Goal: Task Accomplishment & Management: Manage account settings

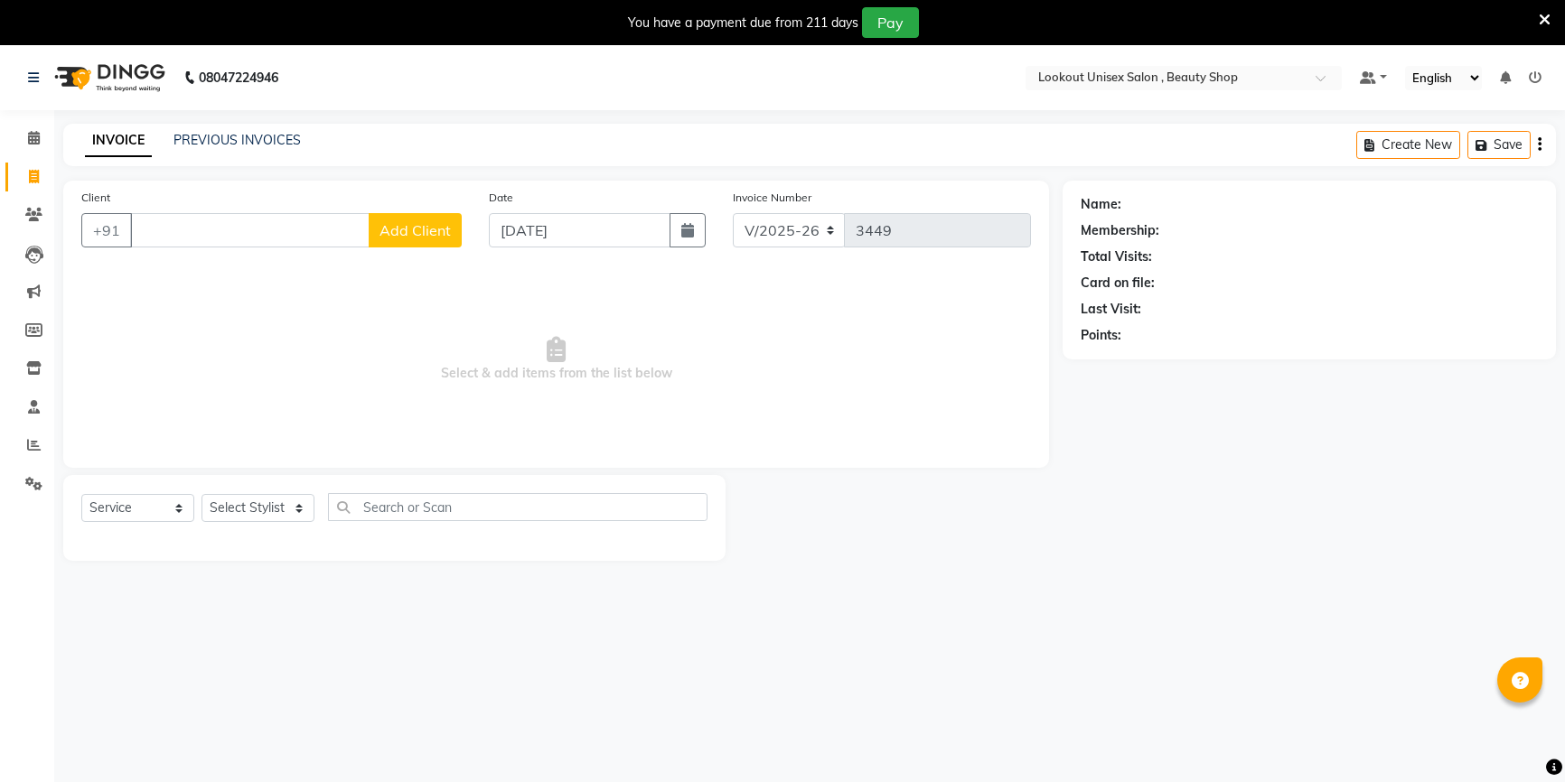
select select "7658"
select select "service"
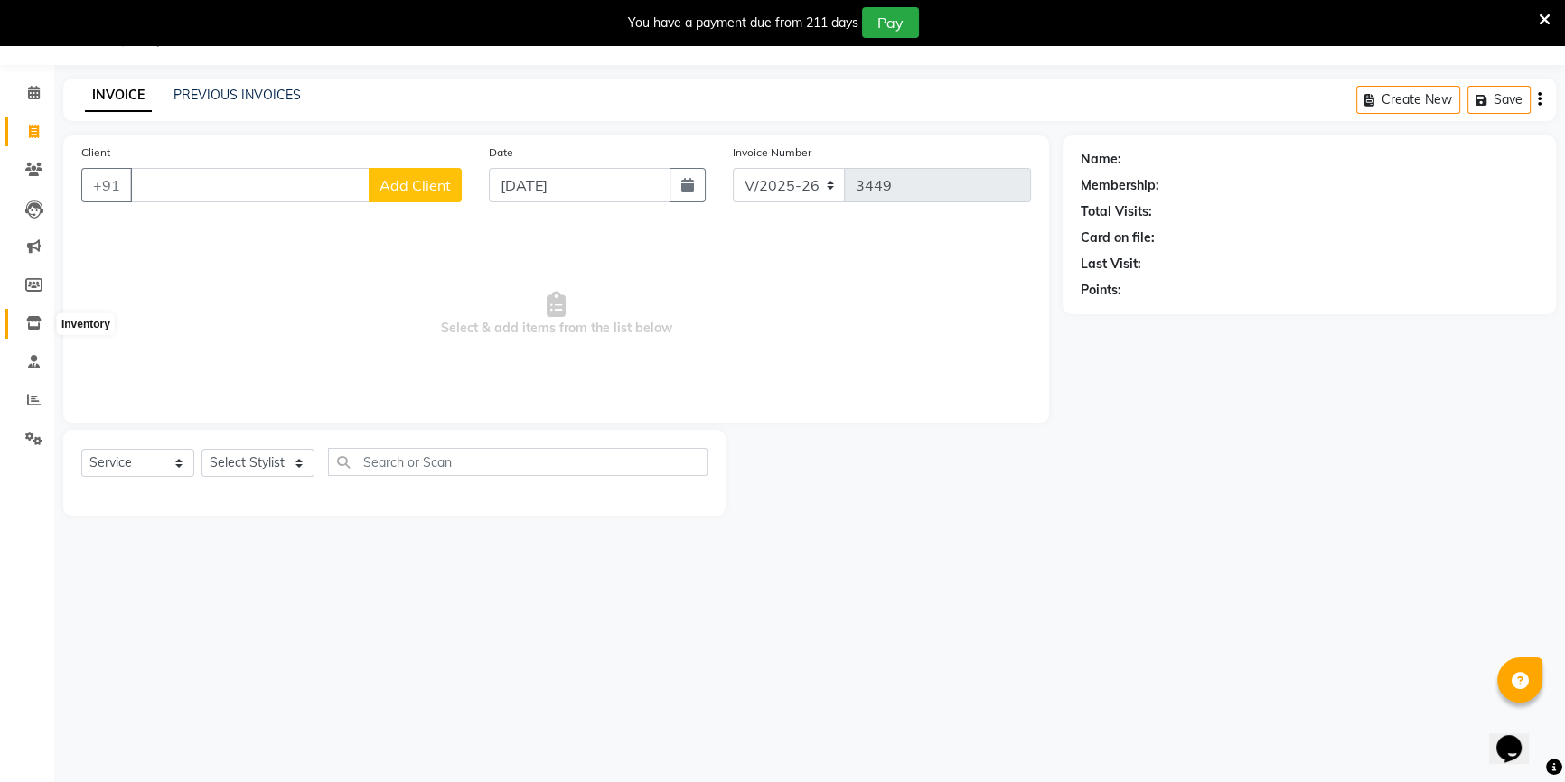
click at [42, 329] on span at bounding box center [34, 323] width 32 height 21
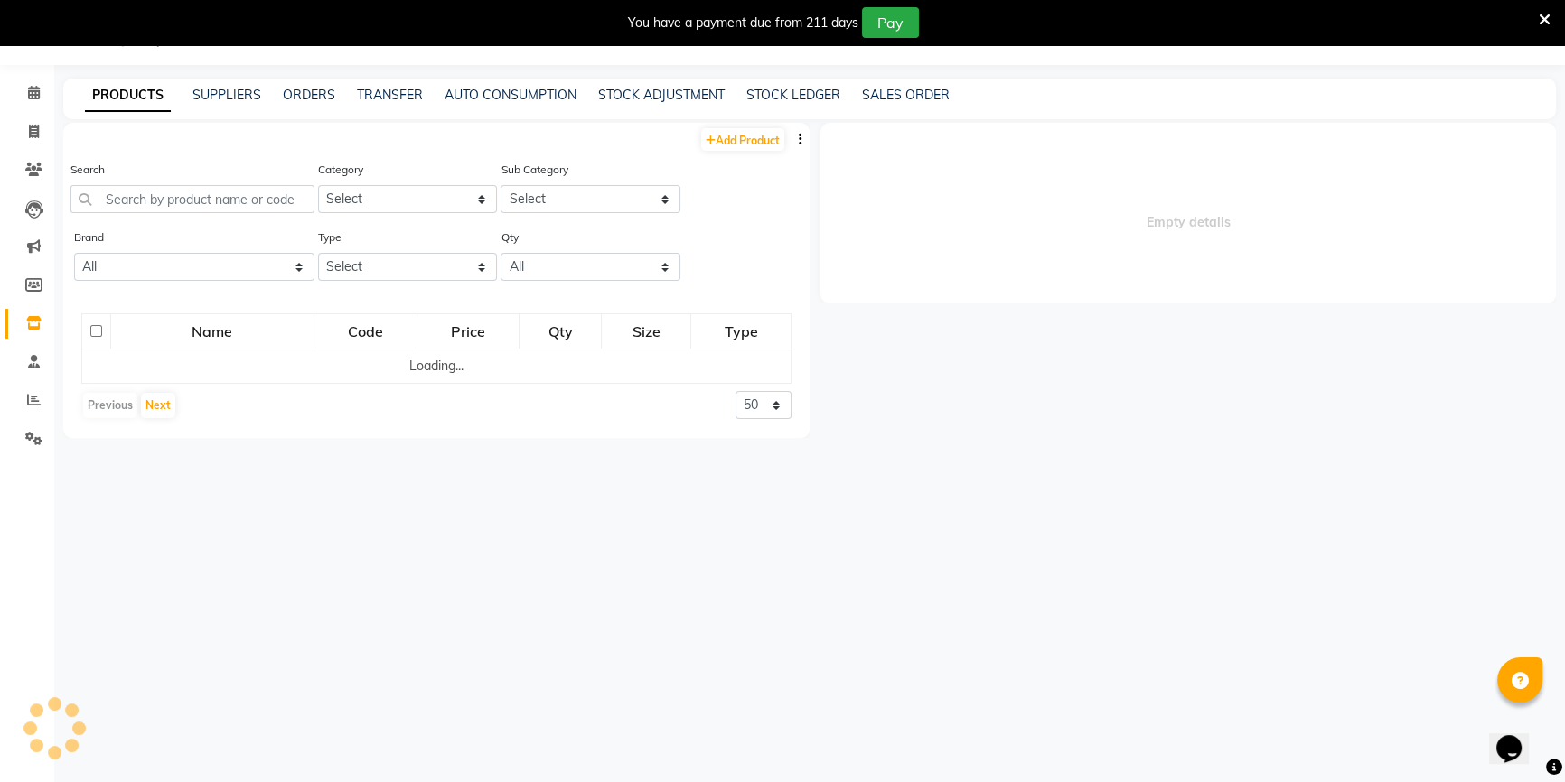
select select
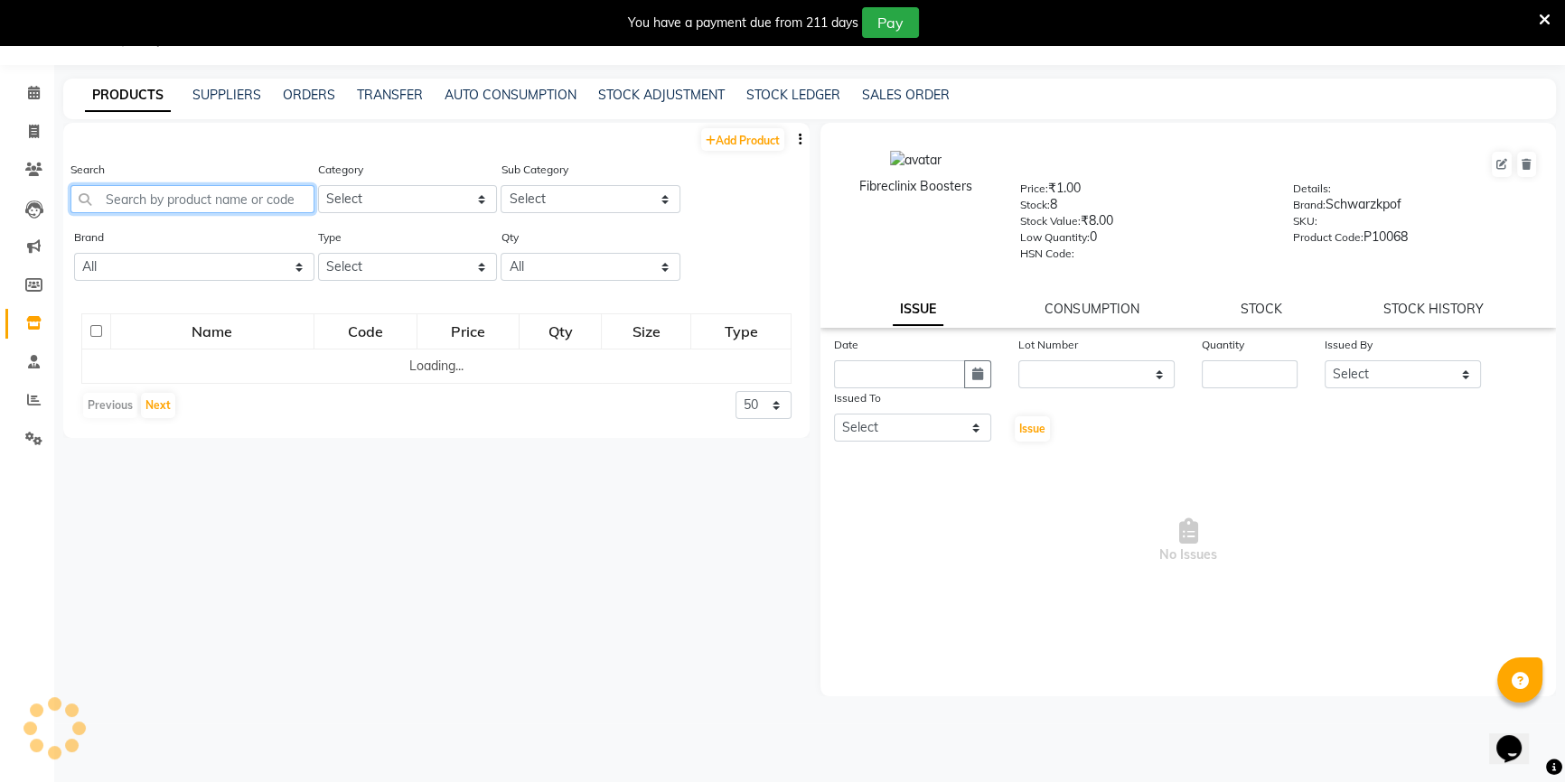
click at [209, 201] on input "text" at bounding box center [192, 199] width 244 height 28
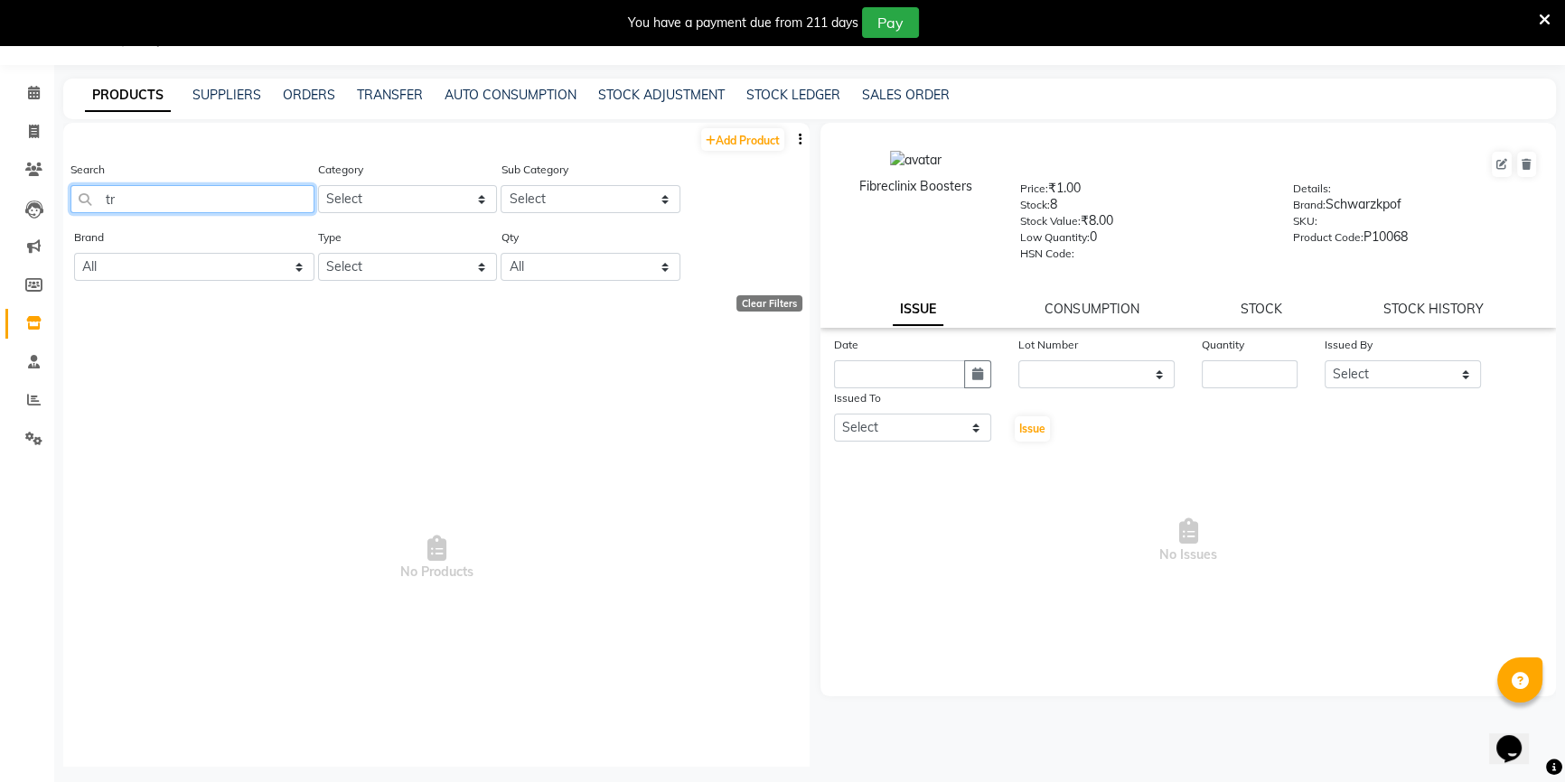
type input "t"
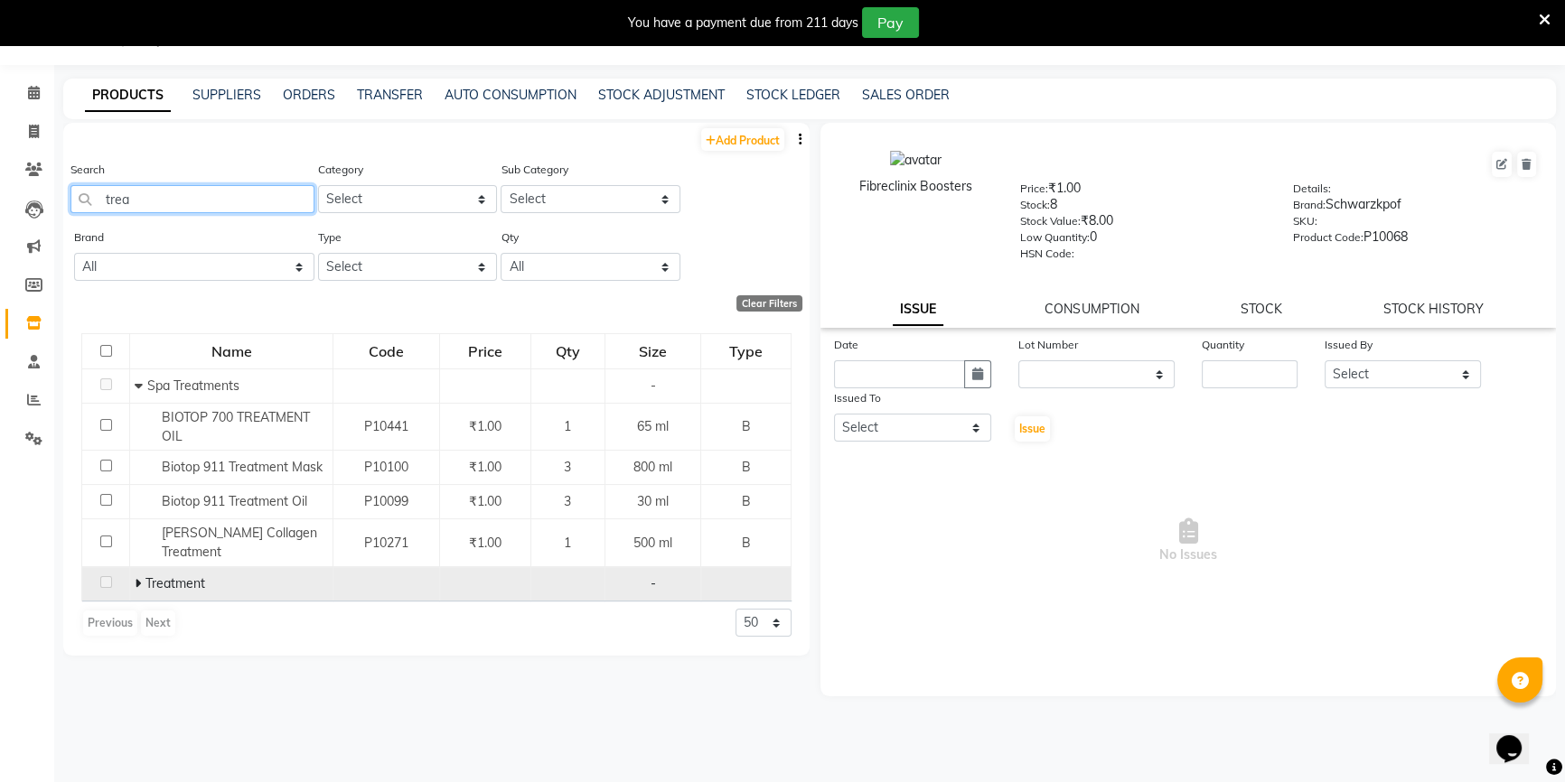
type input "trea"
click at [136, 577] on icon at bounding box center [138, 583] width 6 height 13
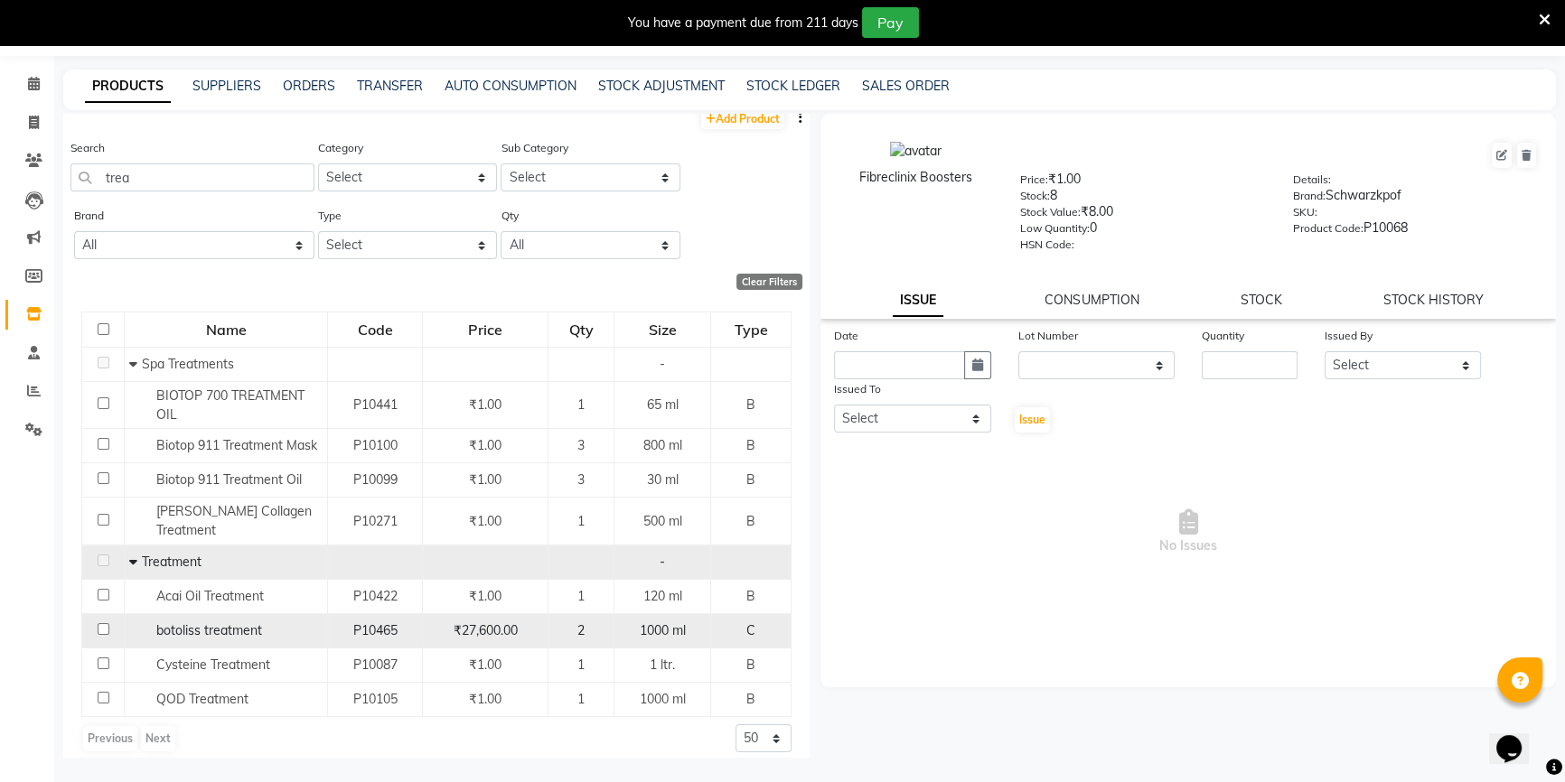
scroll to position [56, 0]
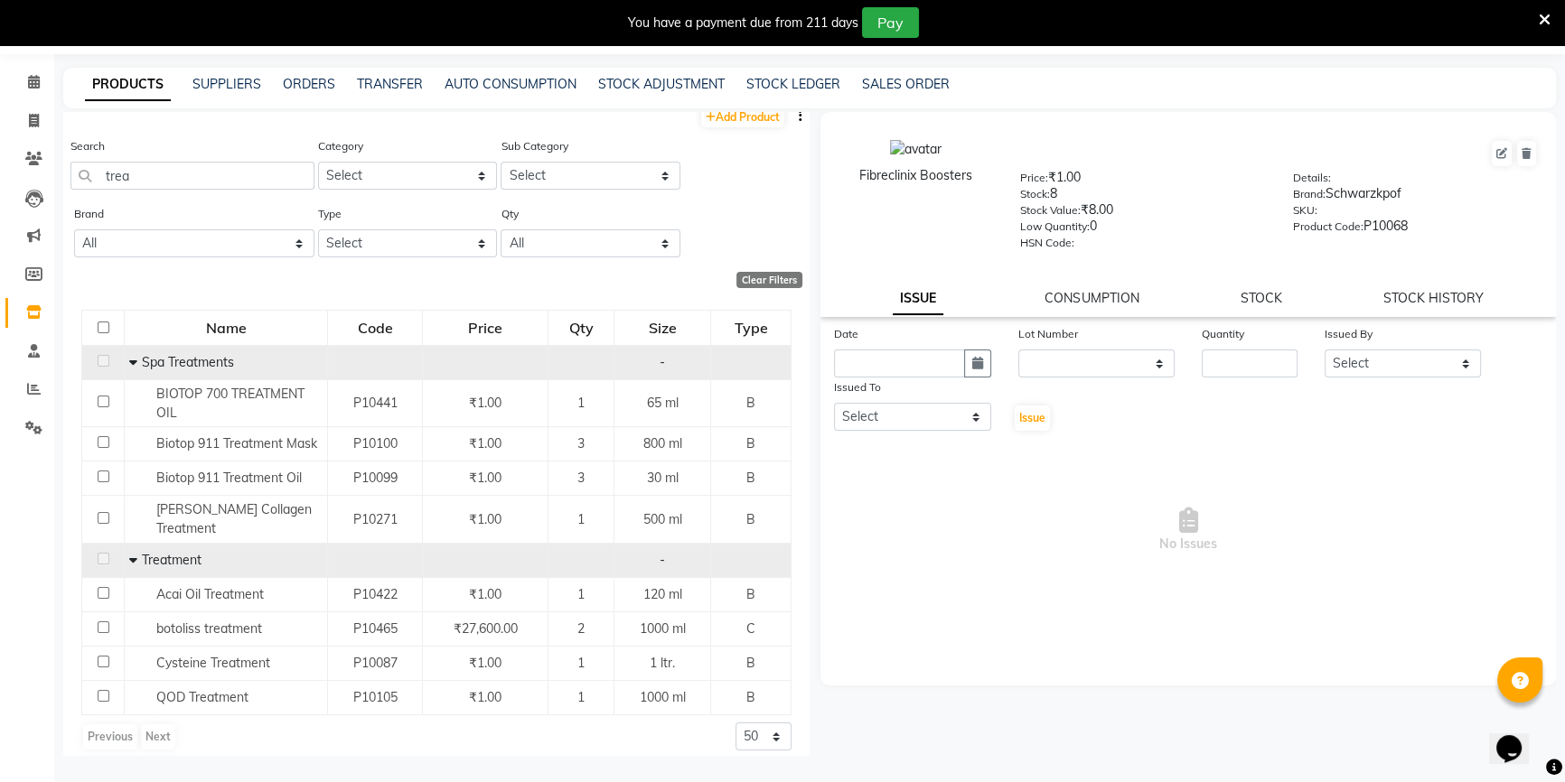
click at [126, 367] on td "Spa Treatments" at bounding box center [226, 362] width 203 height 34
click at [126, 359] on td "Spa Treatments" at bounding box center [226, 362] width 203 height 34
click at [129, 360] on icon at bounding box center [133, 362] width 8 height 13
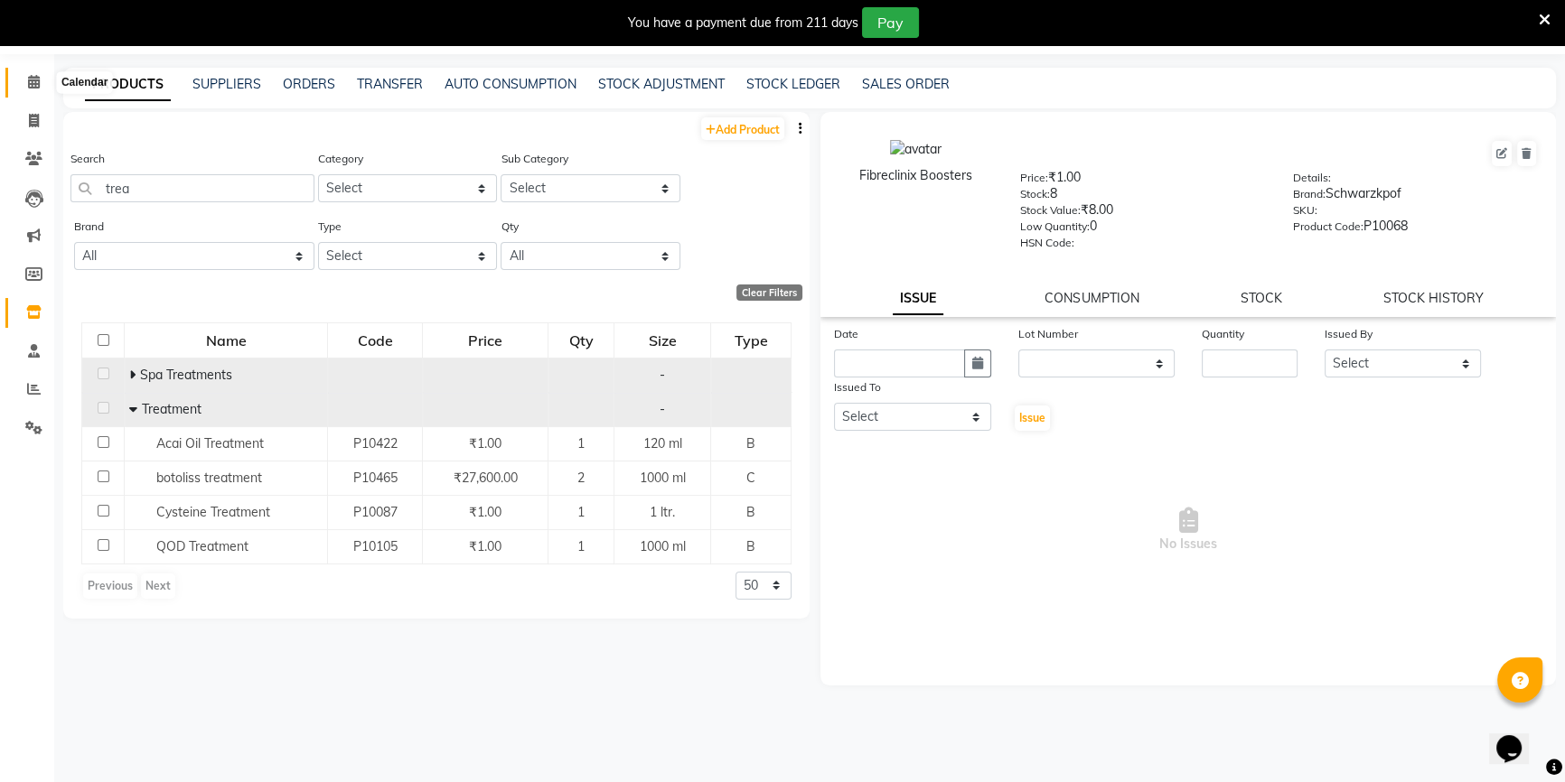
click at [31, 85] on icon at bounding box center [34, 82] width 12 height 14
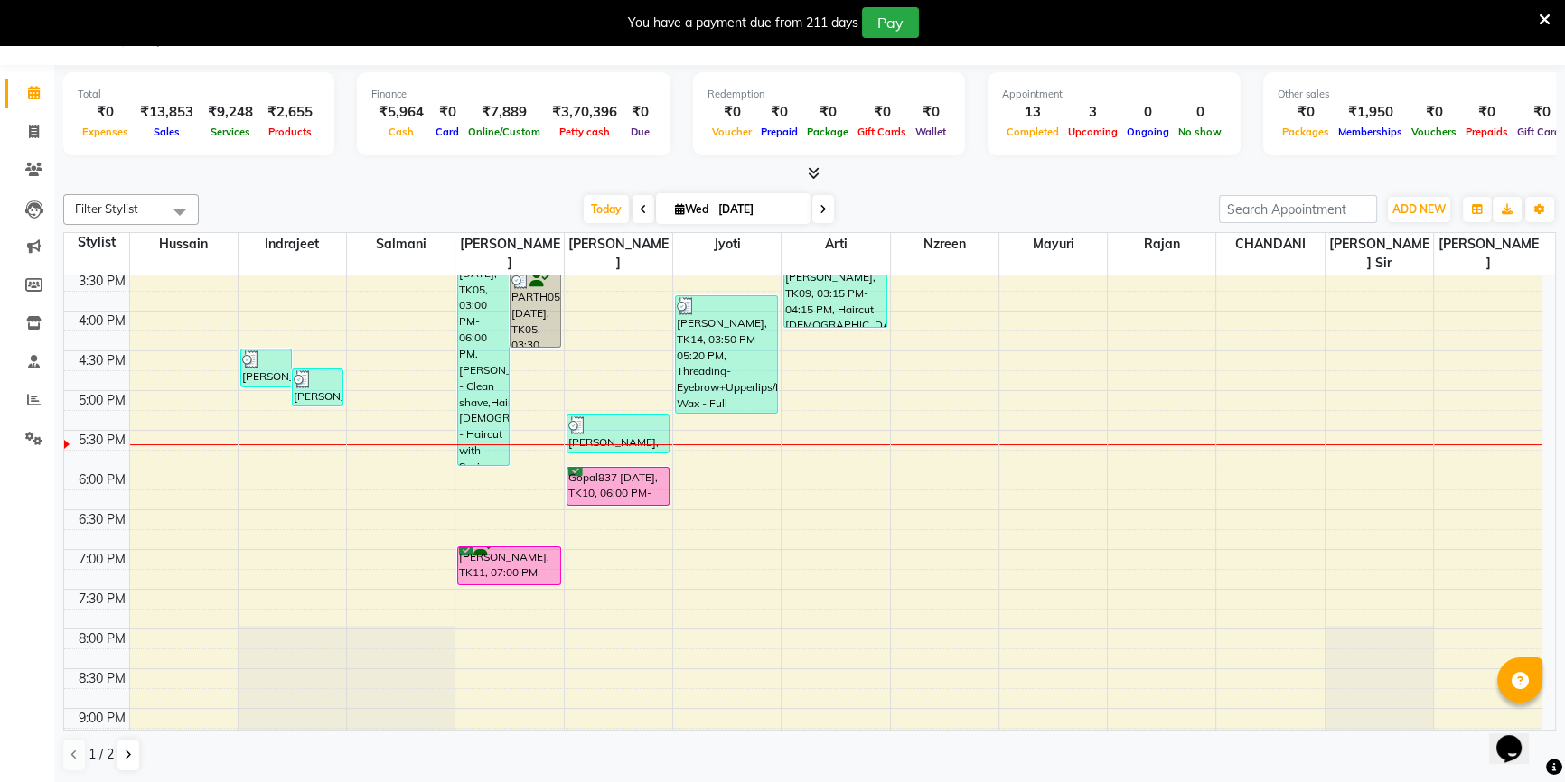
scroll to position [633, 0]
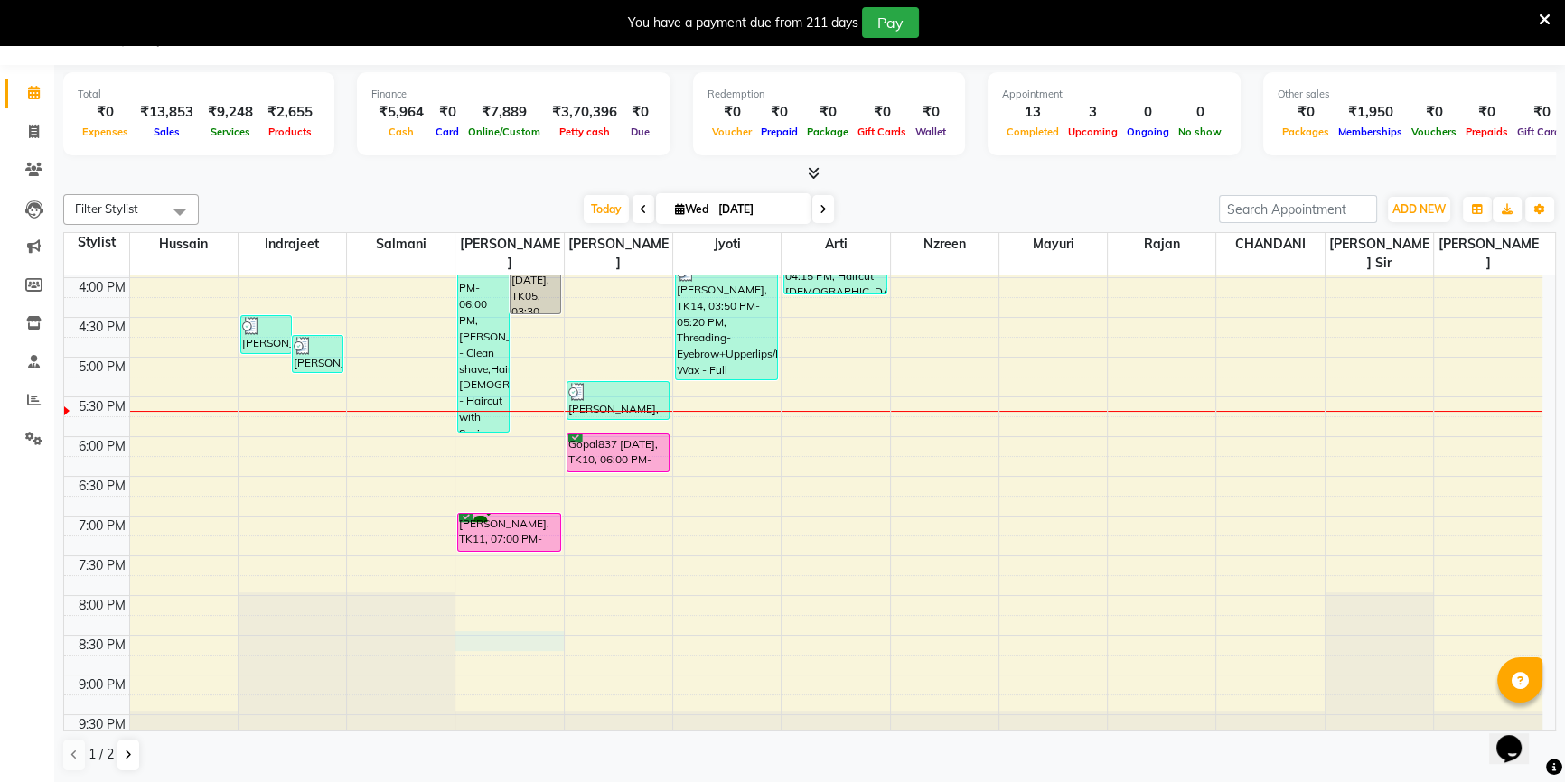
click at [507, 617] on div "8:00 AM 8:30 AM 9:00 AM 9:30 AM 10:00 AM 10:30 AM 11:00 AM 11:30 AM 12:00 PM 12…" at bounding box center [803, 198] width 1478 height 1112
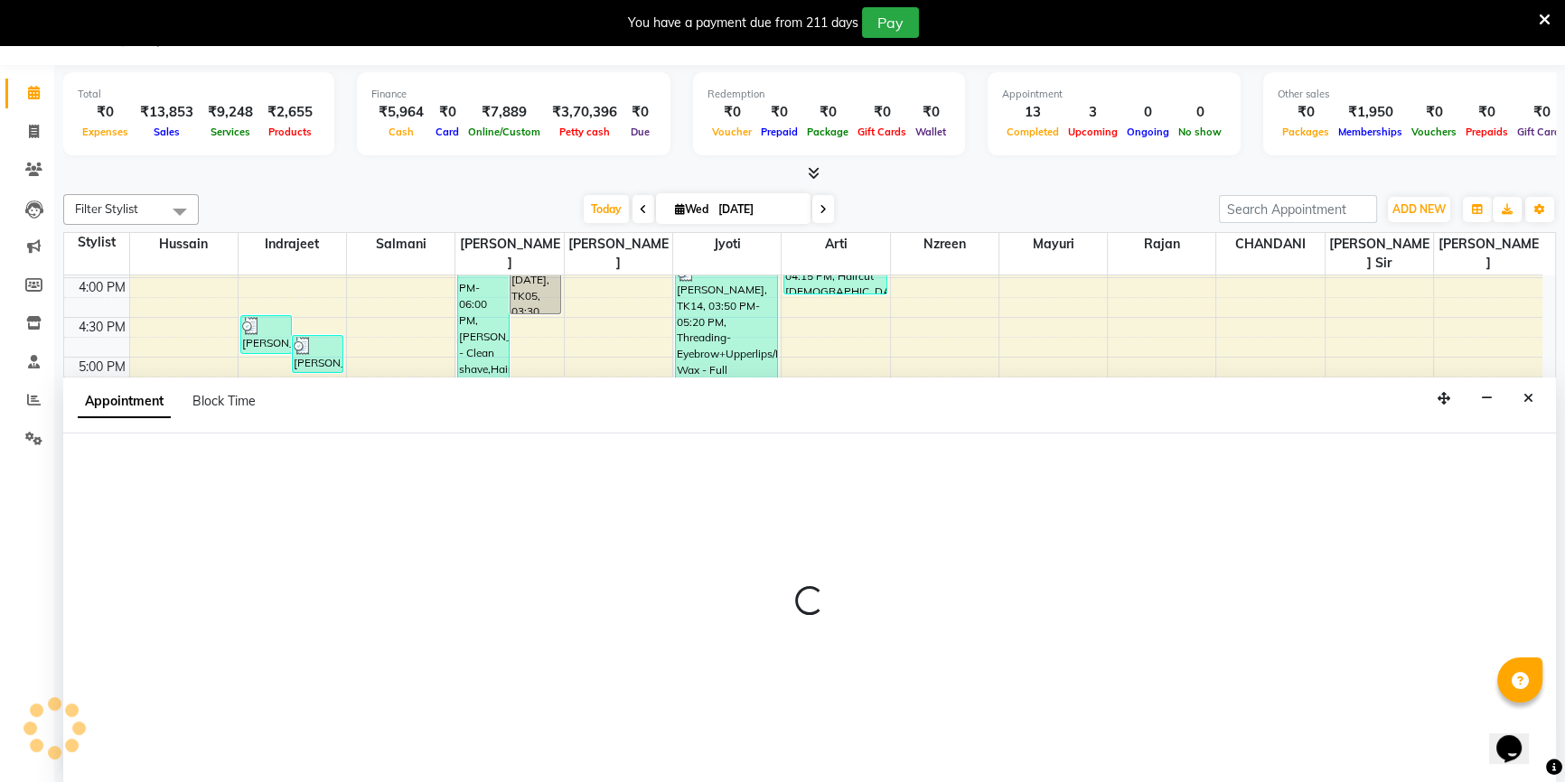
scroll to position [45, 0]
select select "68253"
select select "1230"
select select "tentative"
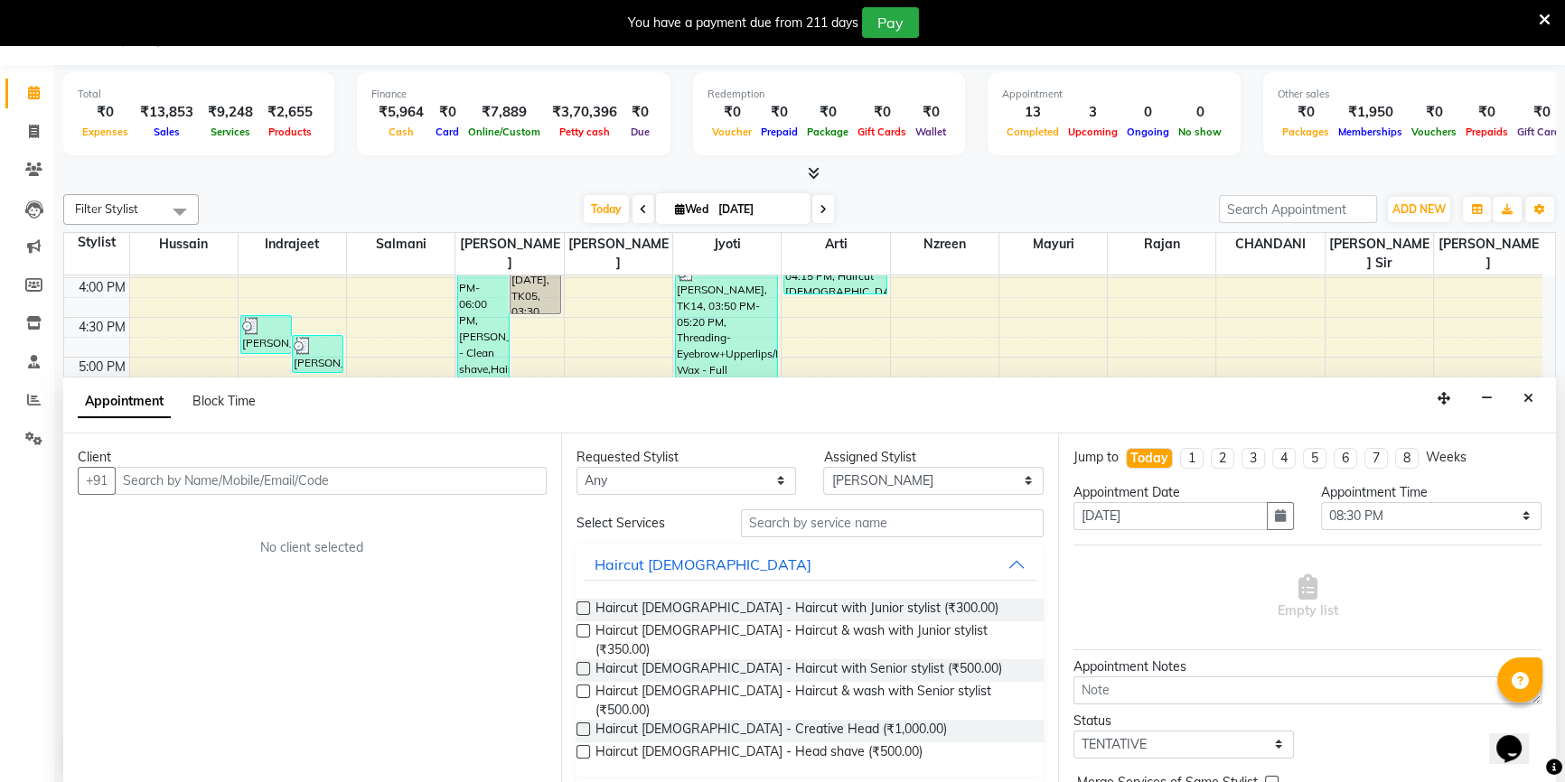
click at [185, 474] on input "text" at bounding box center [331, 481] width 432 height 28
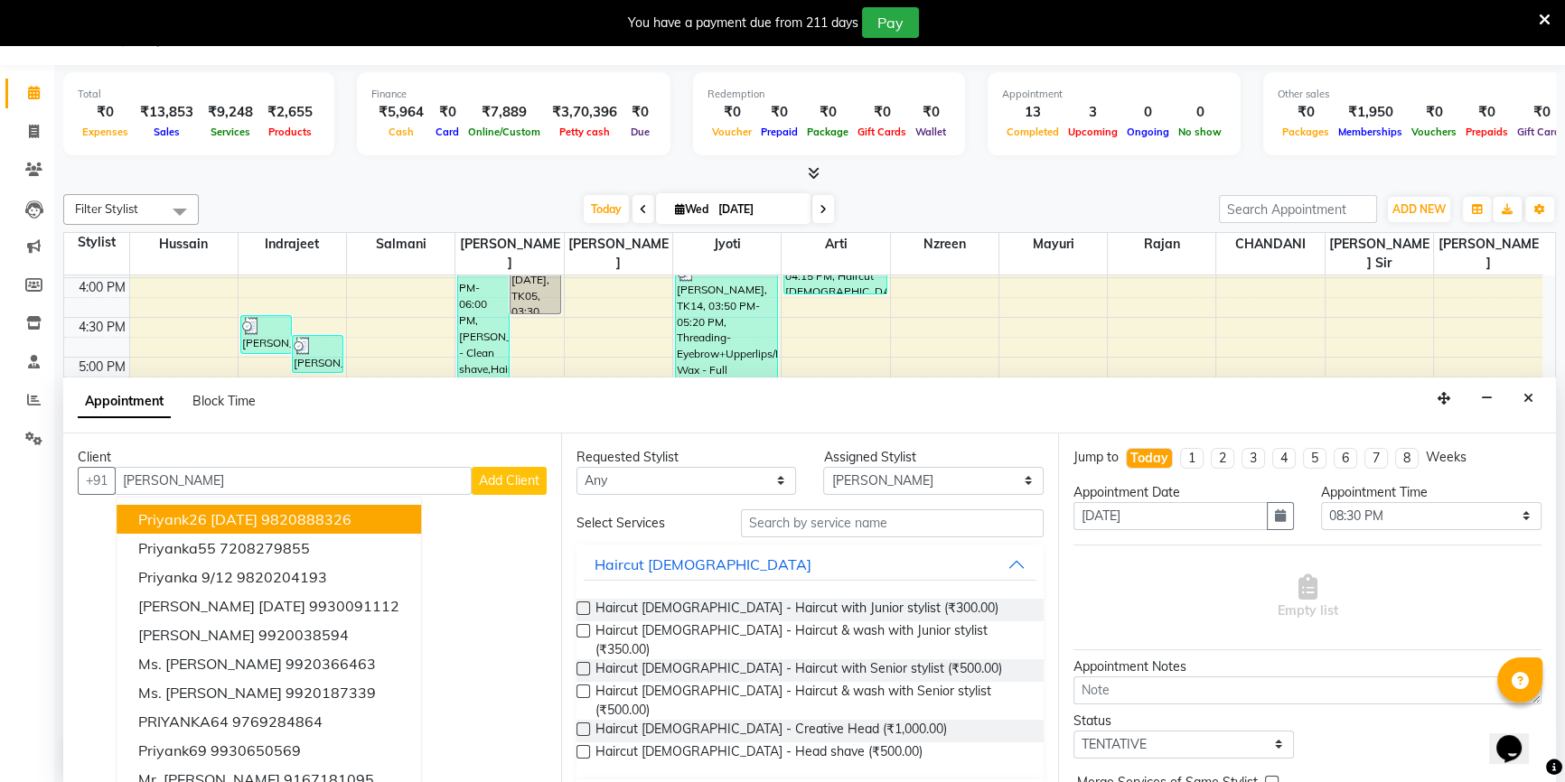
click at [220, 510] on span "Priyank26 29-3-26" at bounding box center [197, 519] width 119 height 18
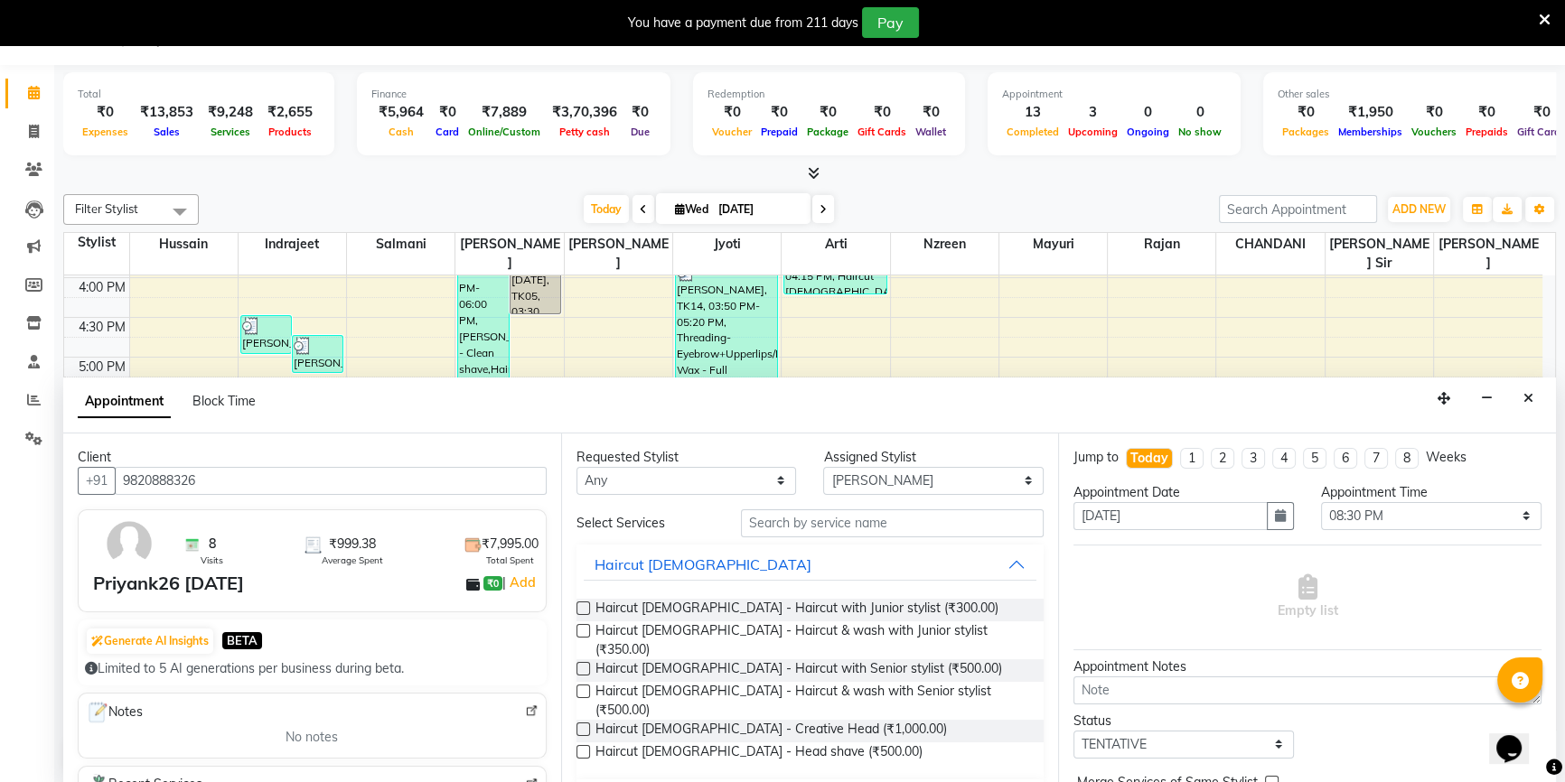
type input "9820888326"
click at [657, 477] on select "Any Abid Arti CHANDANI Dhaval Sir Hussain Indrajeet Jyoti Mayuri Nabil Nzreen R…" at bounding box center [686, 481] width 220 height 28
select select "68253"
click at [576, 467] on select "Any Abid Arti CHANDANI Dhaval Sir Hussain Indrajeet Jyoti Mayuri Nabil Nzreen R…" at bounding box center [686, 481] width 220 height 28
click at [869, 660] on span "Haircut Male - Haircut with Senior stylist (₹500.00)" at bounding box center [798, 671] width 407 height 23
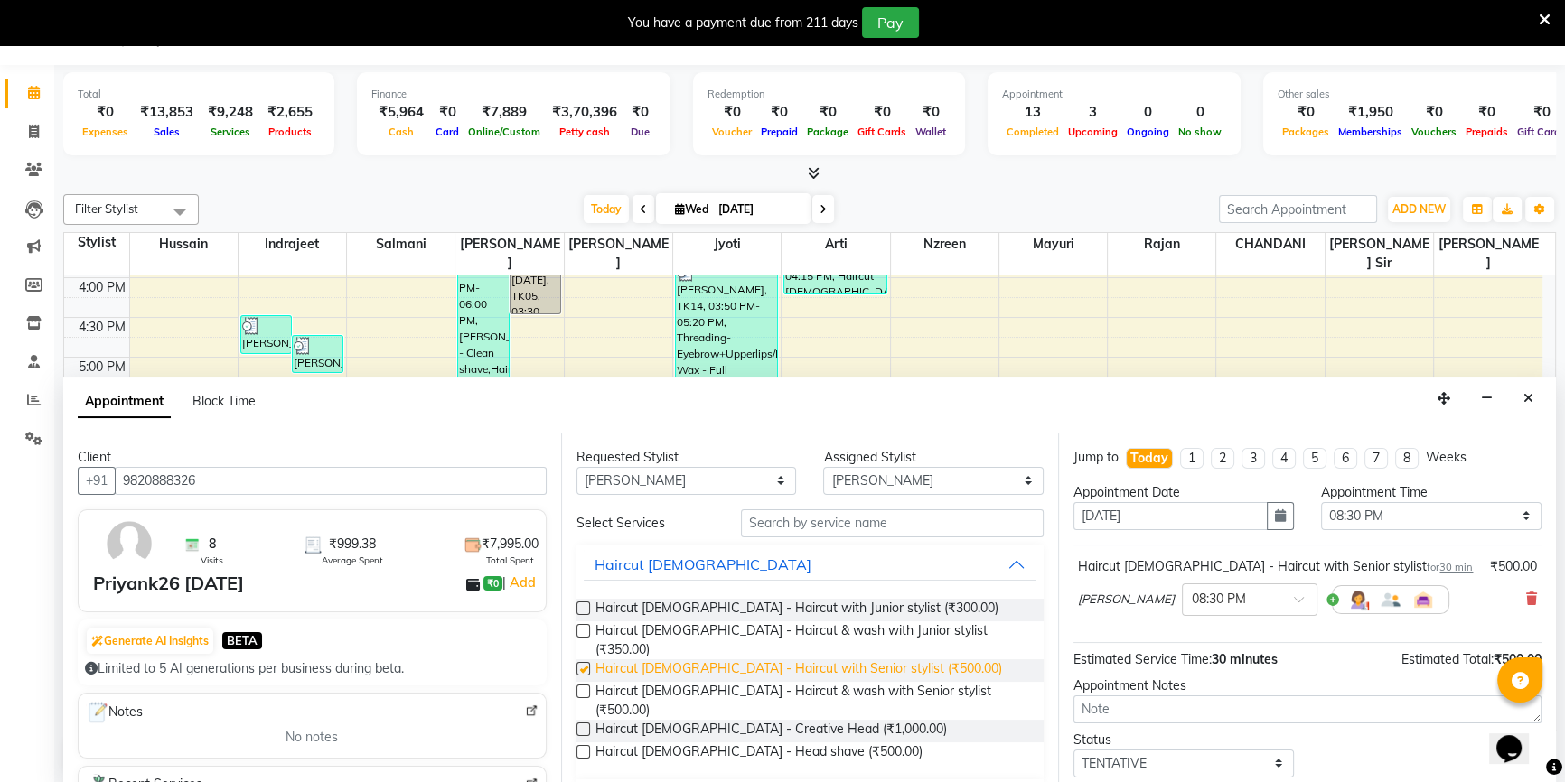
checkbox input "false"
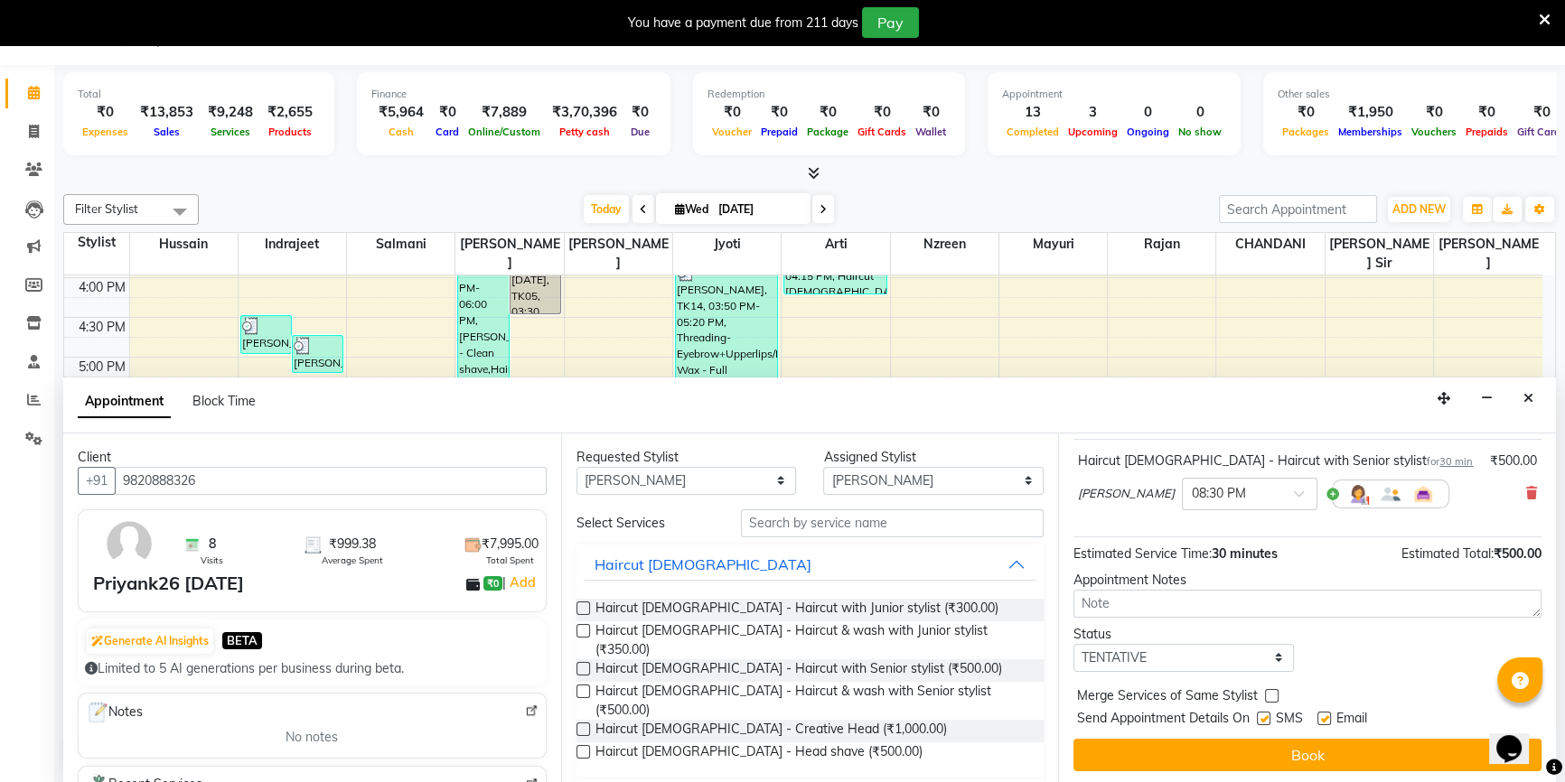
scroll to position [107, 0]
click at [1116, 650] on select "Select TENTATIVE CONFIRM CHECK-IN UPCOMING" at bounding box center [1183, 657] width 220 height 28
select select "confirm booking"
click at [1073, 643] on select "Select TENTATIVE CONFIRM CHECK-IN UPCOMING" at bounding box center [1183, 657] width 220 height 28
click at [1265, 723] on div at bounding box center [1263, 721] width 12 height 19
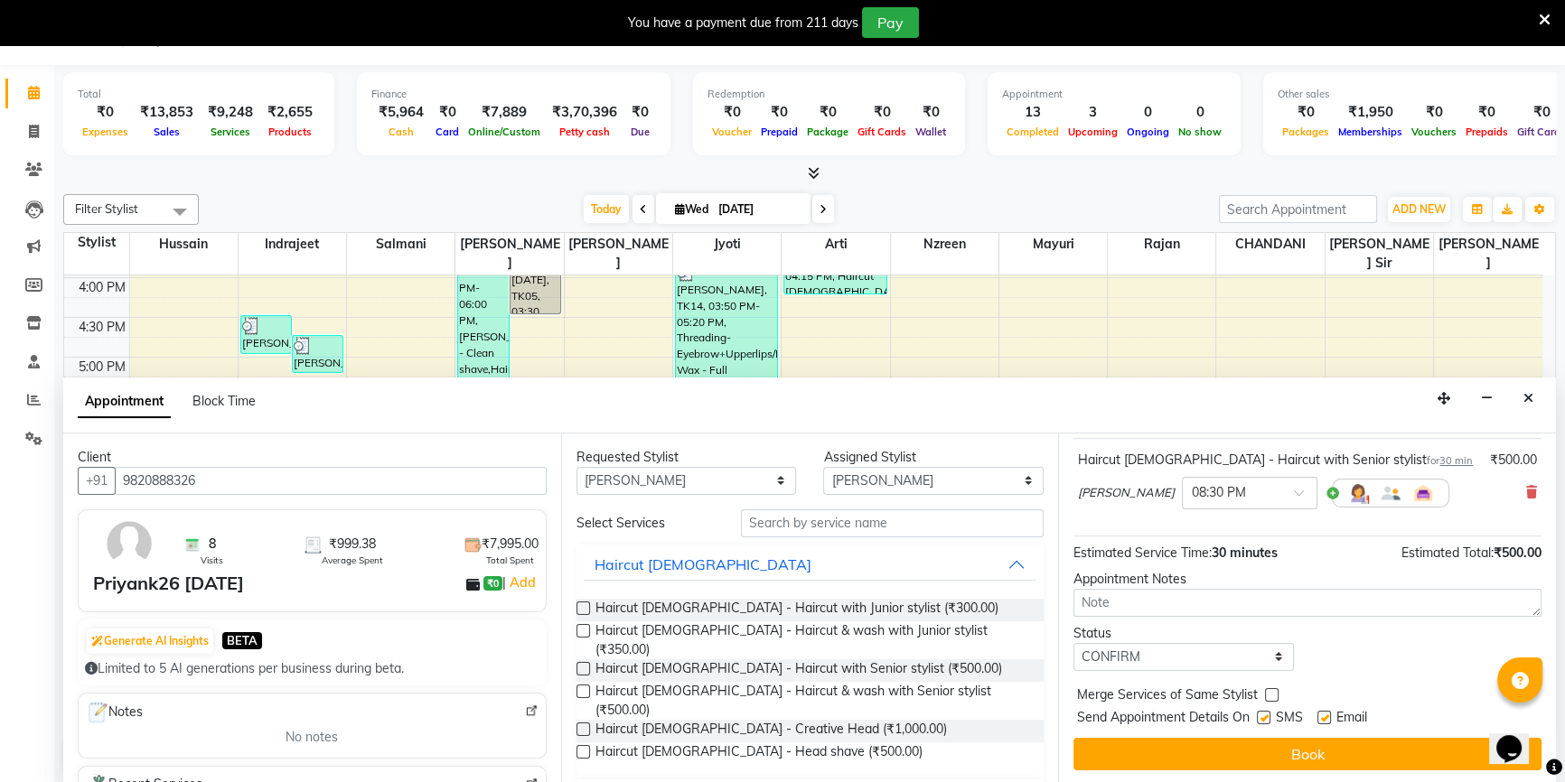
drag, startPoint x: 1328, startPoint y: 715, endPoint x: 1319, endPoint y: 716, distance: 9.1
click at [1323, 716] on label at bounding box center [1324, 718] width 14 height 14
click at [1323, 716] on input "checkbox" at bounding box center [1323, 720] width 12 height 12
checkbox input "false"
click at [1264, 716] on label at bounding box center [1264, 718] width 14 height 14
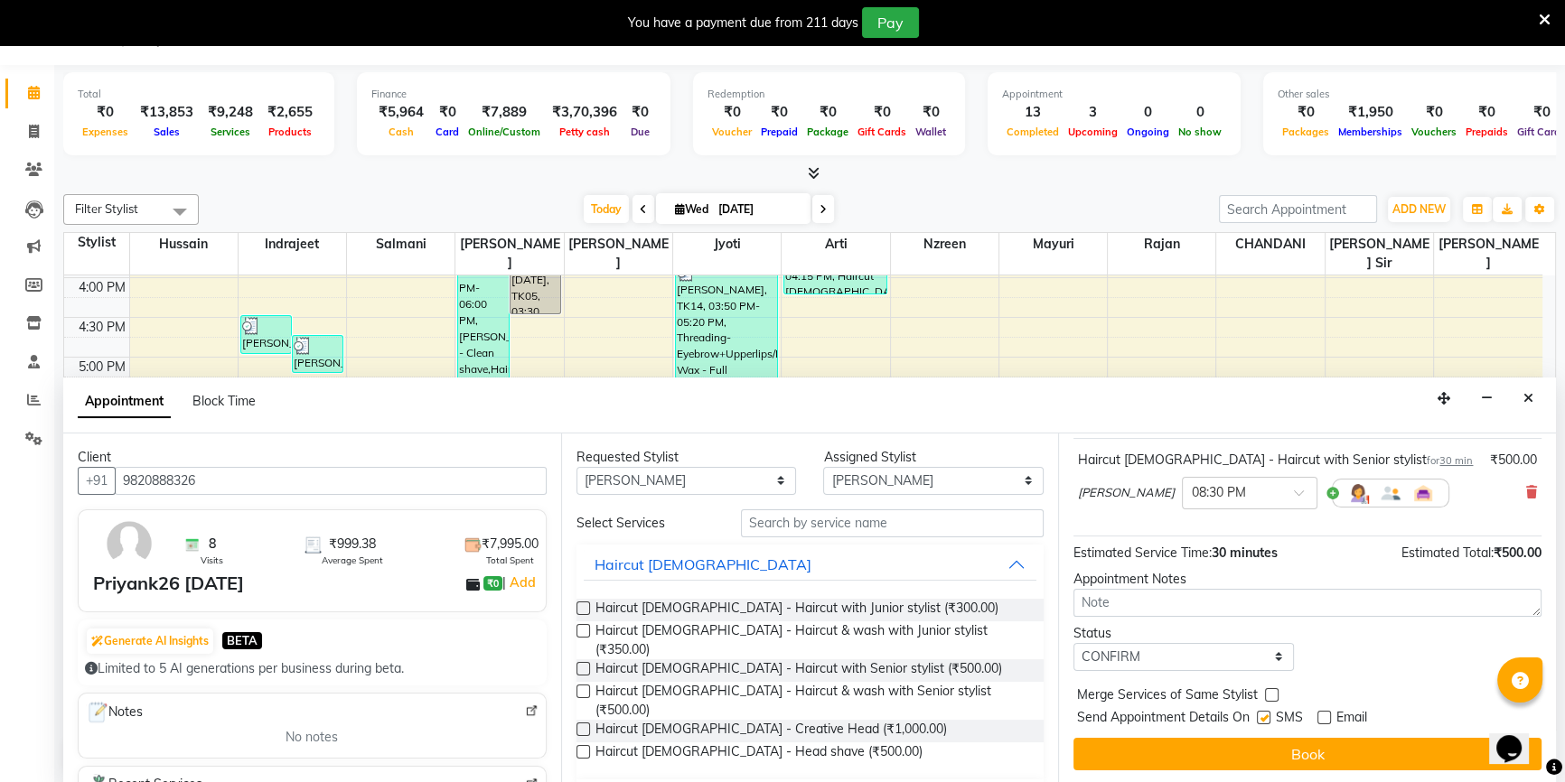
click at [1264, 716] on input "checkbox" at bounding box center [1263, 720] width 12 height 12
checkbox input "false"
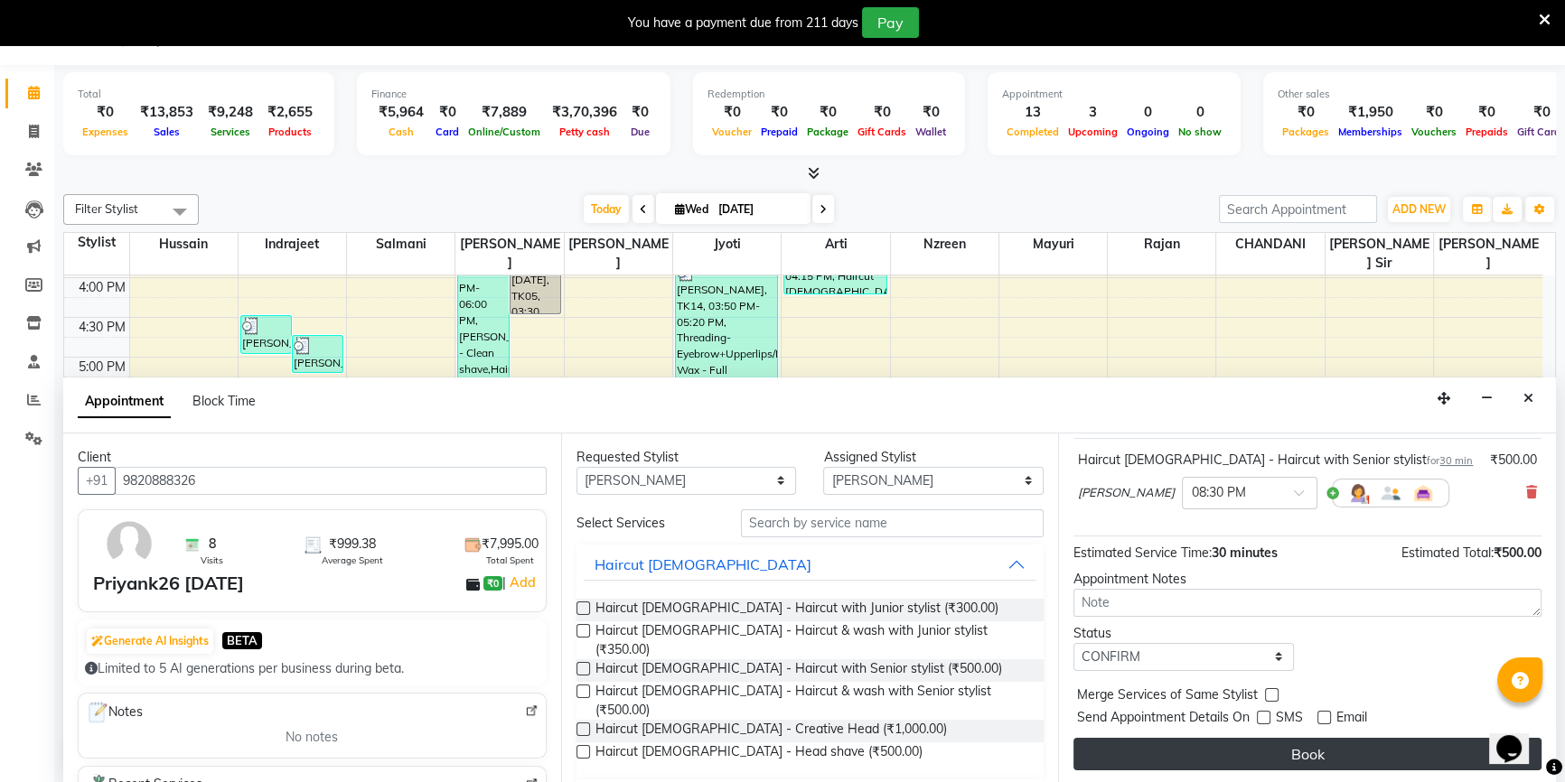
click at [1265, 744] on button "Book" at bounding box center [1307, 754] width 468 height 33
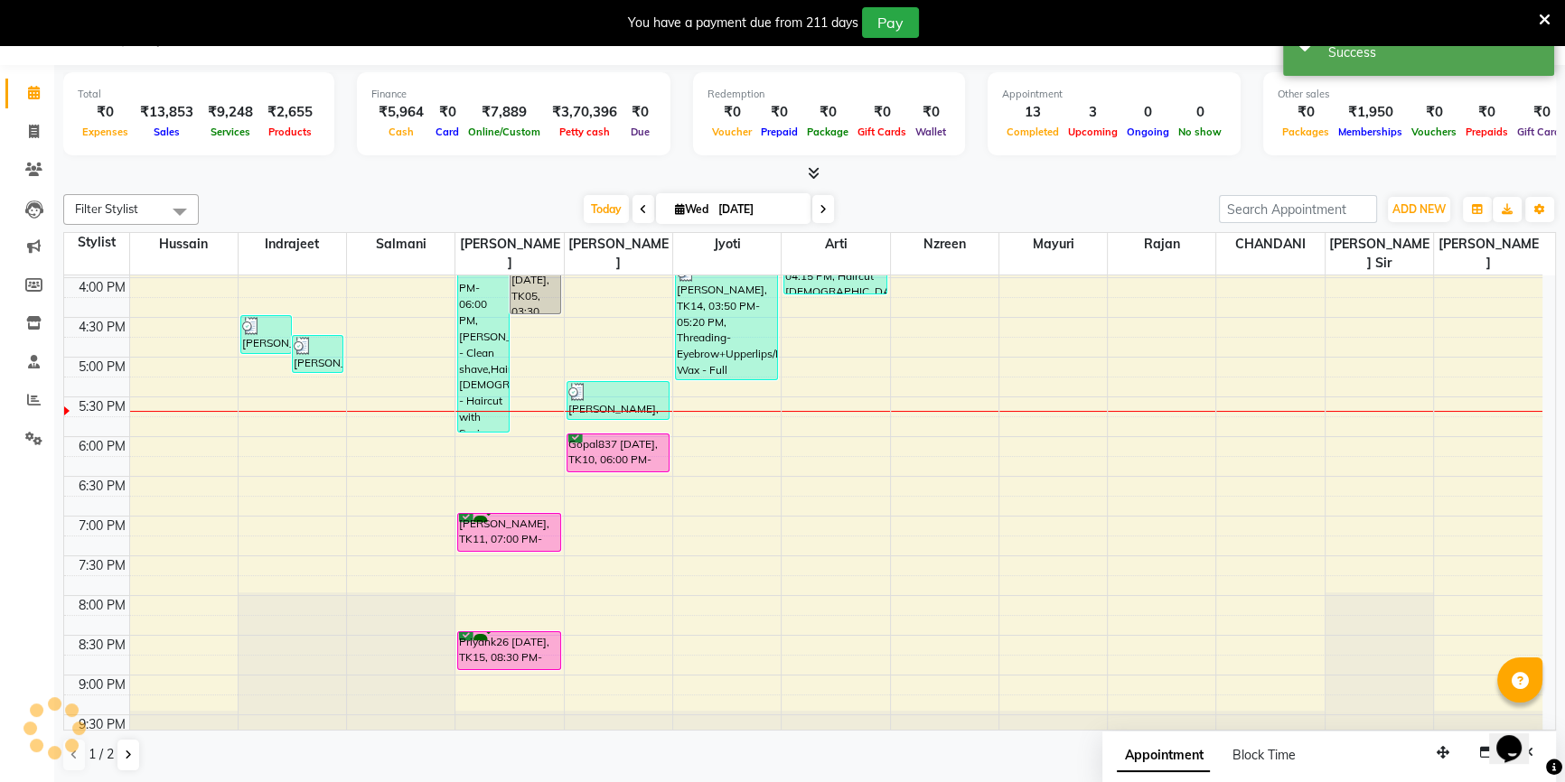
scroll to position [0, 0]
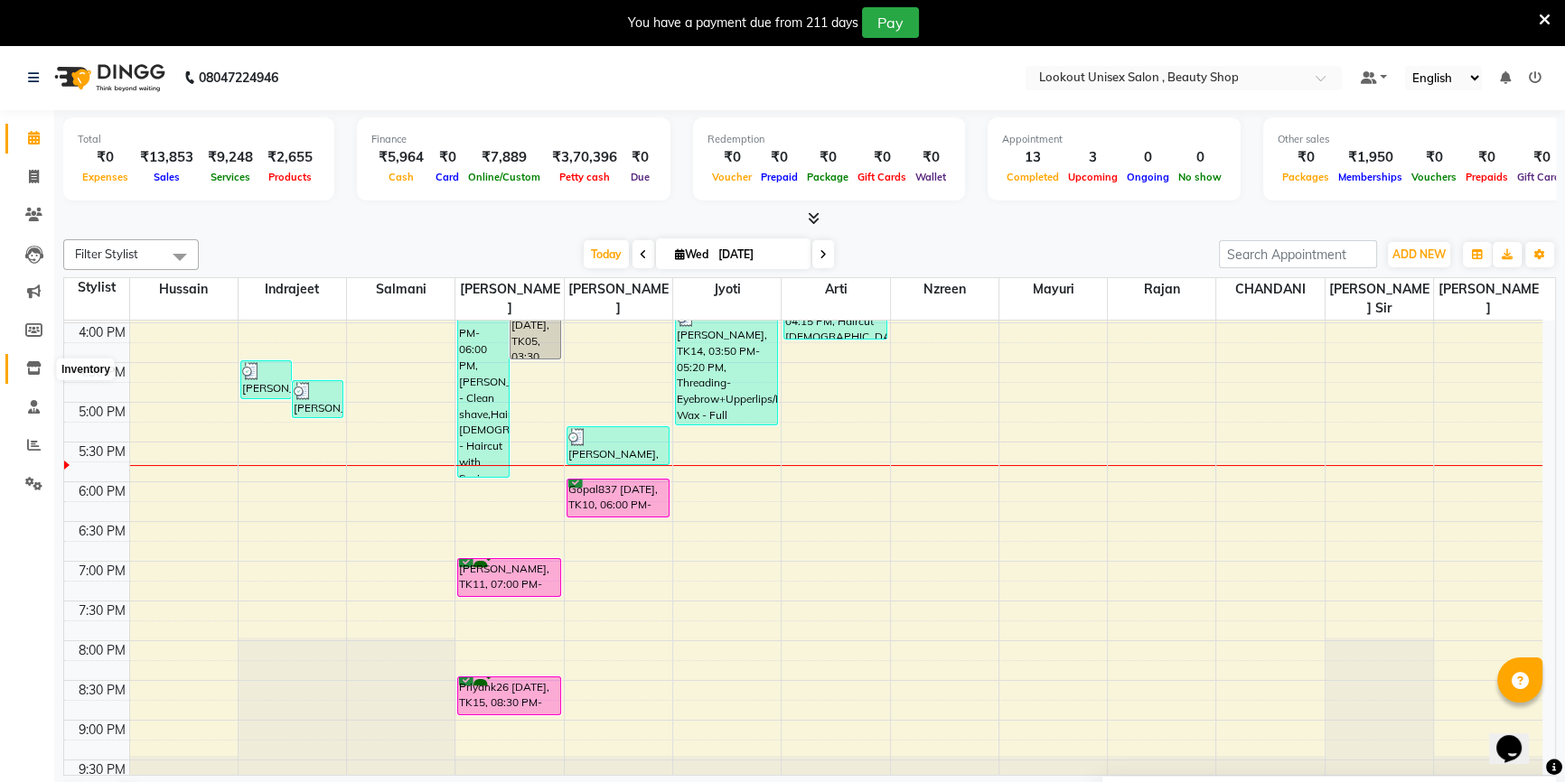
click at [26, 371] on icon at bounding box center [33, 368] width 15 height 14
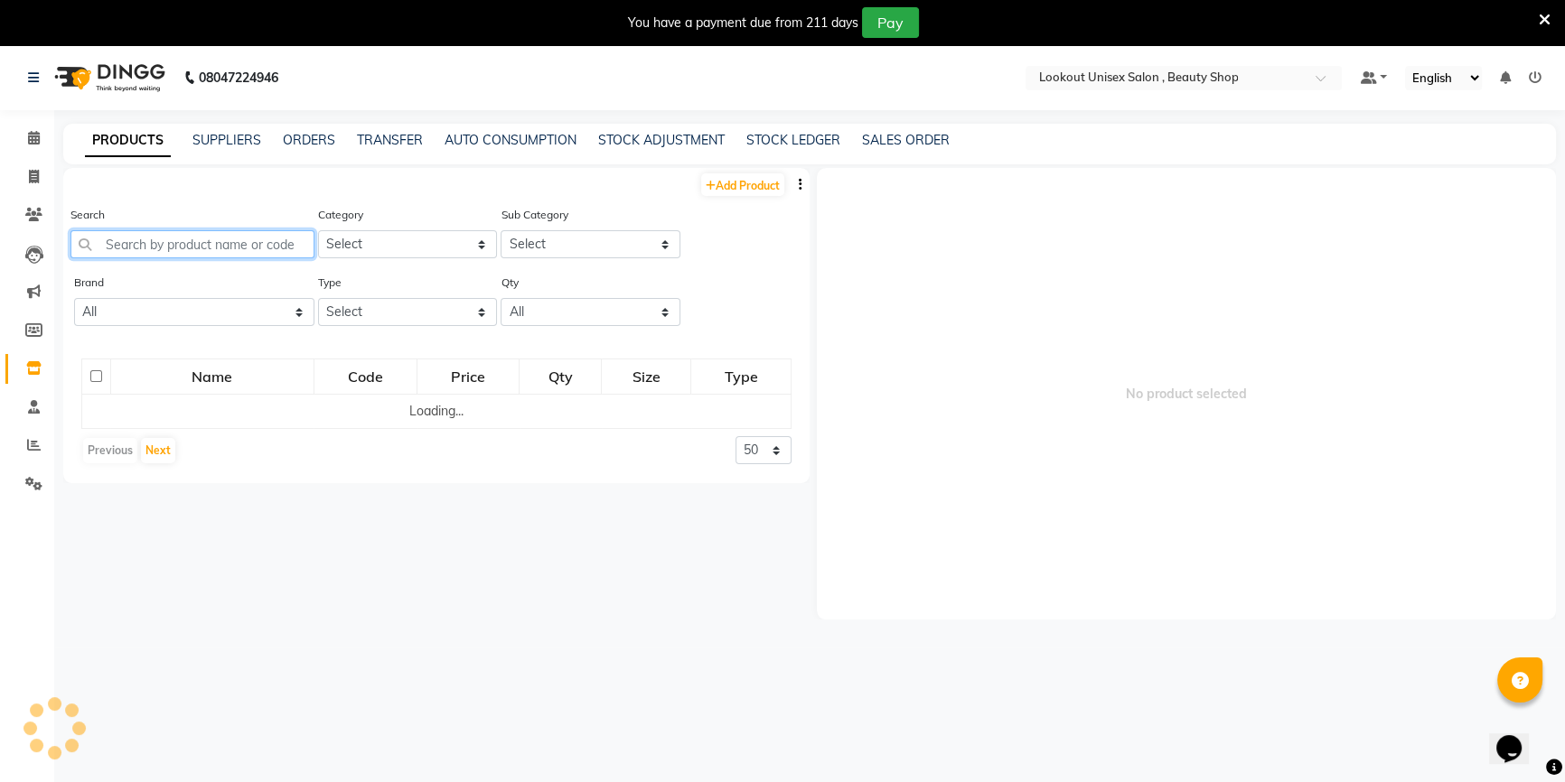
click at [163, 243] on input "text" at bounding box center [192, 244] width 244 height 28
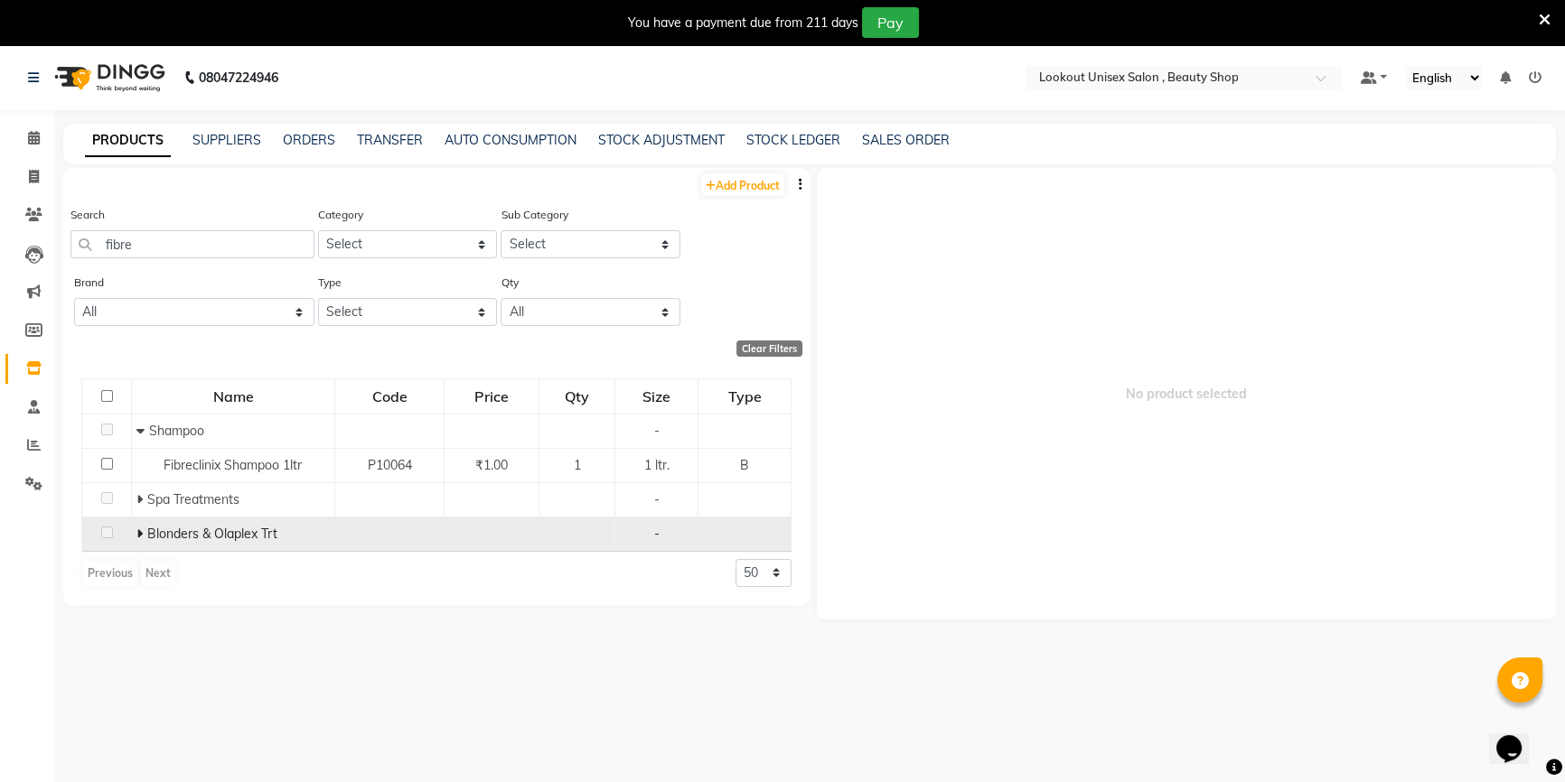
click at [138, 533] on icon at bounding box center [139, 534] width 6 height 13
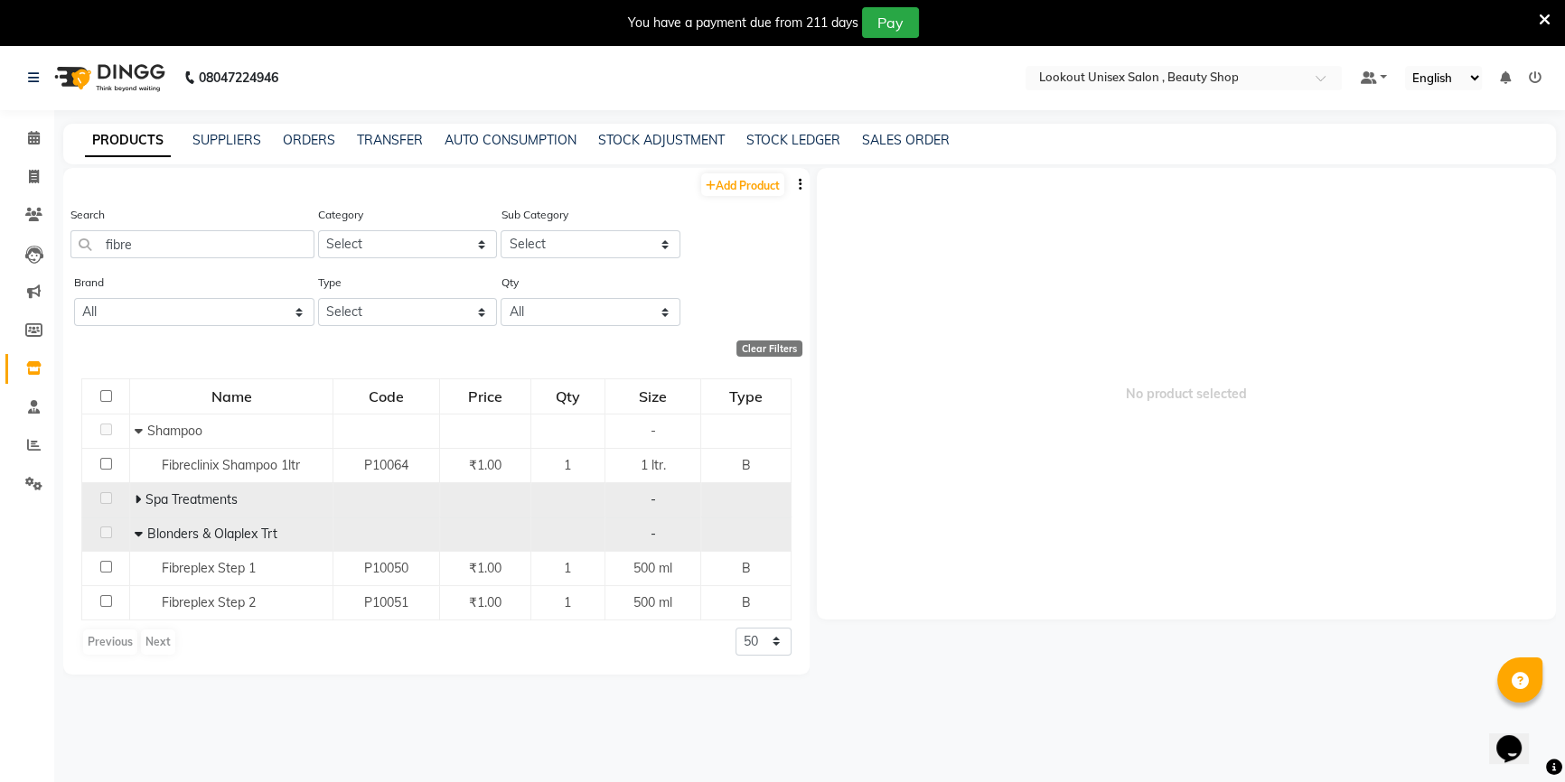
click at [141, 493] on span at bounding box center [140, 499] width 11 height 16
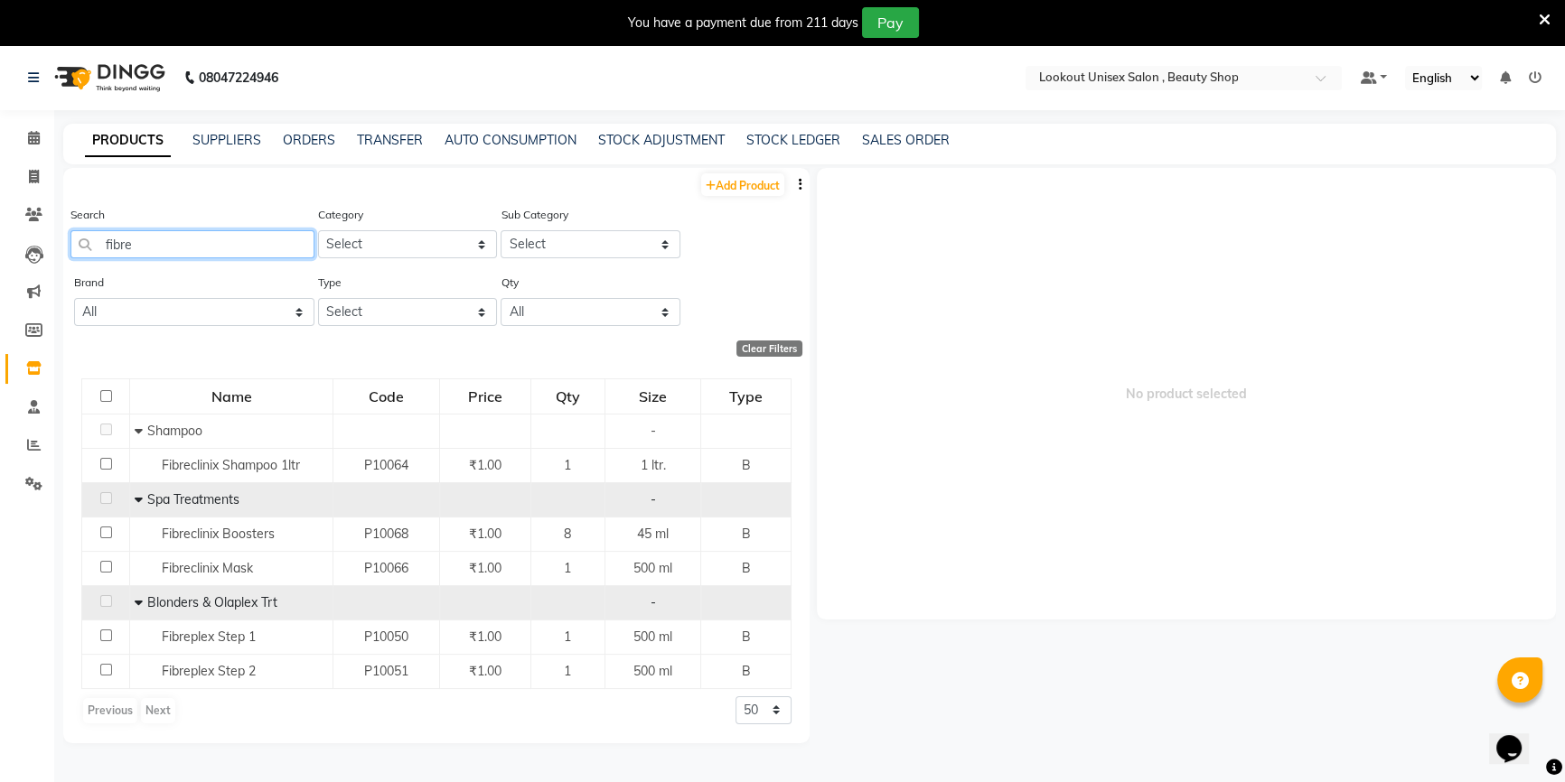
click at [227, 248] on input "fibre" at bounding box center [192, 244] width 244 height 28
type input "f"
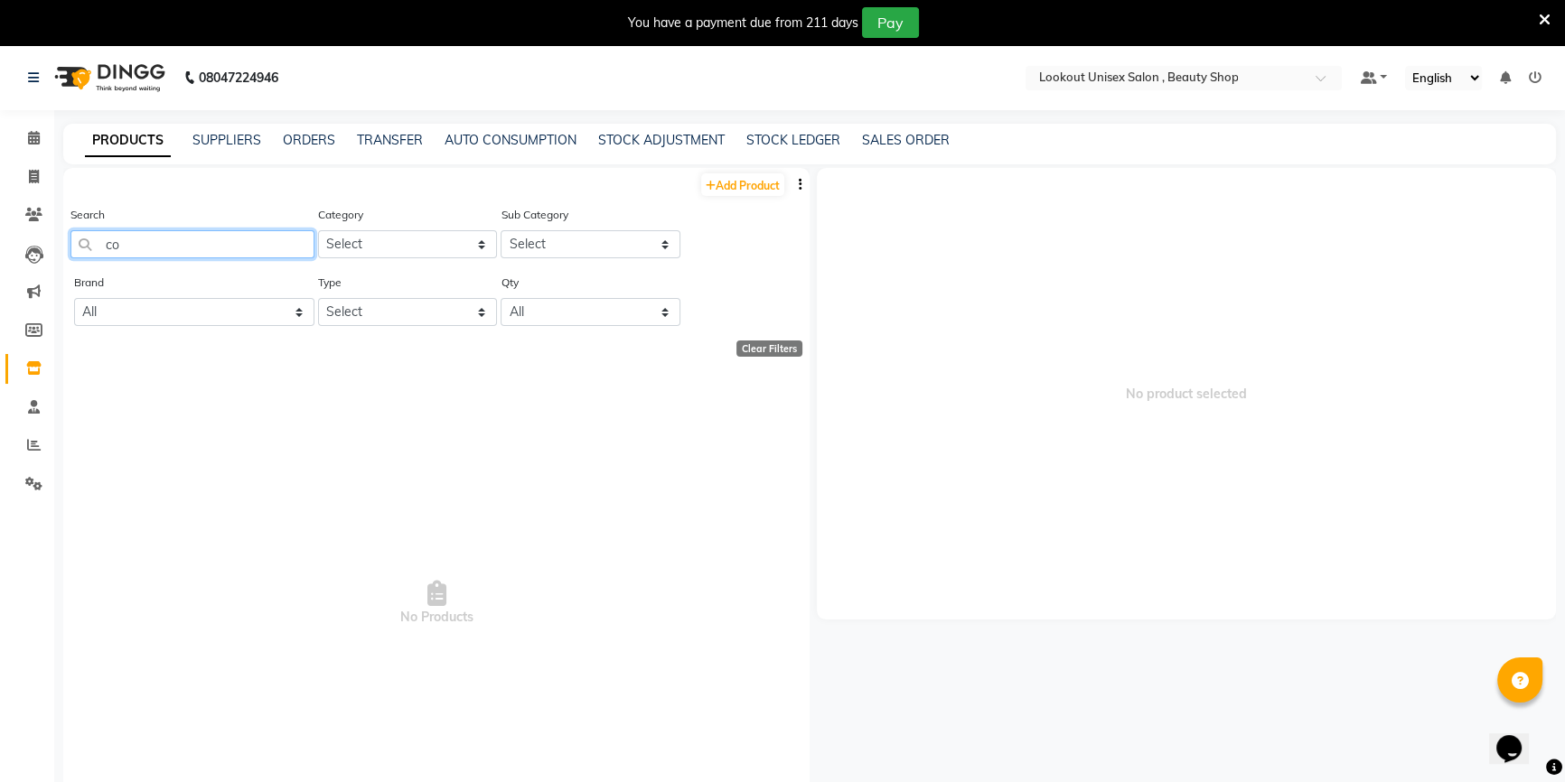
type input "c"
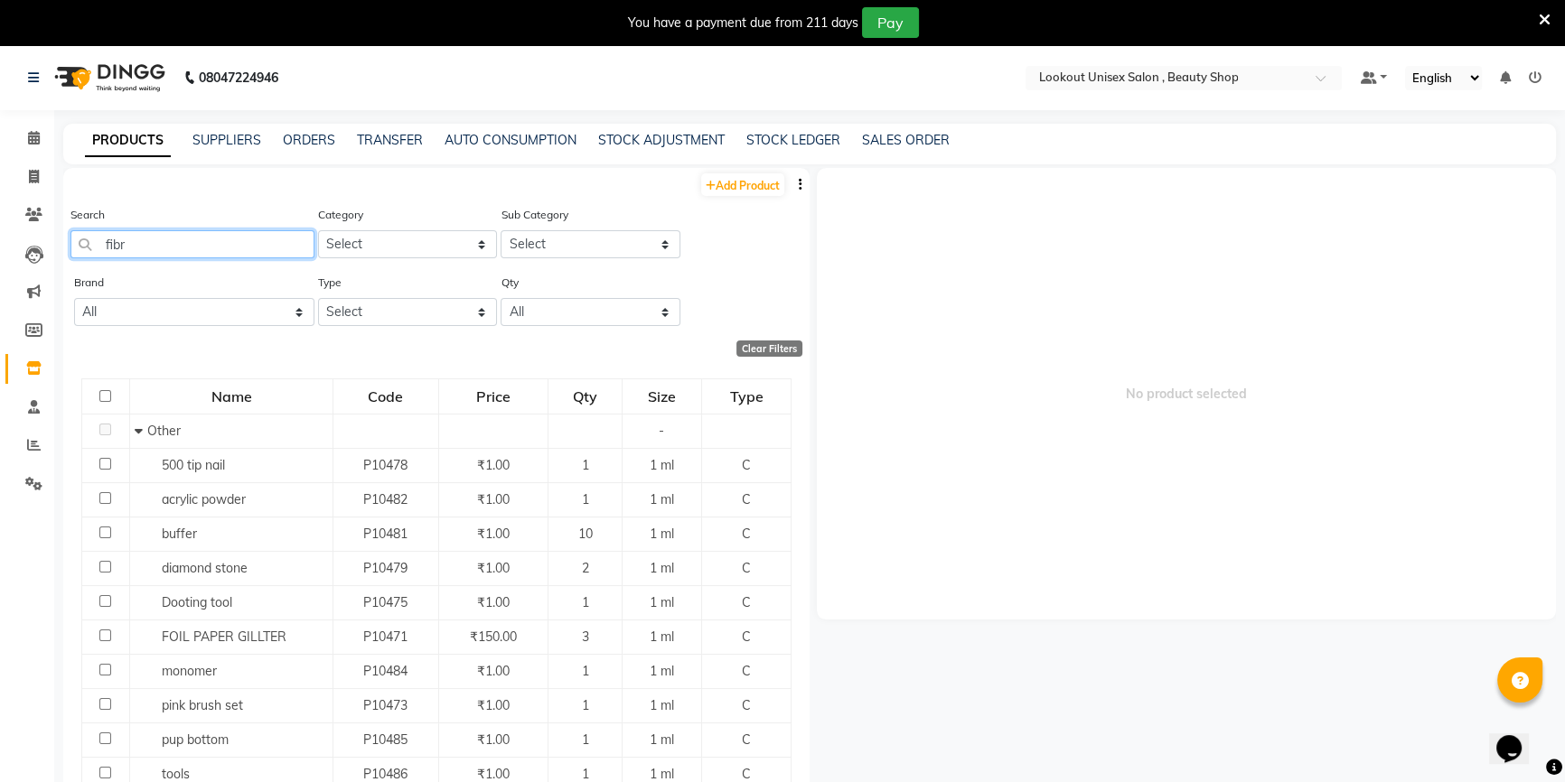
type input "fibre"
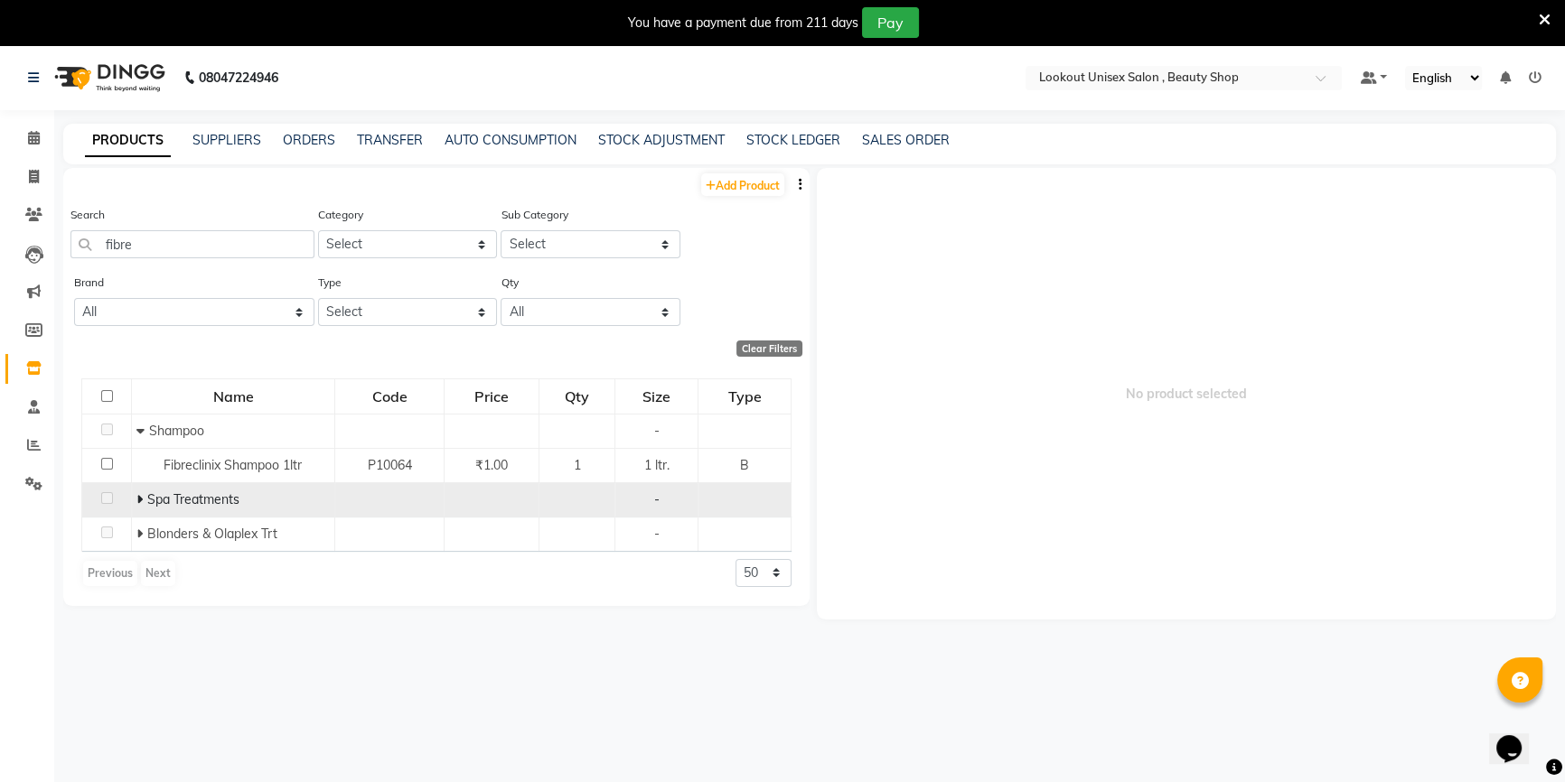
click at [136, 498] on icon at bounding box center [139, 499] width 6 height 13
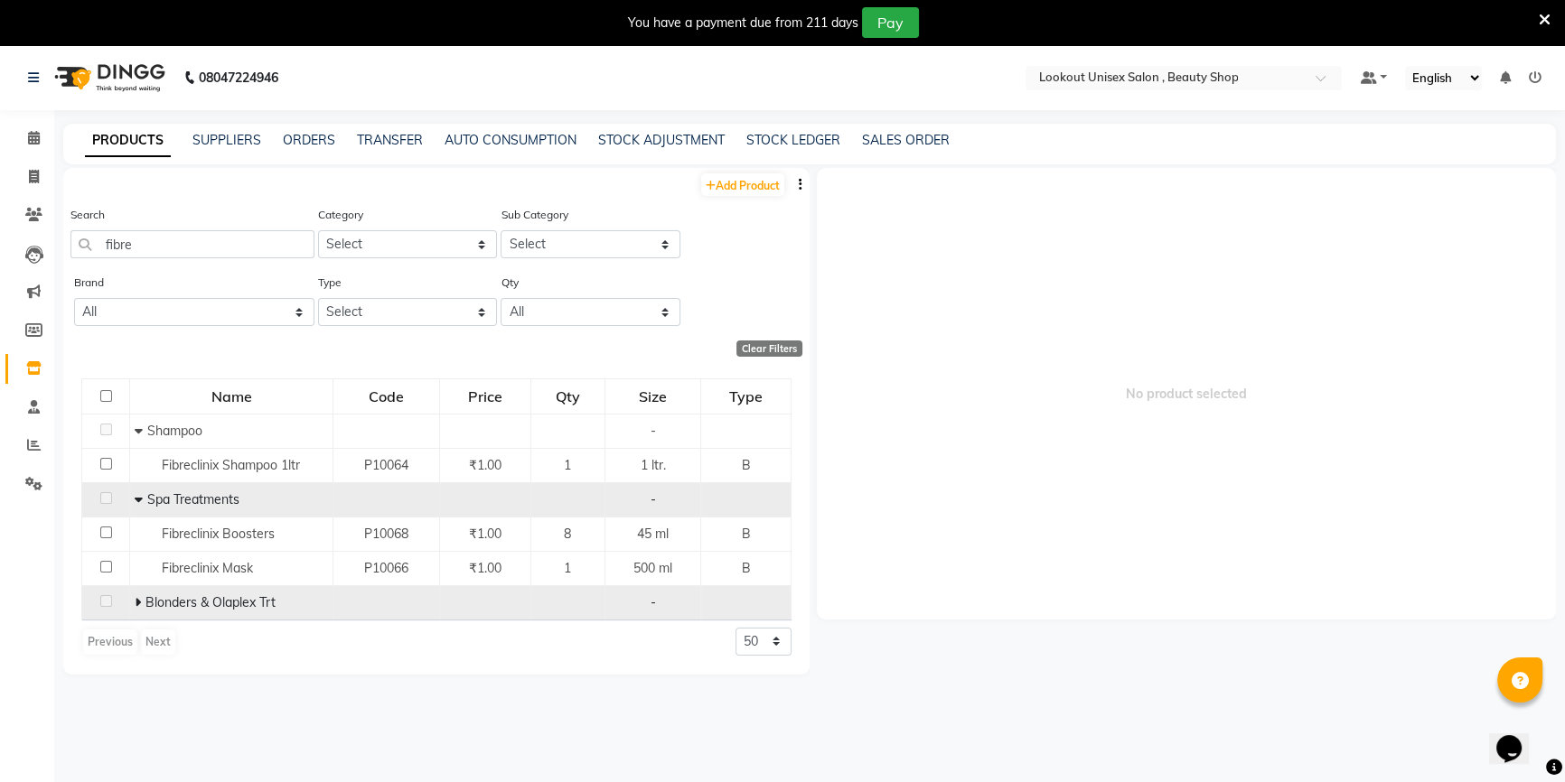
click at [136, 601] on icon at bounding box center [138, 602] width 6 height 13
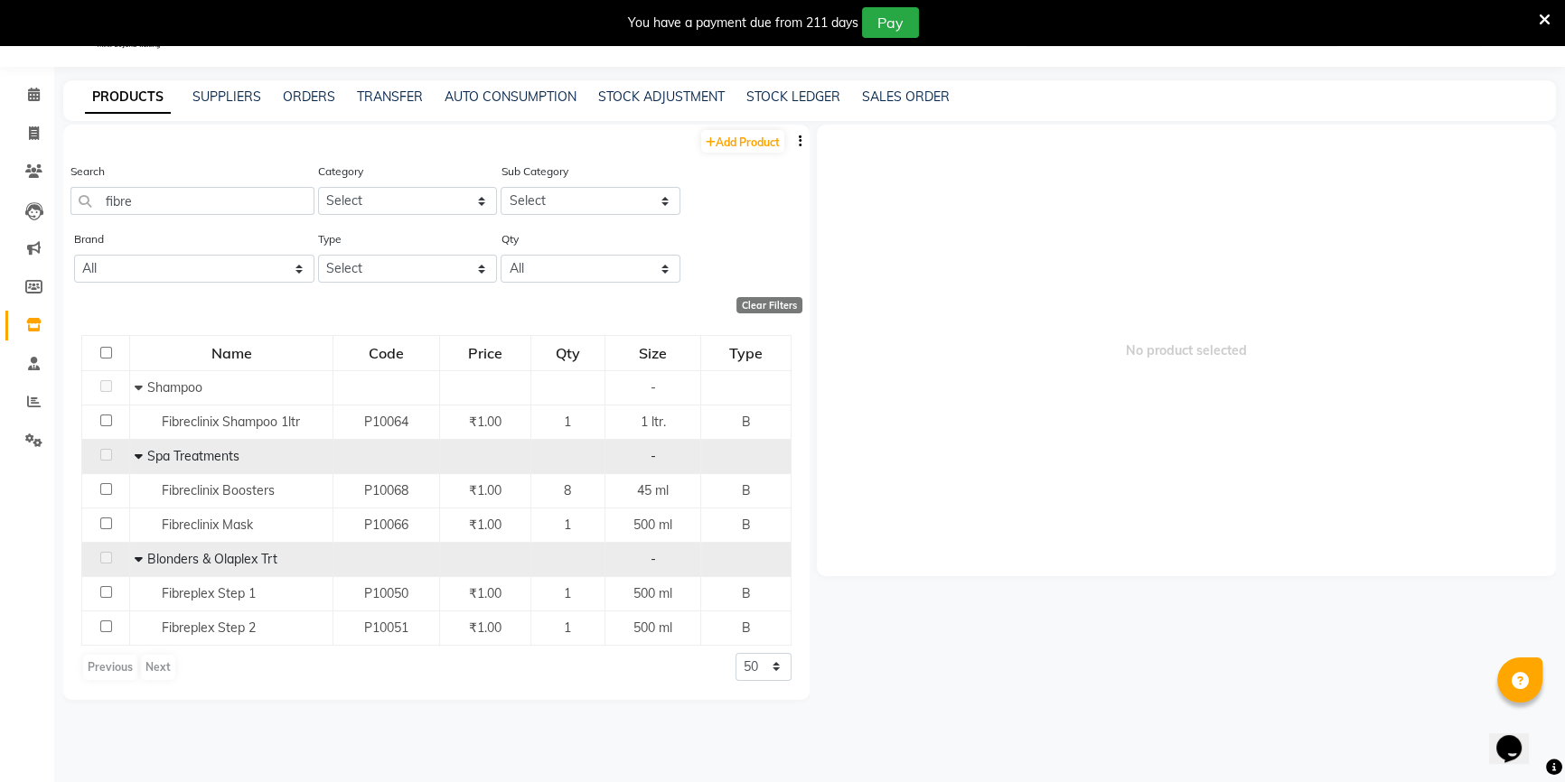
scroll to position [56, 0]
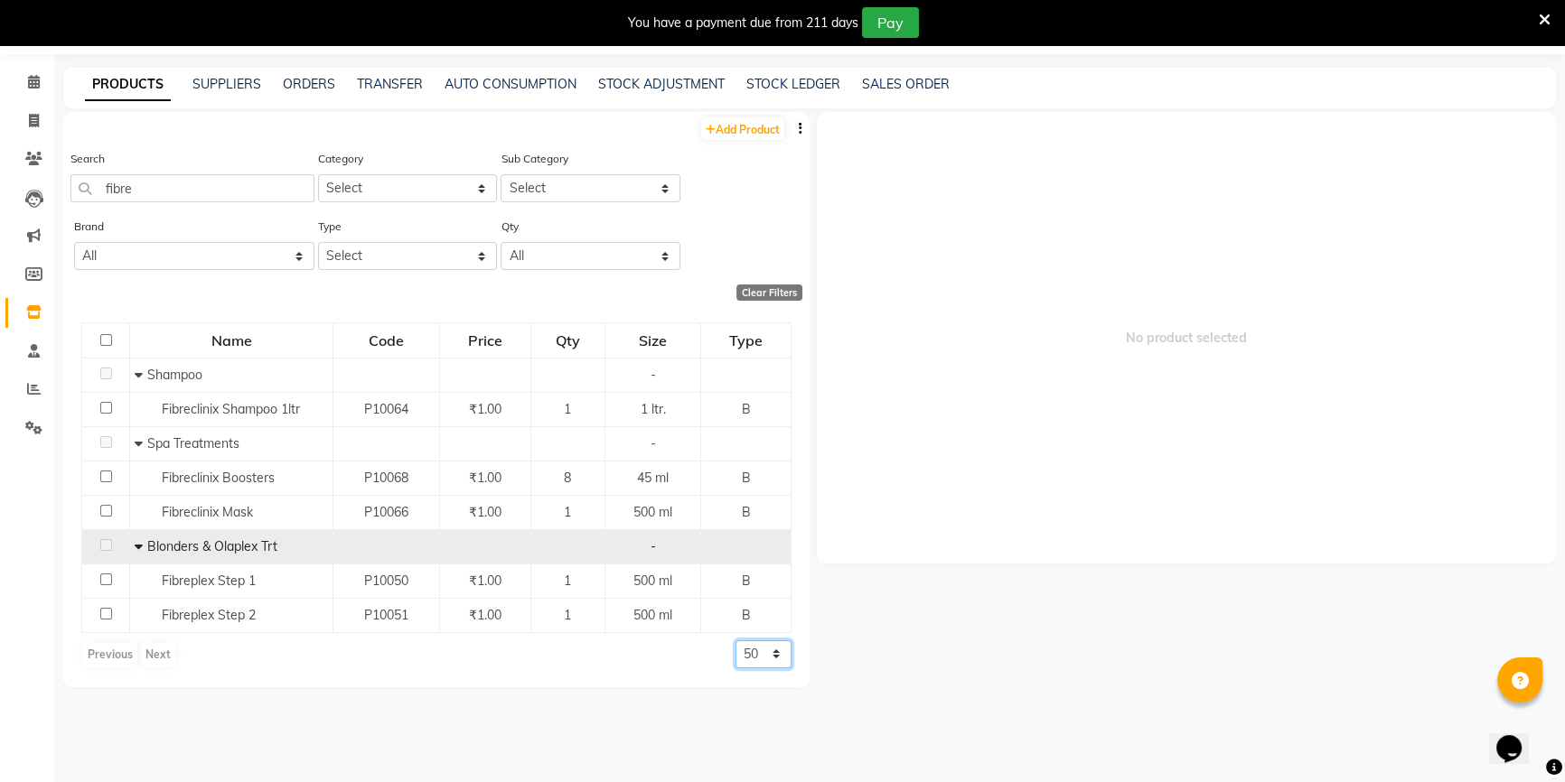
click at [775, 657] on select "50 100 500" at bounding box center [763, 655] width 56 height 28
select select "100"
click at [735, 641] on select "50 100 500" at bounding box center [763, 655] width 56 height 28
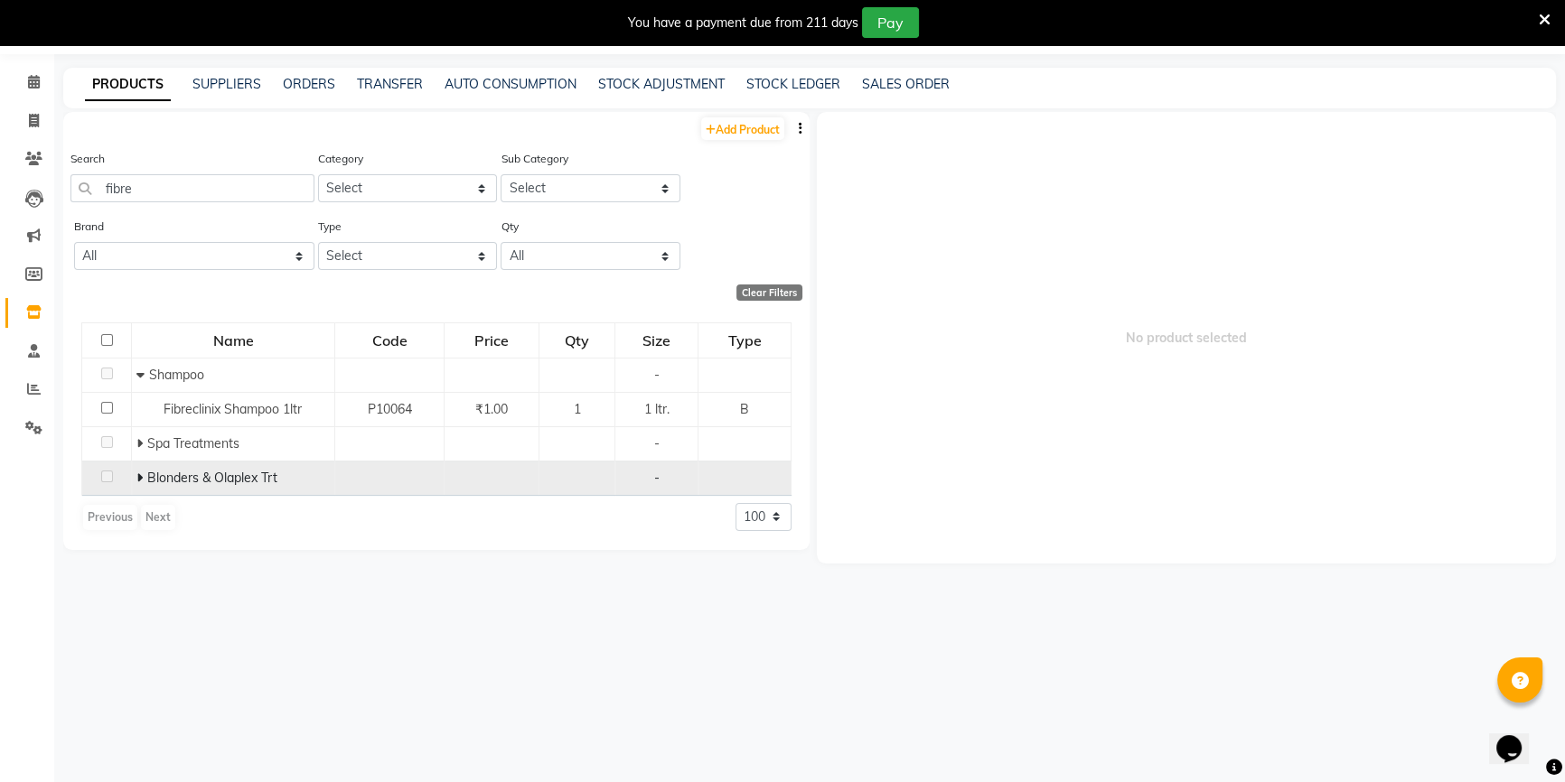
click at [144, 474] on span at bounding box center [141, 478] width 11 height 16
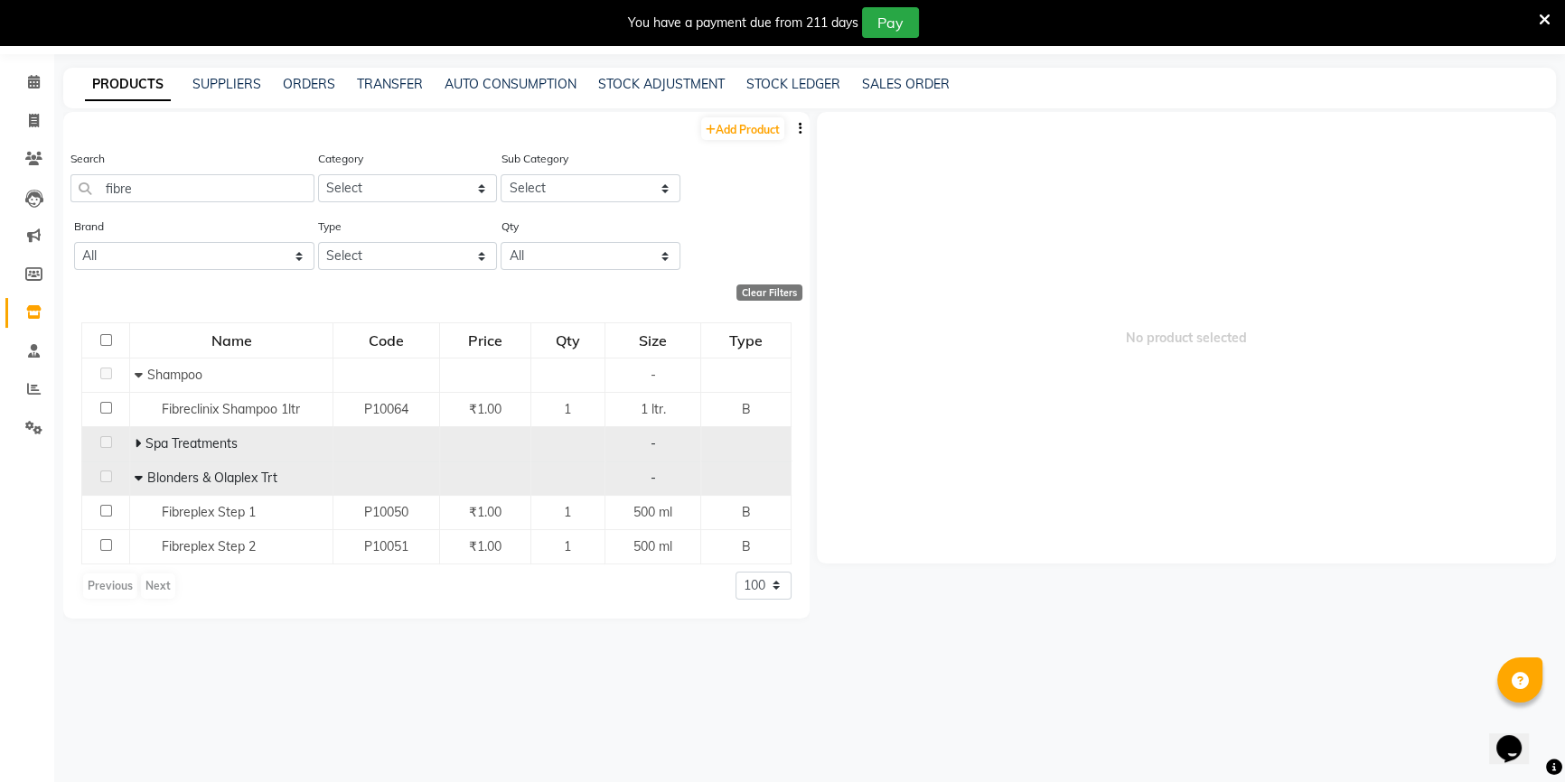
click at [138, 437] on icon at bounding box center [138, 443] width 6 height 13
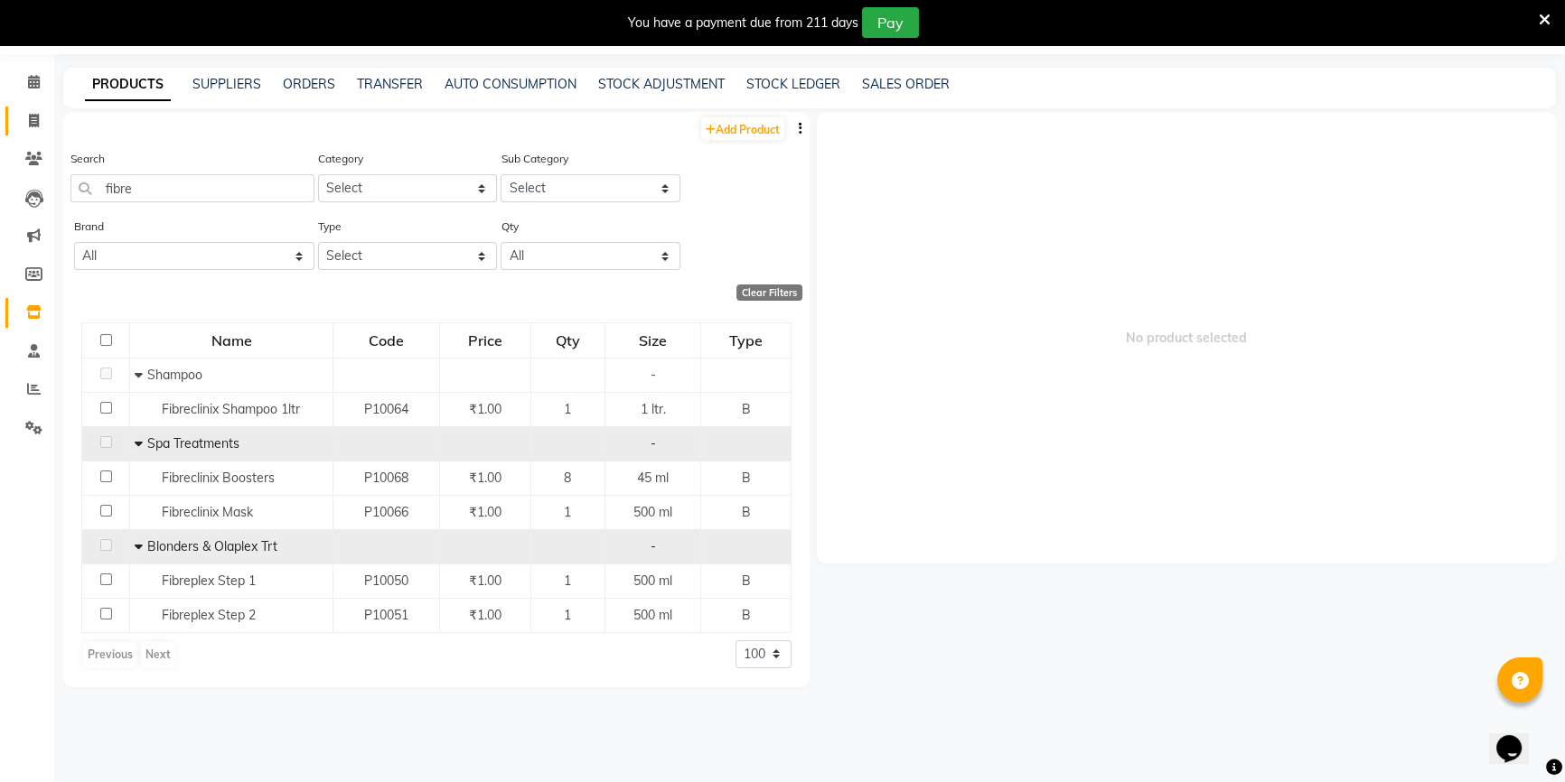
click at [13, 122] on link "Invoice" at bounding box center [26, 122] width 43 height 30
select select "service"
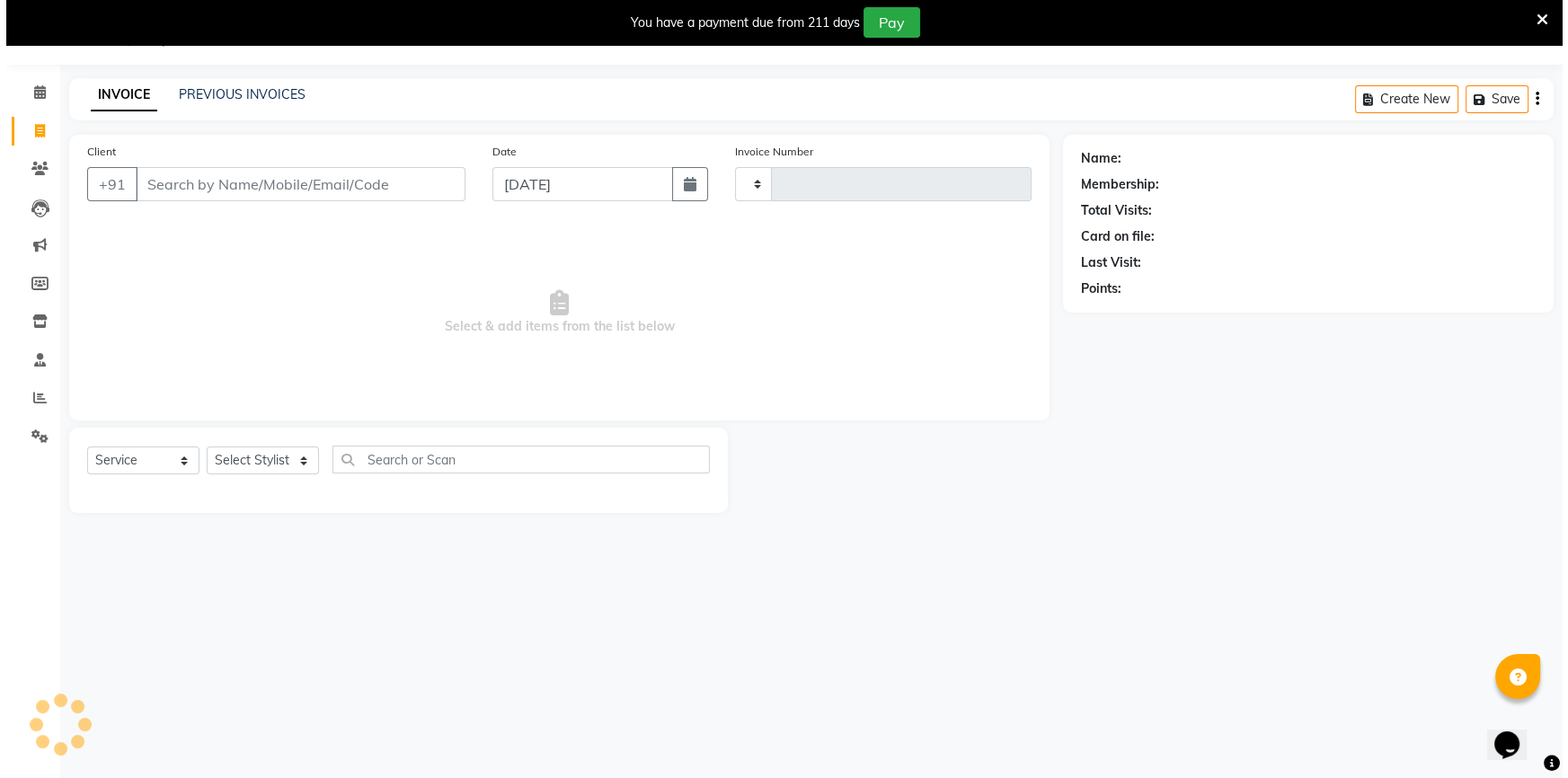
scroll to position [45, 0]
type input "3455"
select select "7658"
click at [216, 189] on input "Client" at bounding box center [294, 184] width 330 height 34
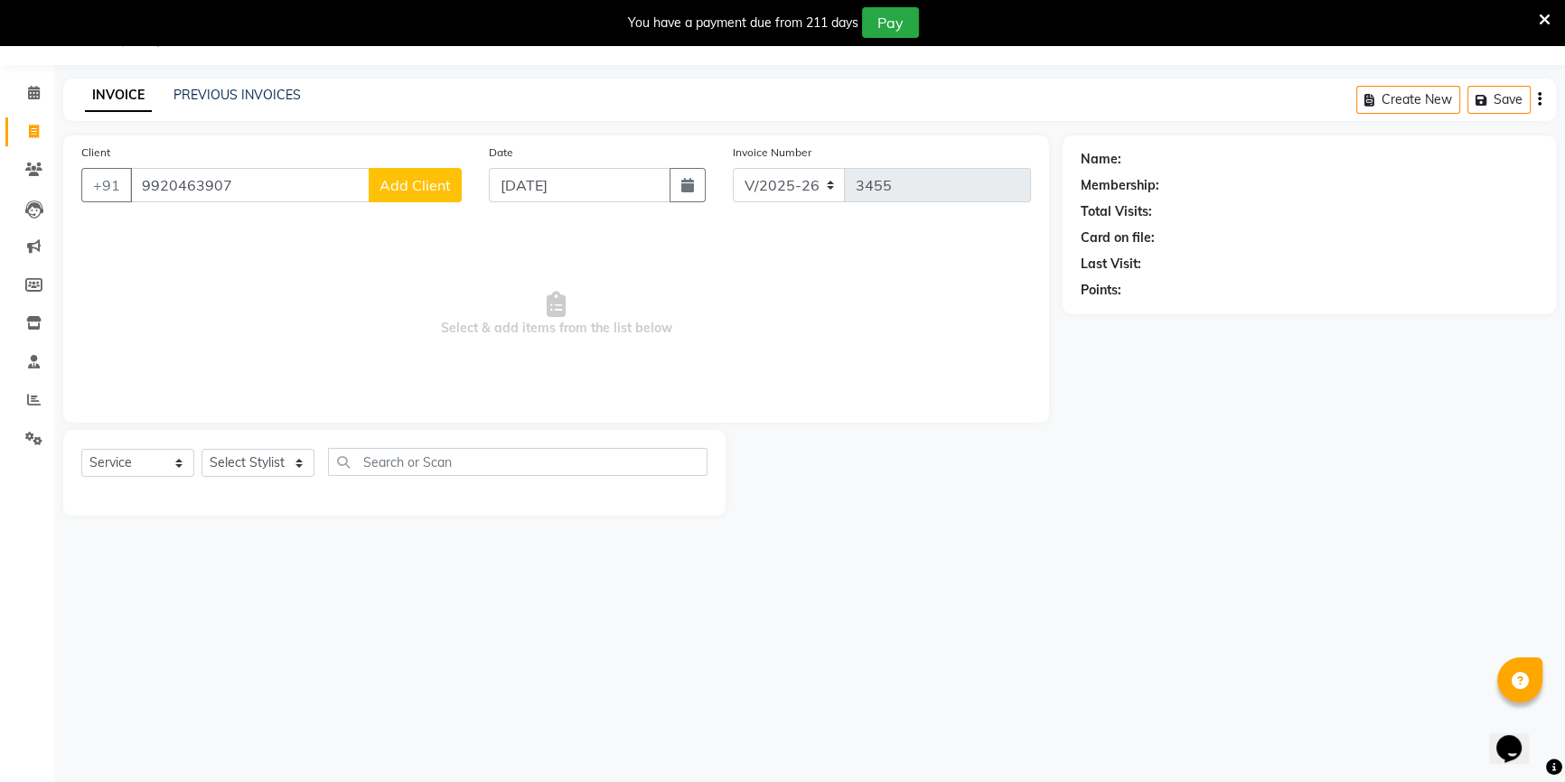
type input "9920463907"
click at [431, 188] on span "Add Client" at bounding box center [414, 185] width 71 height 18
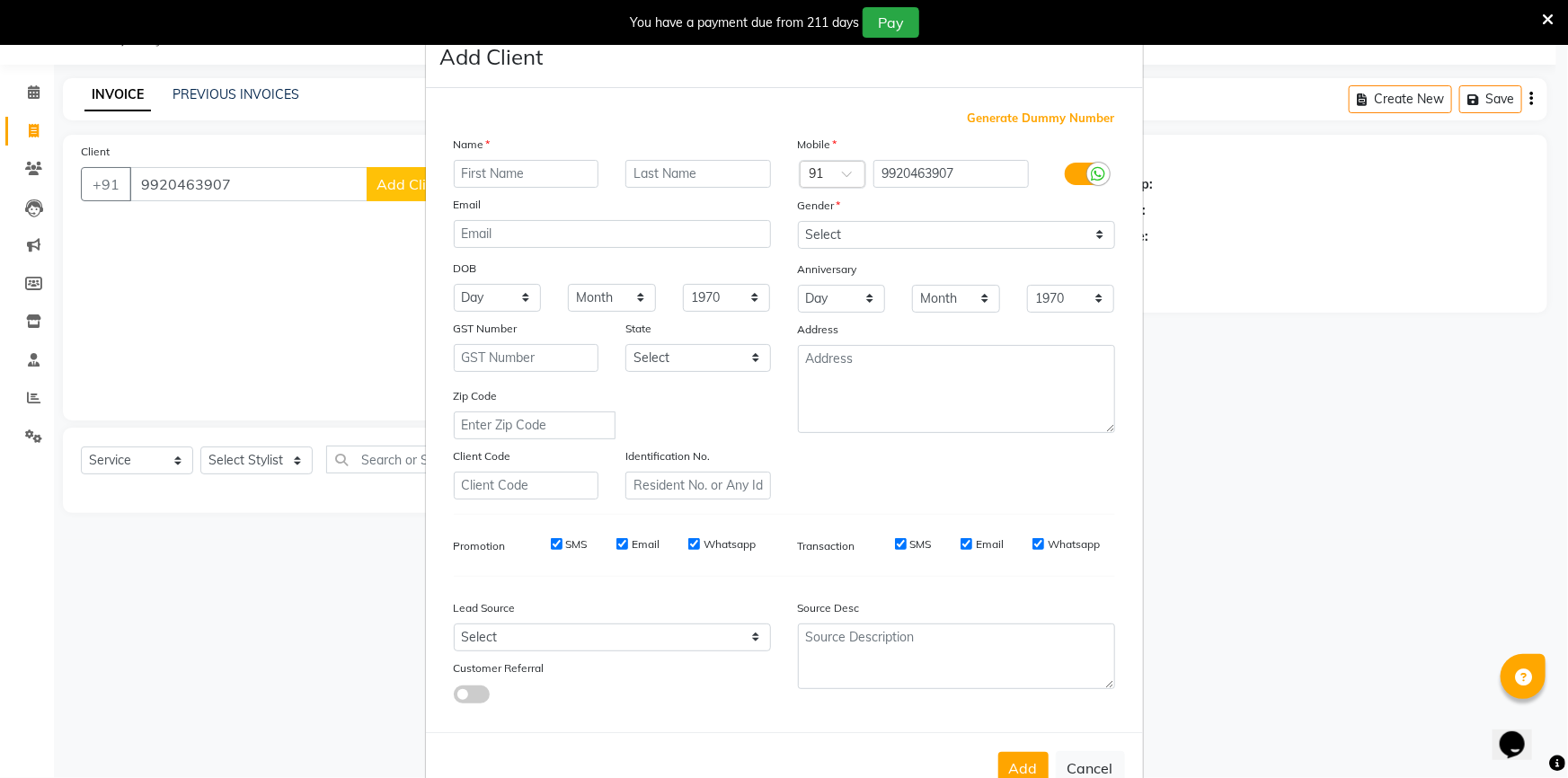
click at [464, 162] on input "text" at bounding box center [526, 174] width 145 height 28
type input "rohan"
click at [837, 243] on select "Select Male Female Other Prefer Not To Say" at bounding box center [956, 235] width 317 height 28
select select "male"
click at [798, 221] on select "Select Male Female Other Prefer Not To Say" at bounding box center [956, 235] width 317 height 28
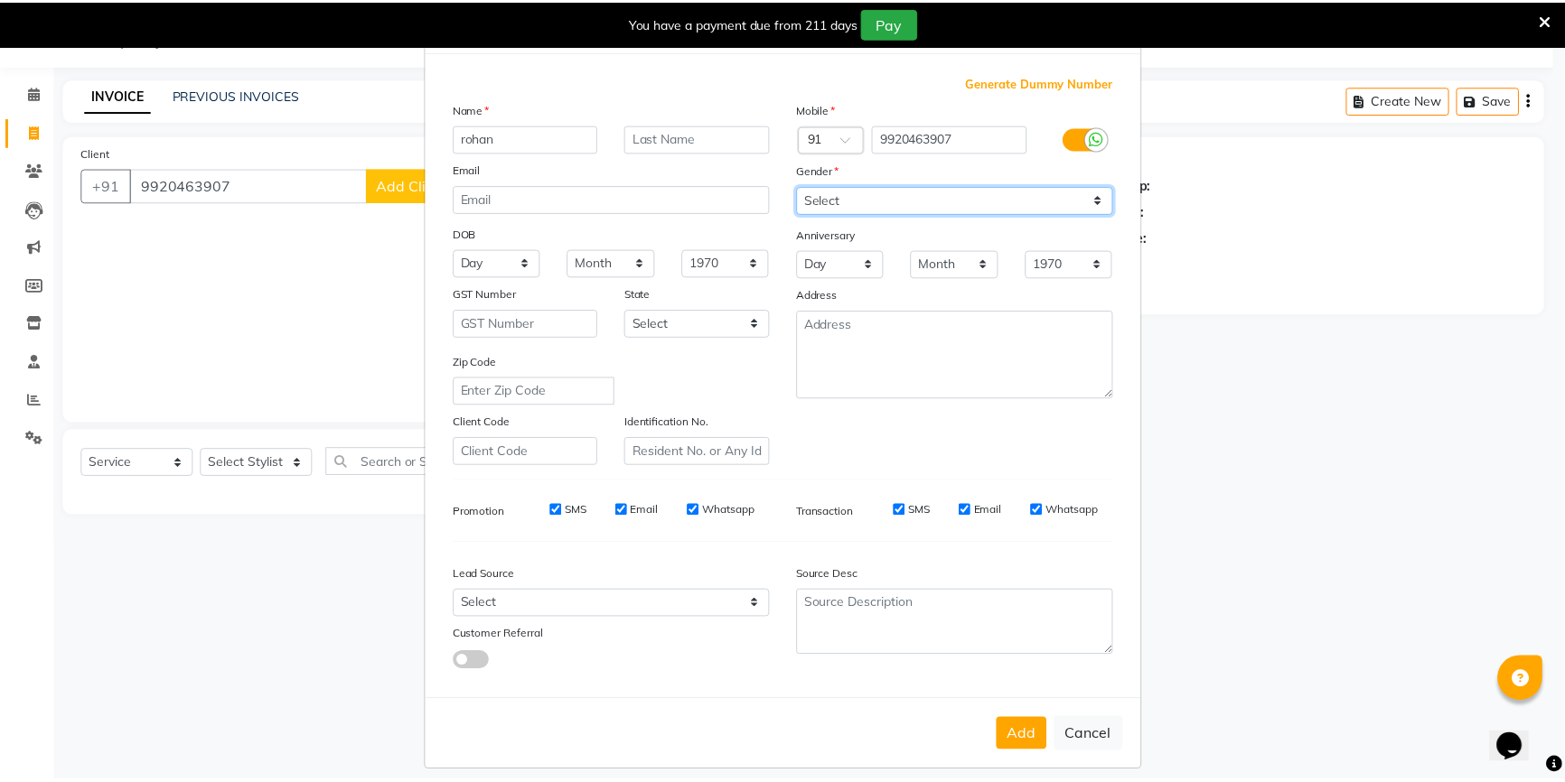
scroll to position [56, 0]
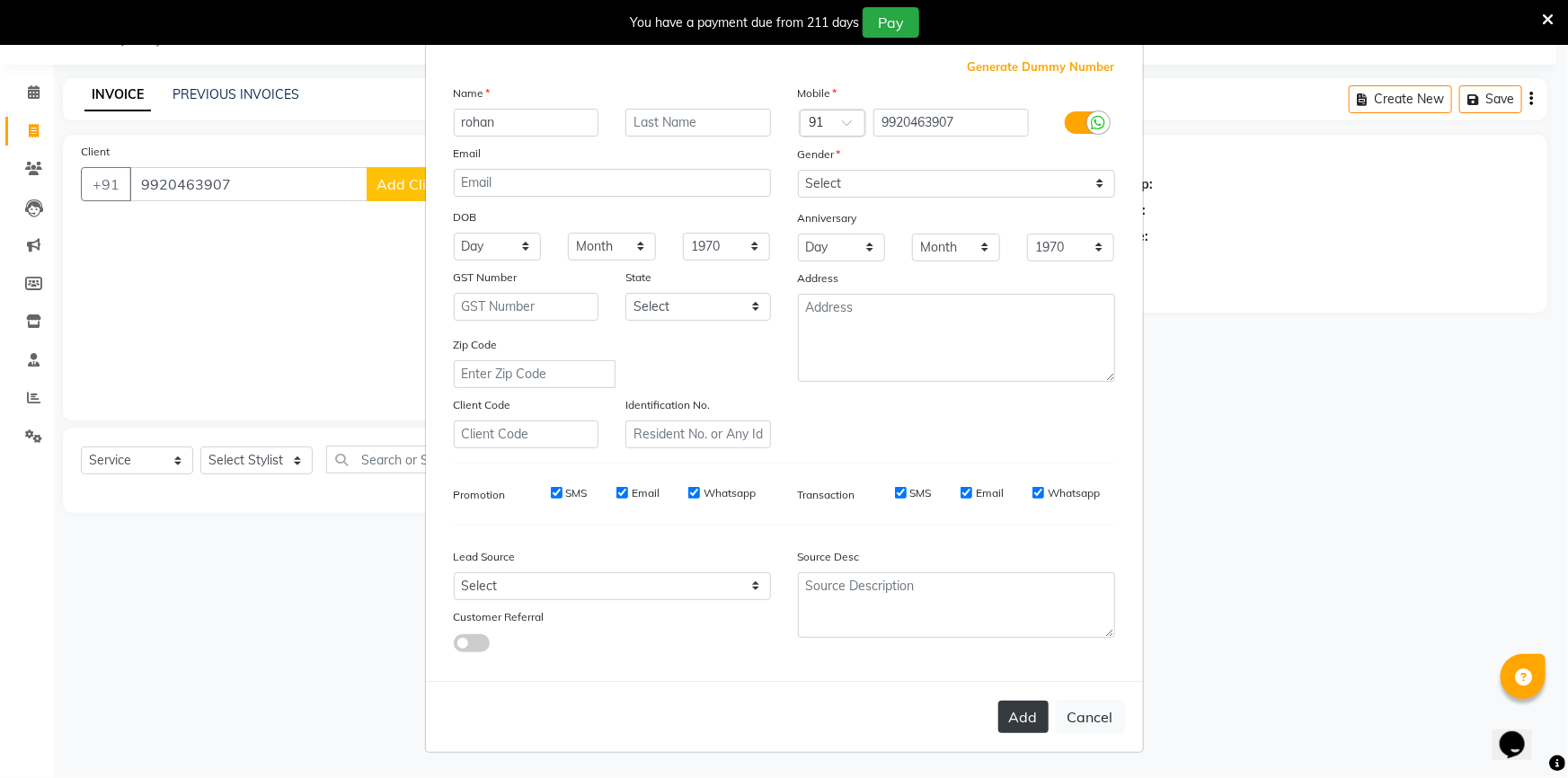
drag, startPoint x: 1023, startPoint y: 713, endPoint x: 1009, endPoint y: 712, distance: 14.0
click at [1021, 714] on button "Add" at bounding box center [1024, 717] width 51 height 33
select select
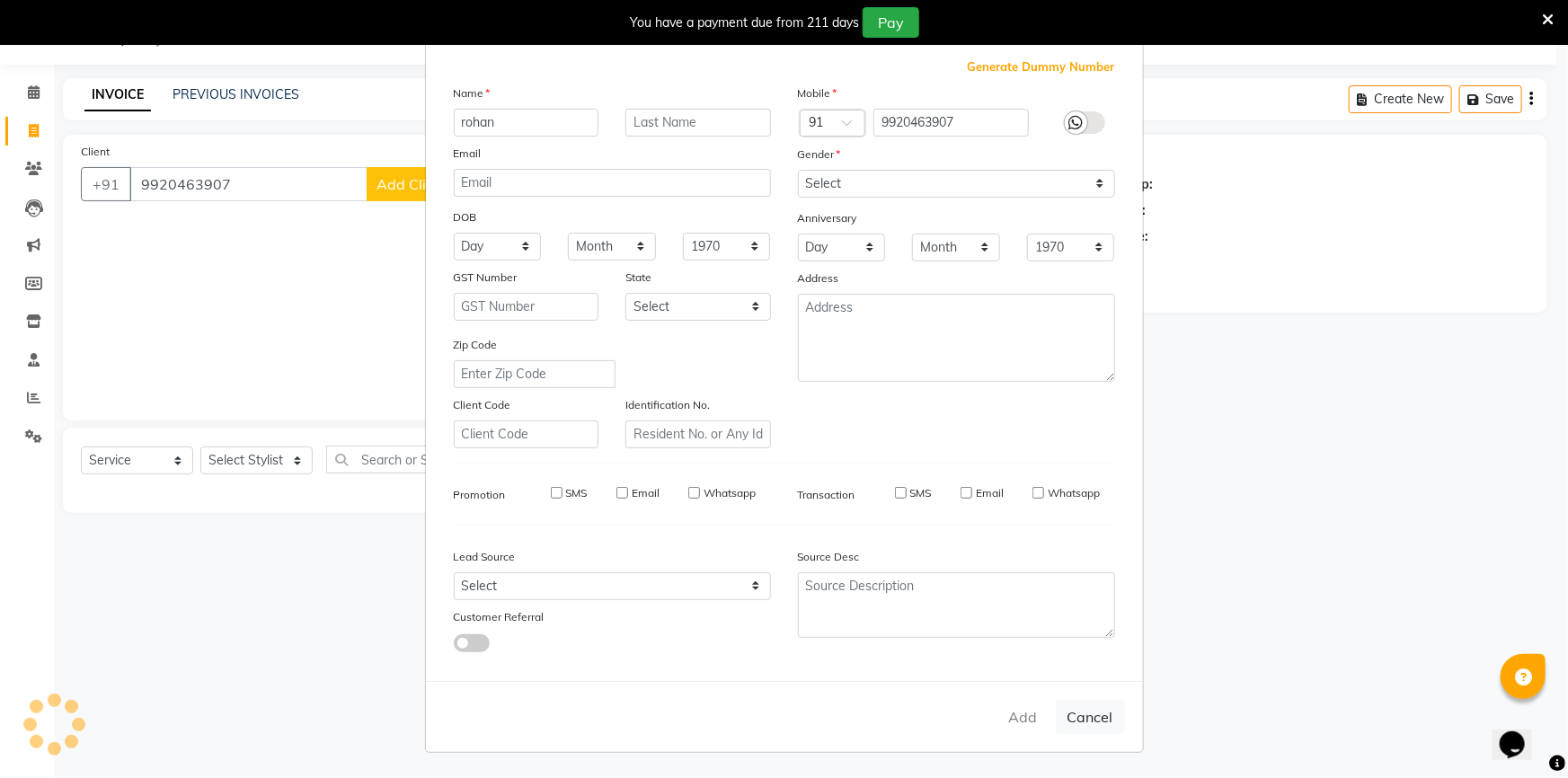
select select
checkbox input "false"
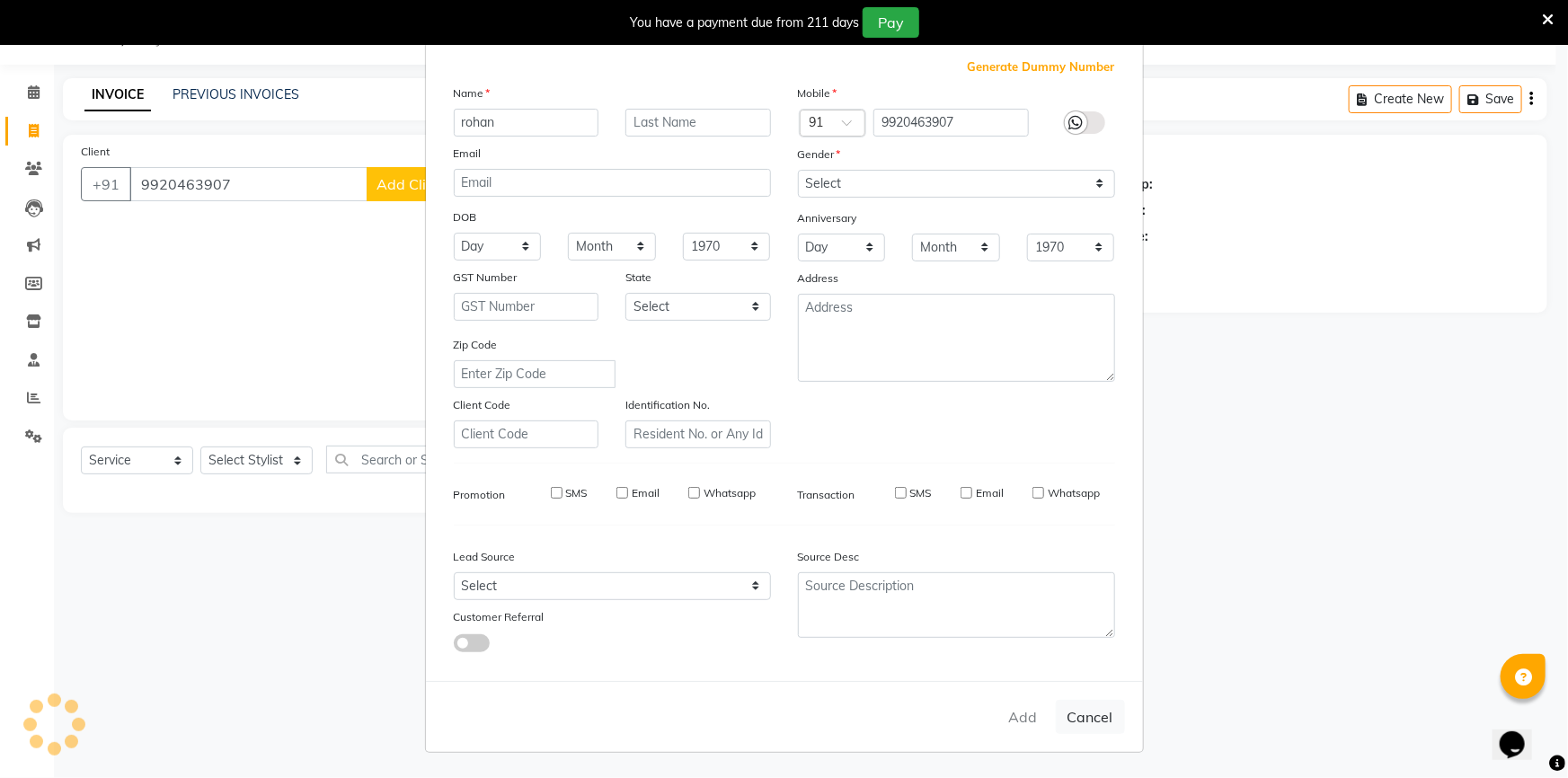
checkbox input "false"
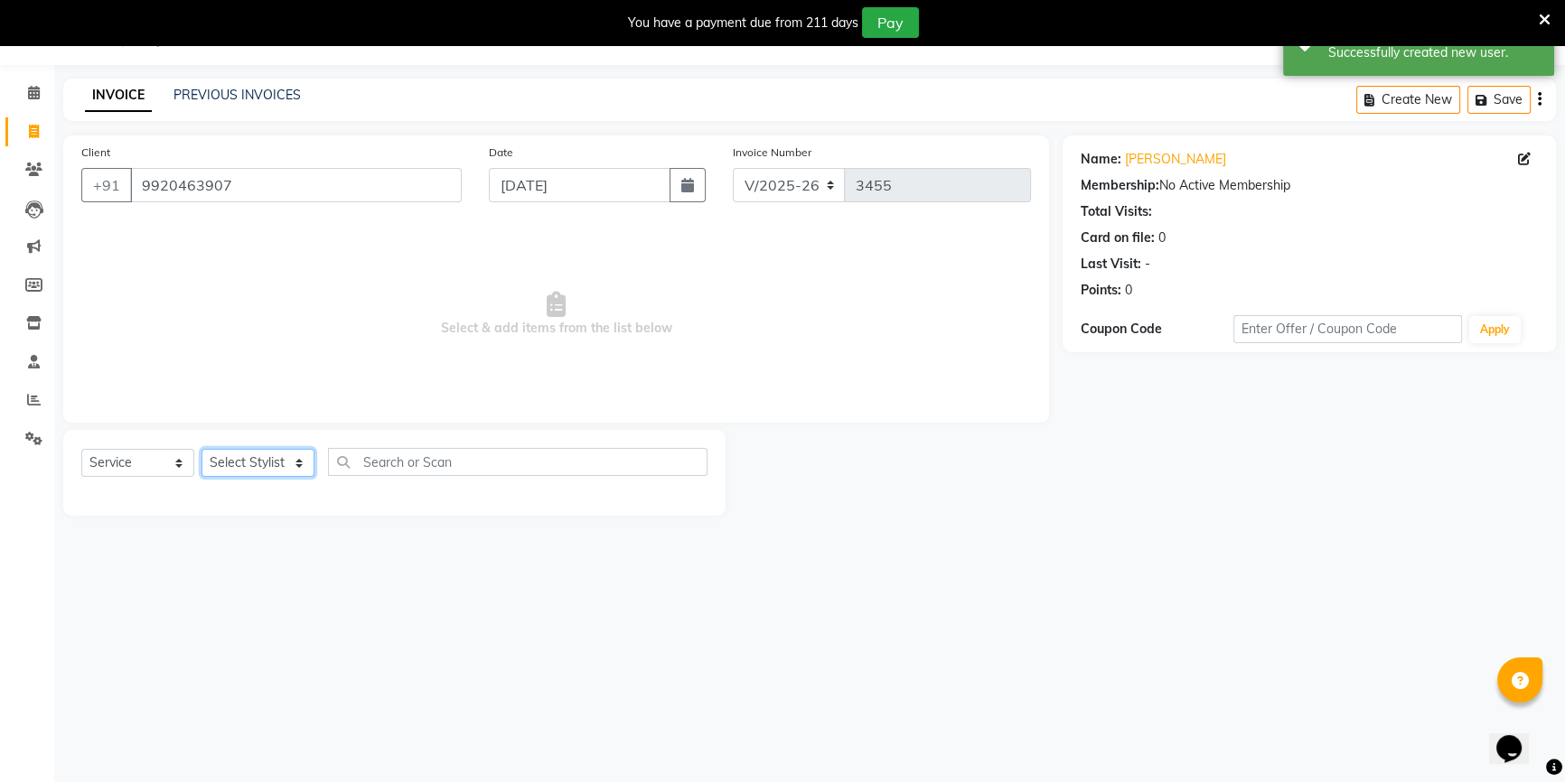
click at [223, 477] on select "Select Stylist [PERSON_NAME] [PERSON_NAME] Sir Disha [PERSON_NAME] Jyoti Mahesh…" at bounding box center [257, 463] width 113 height 28
select select "68253"
click at [201, 449] on select "Select Stylist [PERSON_NAME] [PERSON_NAME] Sir Disha [PERSON_NAME] Jyoti Mahesh…" at bounding box center [257, 463] width 113 height 28
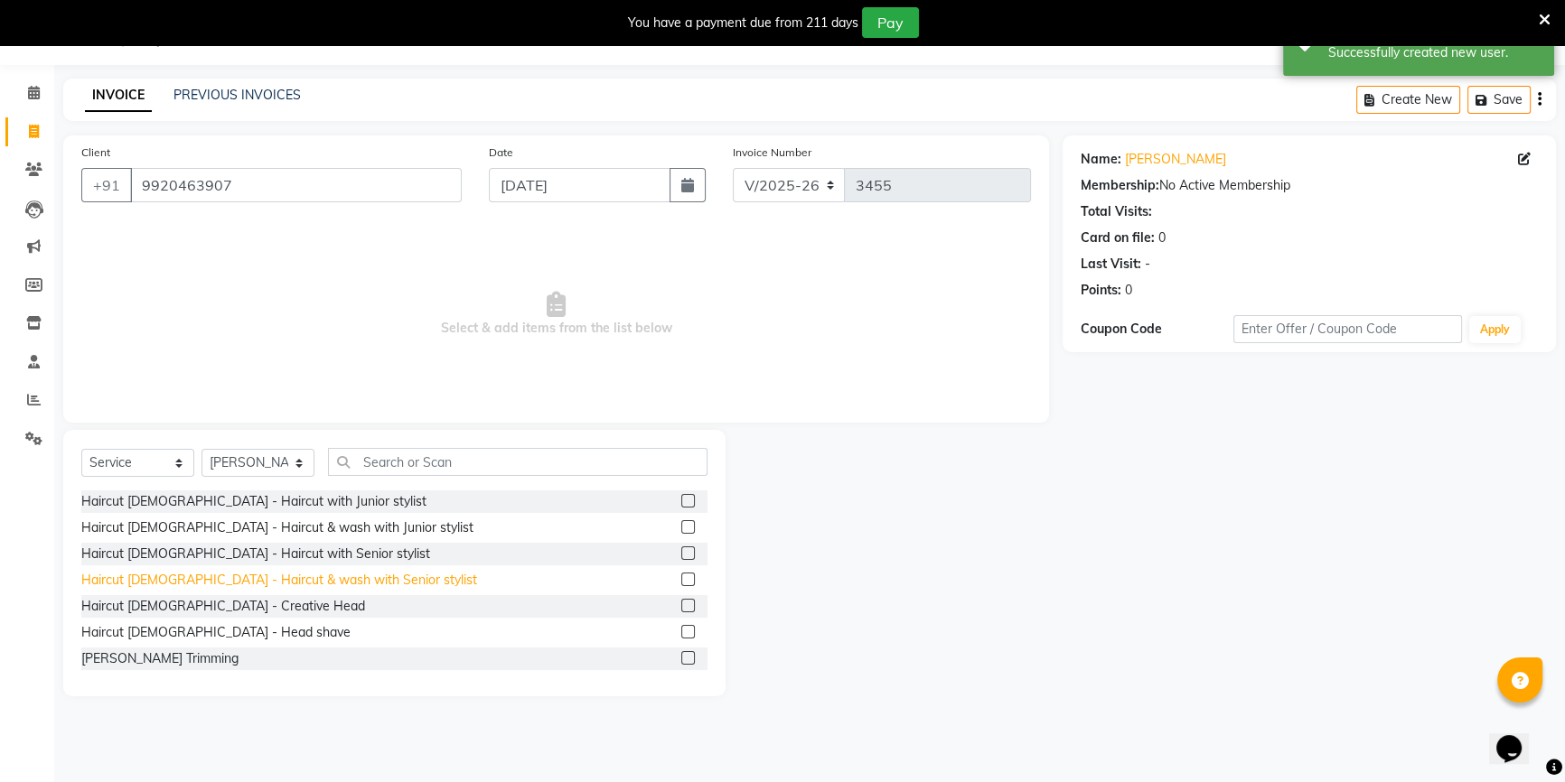
click at [306, 573] on div "Haircut [DEMOGRAPHIC_DATA] - Haircut & wash with Senior stylist" at bounding box center [279, 580] width 396 height 19
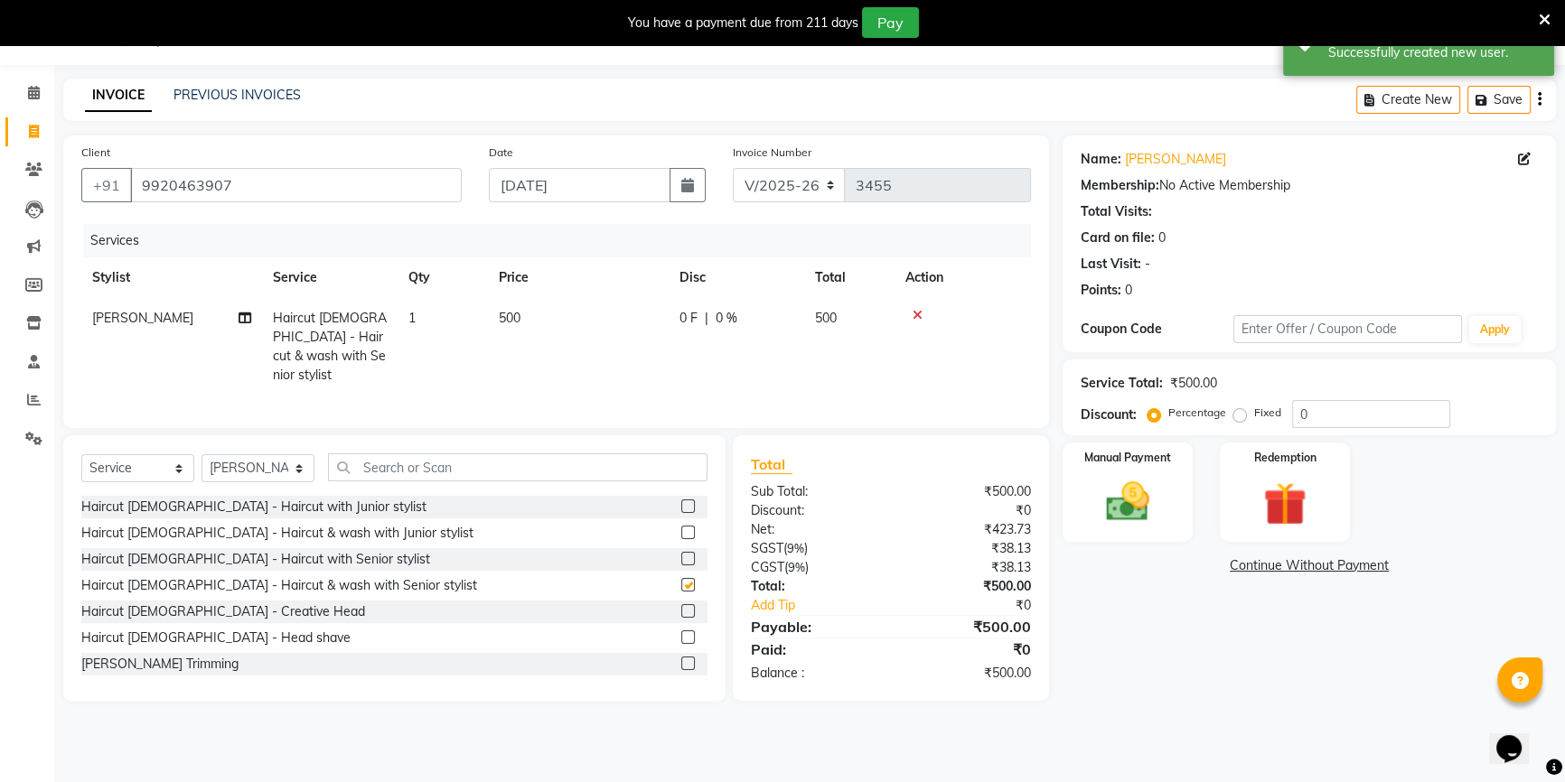
checkbox input "false"
click at [423, 460] on input "text" at bounding box center [517, 468] width 379 height 28
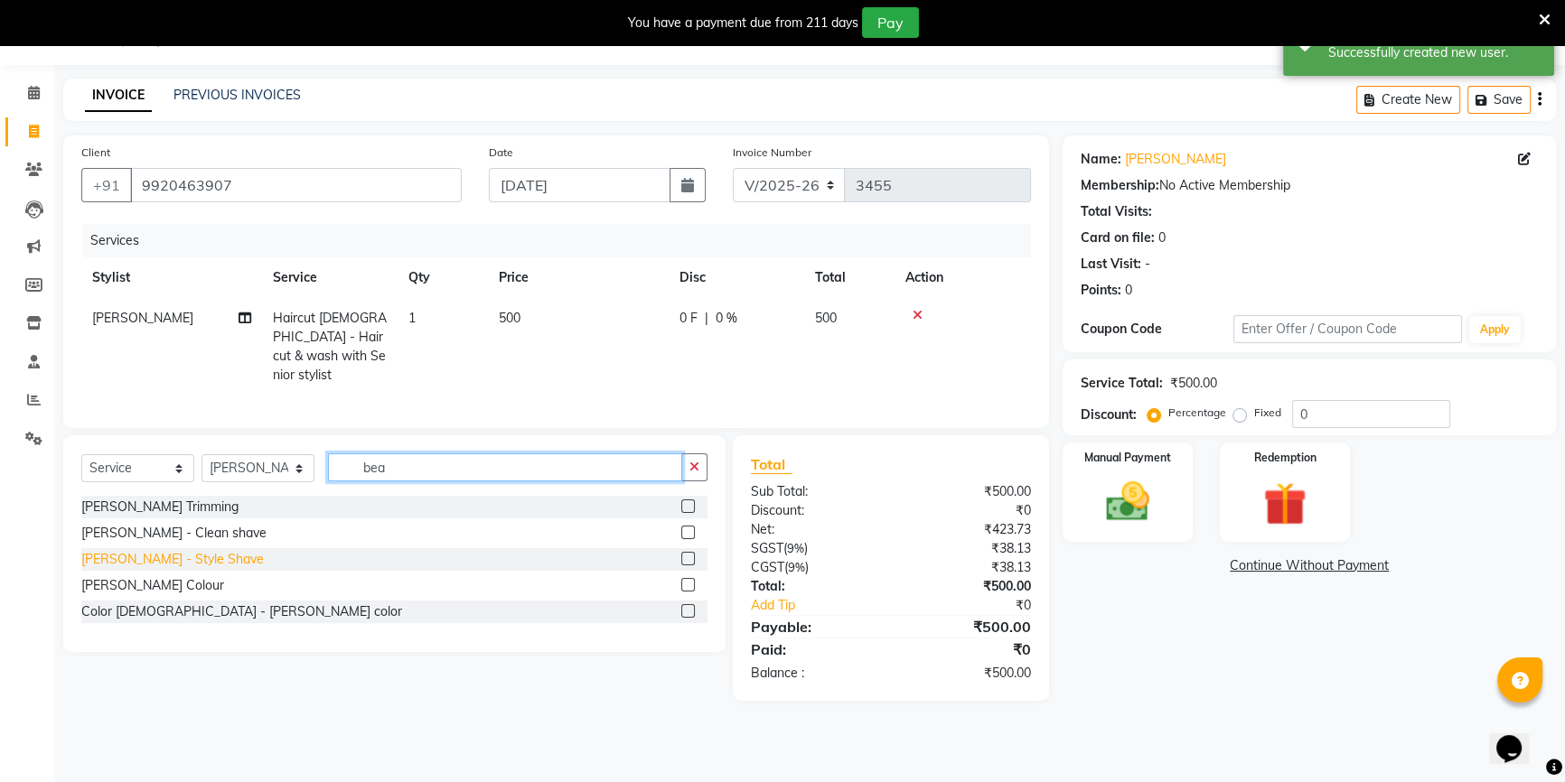
type input "bea"
click at [170, 551] on div "[PERSON_NAME] - Style Shave" at bounding box center [172, 559] width 182 height 19
checkbox input "false"
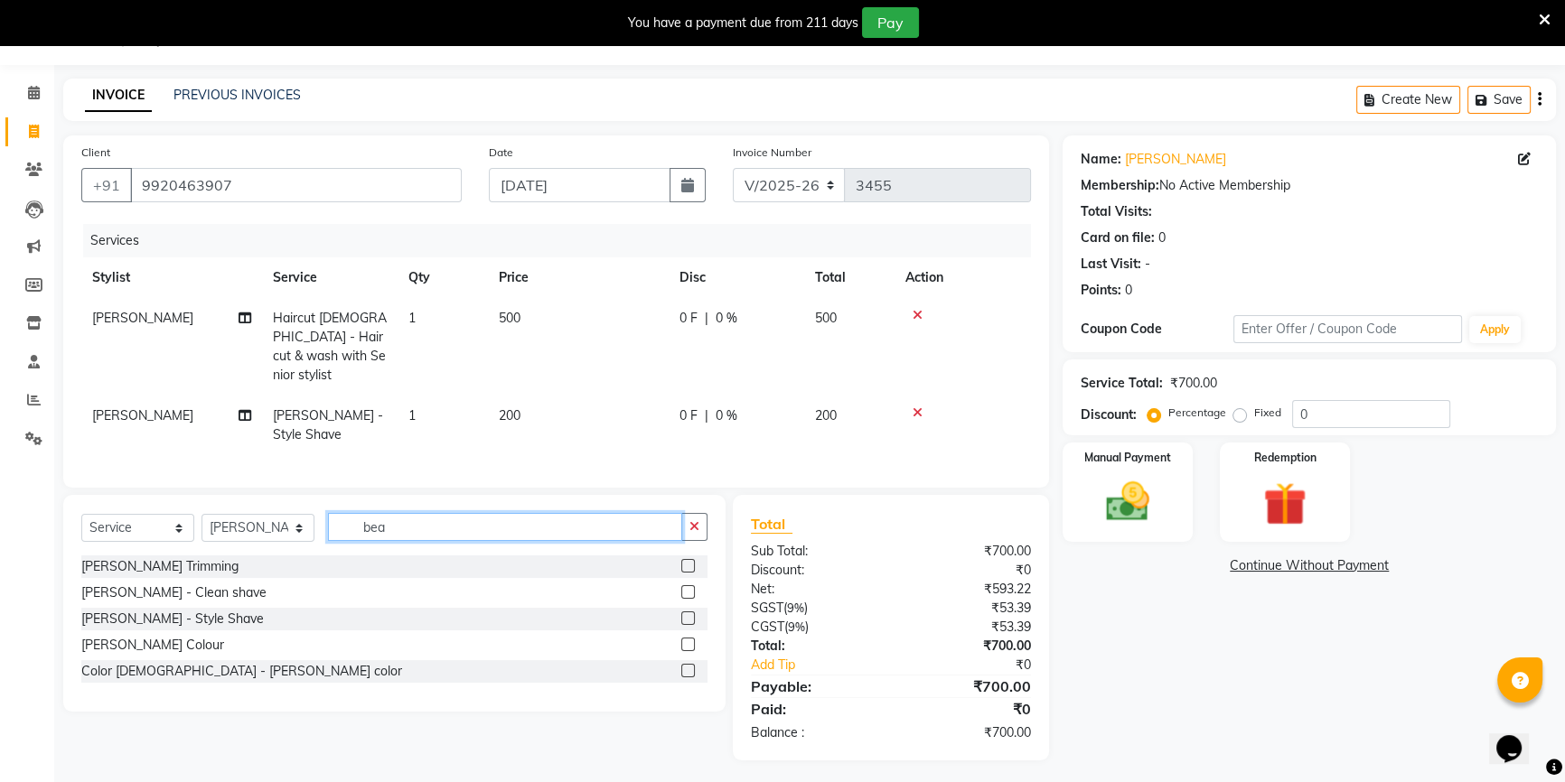
click at [470, 524] on input "bea" at bounding box center [505, 527] width 354 height 28
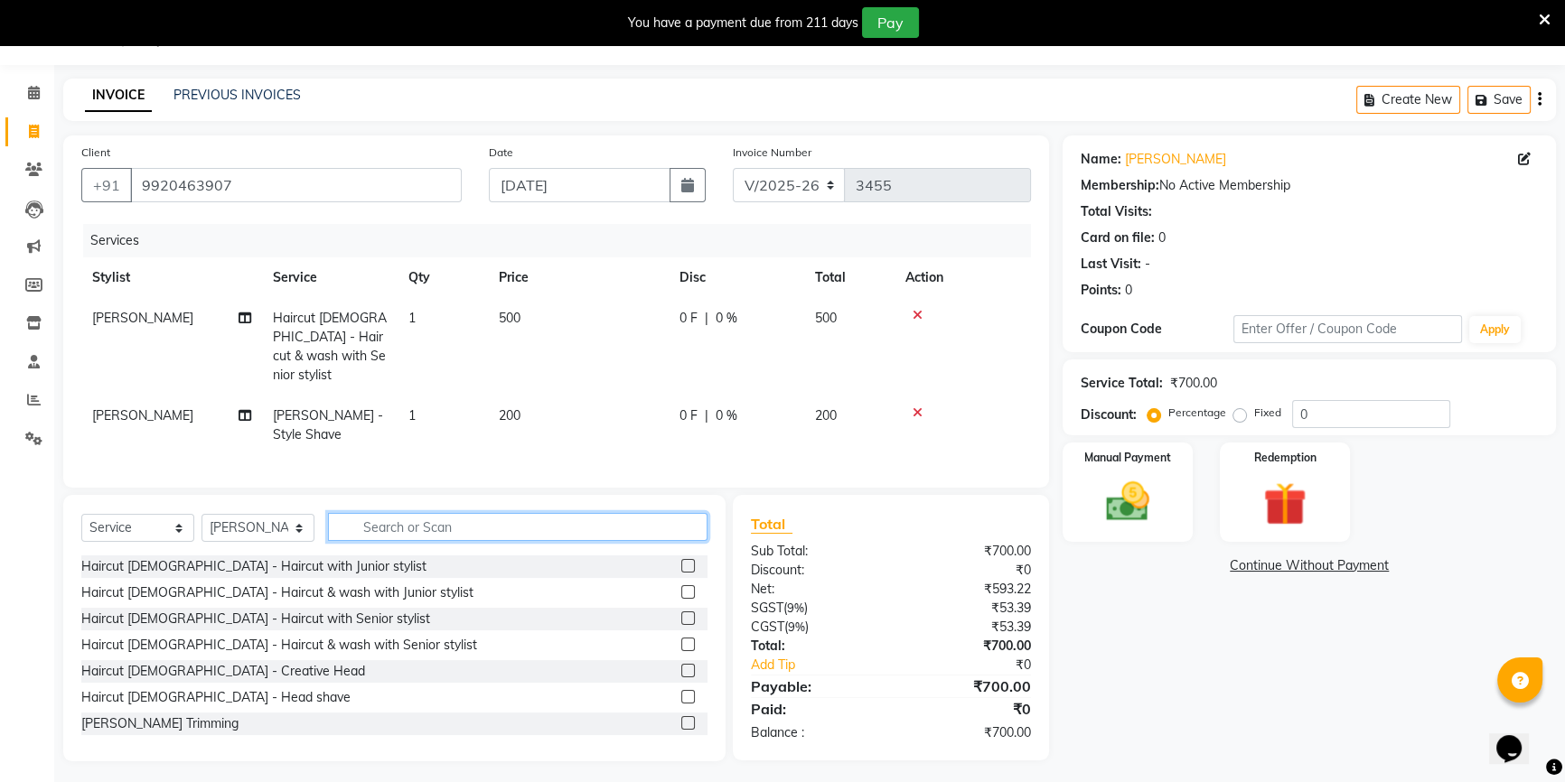
click at [398, 519] on input "text" at bounding box center [517, 527] width 379 height 28
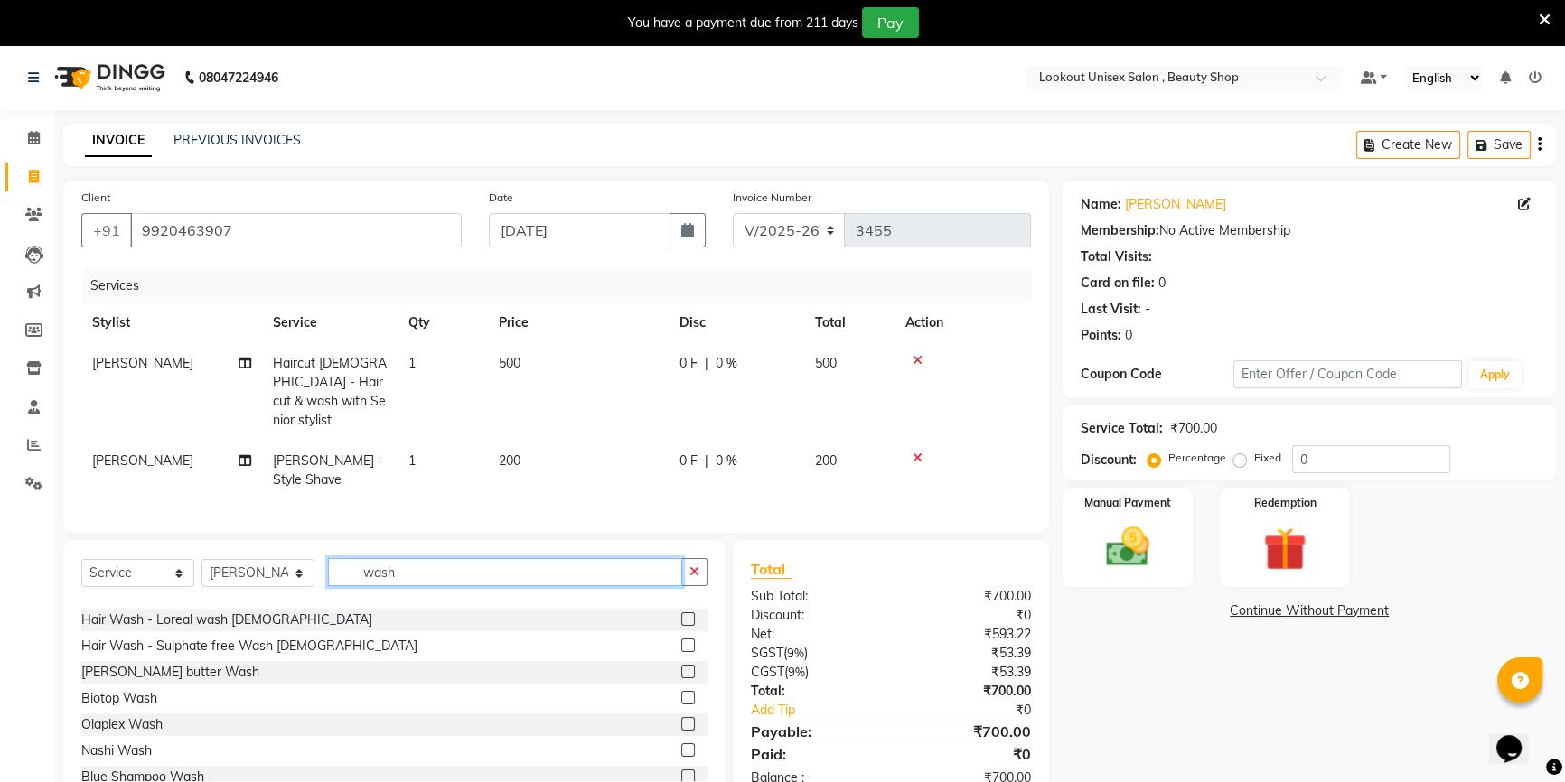
scroll to position [81, 0]
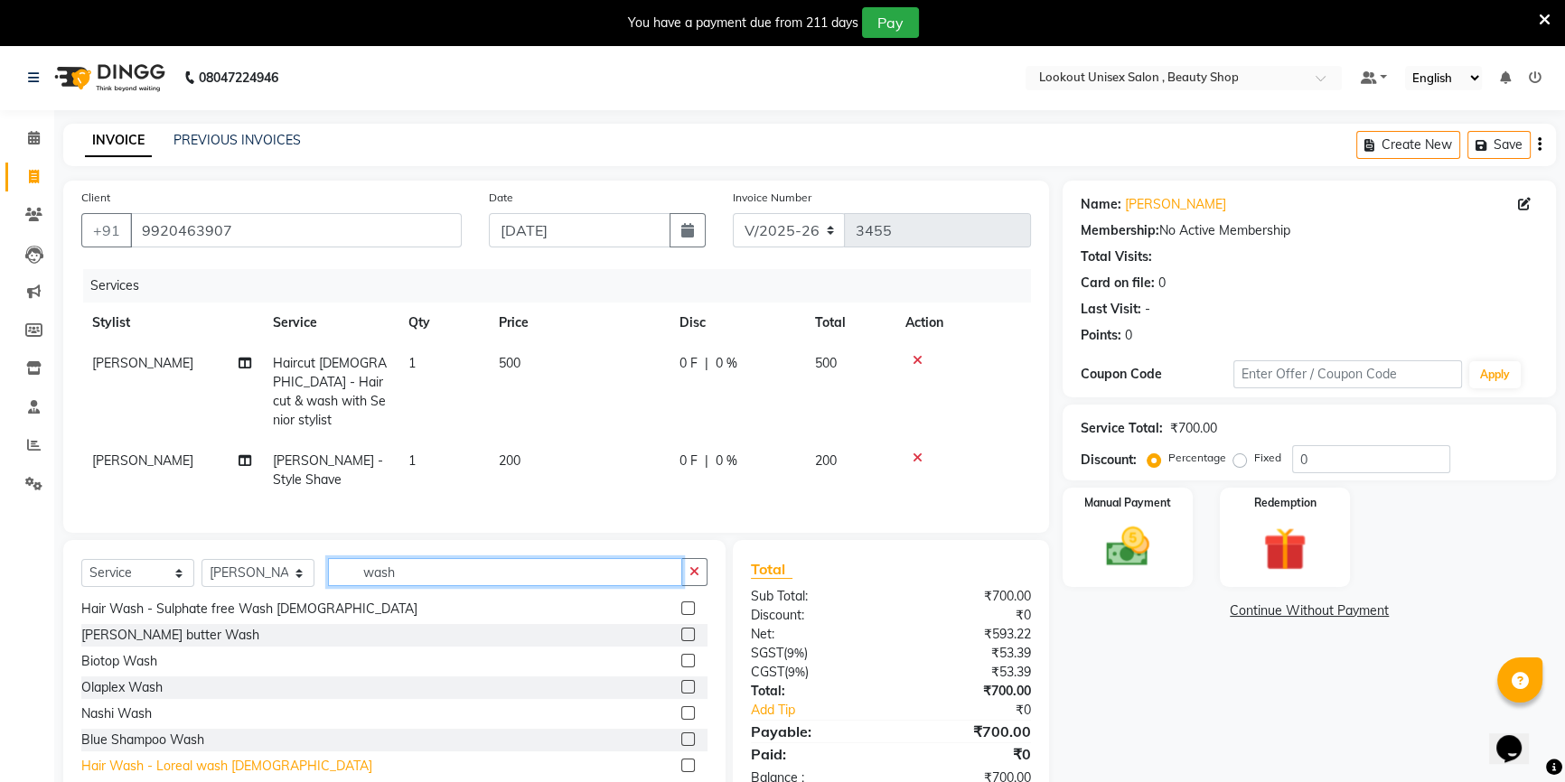
type input "wash"
click at [206, 757] on div "Hair Wash - Loreal wash [DEMOGRAPHIC_DATA]" at bounding box center [226, 766] width 291 height 19
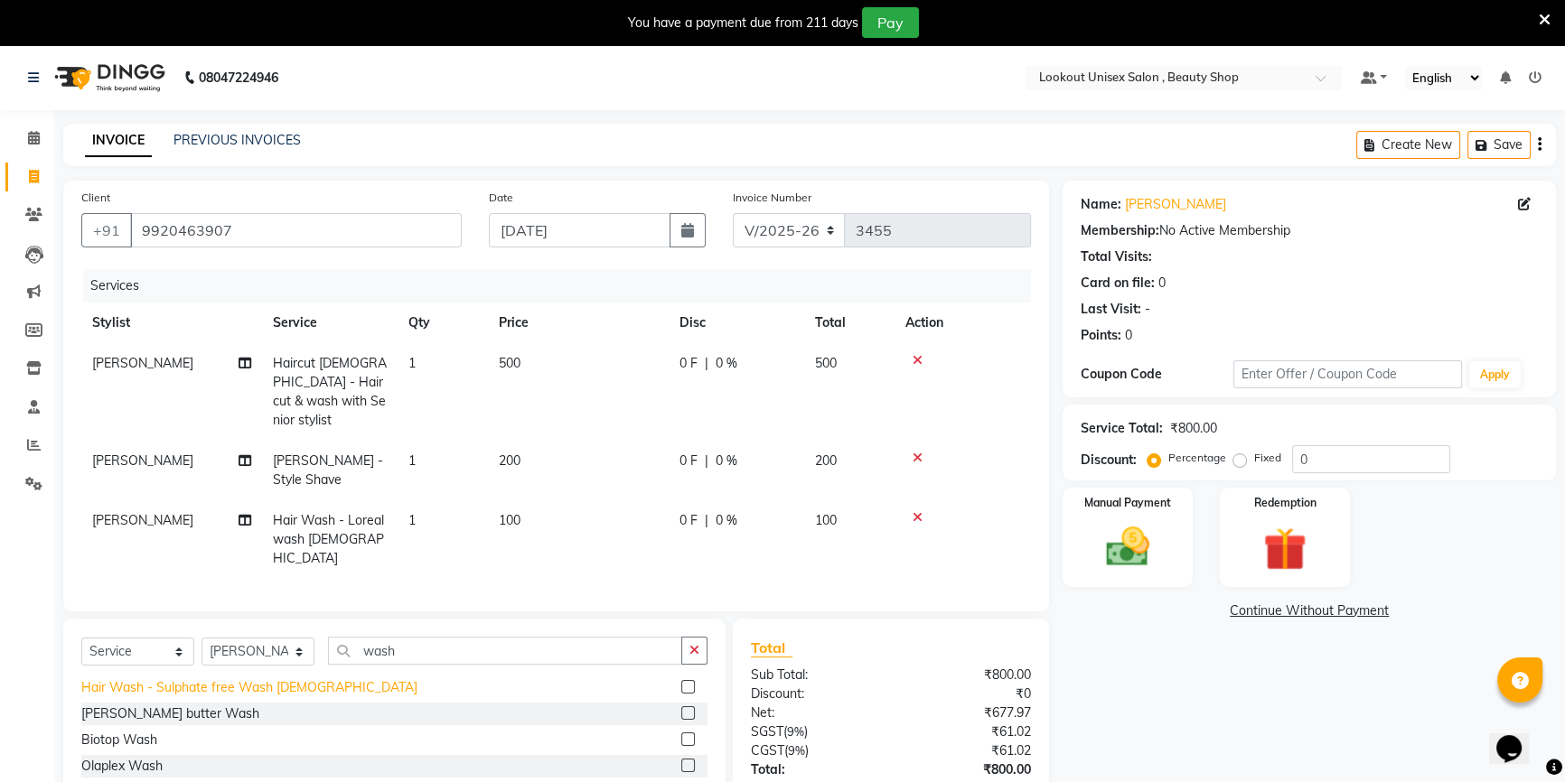
checkbox input "false"
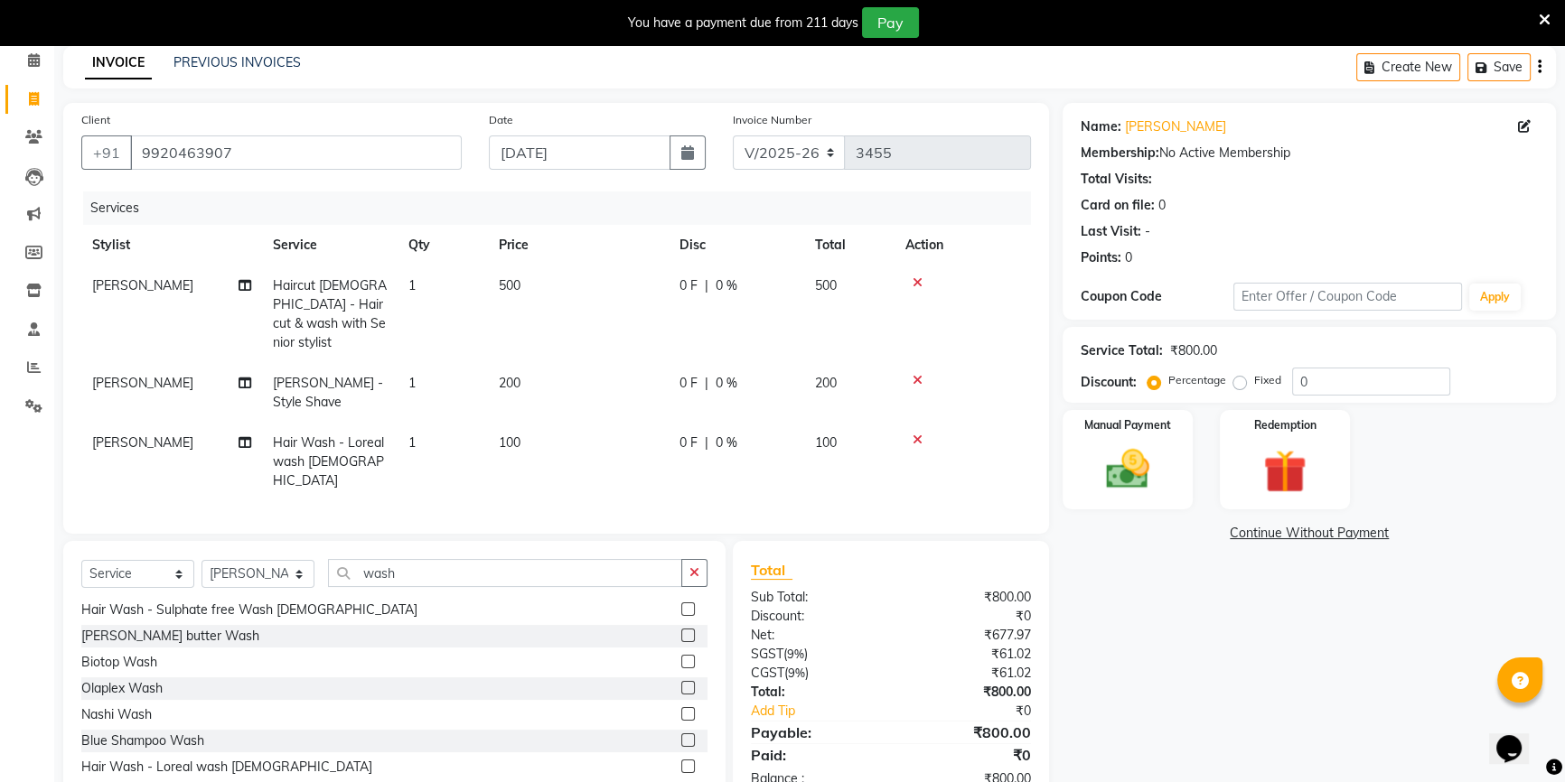
scroll to position [104, 0]
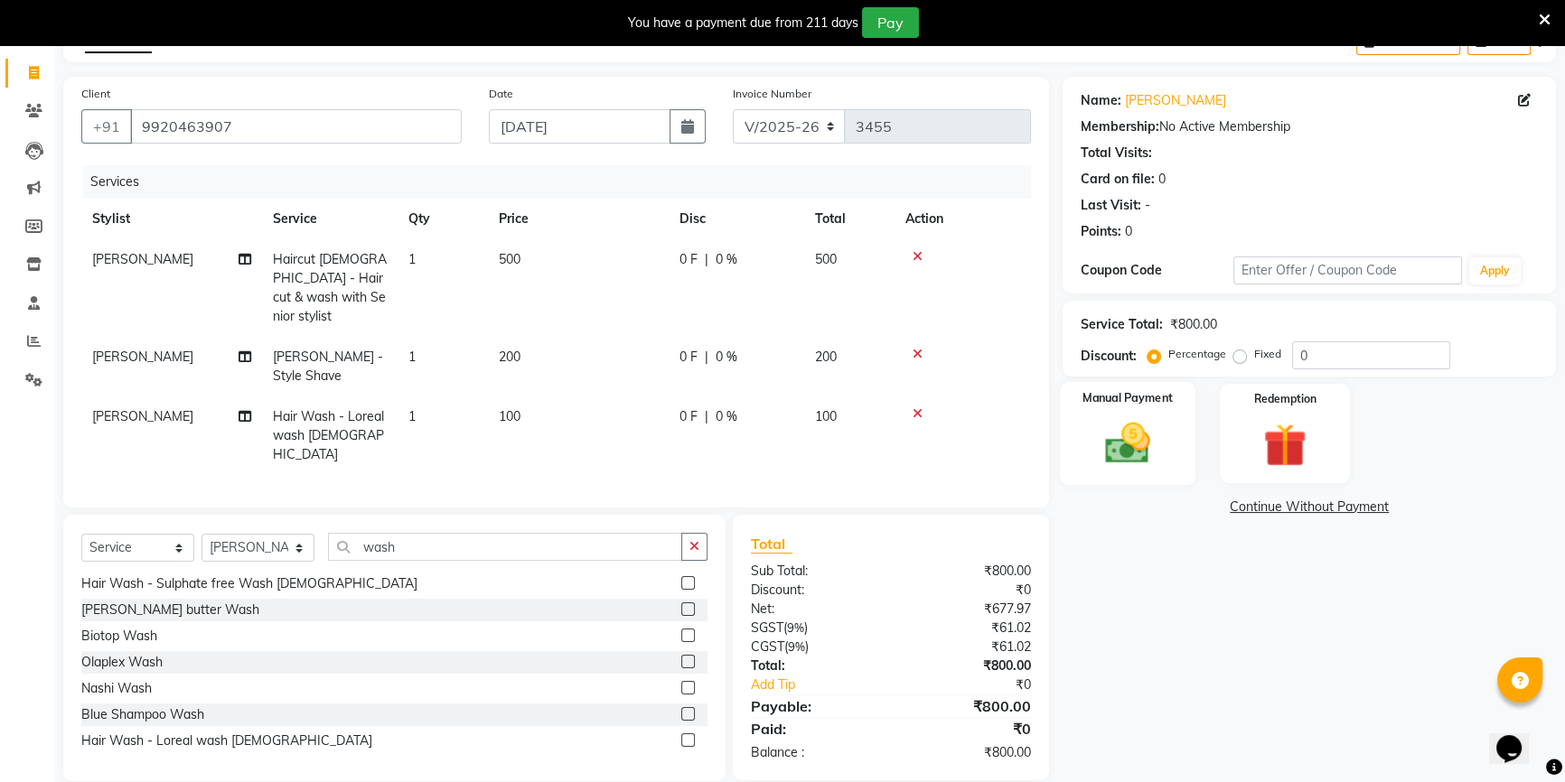
click at [1143, 409] on div "Manual Payment" at bounding box center [1128, 433] width 136 height 103
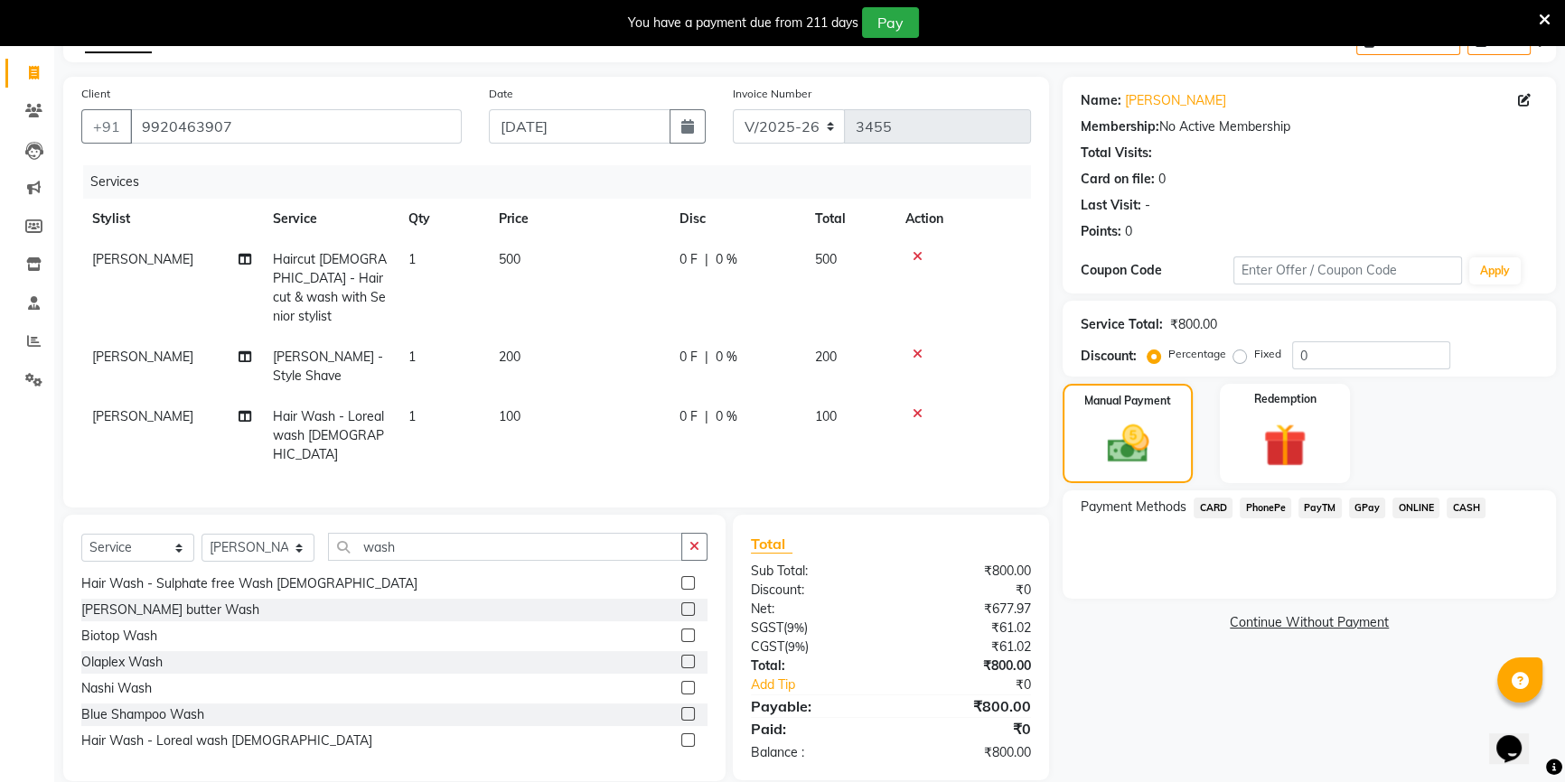
click at [1455, 513] on span "CASH" at bounding box center [1465, 508] width 39 height 21
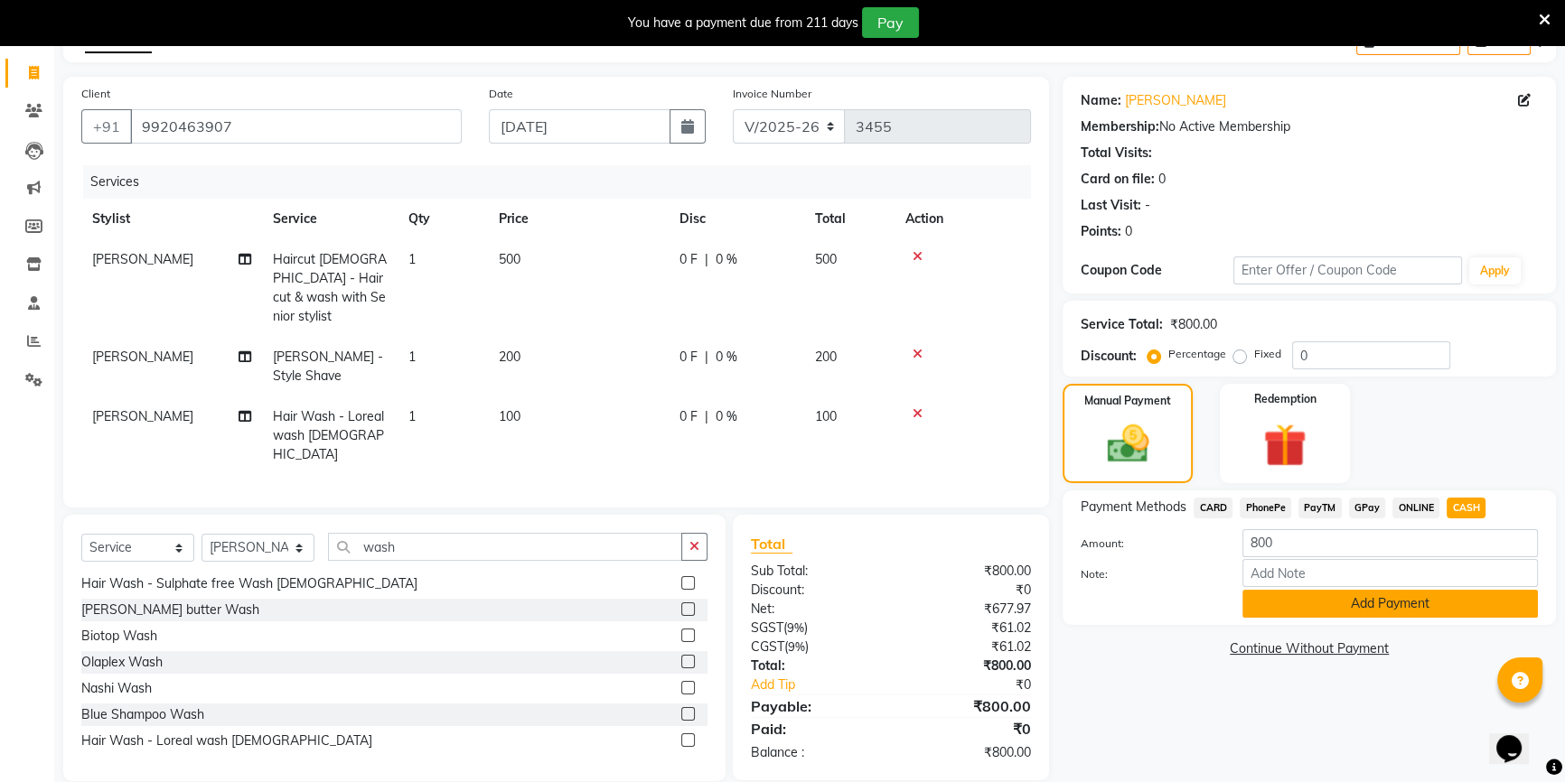
click at [1372, 600] on button "Add Payment" at bounding box center [1389, 604] width 295 height 28
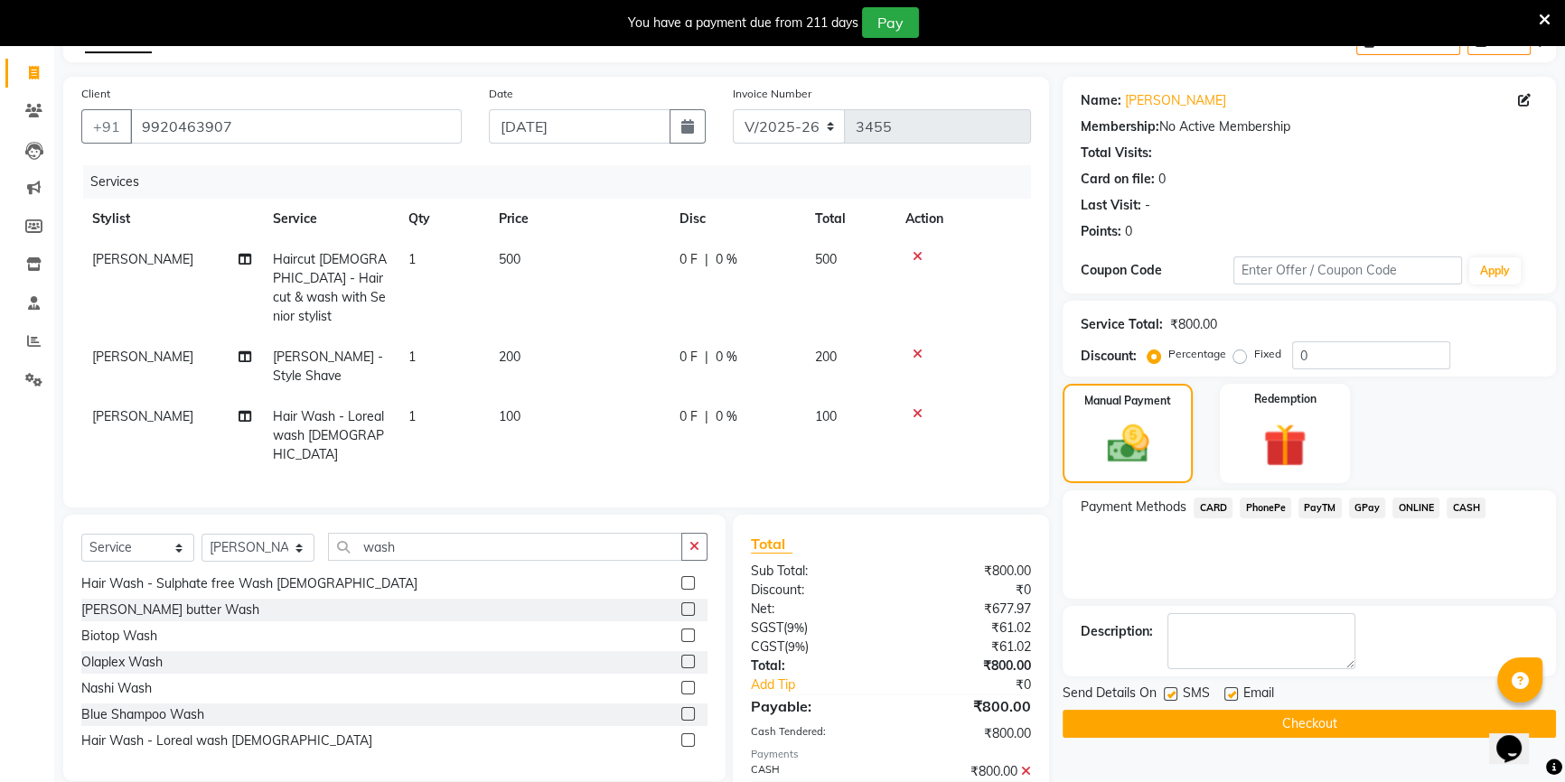
scroll to position [168, 0]
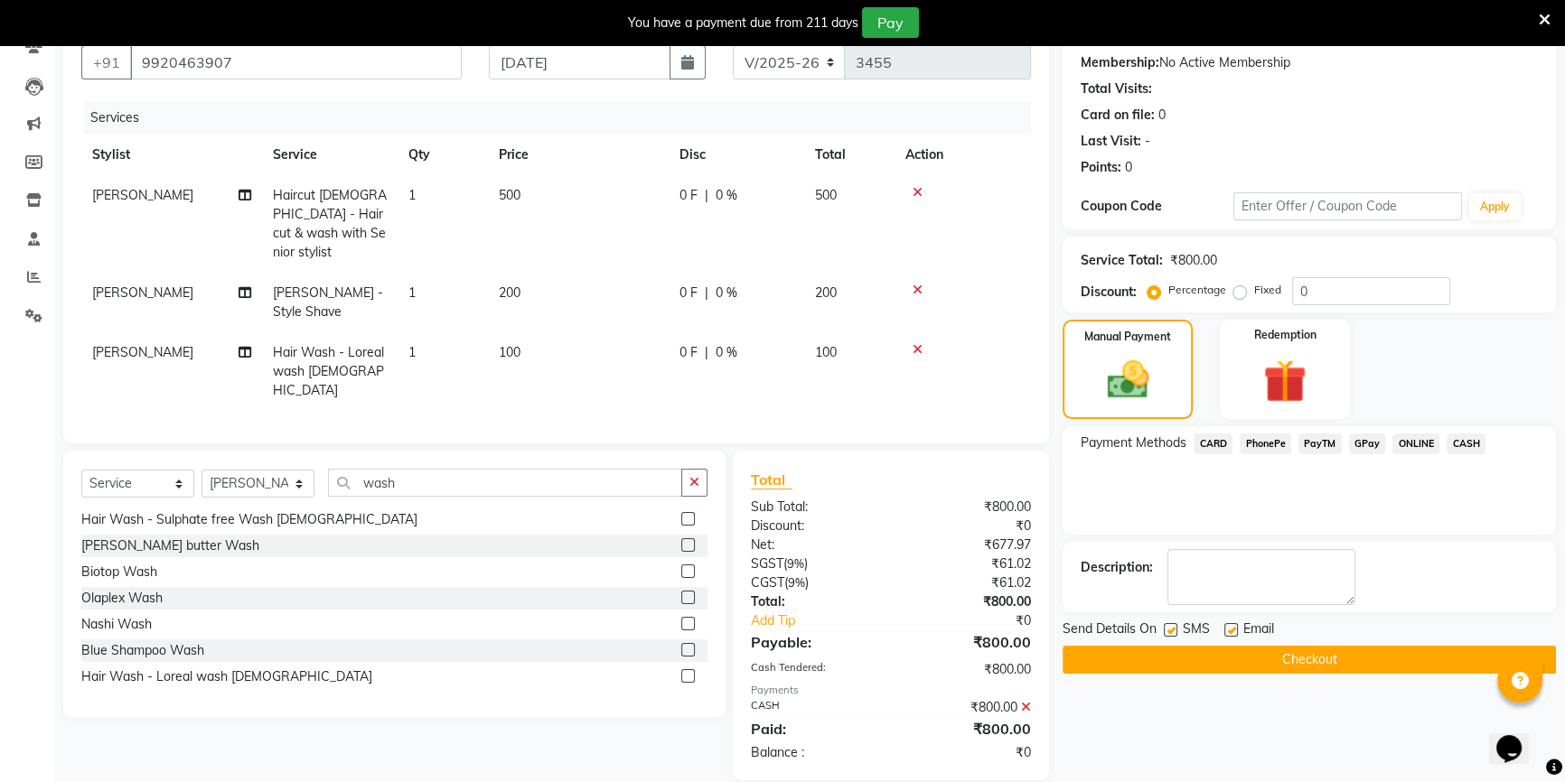
click at [1170, 631] on label at bounding box center [1171, 630] width 14 height 14
click at [1170, 631] on input "checkbox" at bounding box center [1170, 631] width 12 height 12
checkbox input "false"
click at [1231, 632] on label at bounding box center [1231, 630] width 14 height 14
click at [1231, 632] on input "checkbox" at bounding box center [1230, 631] width 12 height 12
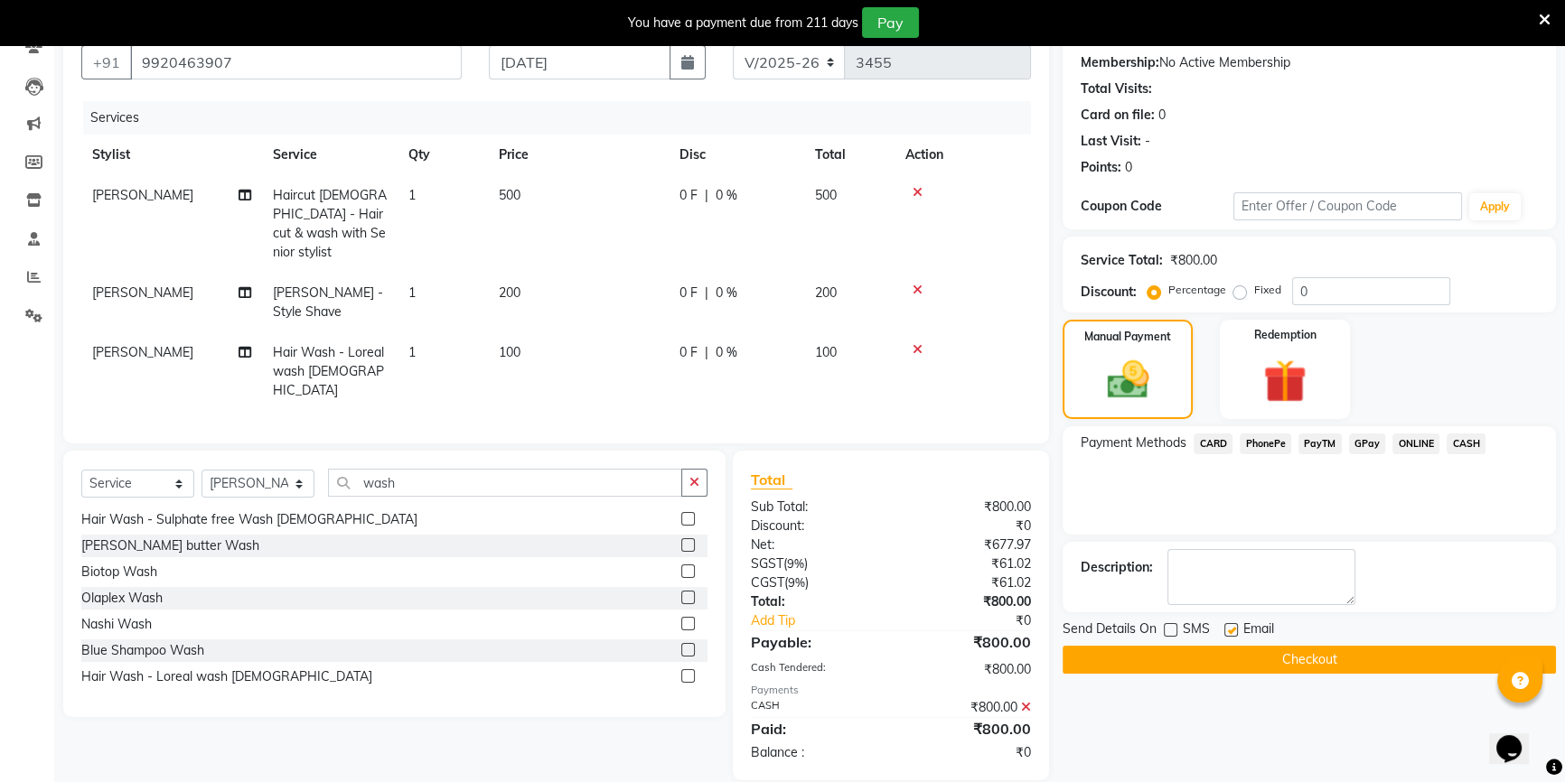
checkbox input "false"
click at [1169, 660] on button "Checkout" at bounding box center [1308, 660] width 493 height 28
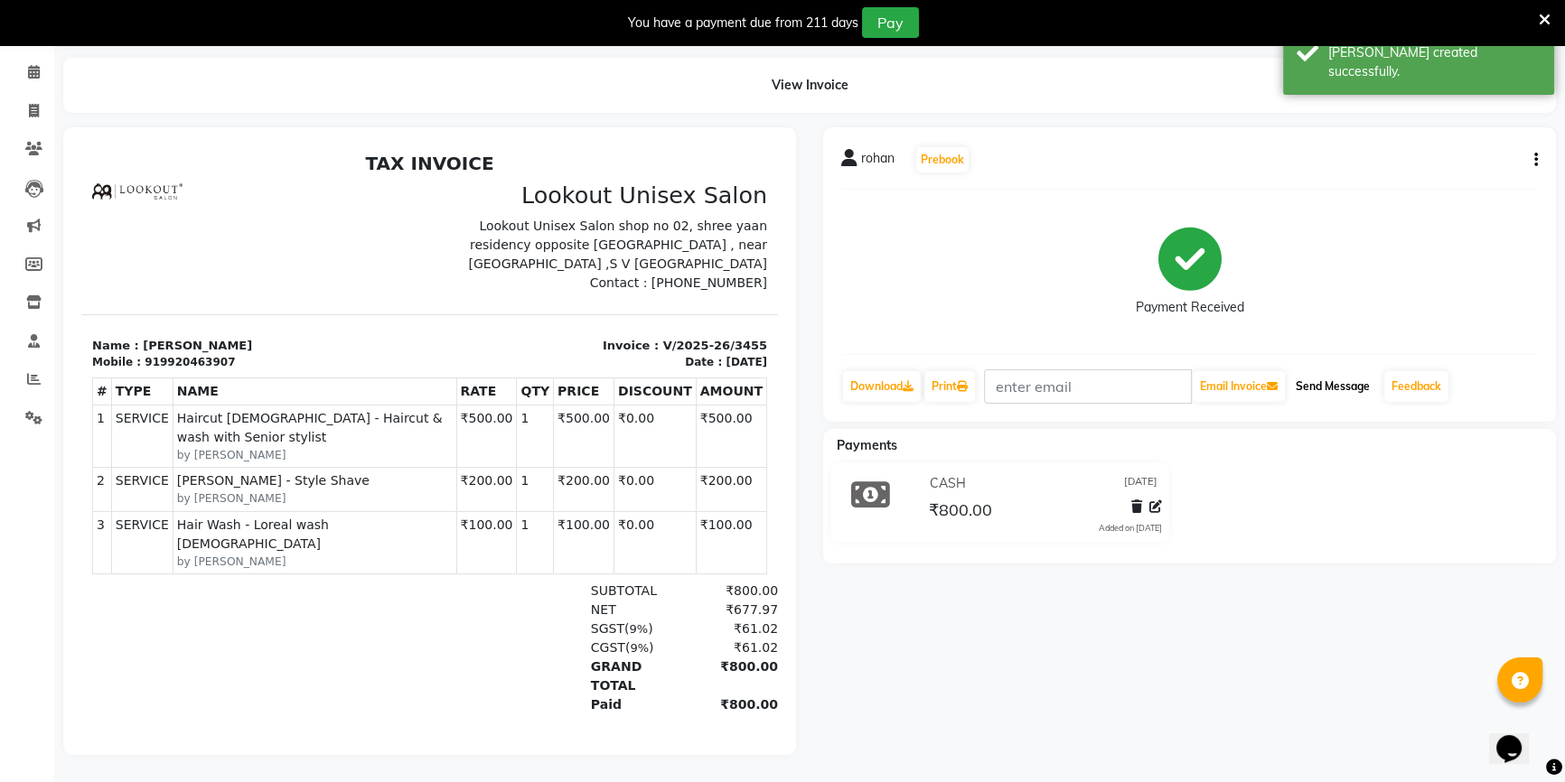
click at [1341, 380] on button "Send Message" at bounding box center [1332, 386] width 89 height 31
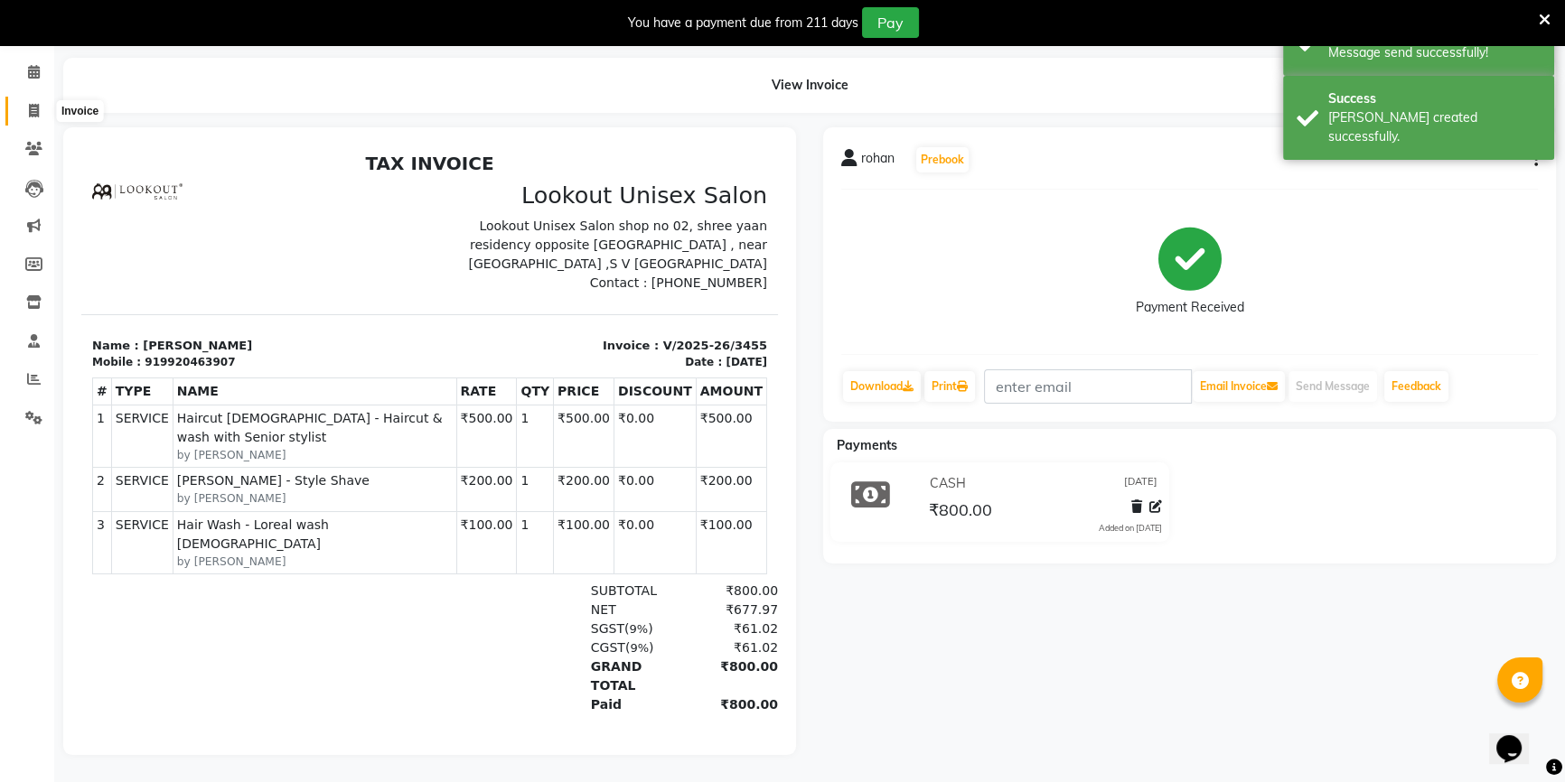
click at [25, 101] on span at bounding box center [34, 111] width 32 height 21
select select "service"
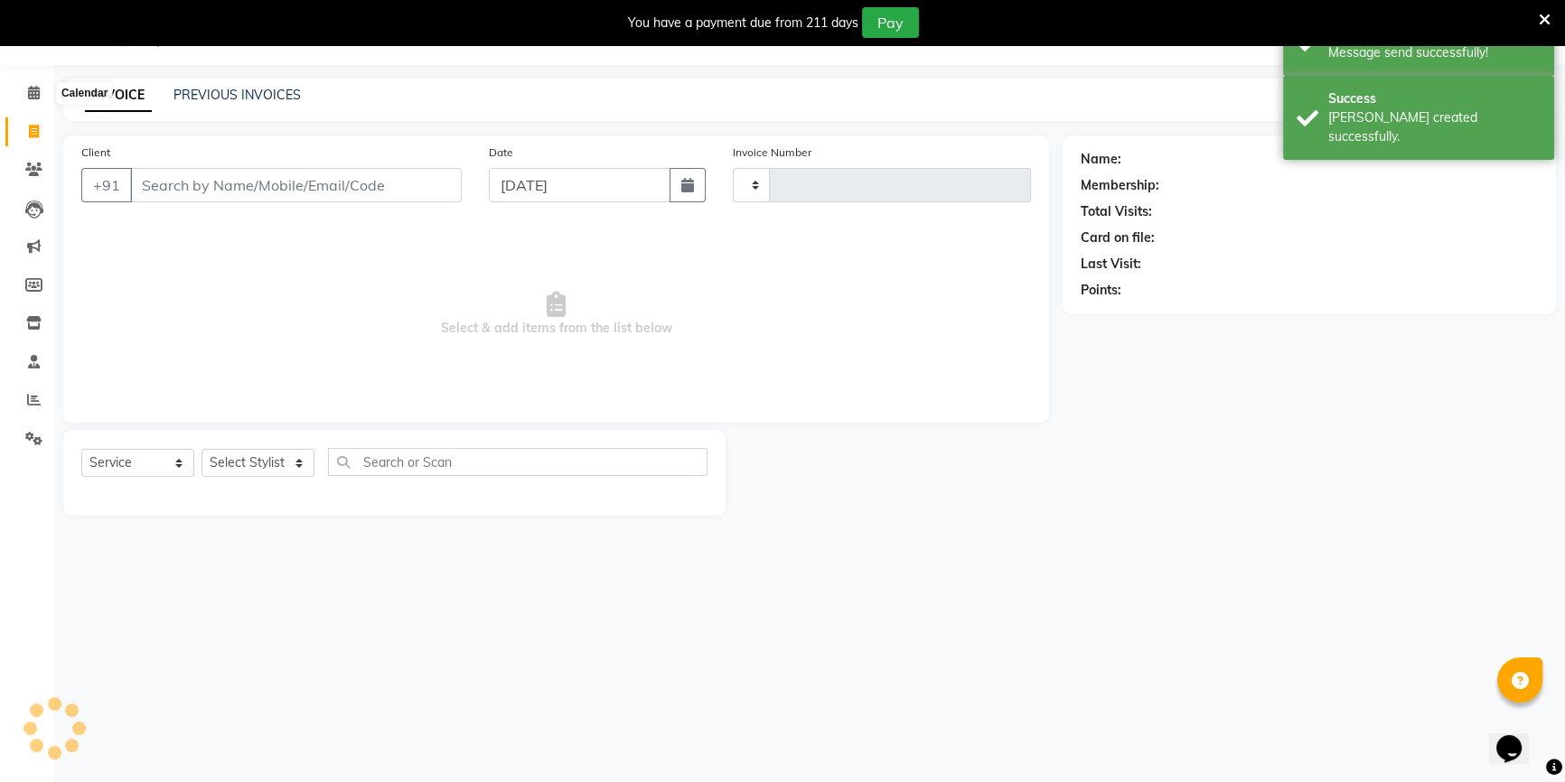
scroll to position [45, 0]
type input "3456"
select select "7658"
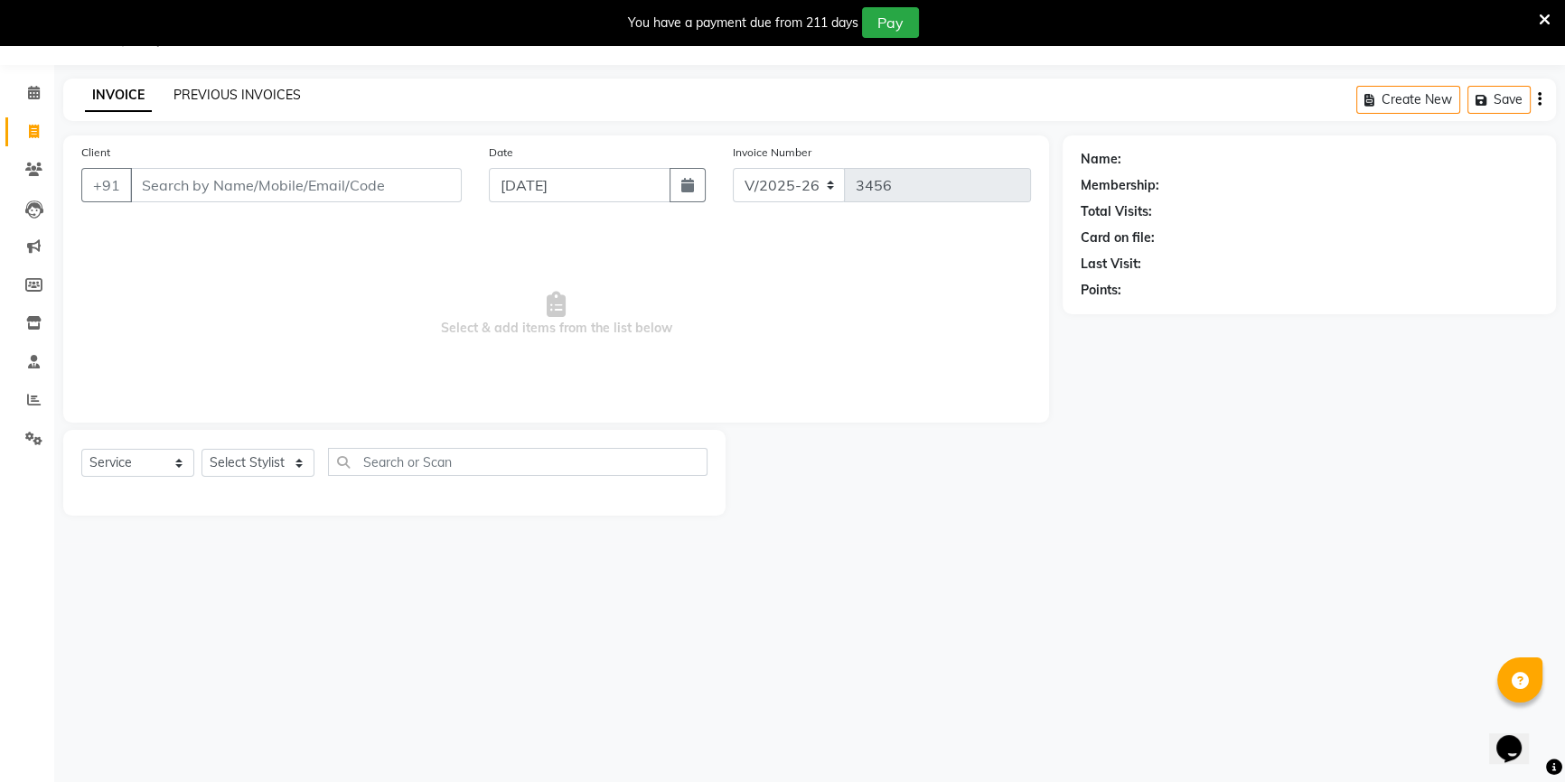
click at [249, 92] on link "PREVIOUS INVOICES" at bounding box center [236, 95] width 127 height 16
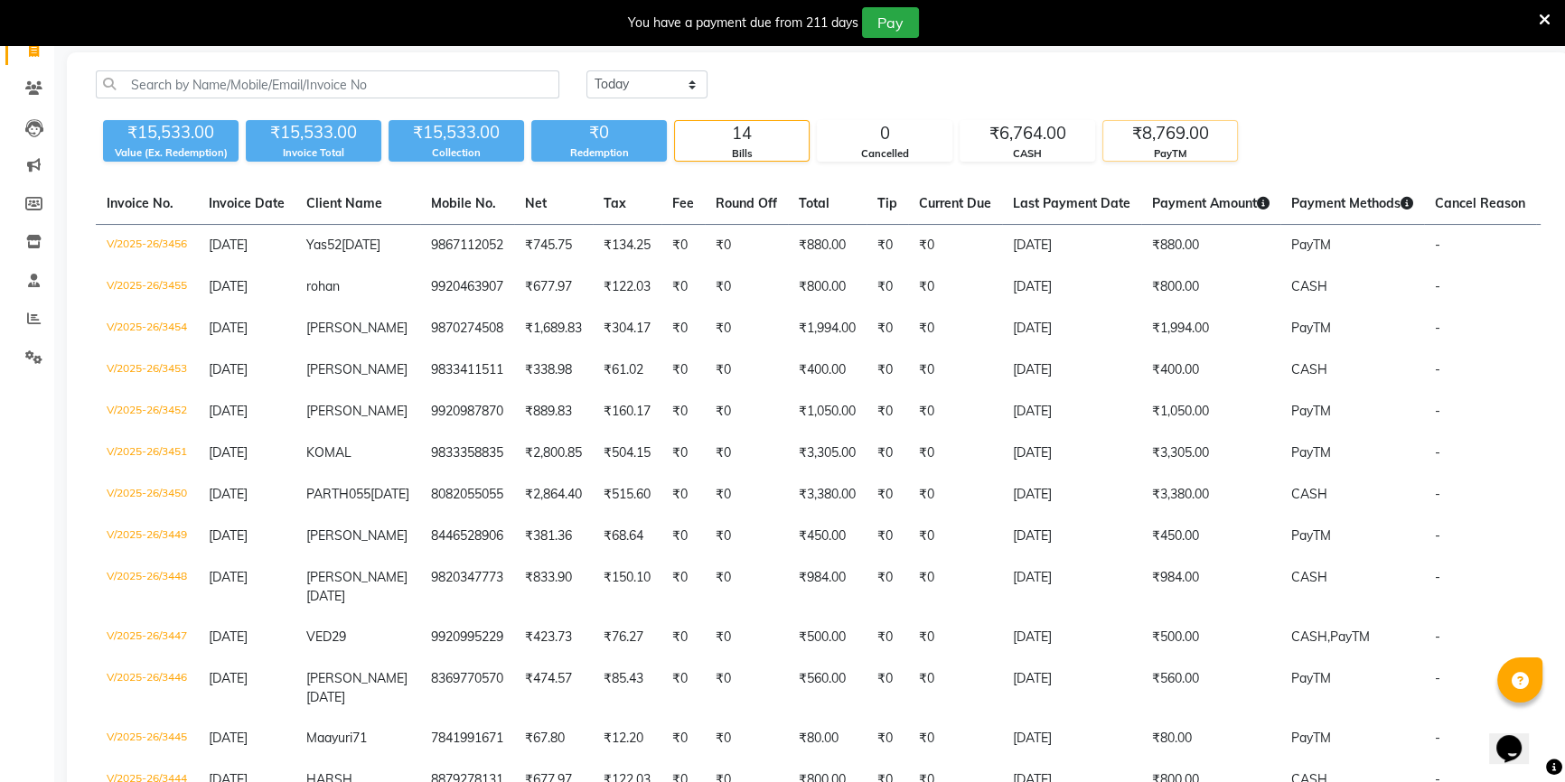
scroll to position [126, 0]
click at [1175, 136] on div "₹8,769.00" at bounding box center [1170, 133] width 134 height 25
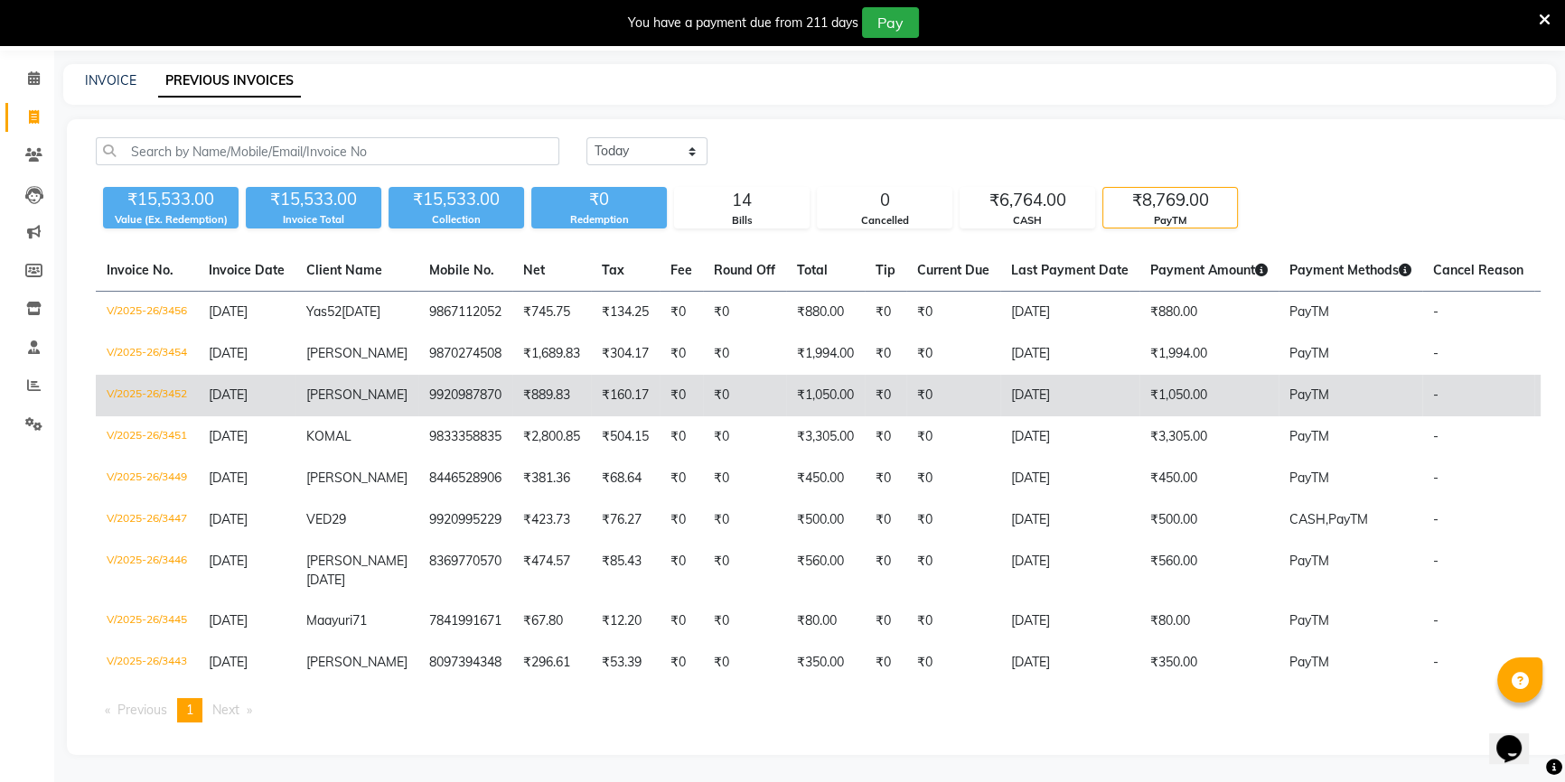
click at [1153, 375] on td "₹1,050.00" at bounding box center [1208, 396] width 139 height 42
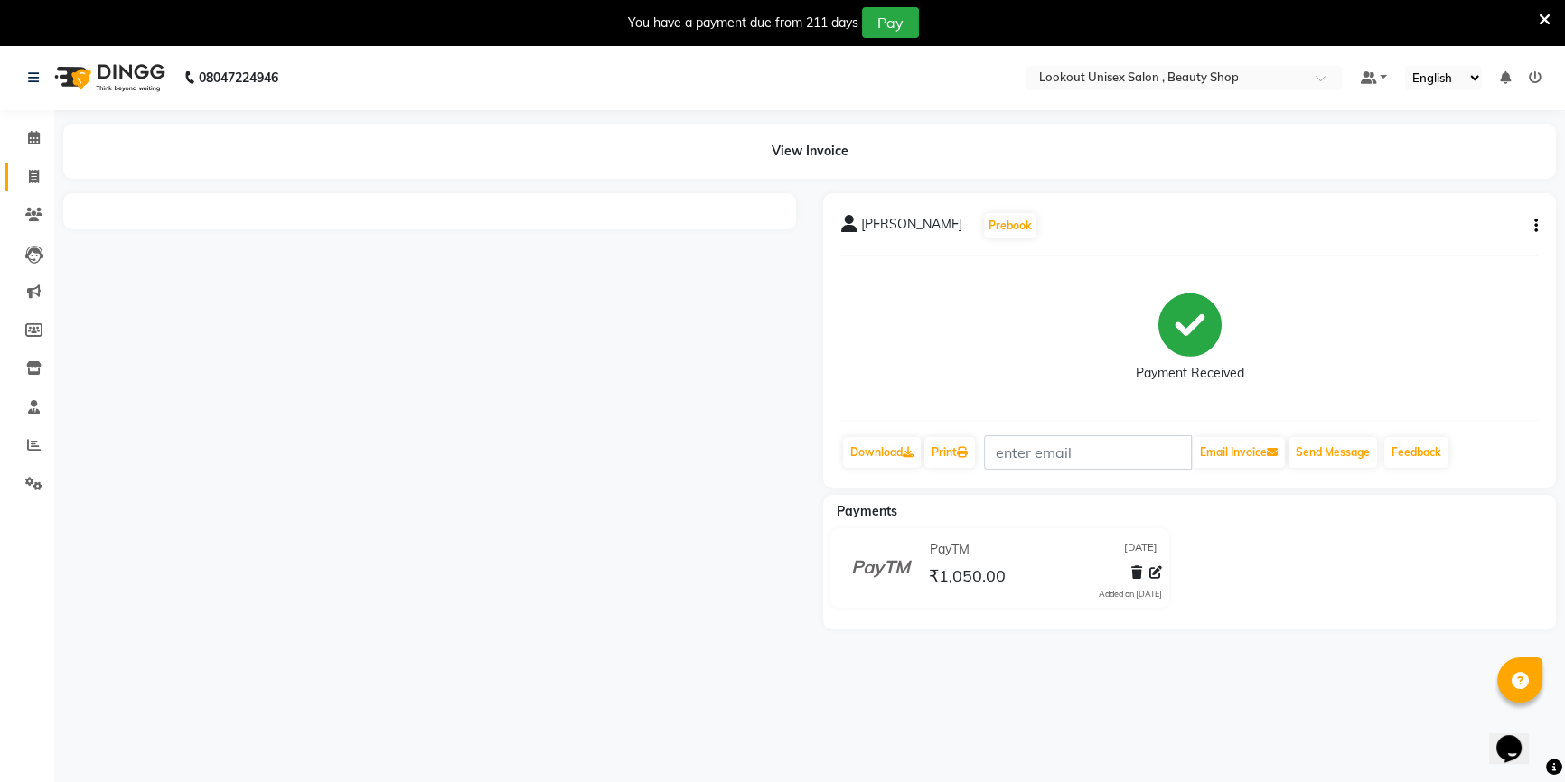
click at [30, 187] on link "Invoice" at bounding box center [26, 178] width 43 height 30
select select "service"
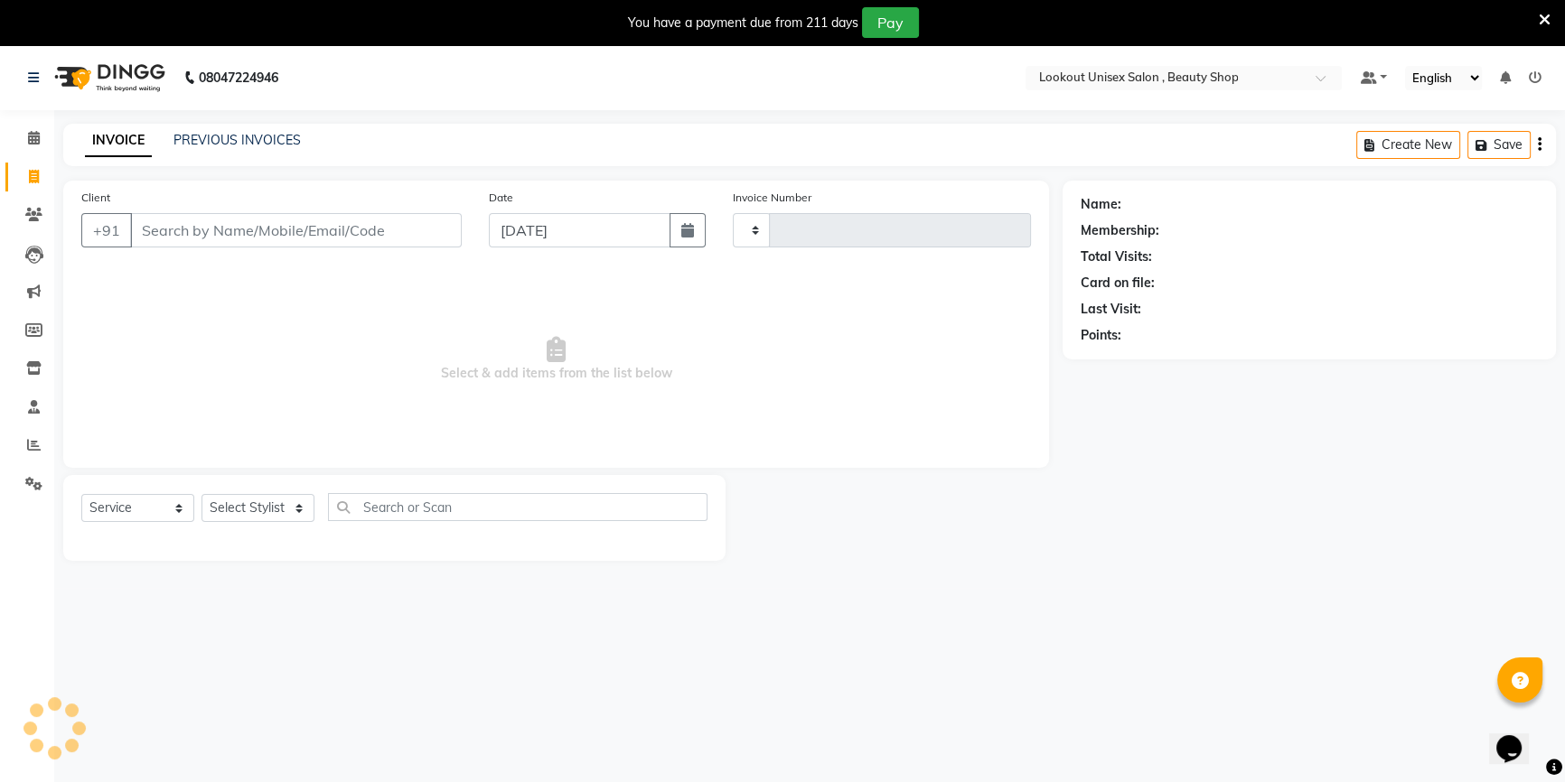
scroll to position [7, 0]
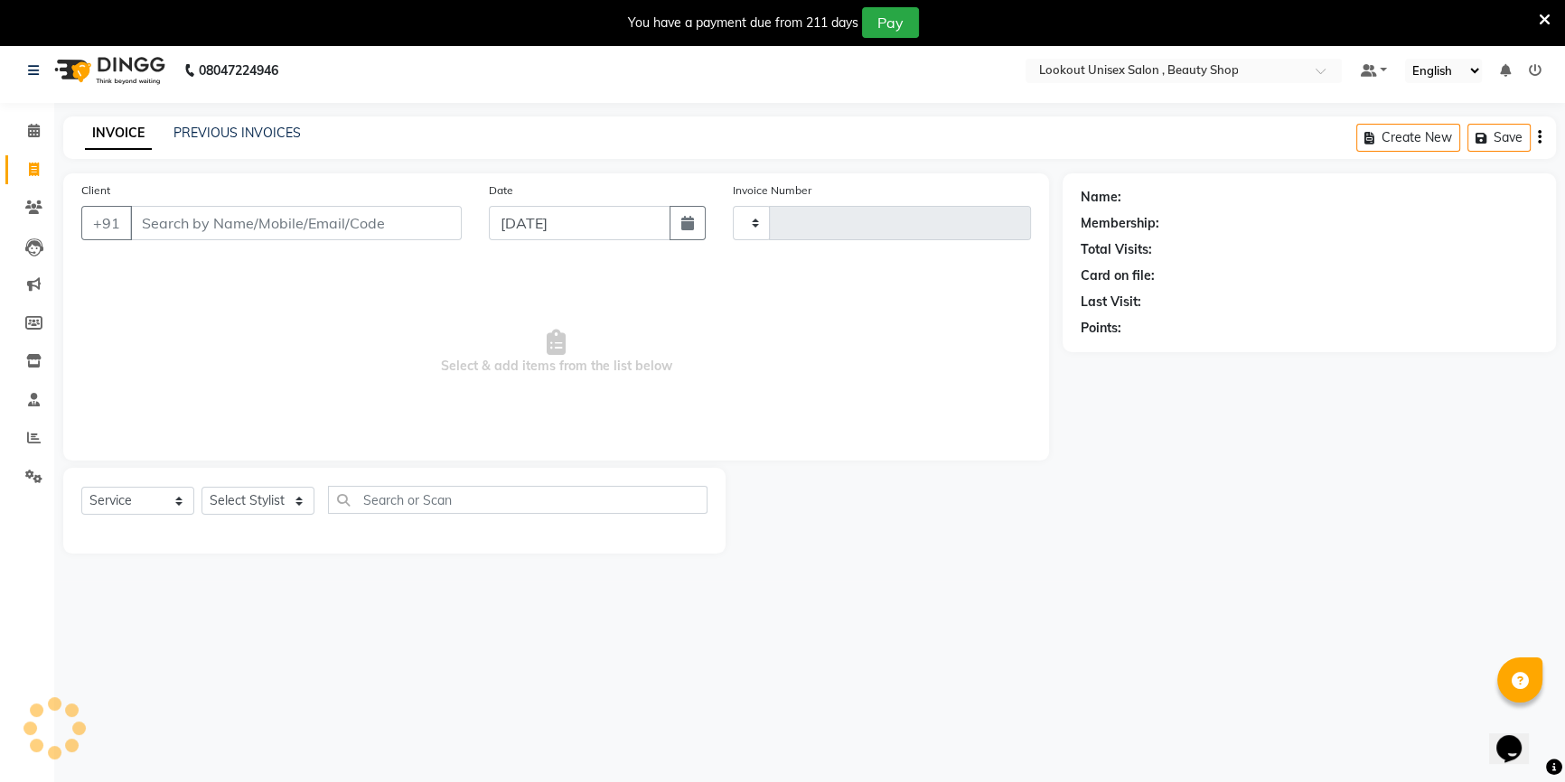
type input "3457"
select select "7658"
click at [169, 231] on input "Client" at bounding box center [296, 223] width 332 height 34
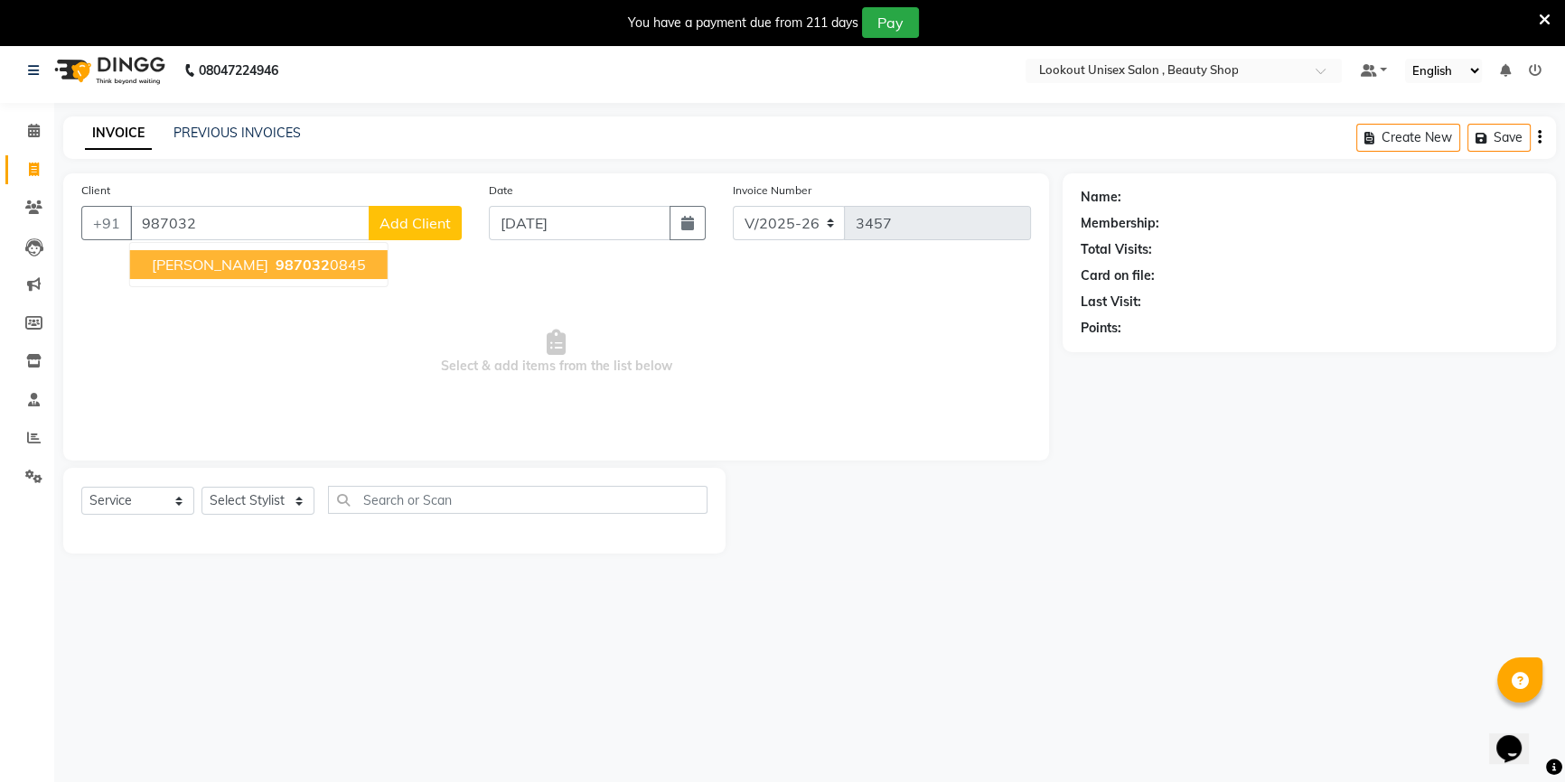
click at [283, 269] on span "987032" at bounding box center [303, 265] width 54 height 18
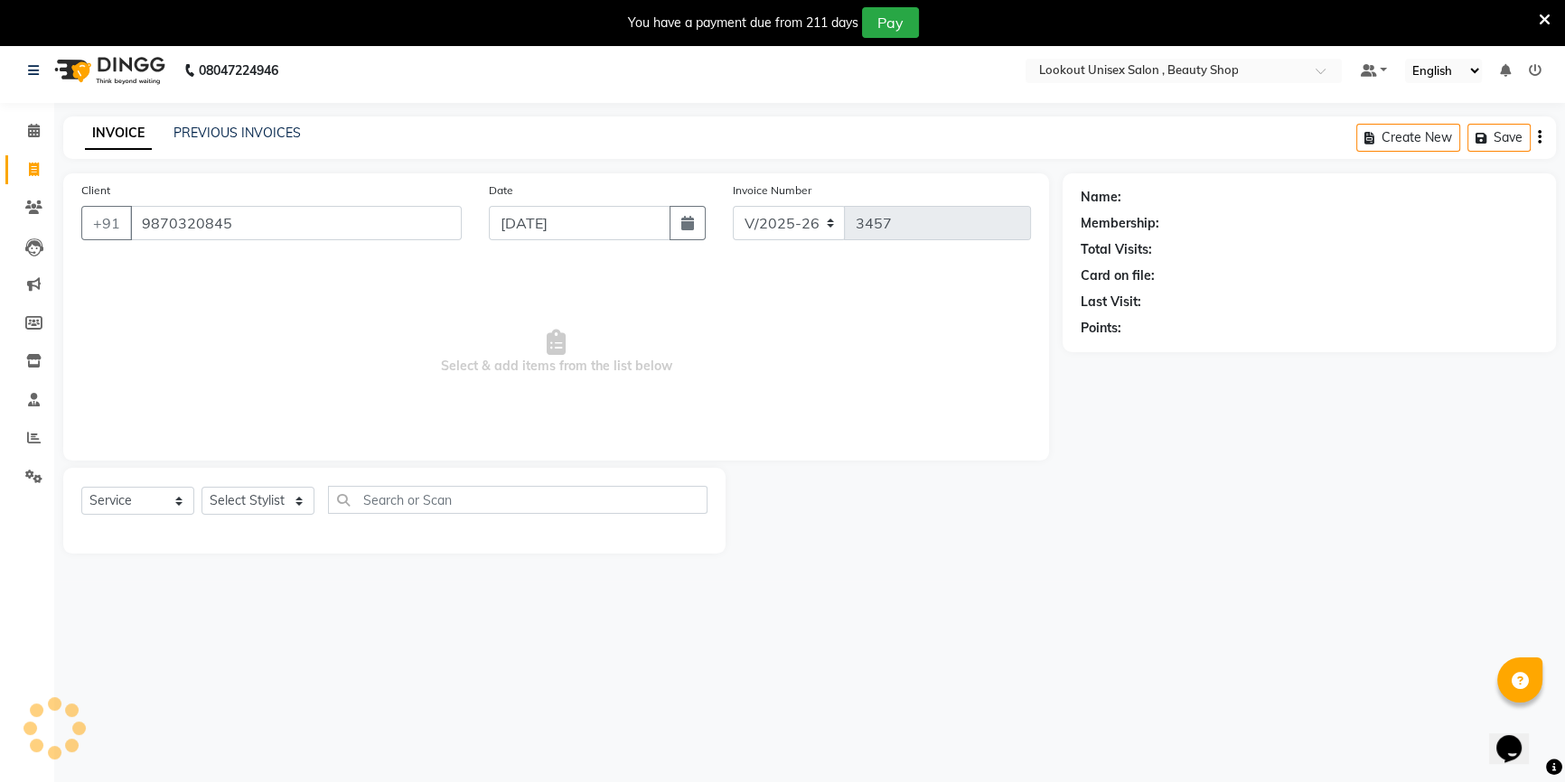
type input "9870320845"
click at [286, 512] on select "Select Stylist Abid Arti CHANDANI Dhaval Sir Disha Hussain Indrajeet Jyoti Mahe…" at bounding box center [257, 501] width 113 height 28
select select "1: Object"
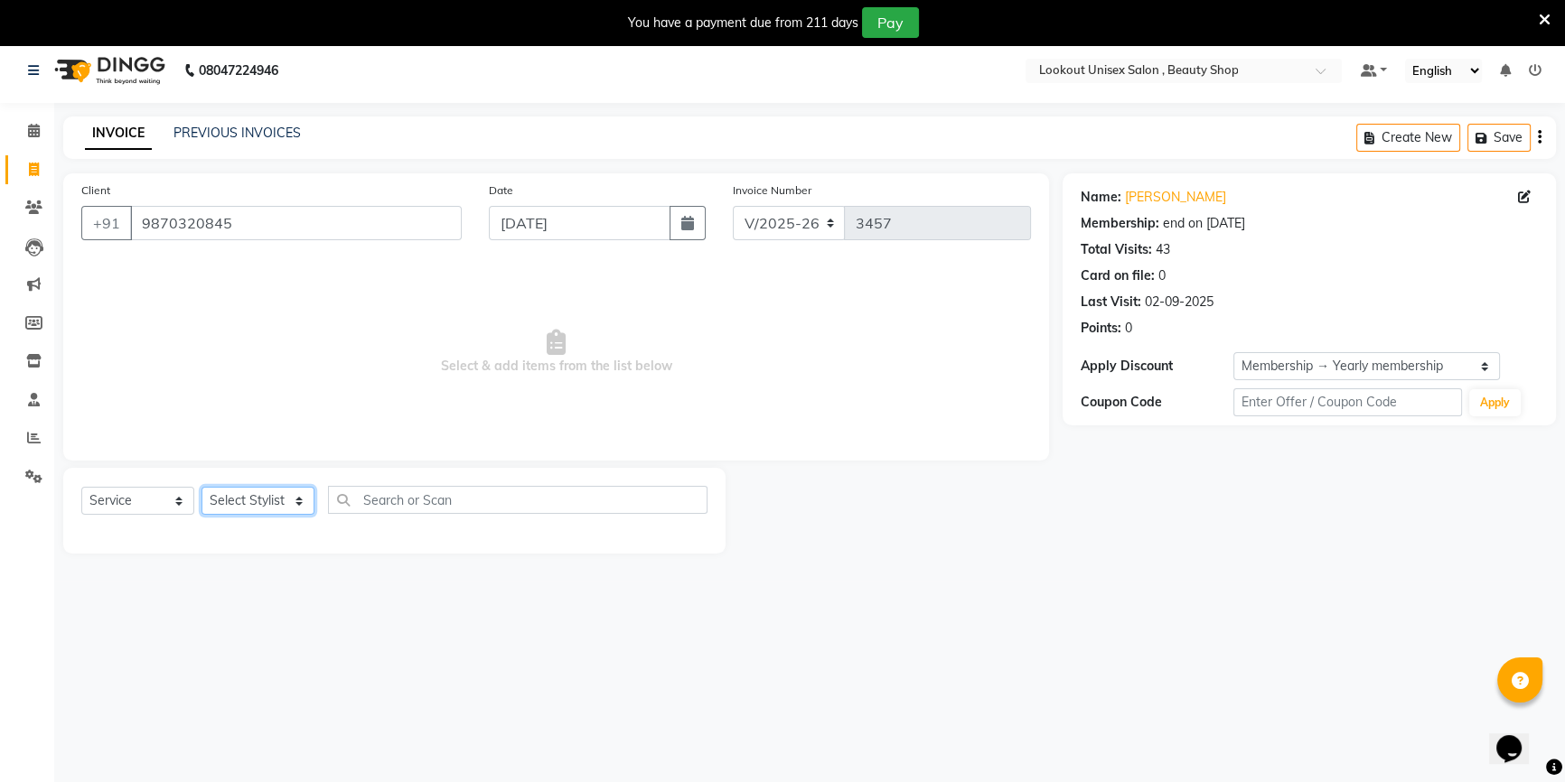
select select "68253"
click at [201, 487] on select "Select Stylist Abid Arti CHANDANI Dhaval Sir Disha Hussain Indrajeet Jyoti Mahe…" at bounding box center [257, 501] width 113 height 28
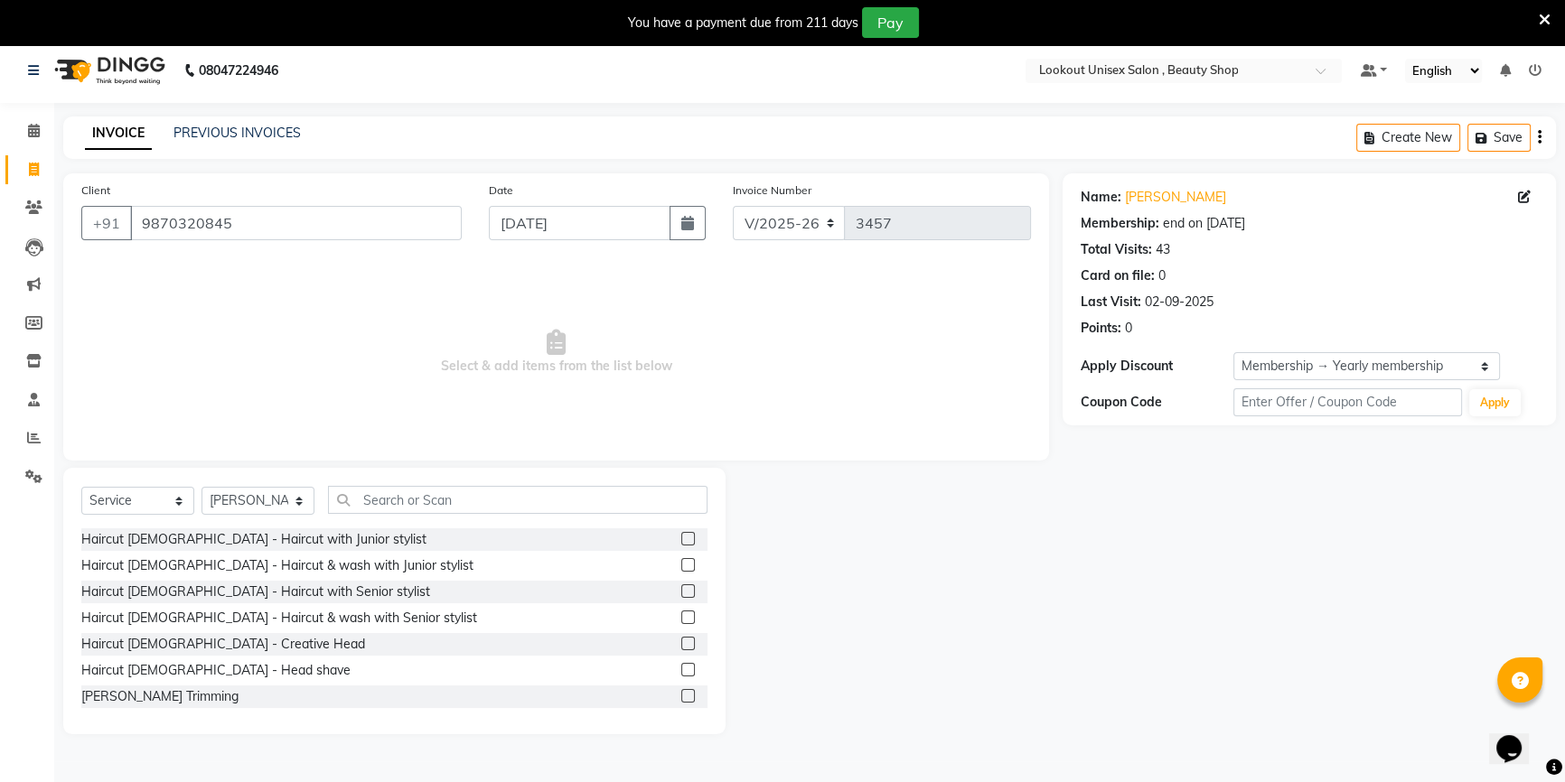
click at [373, 479] on div "Select Service Product Membership Package Voucher Prepaid Gift Card Select Styl…" at bounding box center [394, 601] width 662 height 267
click at [380, 497] on input "text" at bounding box center [517, 500] width 379 height 28
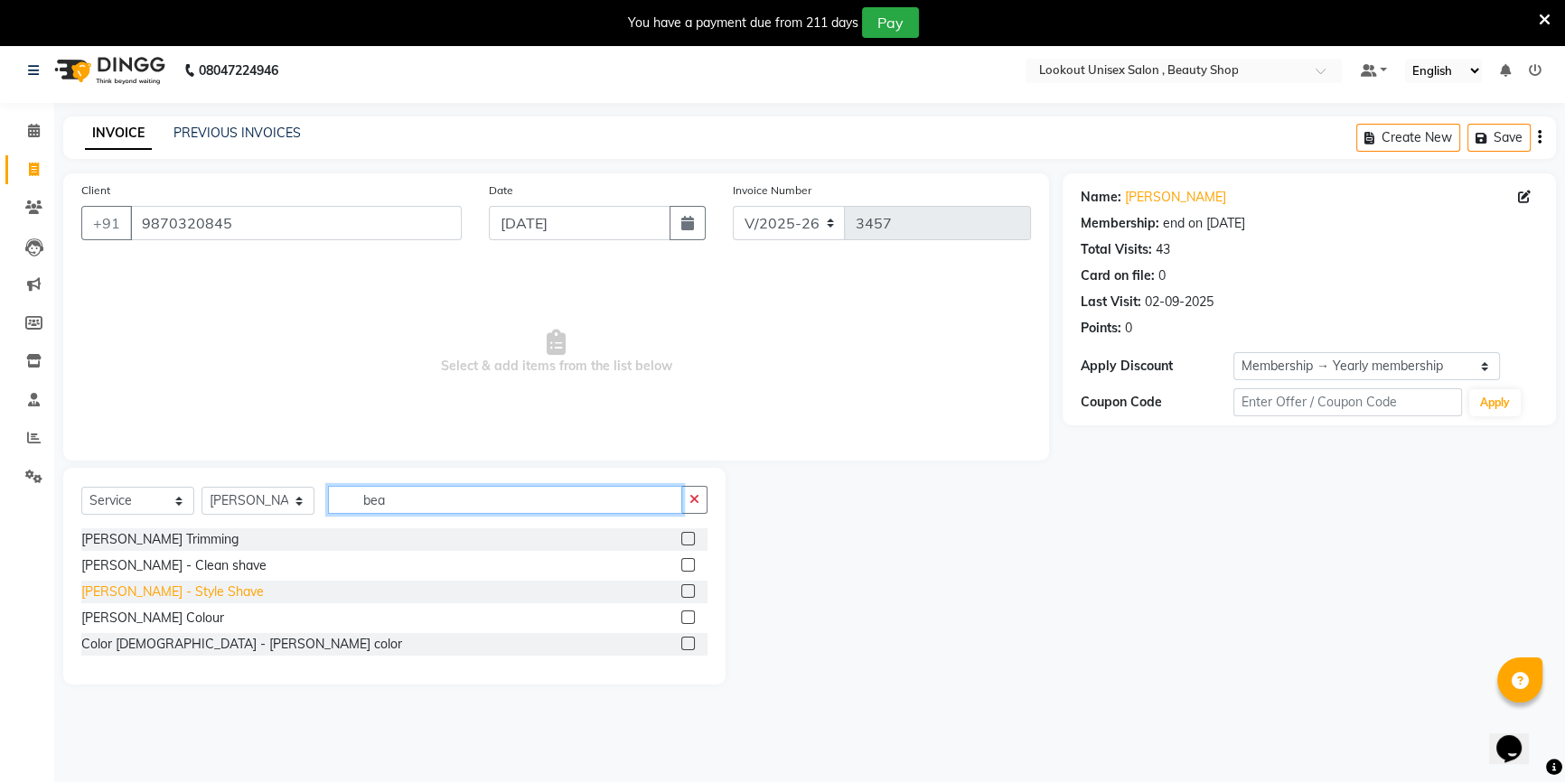
type input "bea"
click at [174, 596] on div "Beard - Style Shave" at bounding box center [172, 592] width 182 height 19
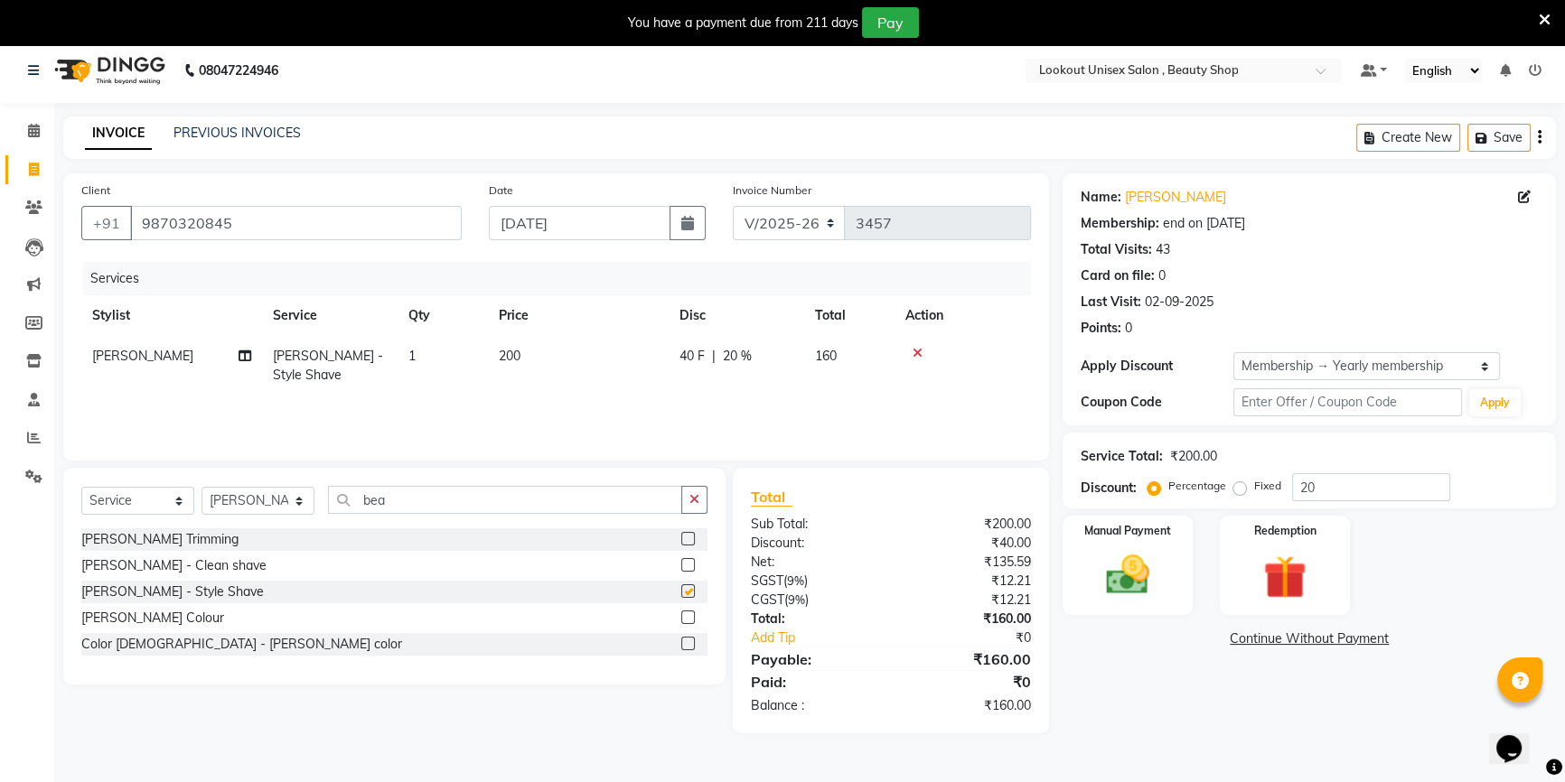
checkbox input "false"
click at [1176, 576] on div "Manual Payment" at bounding box center [1128, 565] width 136 height 103
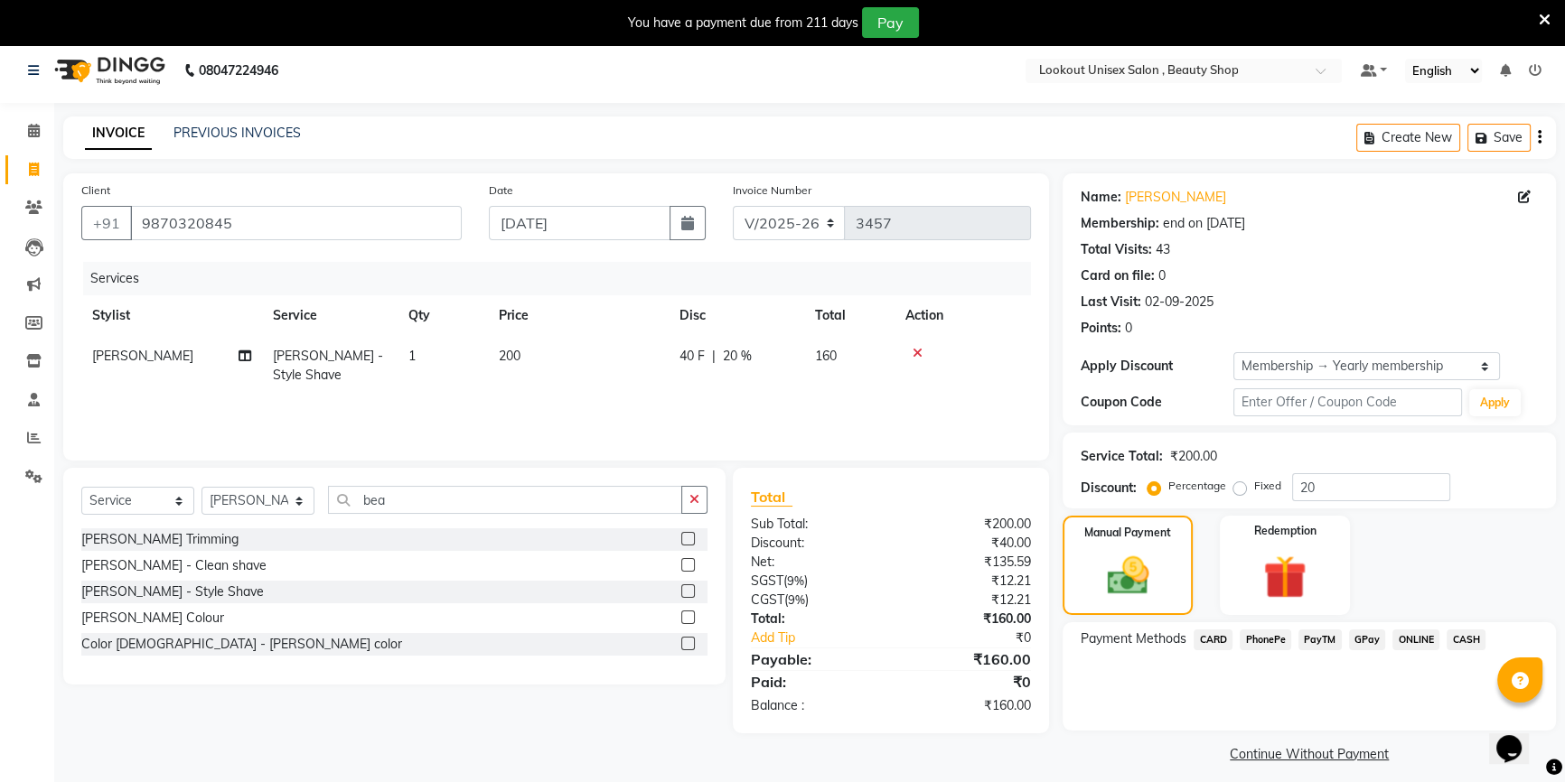
click at [1314, 641] on span "PayTM" at bounding box center [1319, 640] width 43 height 21
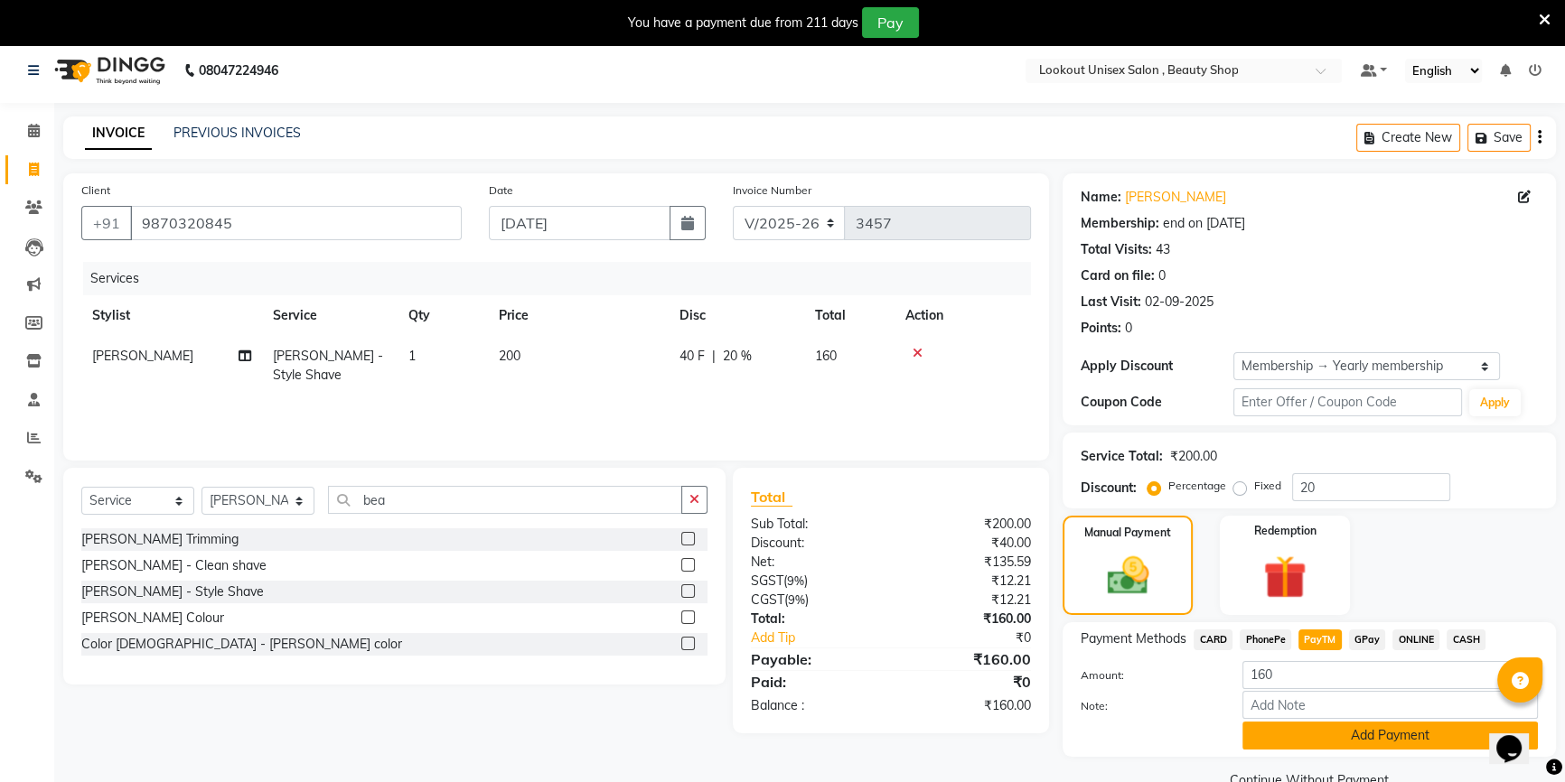
click at [1328, 744] on button "Add Payment" at bounding box center [1389, 736] width 295 height 28
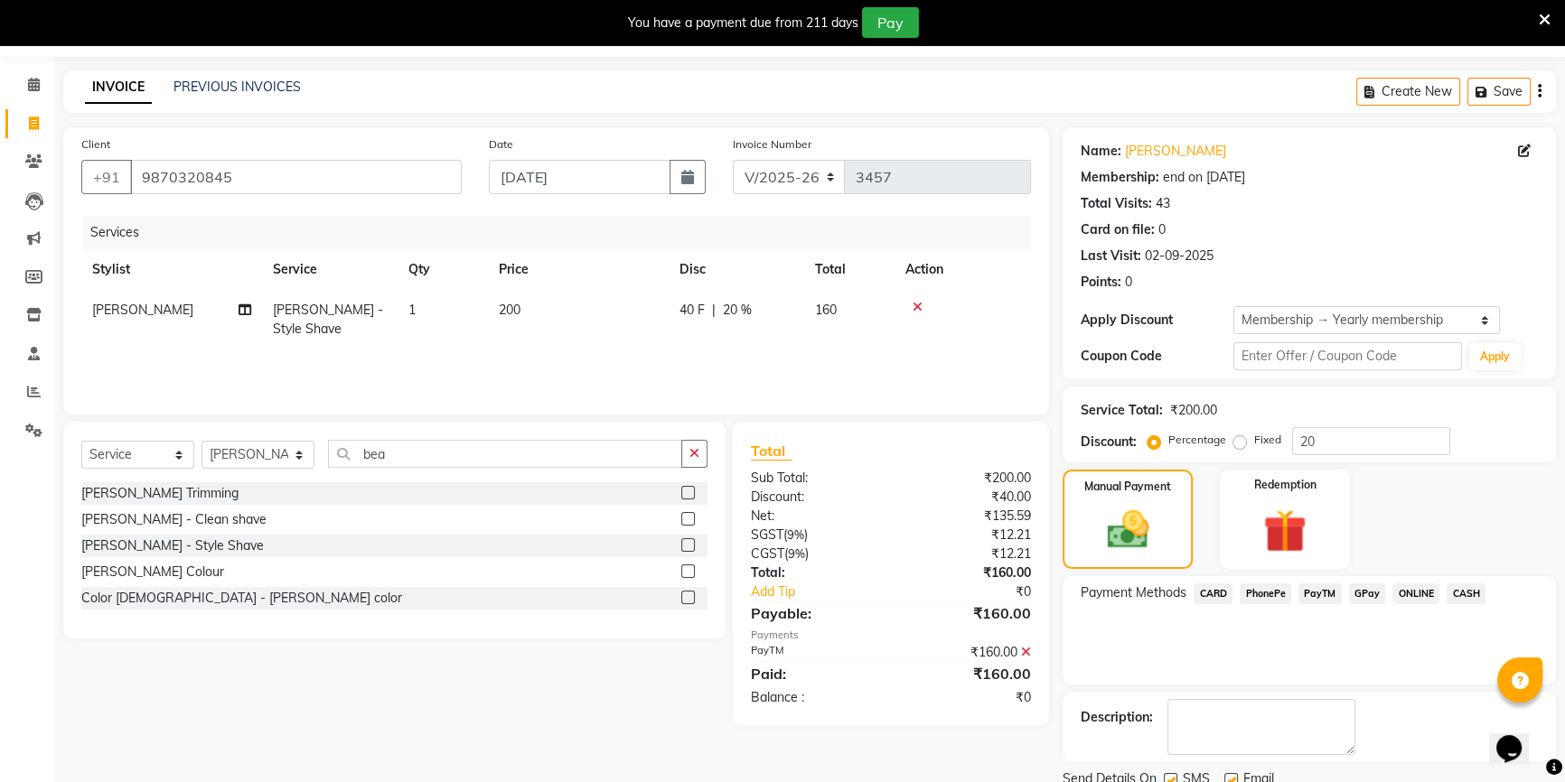
scroll to position [120, 0]
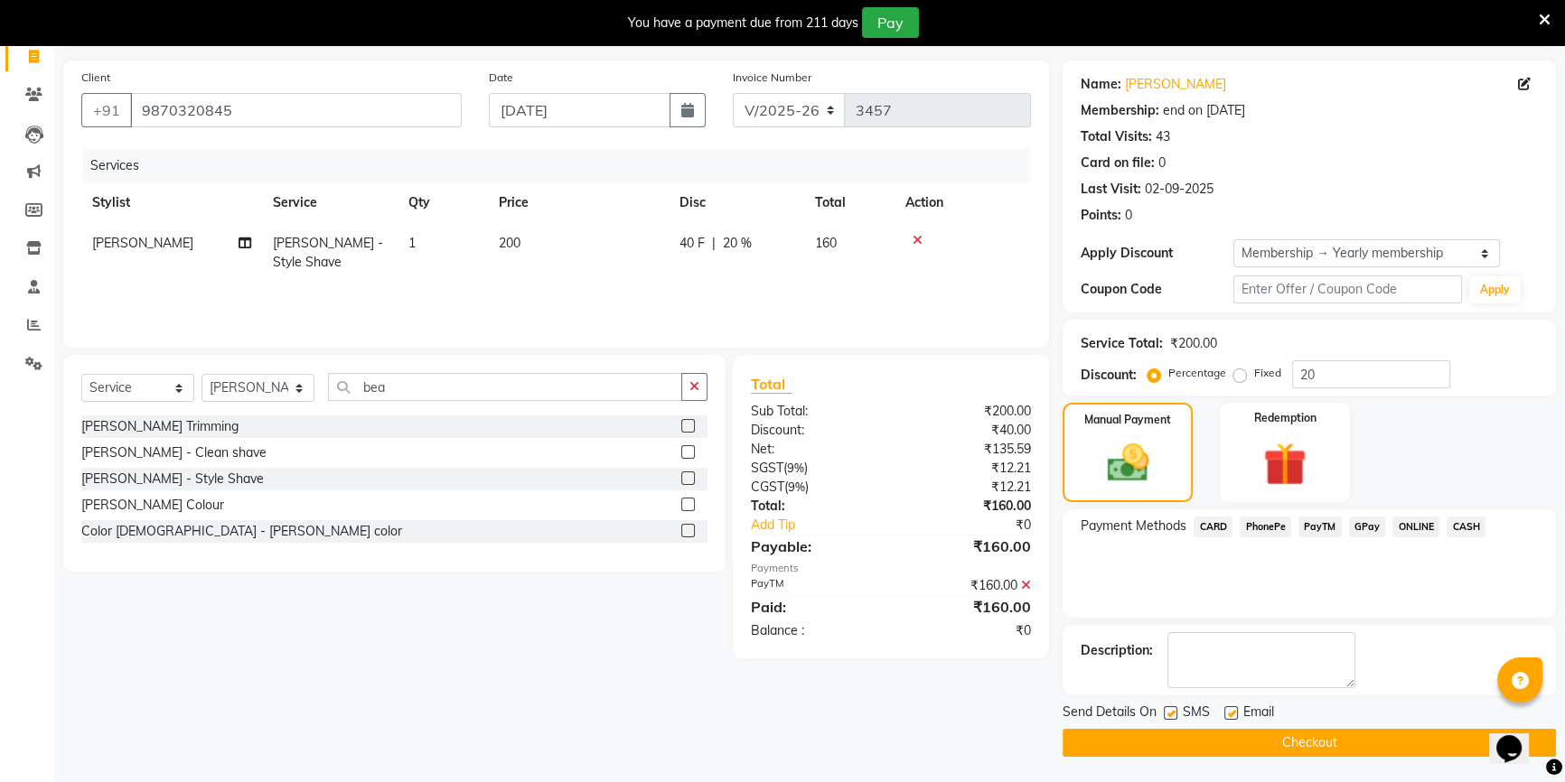
click at [1230, 706] on label at bounding box center [1231, 713] width 14 height 14
click at [1230, 708] on input "checkbox" at bounding box center [1230, 714] width 12 height 12
checkbox input "false"
click at [1232, 751] on button "Checkout" at bounding box center [1308, 743] width 493 height 28
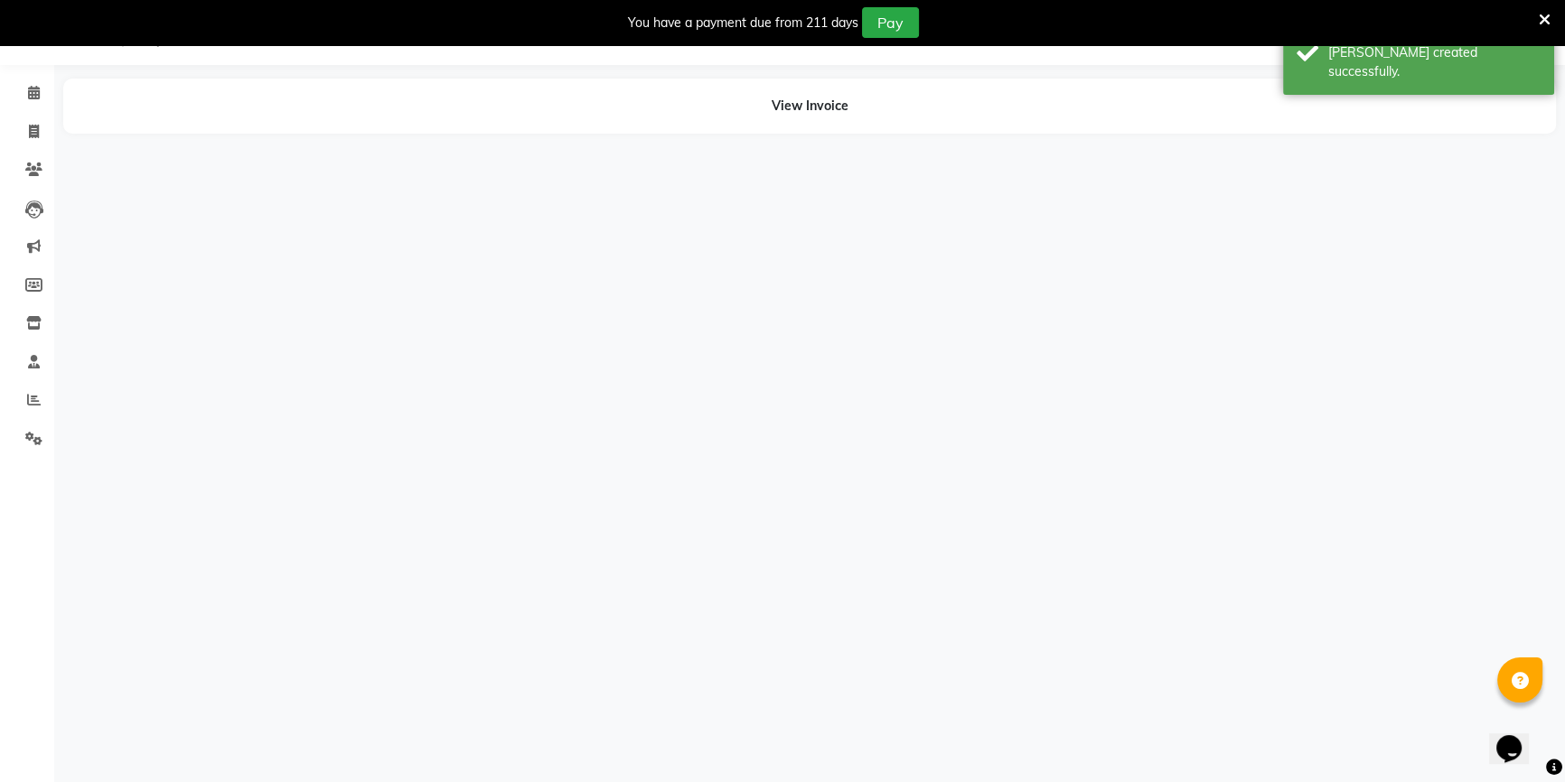
scroll to position [45, 0]
click at [22, 126] on span at bounding box center [34, 132] width 32 height 21
select select "7658"
select select "service"
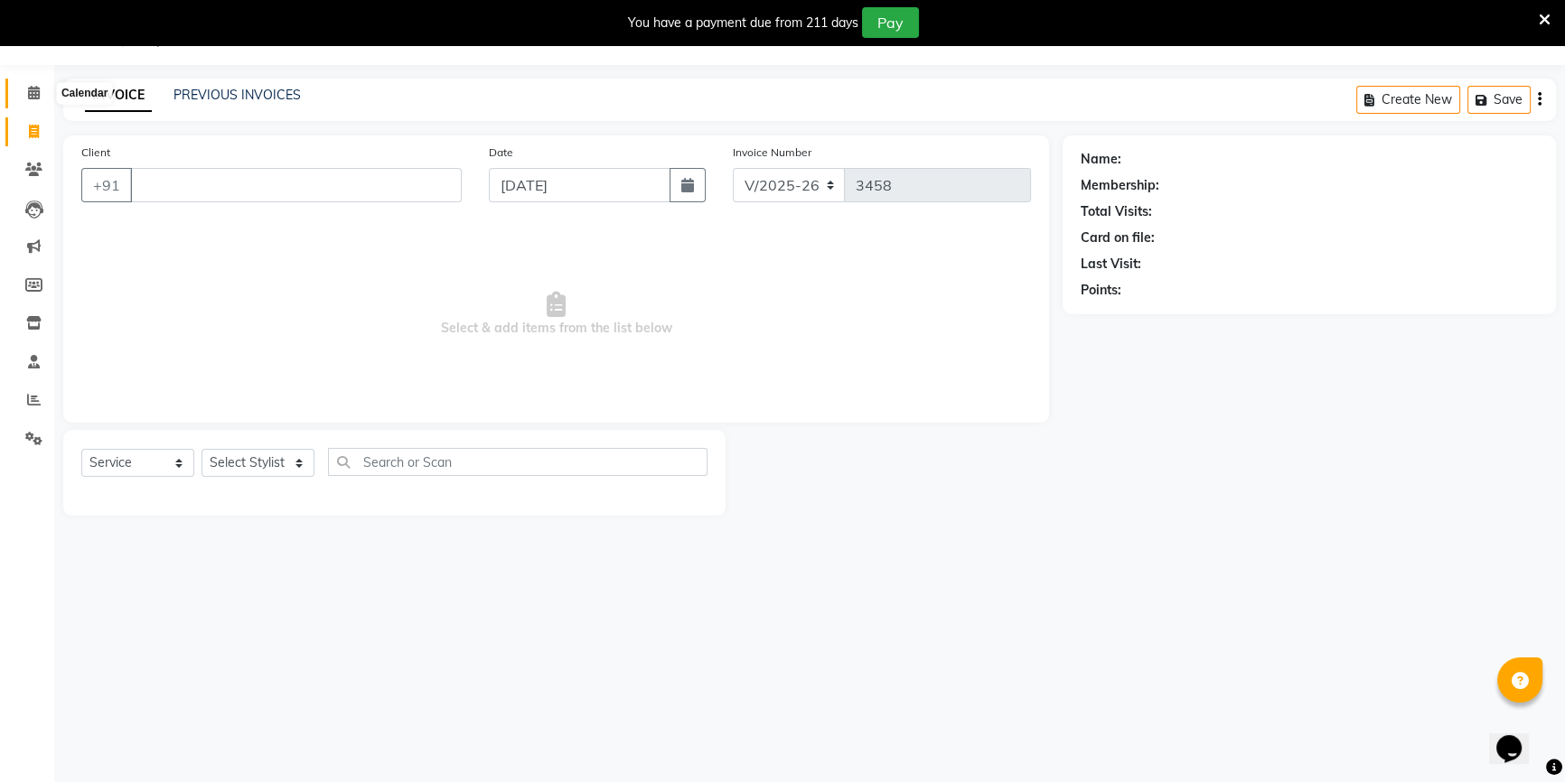
click at [38, 99] on span at bounding box center [34, 93] width 32 height 21
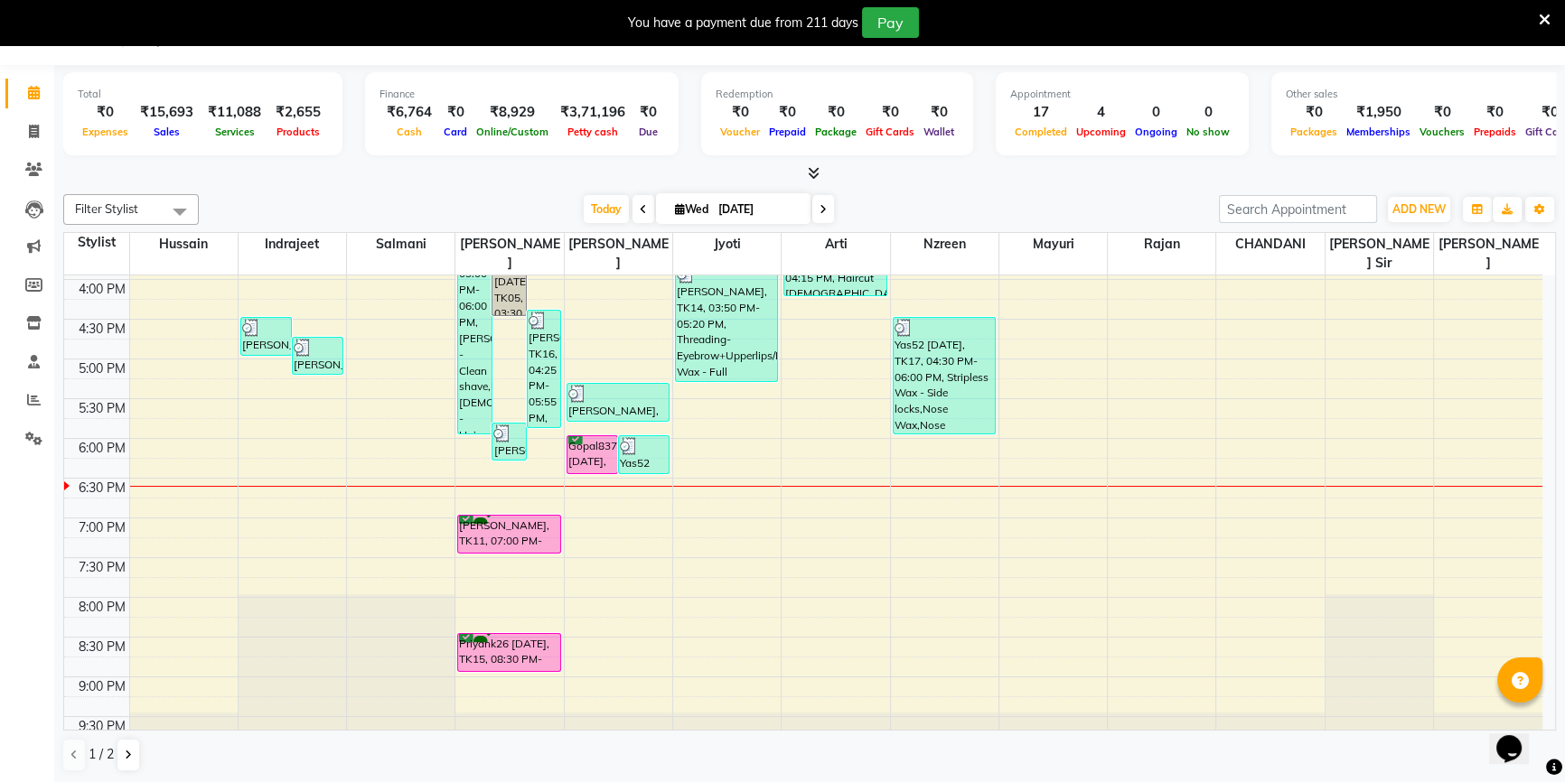
scroll to position [633, 0]
click at [26, 136] on span at bounding box center [34, 132] width 32 height 21
select select "service"
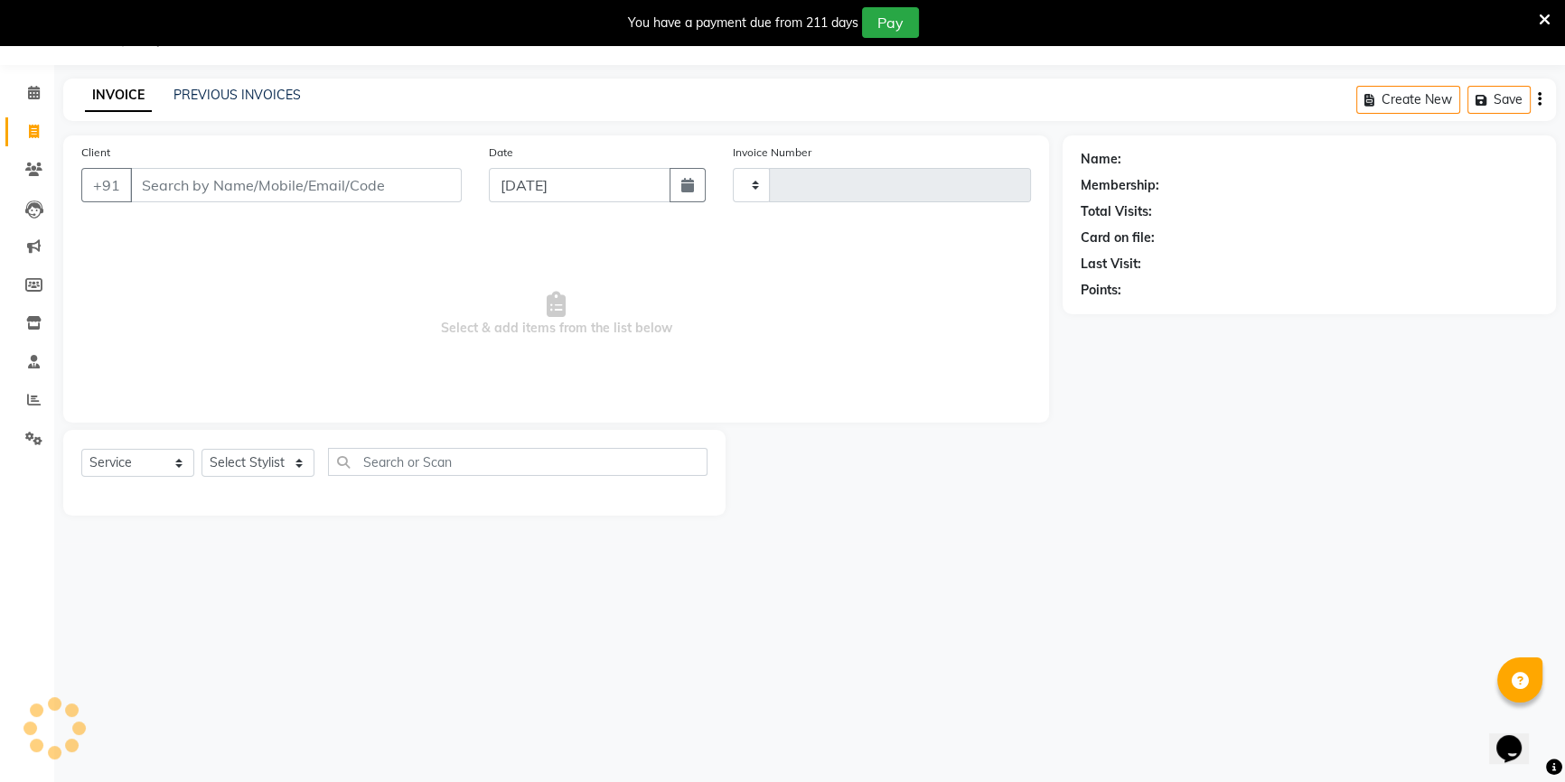
type input "3458"
select select "7658"
click at [267, 463] on select "Select Stylist Abid Arti CHANDANI Dhaval Sir Disha Hussain Indrajeet Jyoti Mahe…" at bounding box center [257, 463] width 113 height 28
select select "82022"
click at [201, 449] on select "Select Stylist Abid Arti CHANDANI Dhaval Sir Disha Hussain Indrajeet Jyoti Mahe…" at bounding box center [257, 463] width 113 height 28
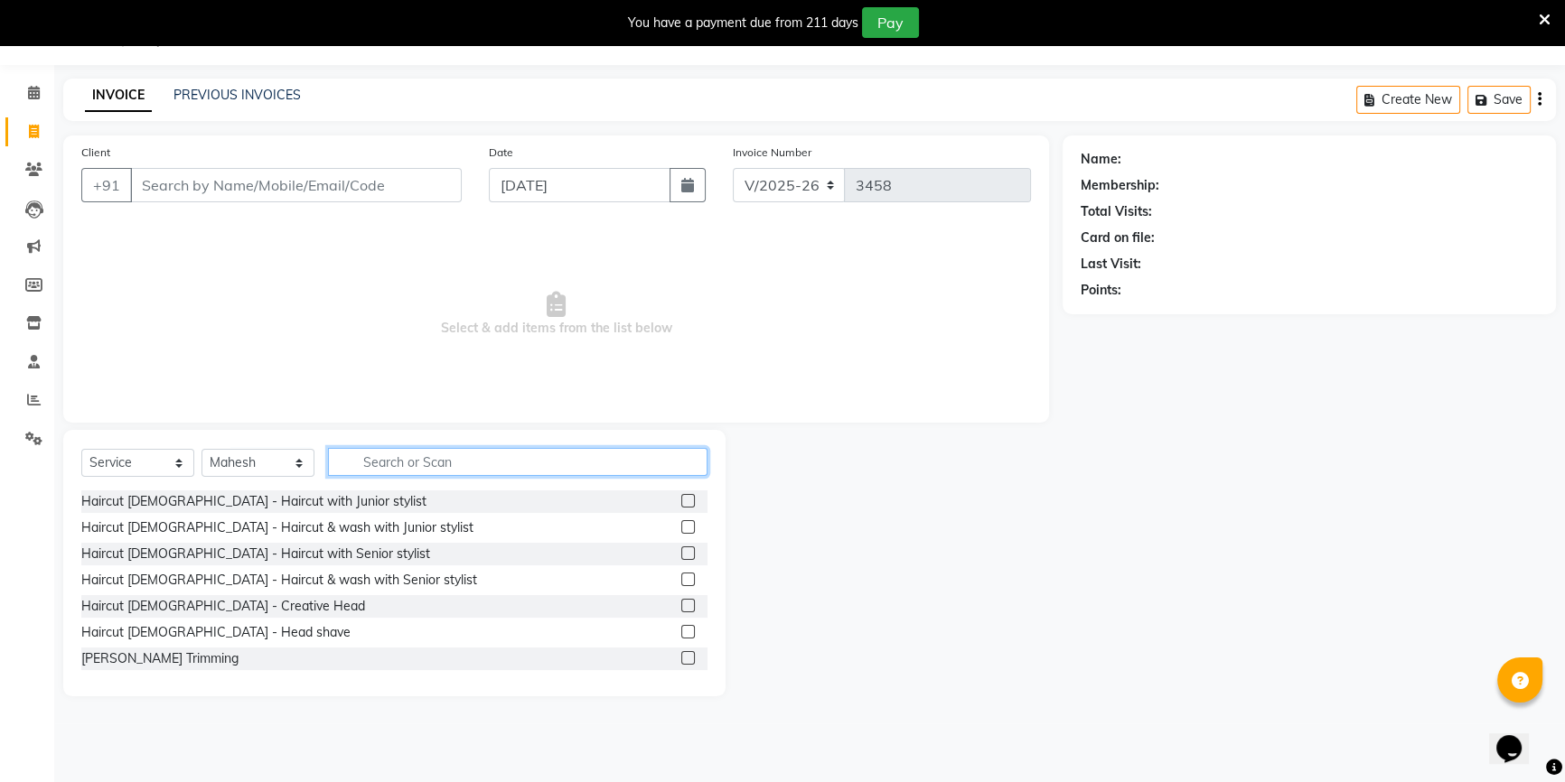
click at [378, 464] on input "text" at bounding box center [517, 462] width 379 height 28
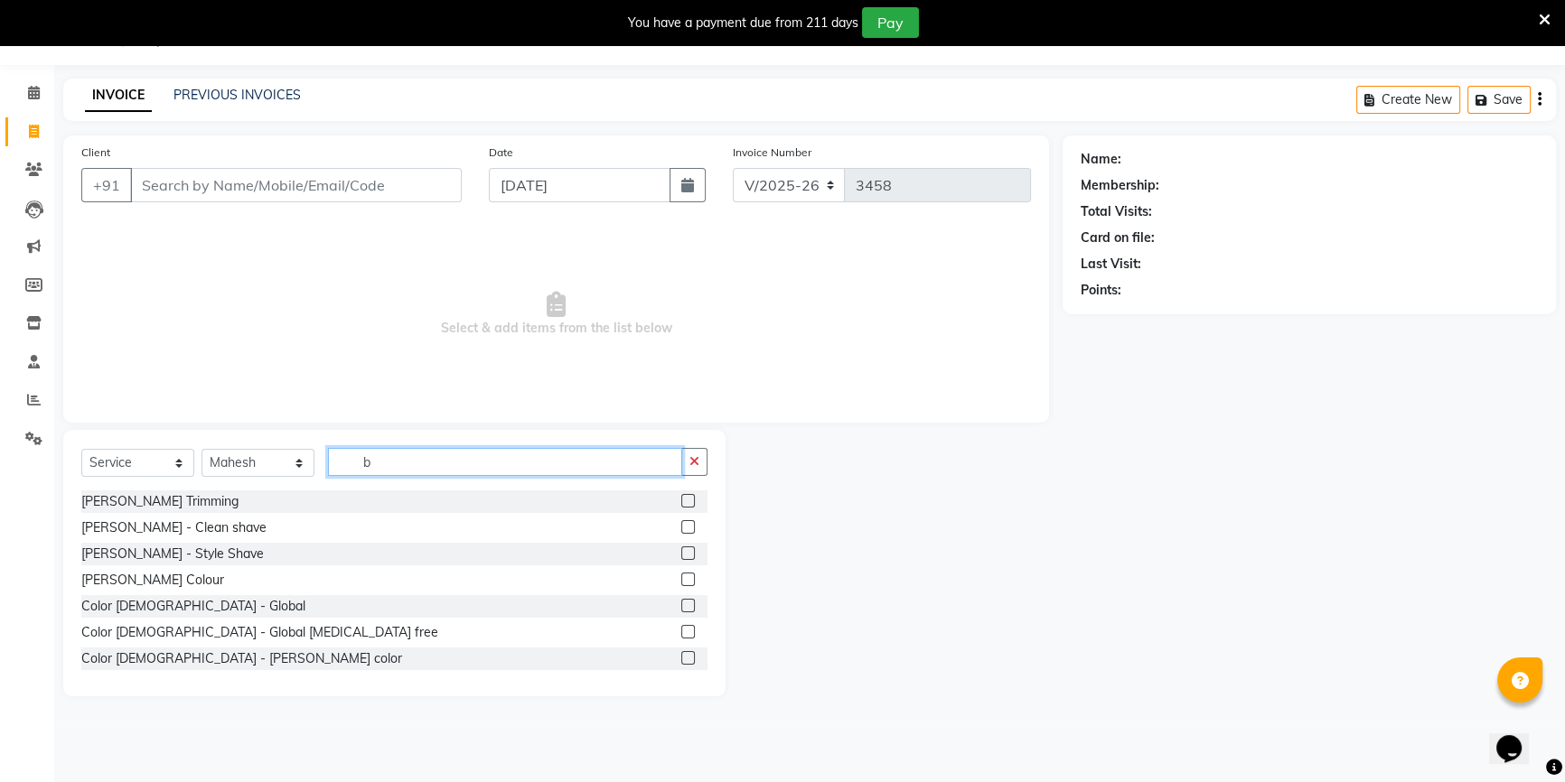
type input "b"
drag, startPoint x: 267, startPoint y: 461, endPoint x: 267, endPoint y: 474, distance: 13.6
click at [267, 461] on select "Select Stylist Abid Arti CHANDANI Dhaval Sir Disha Hussain Indrajeet Jyoti Mahe…" at bounding box center [257, 463] width 113 height 28
select select "68253"
click at [201, 449] on select "Select Stylist Abid Arti CHANDANI Dhaval Sir Disha Hussain Indrajeet Jyoti Mahe…" at bounding box center [257, 463] width 113 height 28
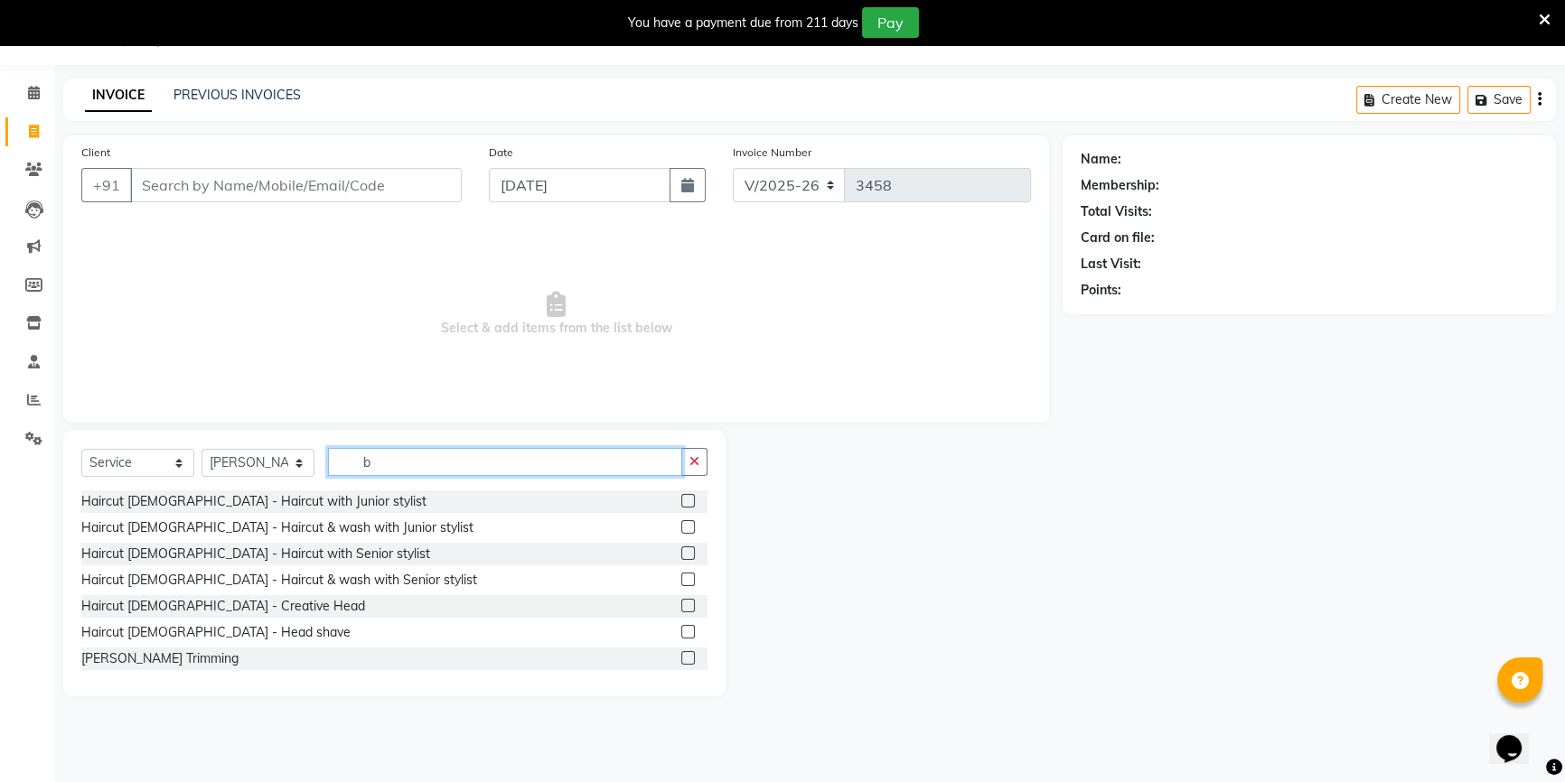
click at [383, 450] on input "b" at bounding box center [505, 462] width 354 height 28
type input "cut"
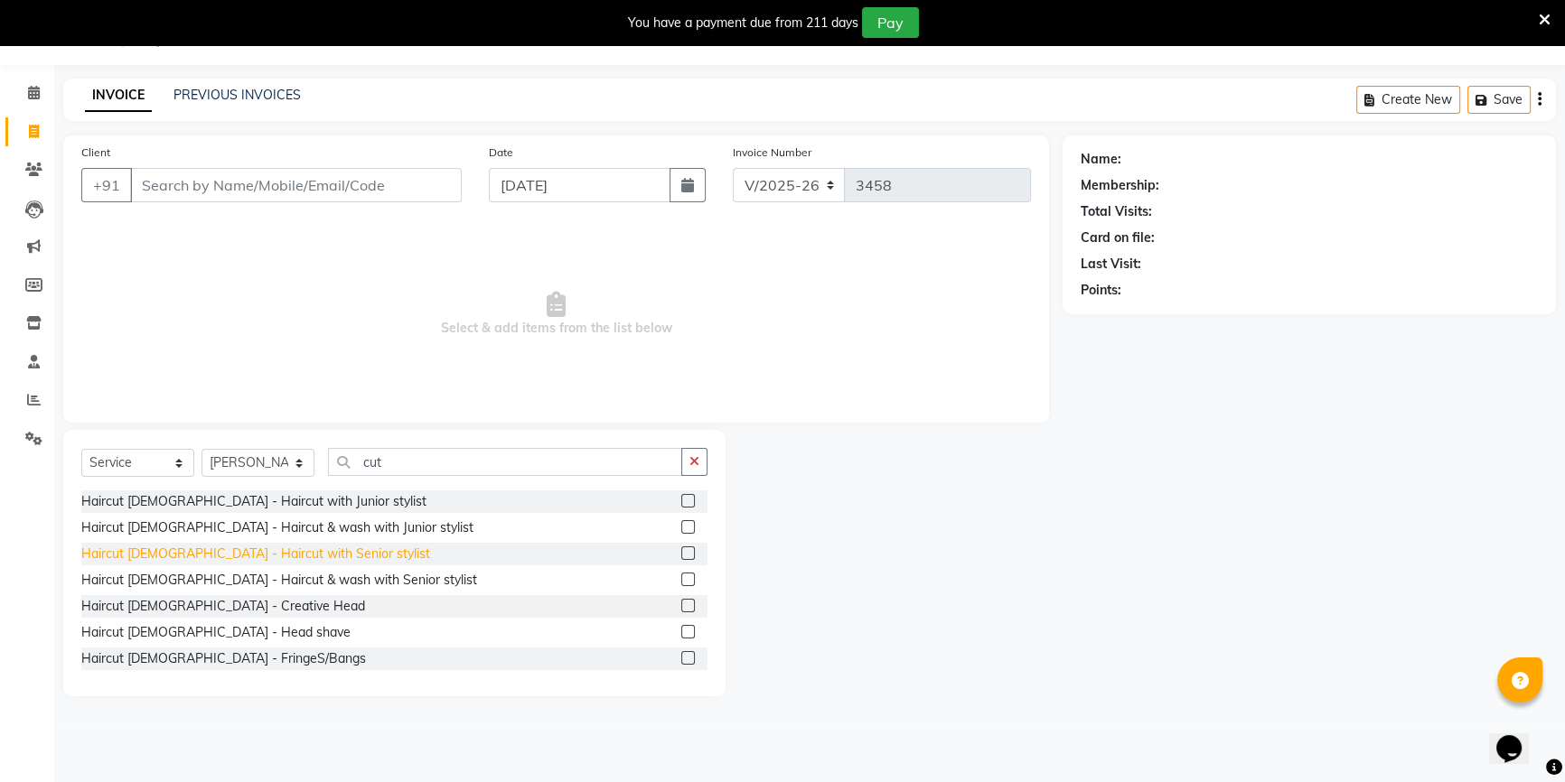
click at [298, 551] on div "Haircut [DEMOGRAPHIC_DATA] - Haircut with Senior stylist" at bounding box center [255, 554] width 349 height 19
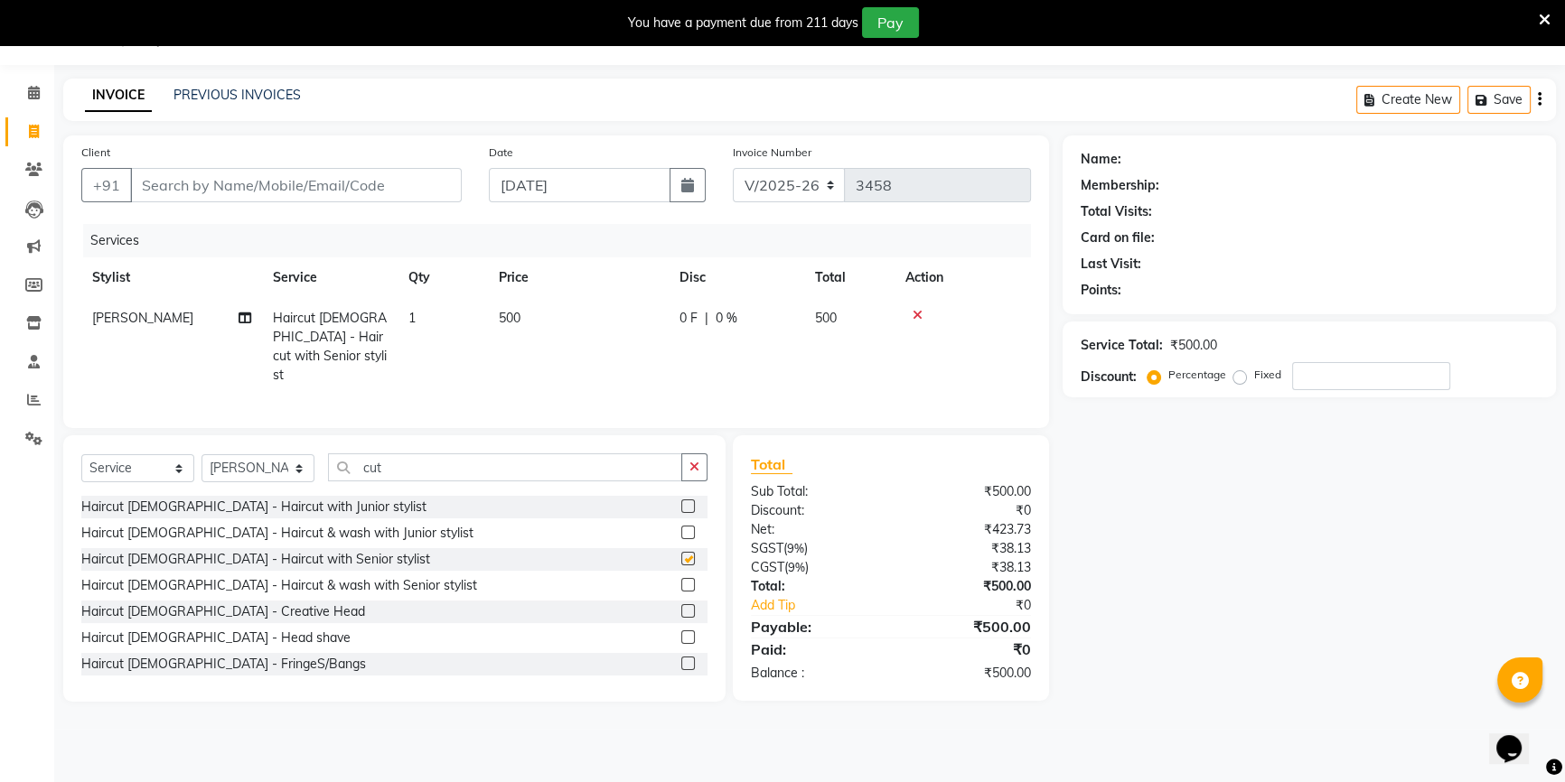
checkbox input "false"
click at [294, 188] on input "Client" at bounding box center [296, 185] width 332 height 34
type input "9"
type input "0"
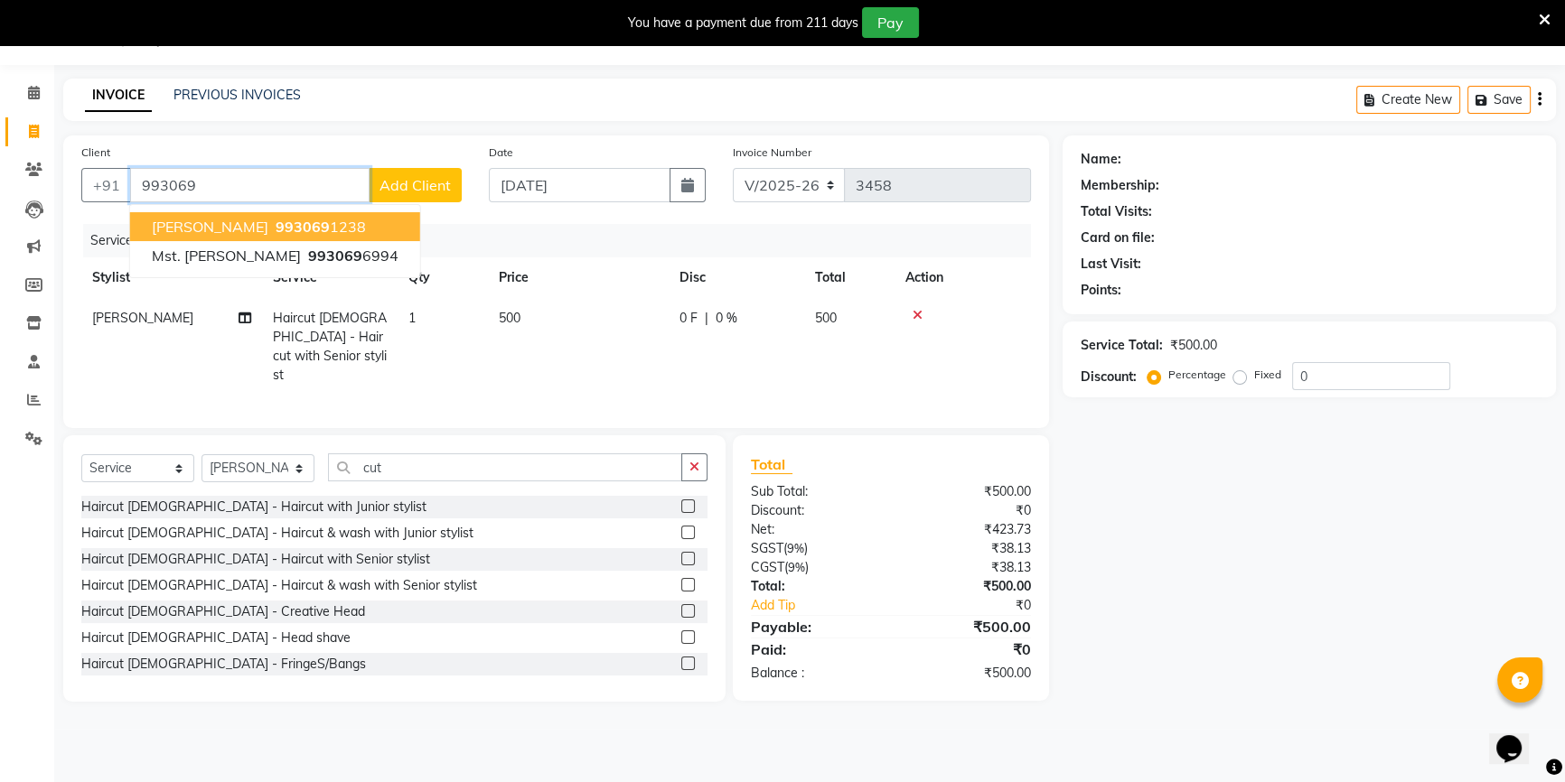
click at [276, 218] on span "993069" at bounding box center [303, 227] width 54 height 18
type input "9930691238"
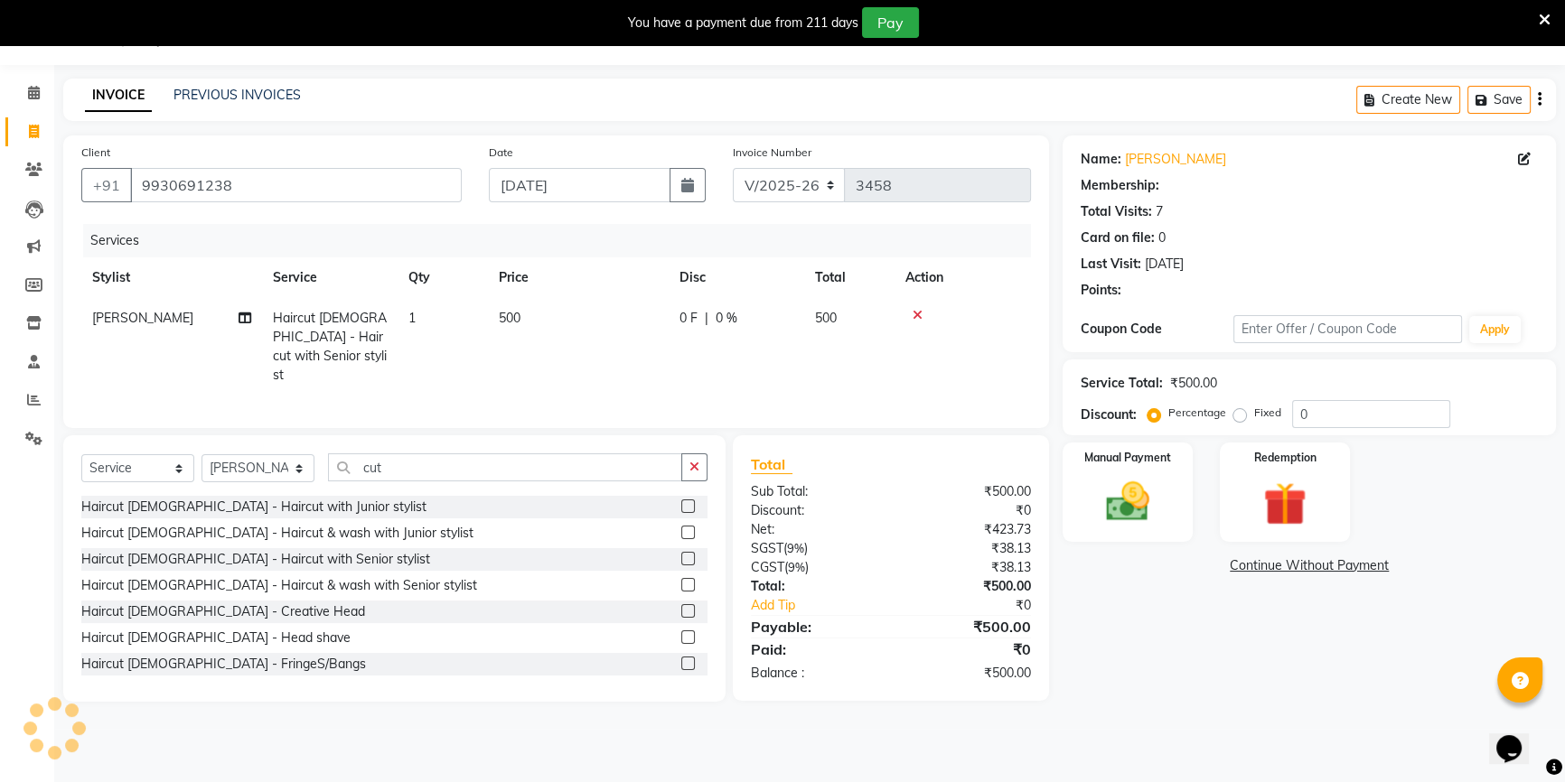
select select "1: Object"
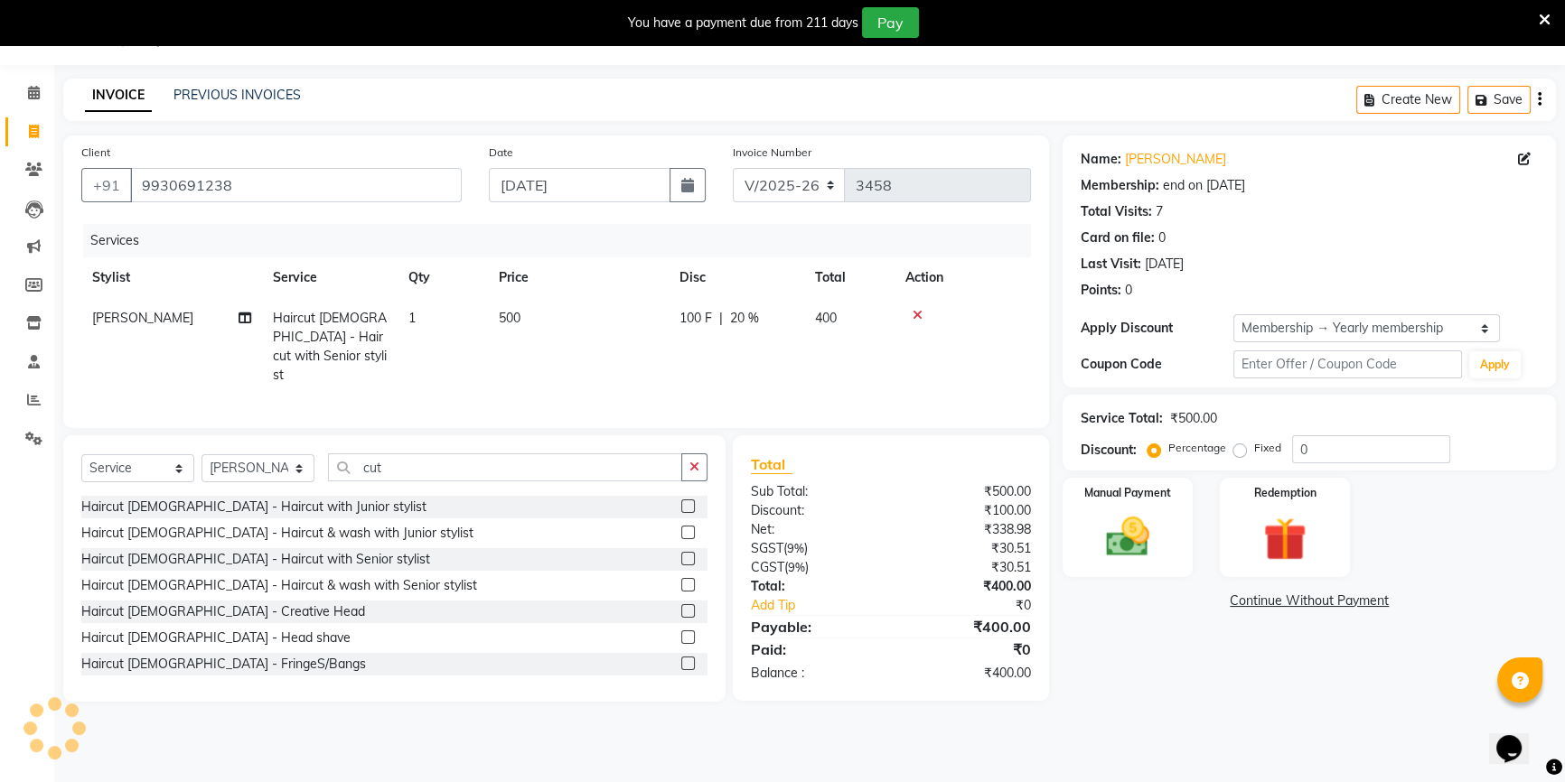
type input "20"
click at [1142, 163] on link "[PERSON_NAME]" at bounding box center [1175, 159] width 101 height 19
click at [415, 462] on input "cut" at bounding box center [505, 468] width 354 height 28
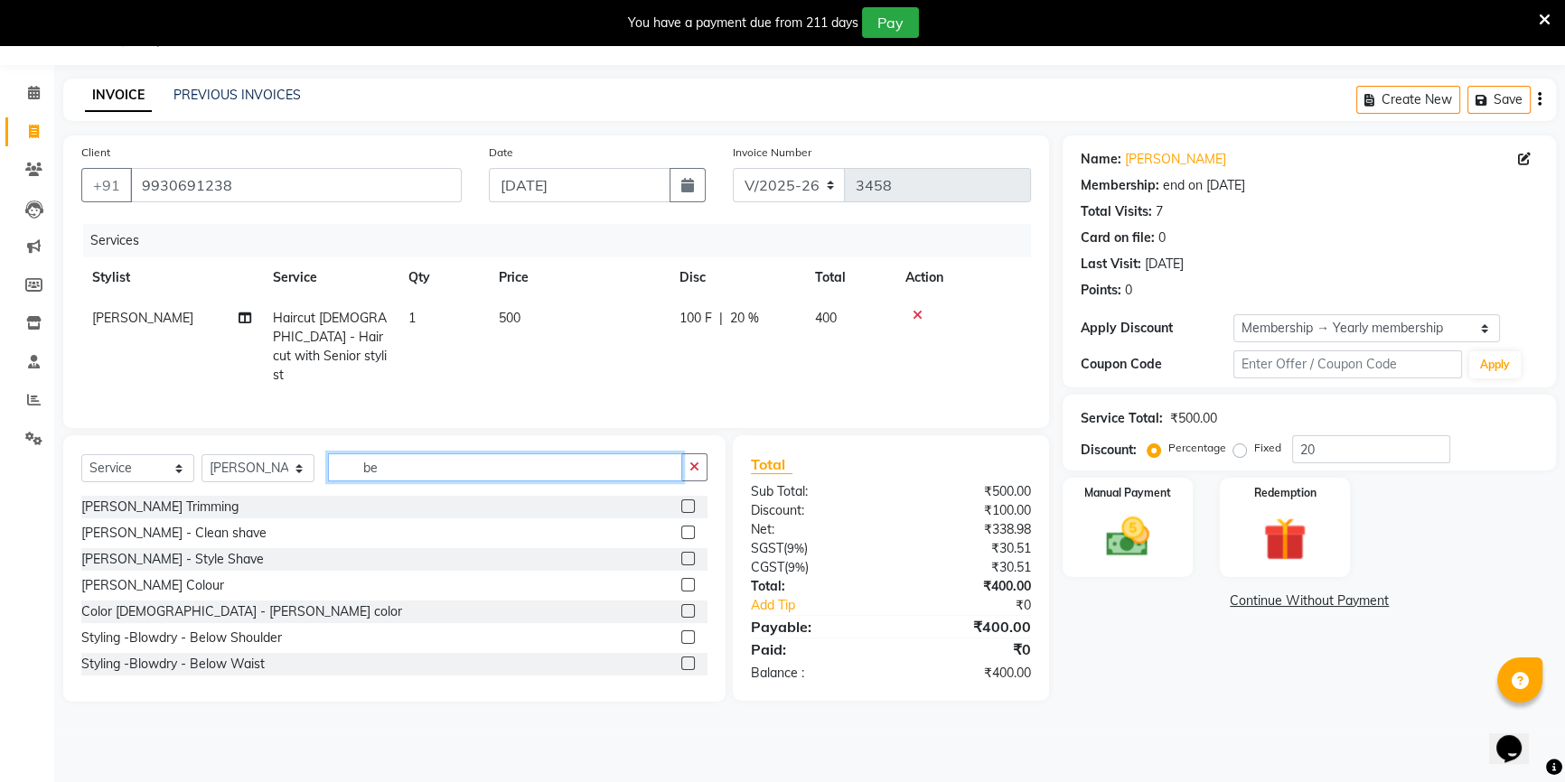
type input "be"
drag, startPoint x: 913, startPoint y: 312, endPoint x: 614, endPoint y: 203, distance: 318.1
click at [912, 313] on icon at bounding box center [917, 315] width 10 height 13
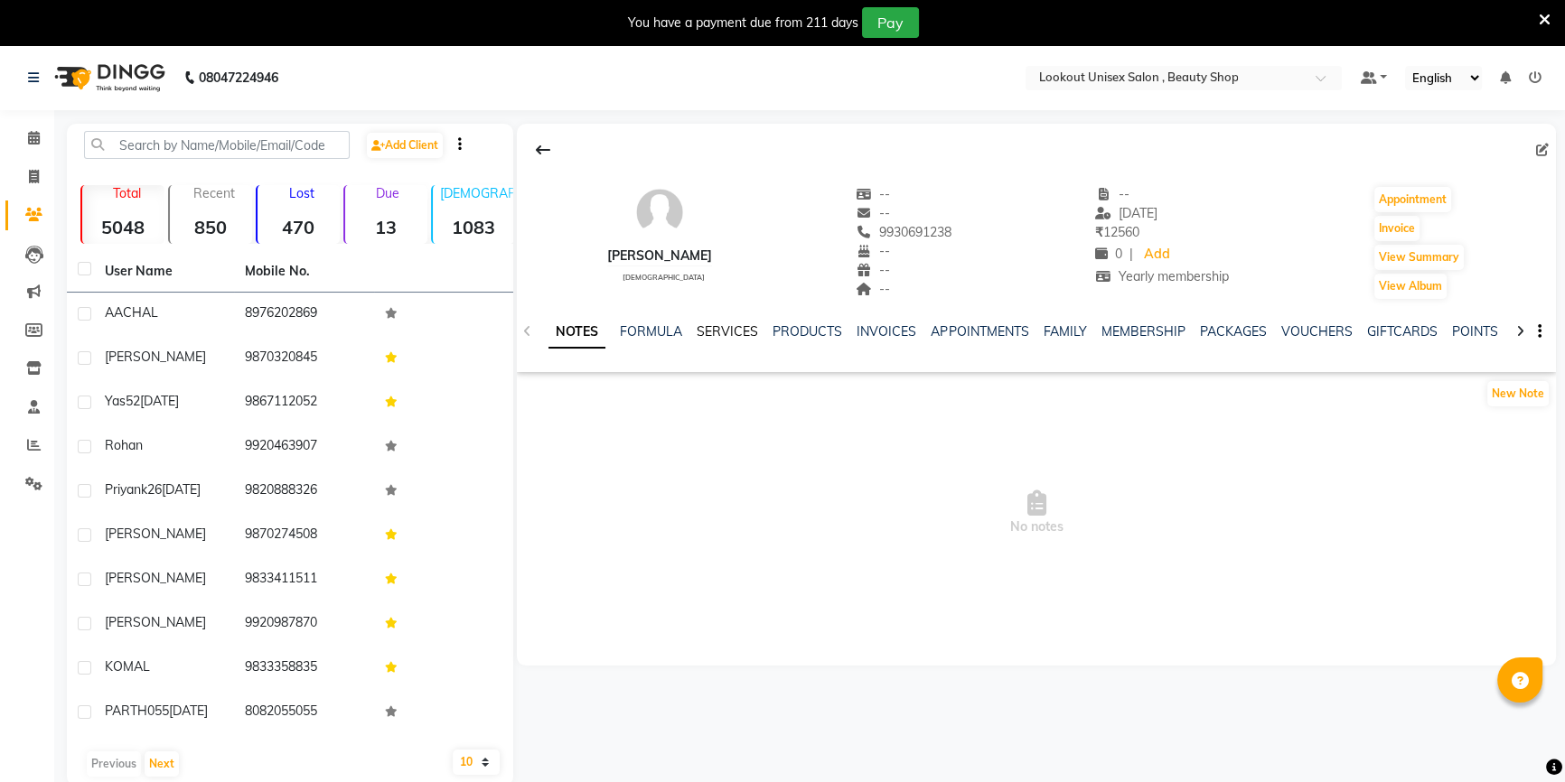
click at [727, 337] on link "SERVICES" at bounding box center [727, 331] width 61 height 16
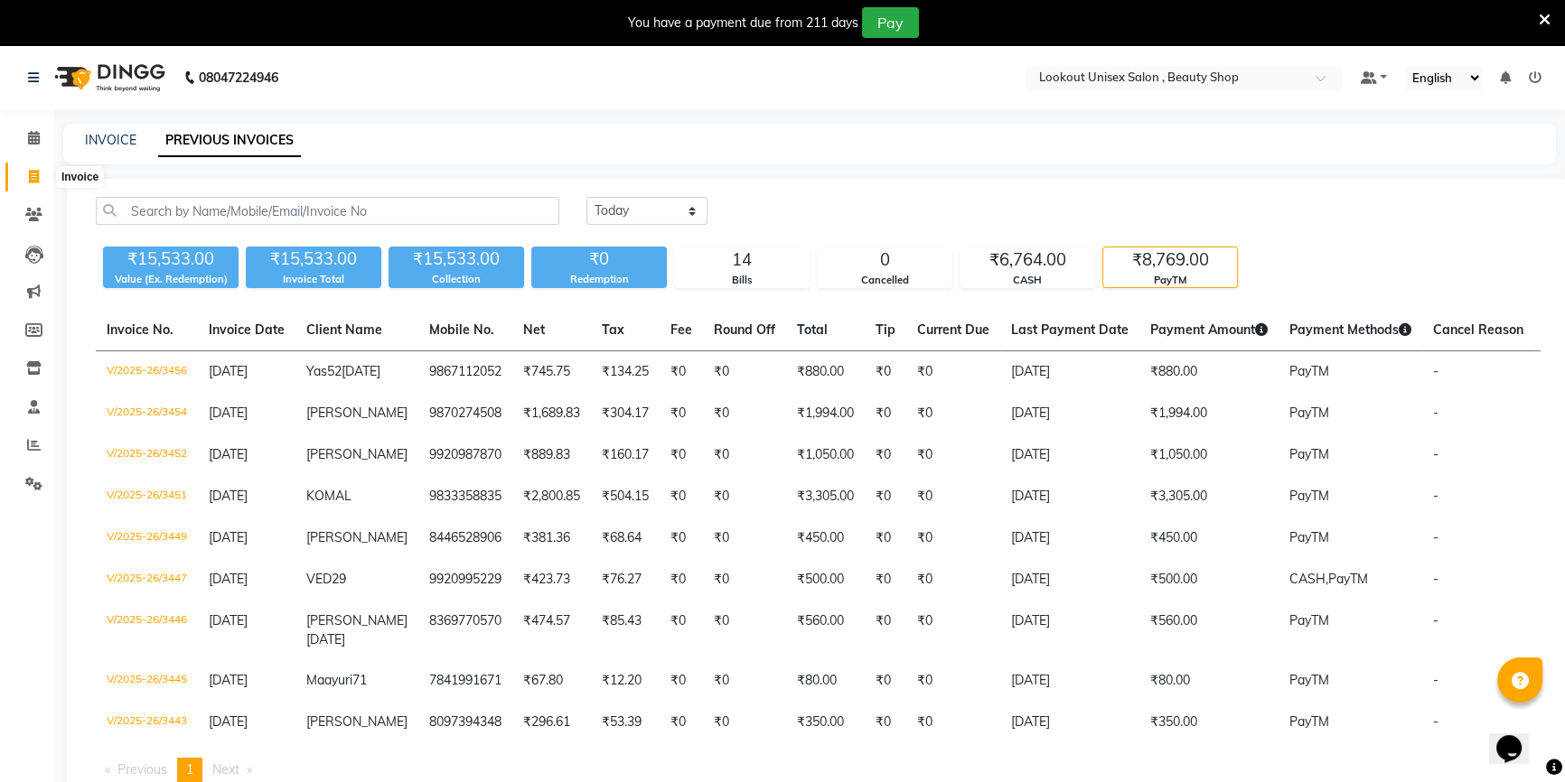
click at [41, 181] on span at bounding box center [34, 177] width 32 height 21
select select "7658"
select select "service"
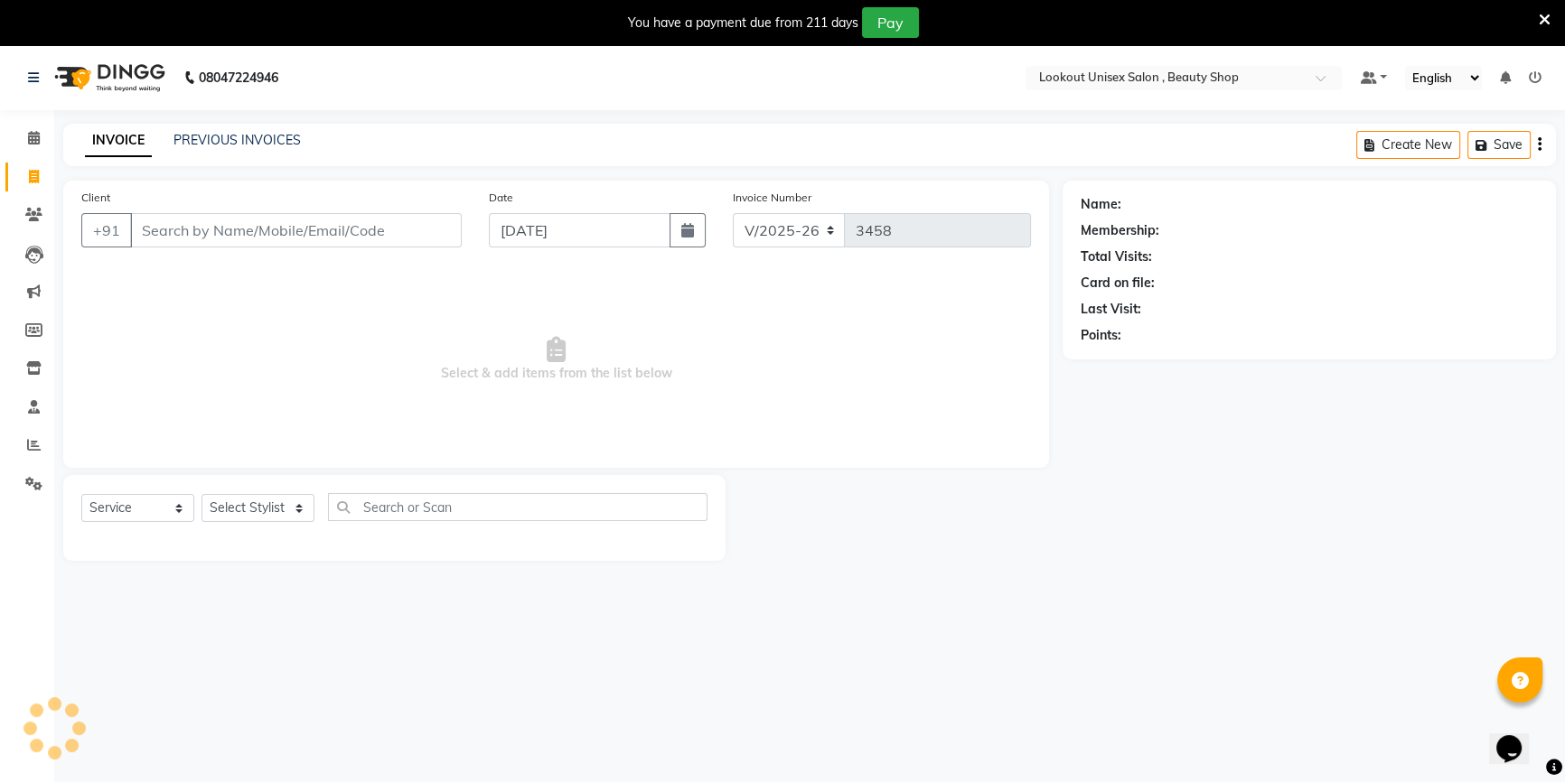
scroll to position [45, 0]
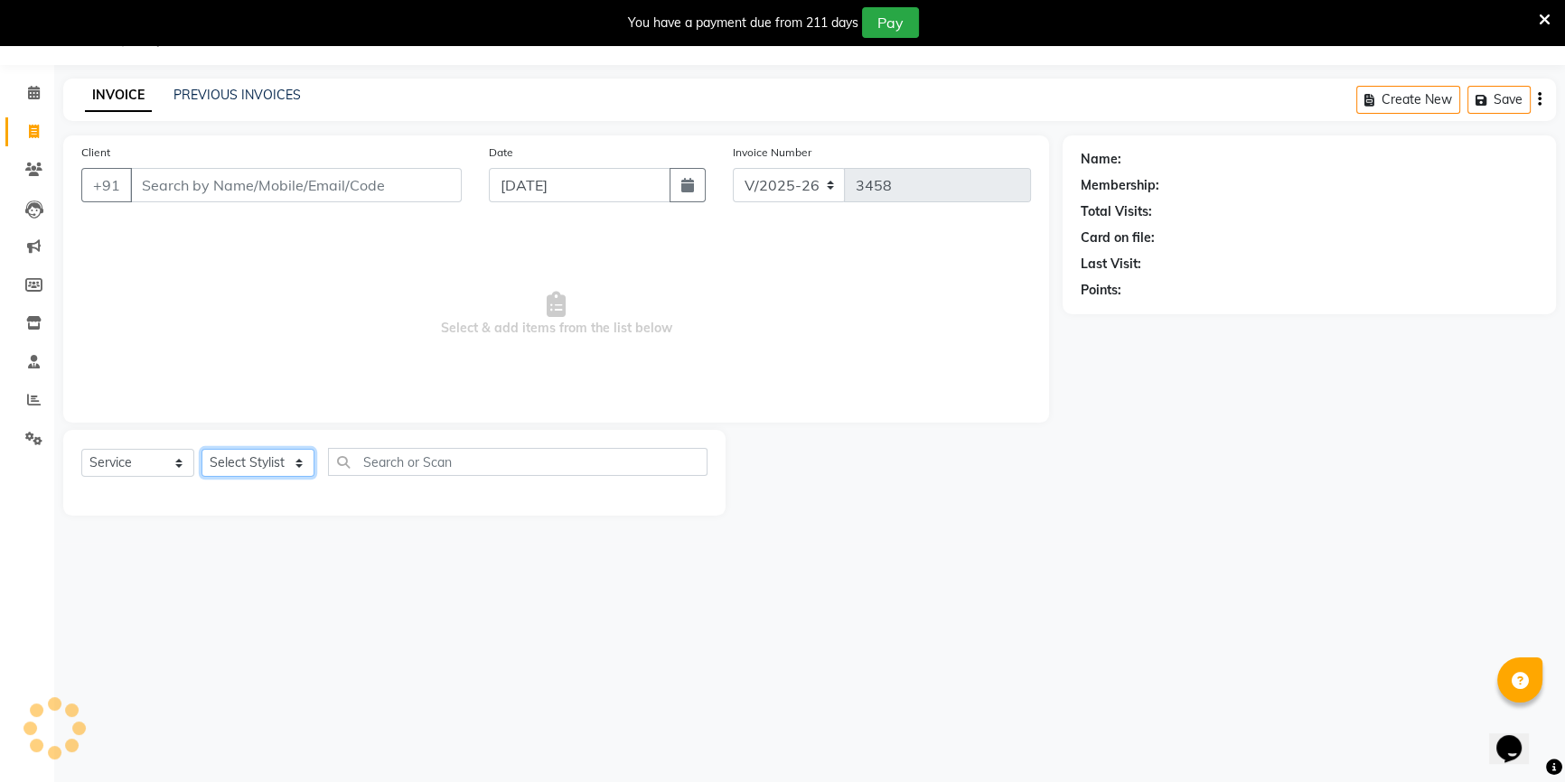
click at [273, 454] on select "Select Stylist Abid Arti CHANDANI Dhaval Sir Disha Hussain Indrajeet Jyoti Mahe…" at bounding box center [257, 463] width 113 height 28
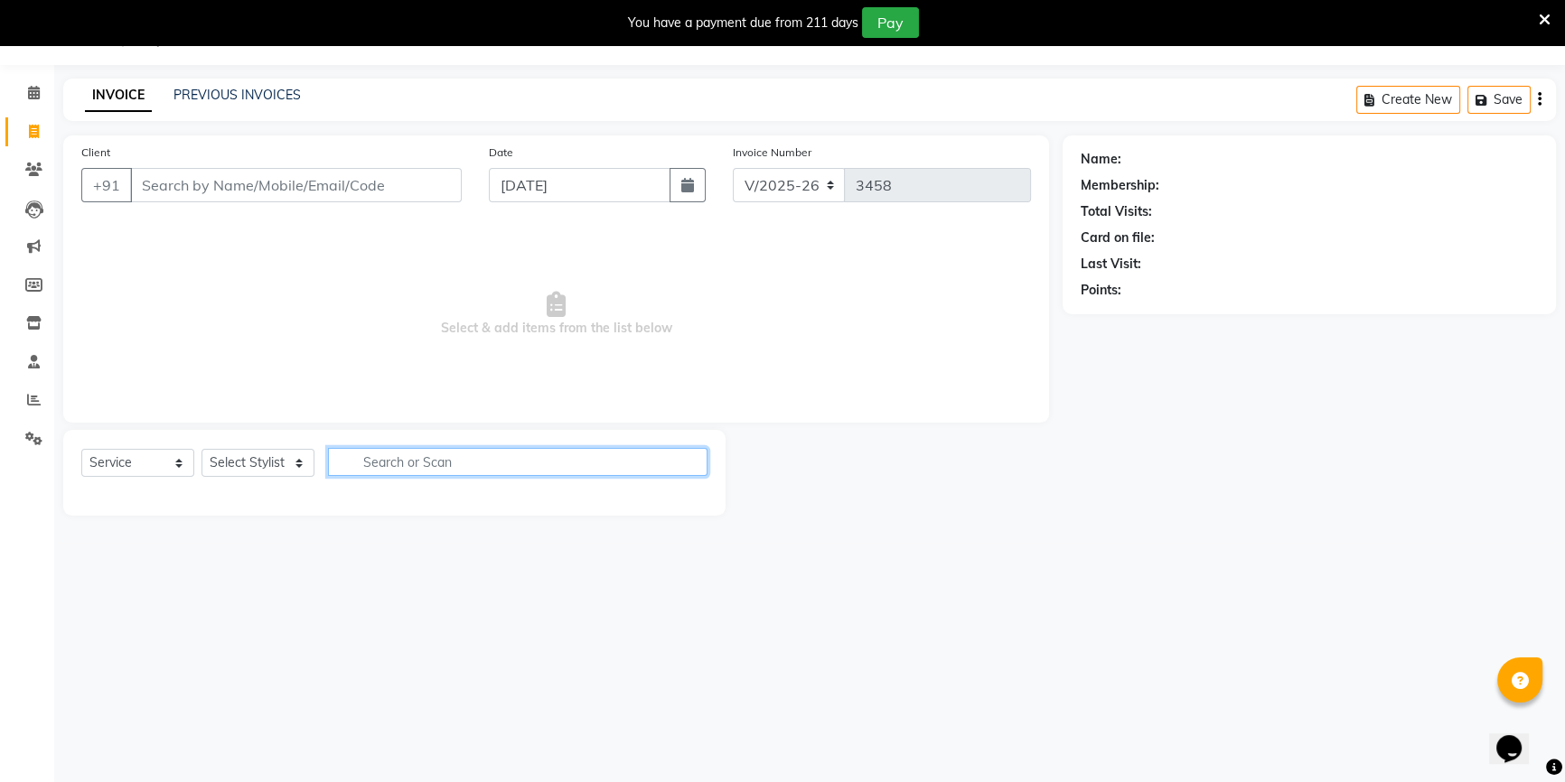
click at [398, 467] on input "text" at bounding box center [517, 462] width 379 height 28
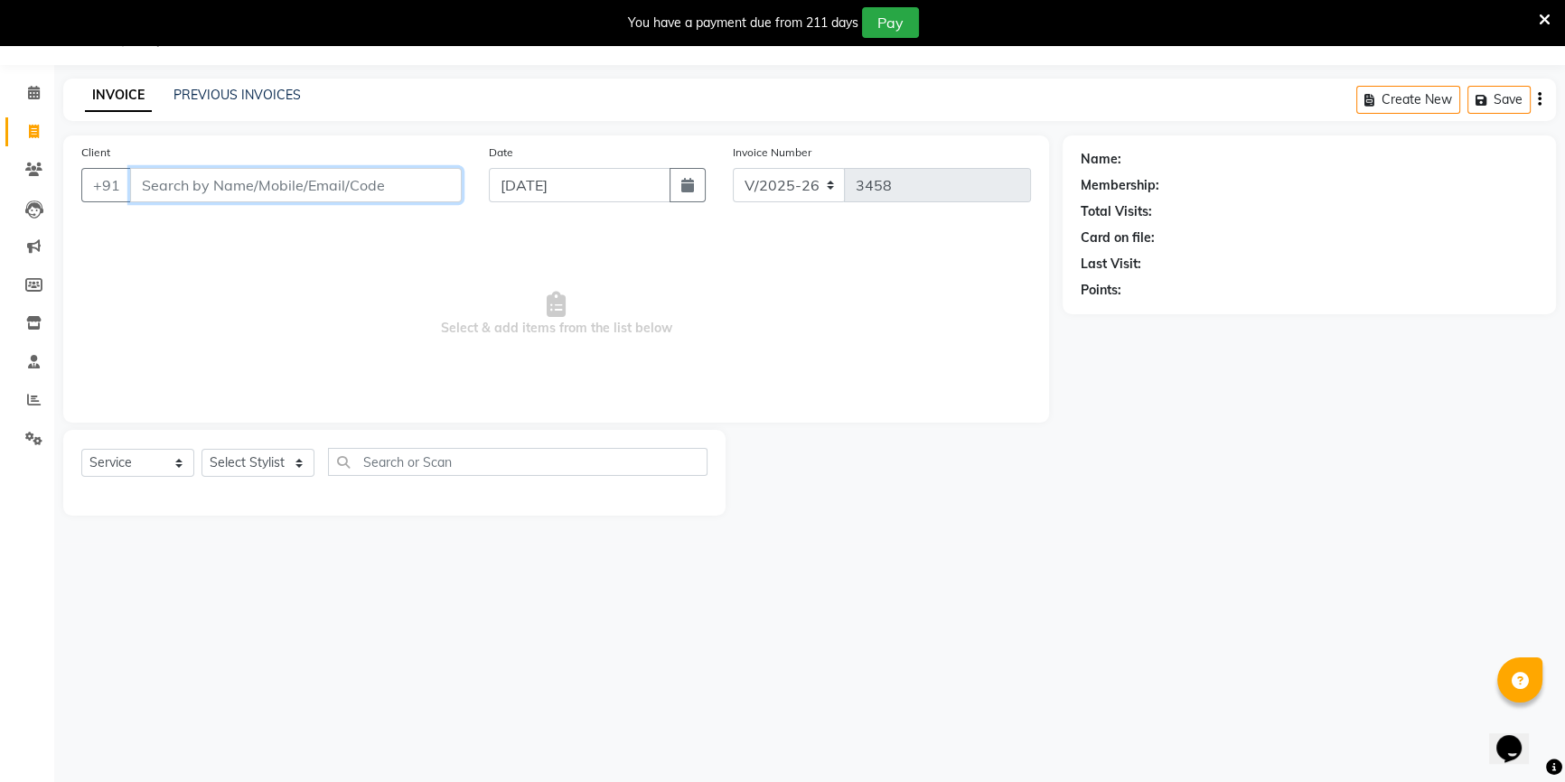
click at [345, 181] on input "Client" at bounding box center [296, 185] width 332 height 34
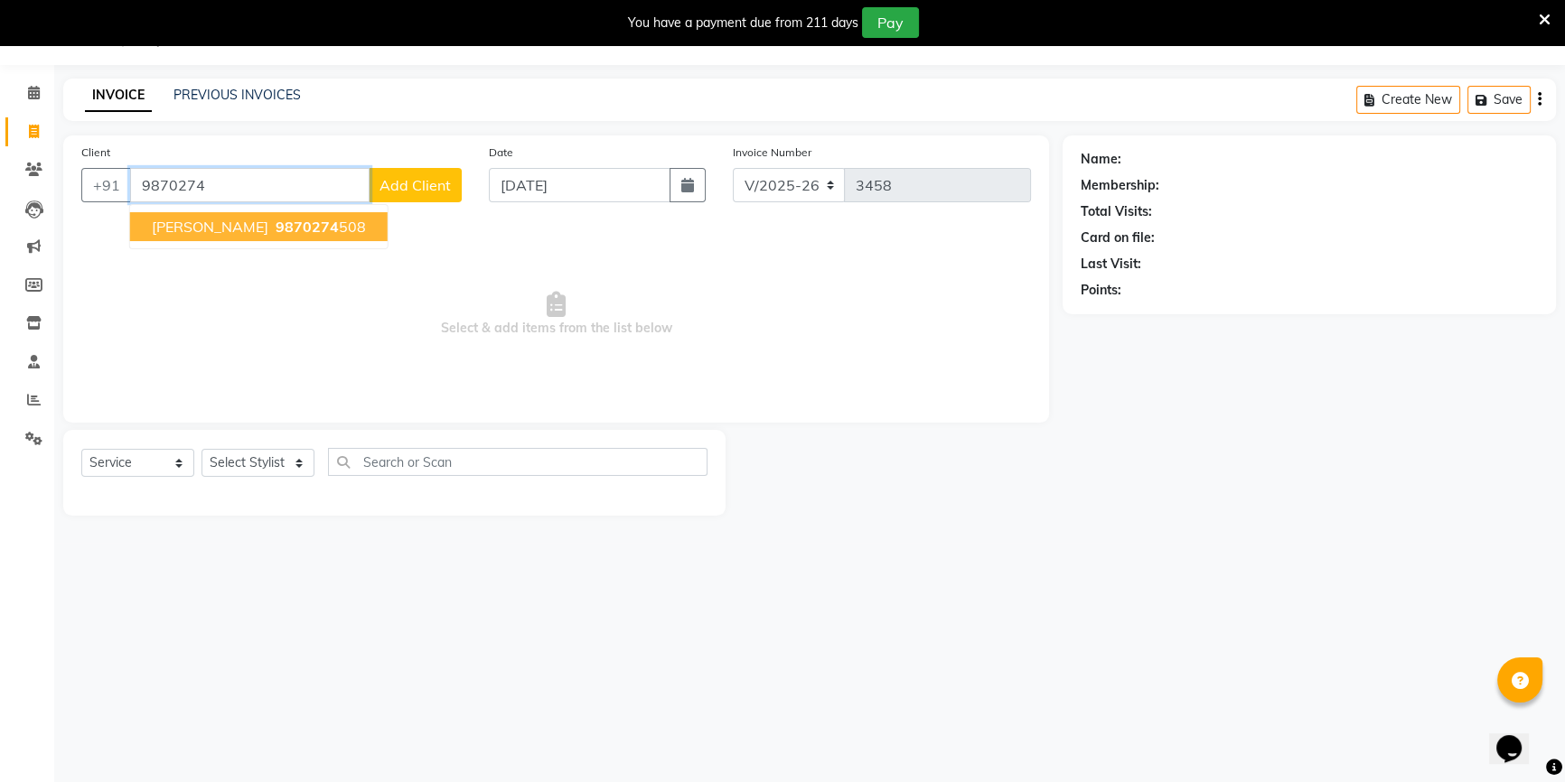
click at [276, 229] on span "9870274" at bounding box center [307, 227] width 63 height 18
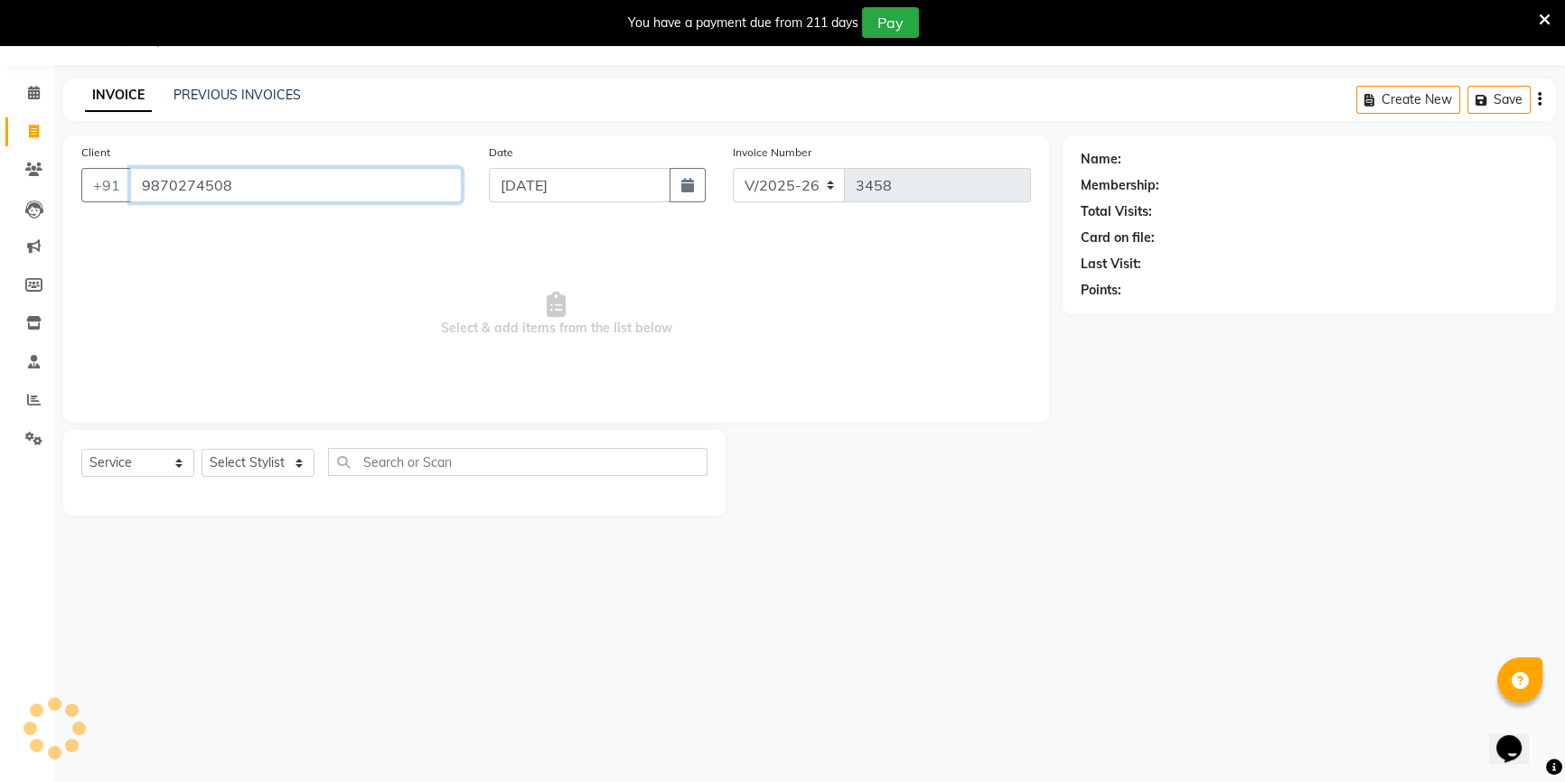
type input "9870274508"
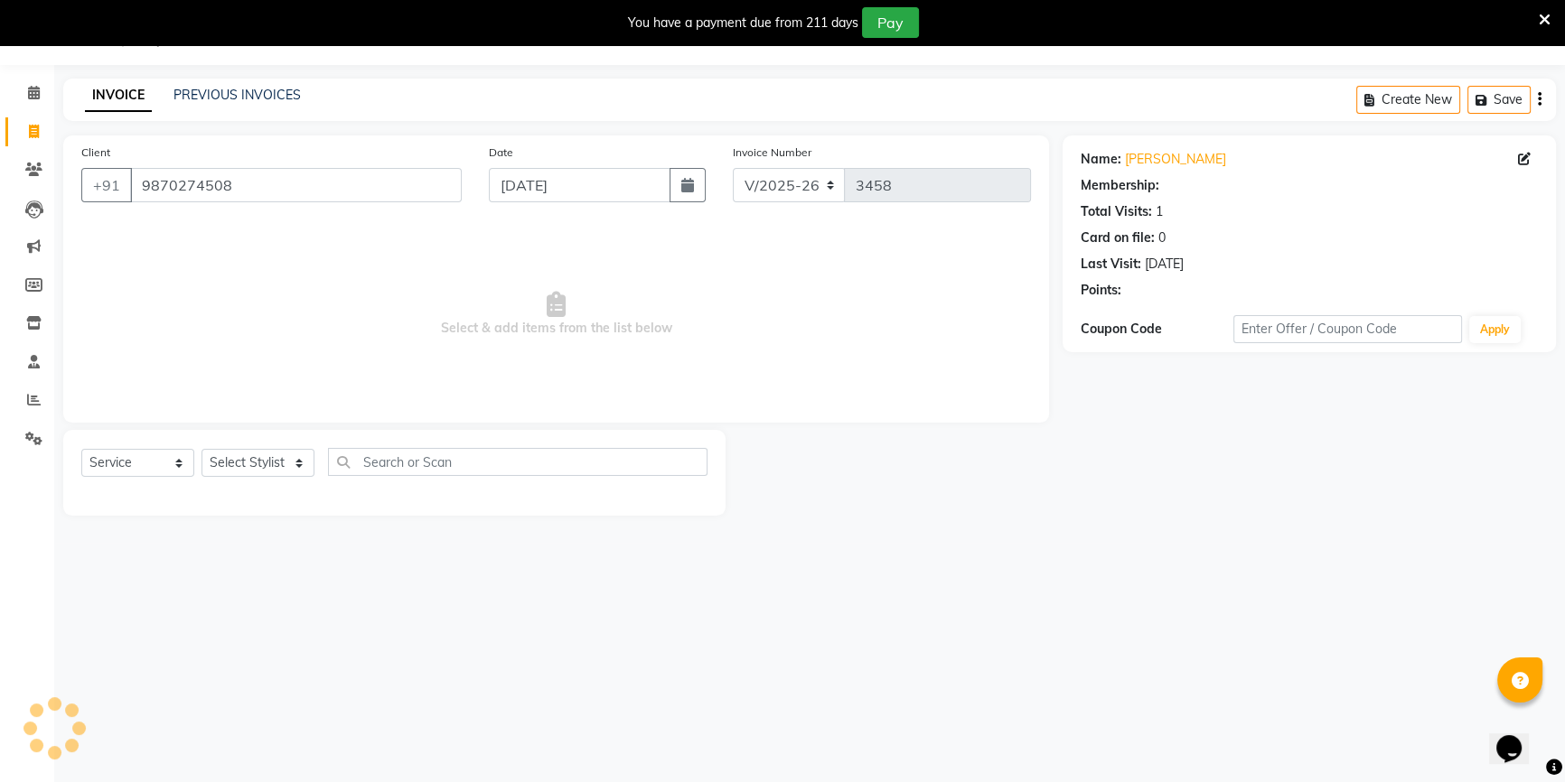
select select "1: Object"
click at [289, 460] on select "Select Stylist Abid Arti CHANDANI Dhaval Sir Disha Hussain Indrajeet Jyoti Mahe…" at bounding box center [257, 463] width 113 height 28
select select "68253"
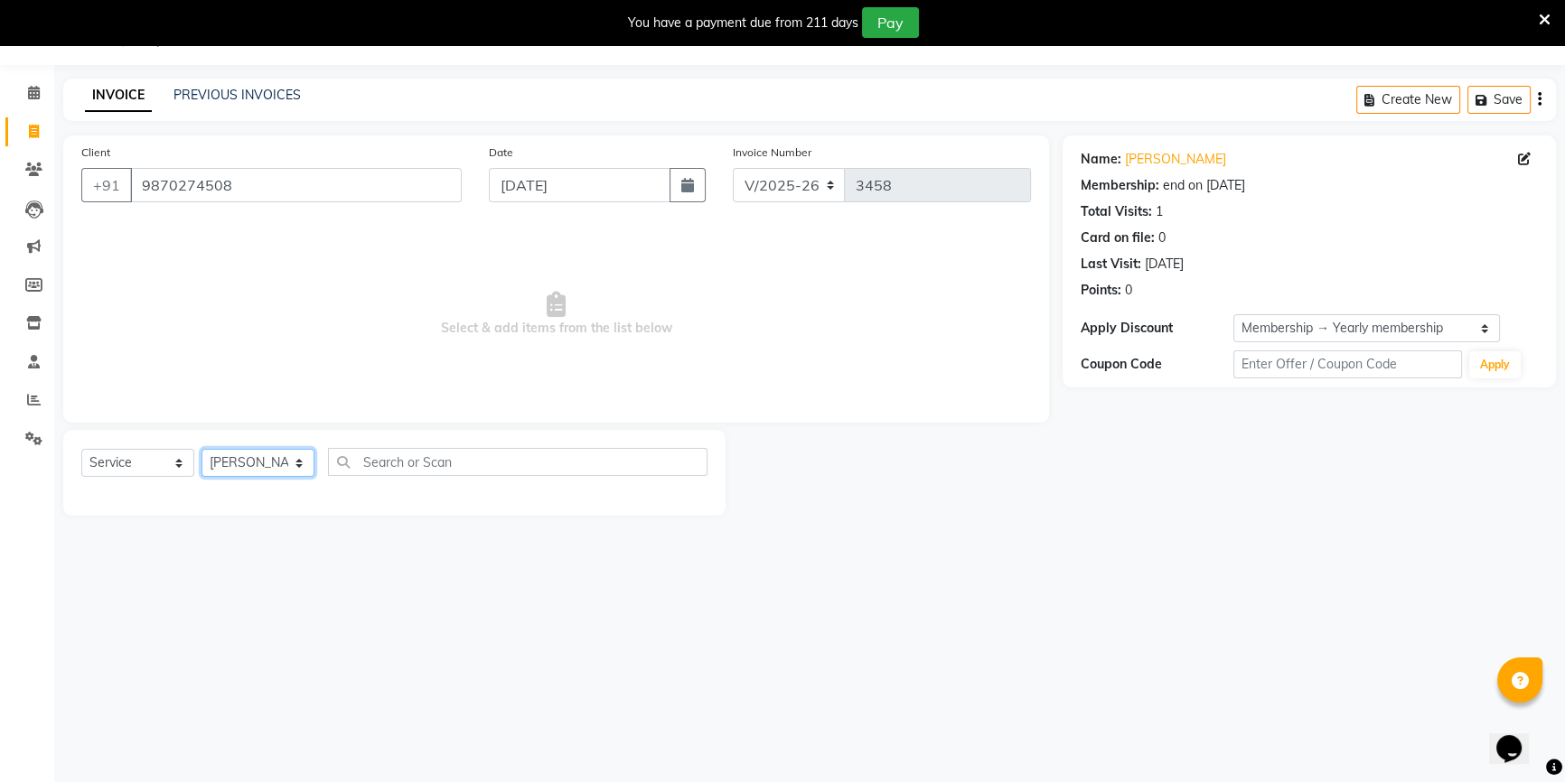
click at [201, 449] on select "Select Stylist Abid Arti CHANDANI Dhaval Sir Disha Hussain Indrajeet Jyoti Mahe…" at bounding box center [257, 463] width 113 height 28
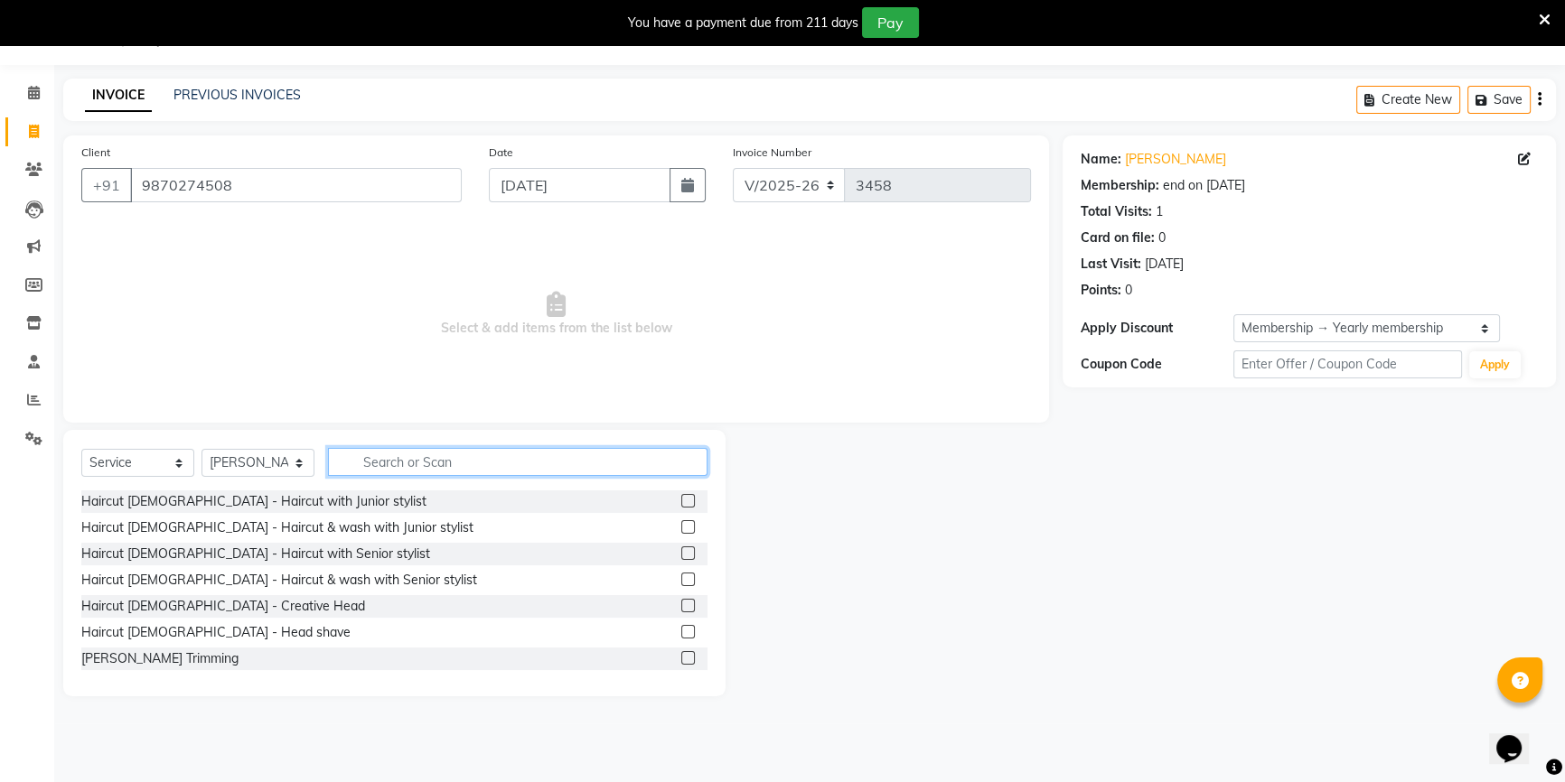
click at [377, 460] on input "text" at bounding box center [517, 462] width 379 height 28
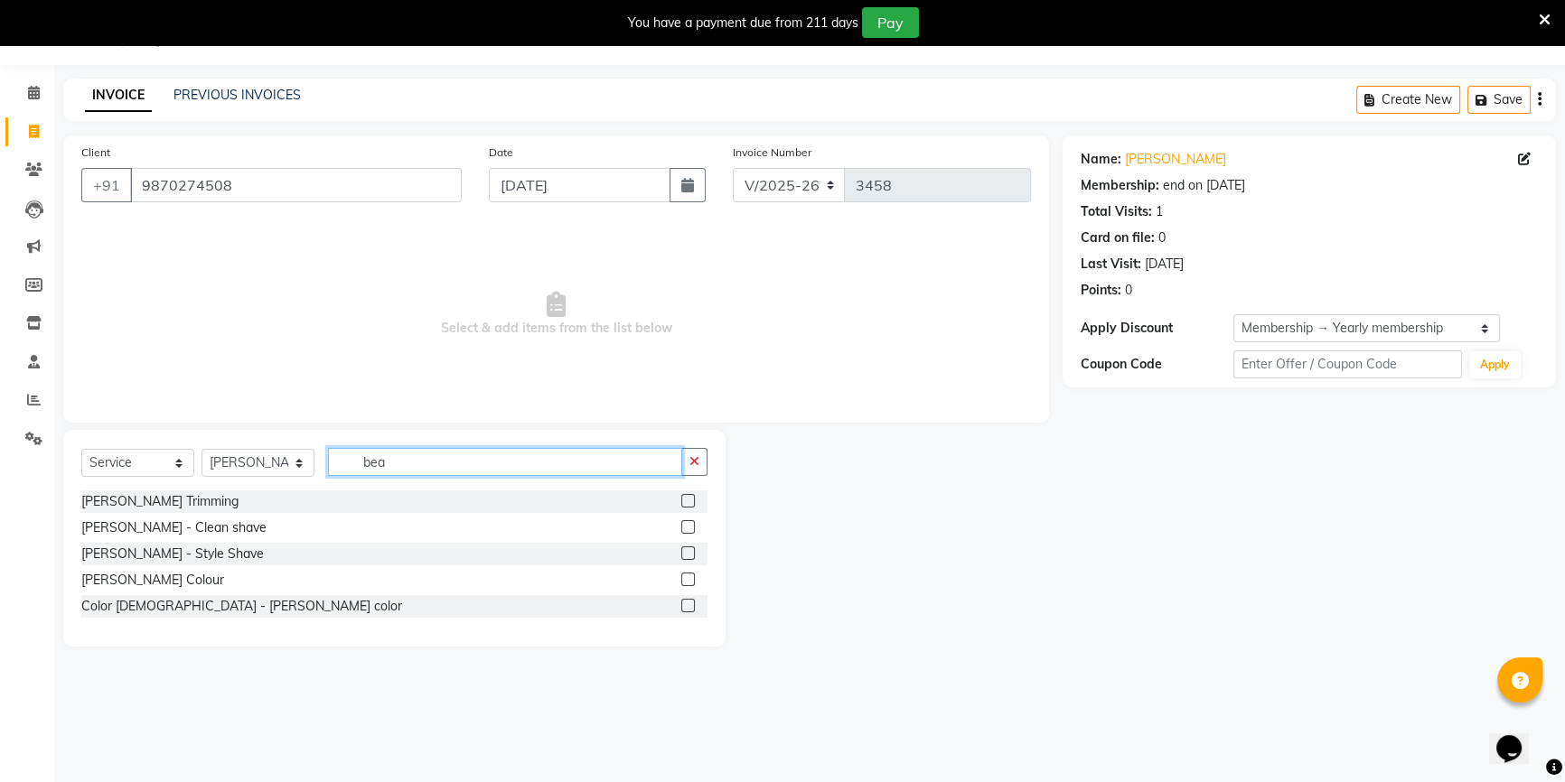
type input "bea"
click at [195, 554] on div "Beard - Style Shave" at bounding box center [394, 554] width 626 height 23
click at [181, 555] on div "Beard - Style Shave" at bounding box center [172, 554] width 182 height 19
checkbox input "false"
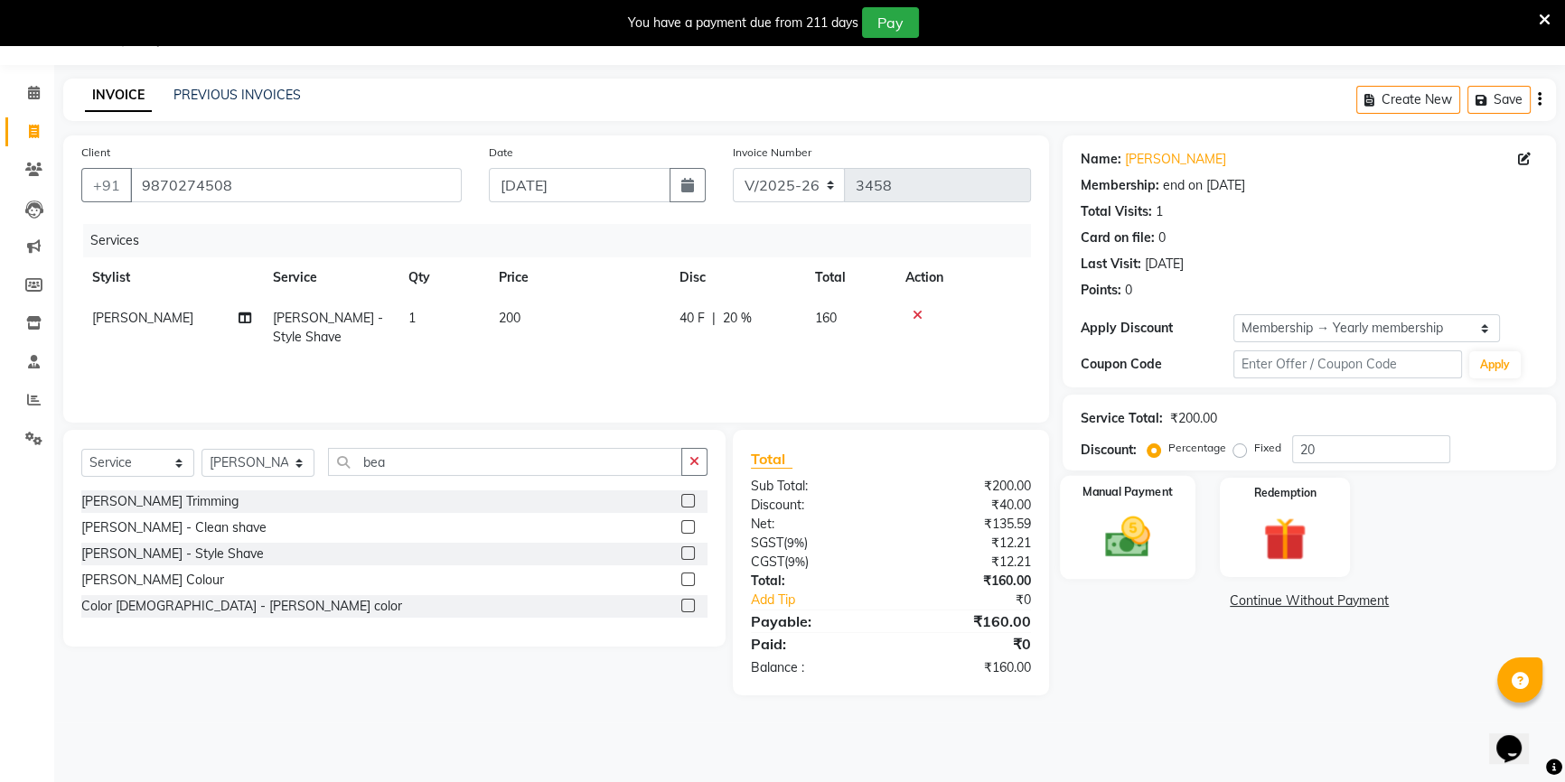
click at [1130, 486] on label "Manual Payment" at bounding box center [1127, 491] width 90 height 17
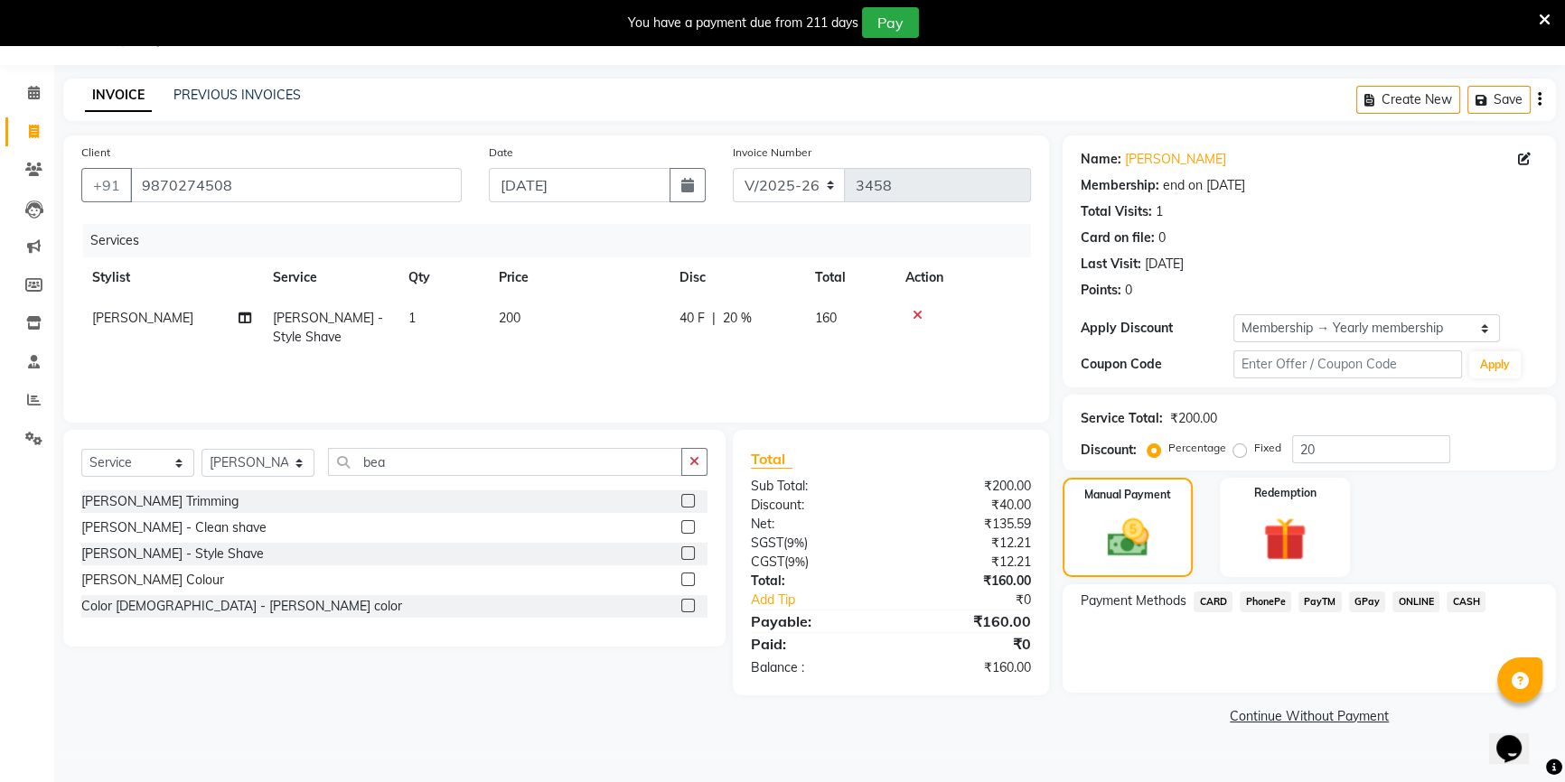
click at [1318, 607] on span "PayTM" at bounding box center [1319, 602] width 43 height 21
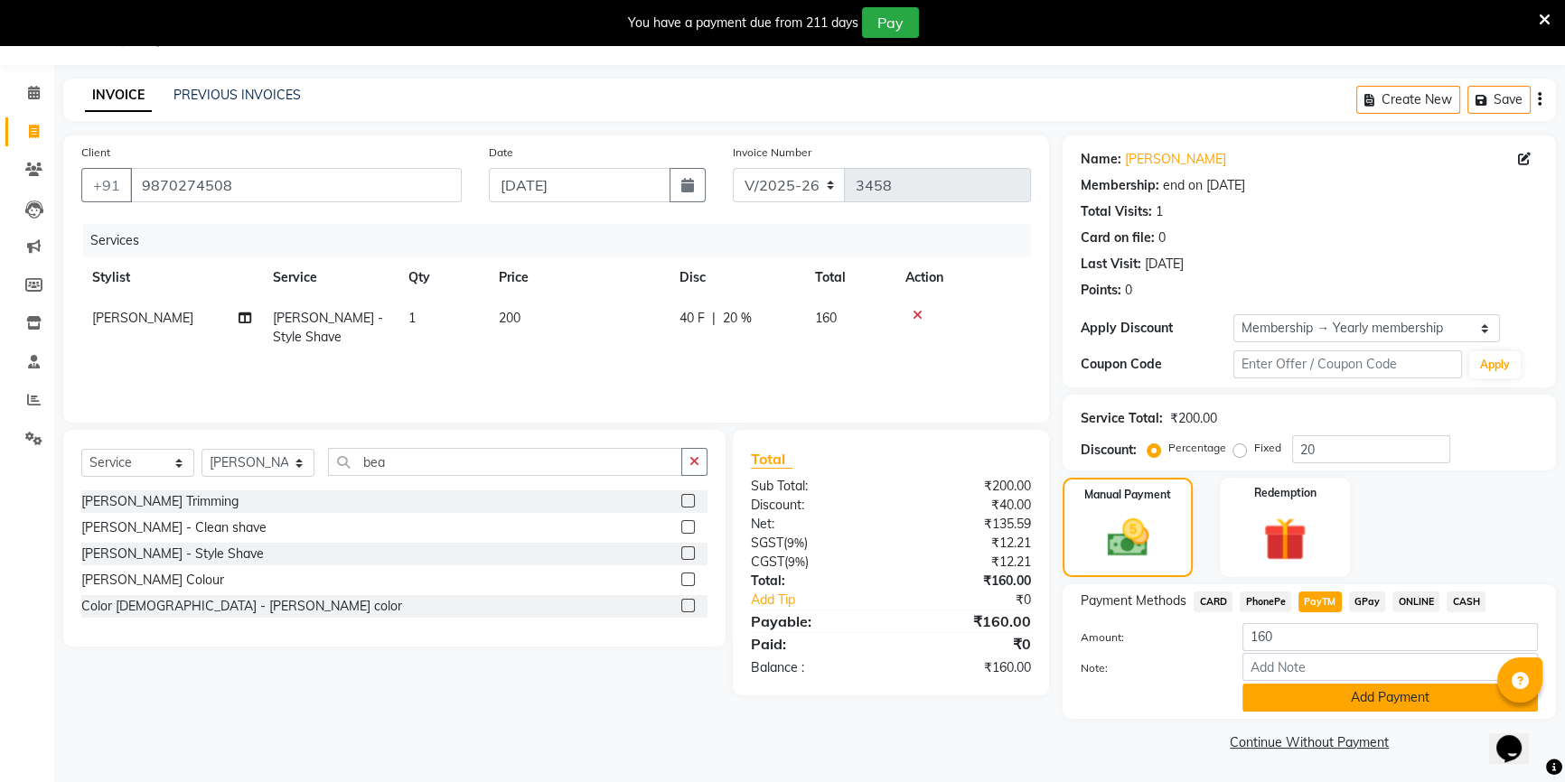
click at [1348, 693] on button "Add Payment" at bounding box center [1389, 698] width 295 height 28
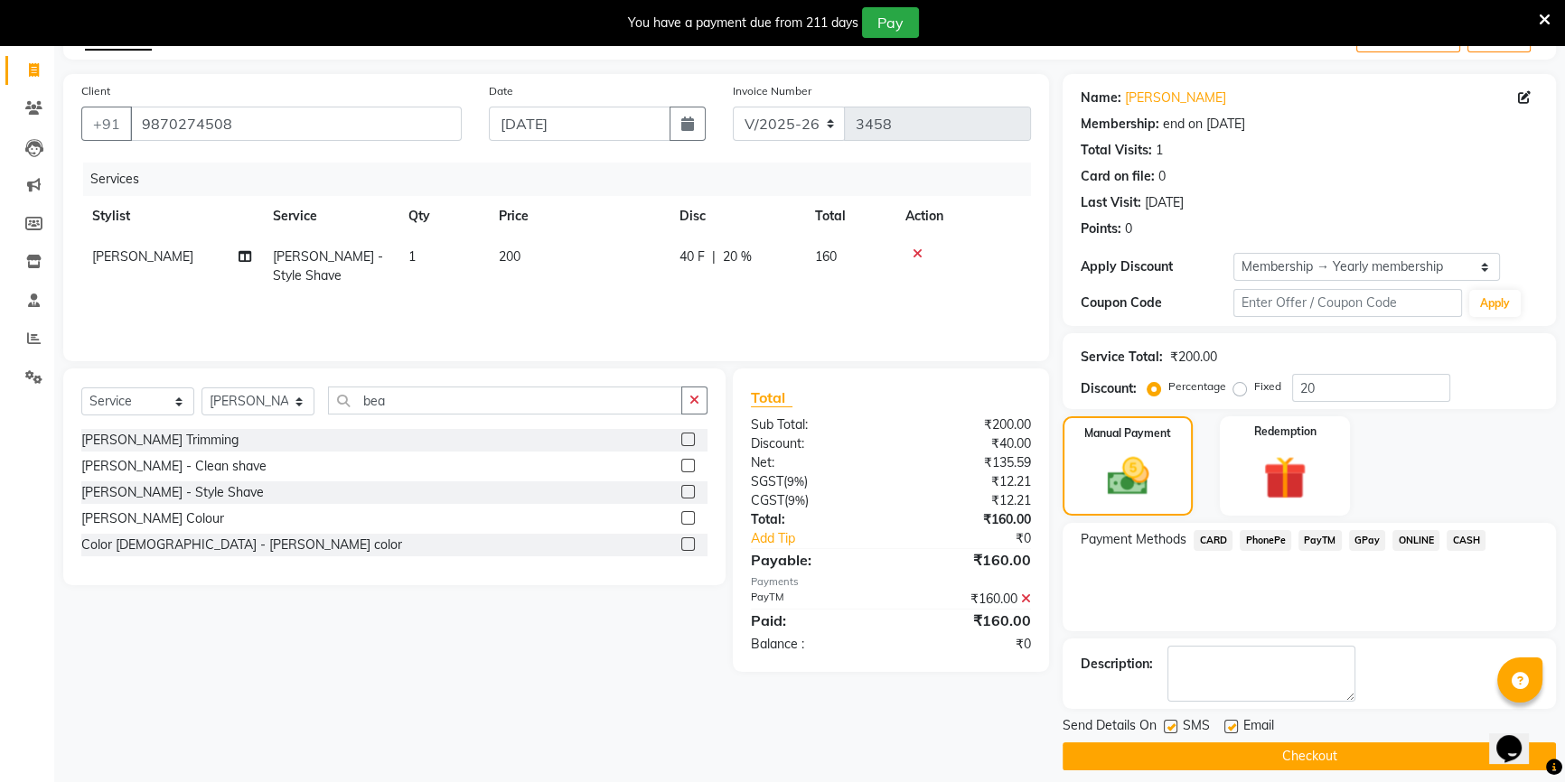
scroll to position [120, 0]
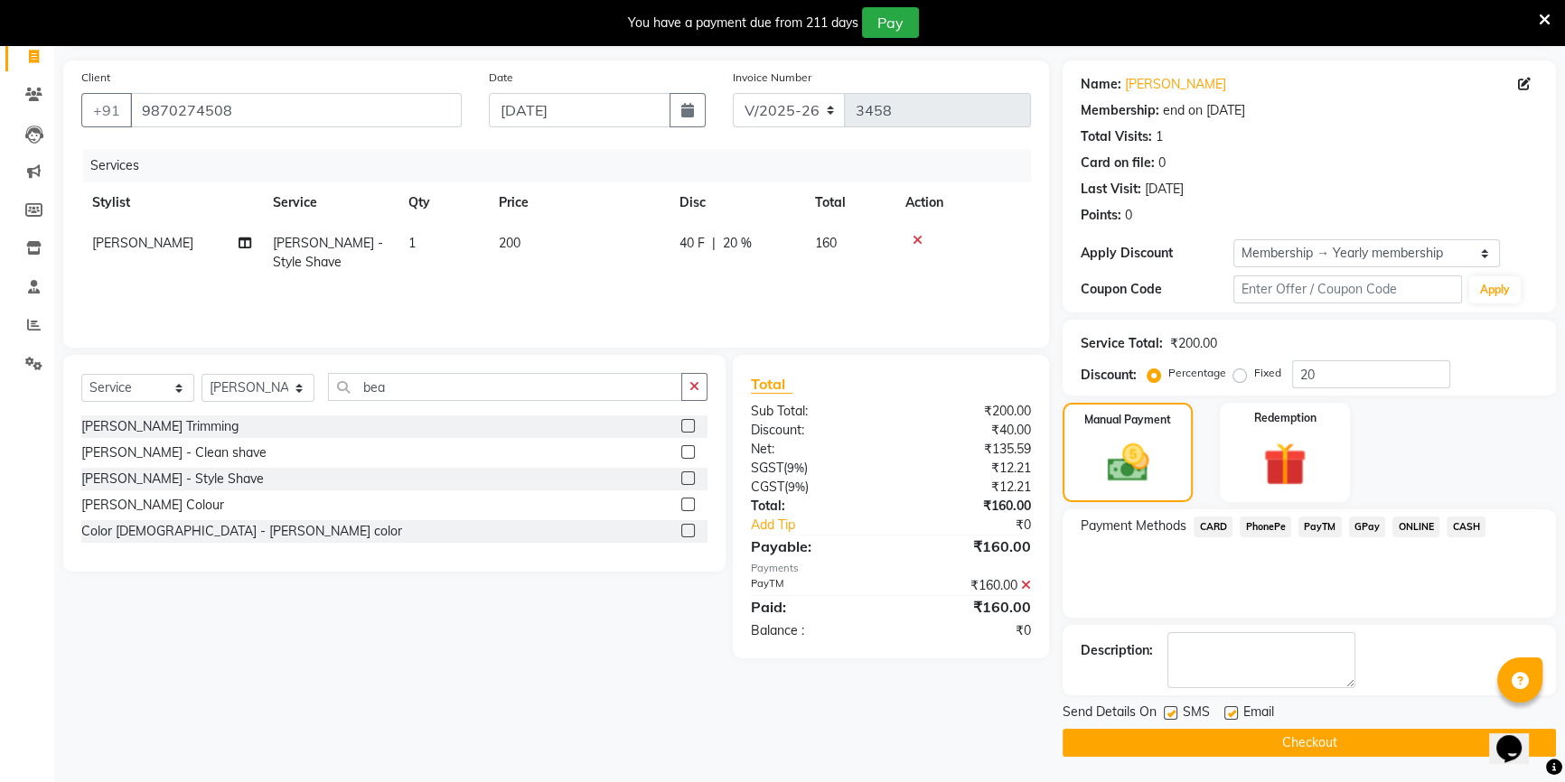
click at [1229, 707] on label at bounding box center [1231, 713] width 14 height 14
click at [1229, 708] on input "checkbox" at bounding box center [1230, 714] width 12 height 12
checkbox input "false"
click at [1238, 741] on button "Checkout" at bounding box center [1308, 743] width 493 height 28
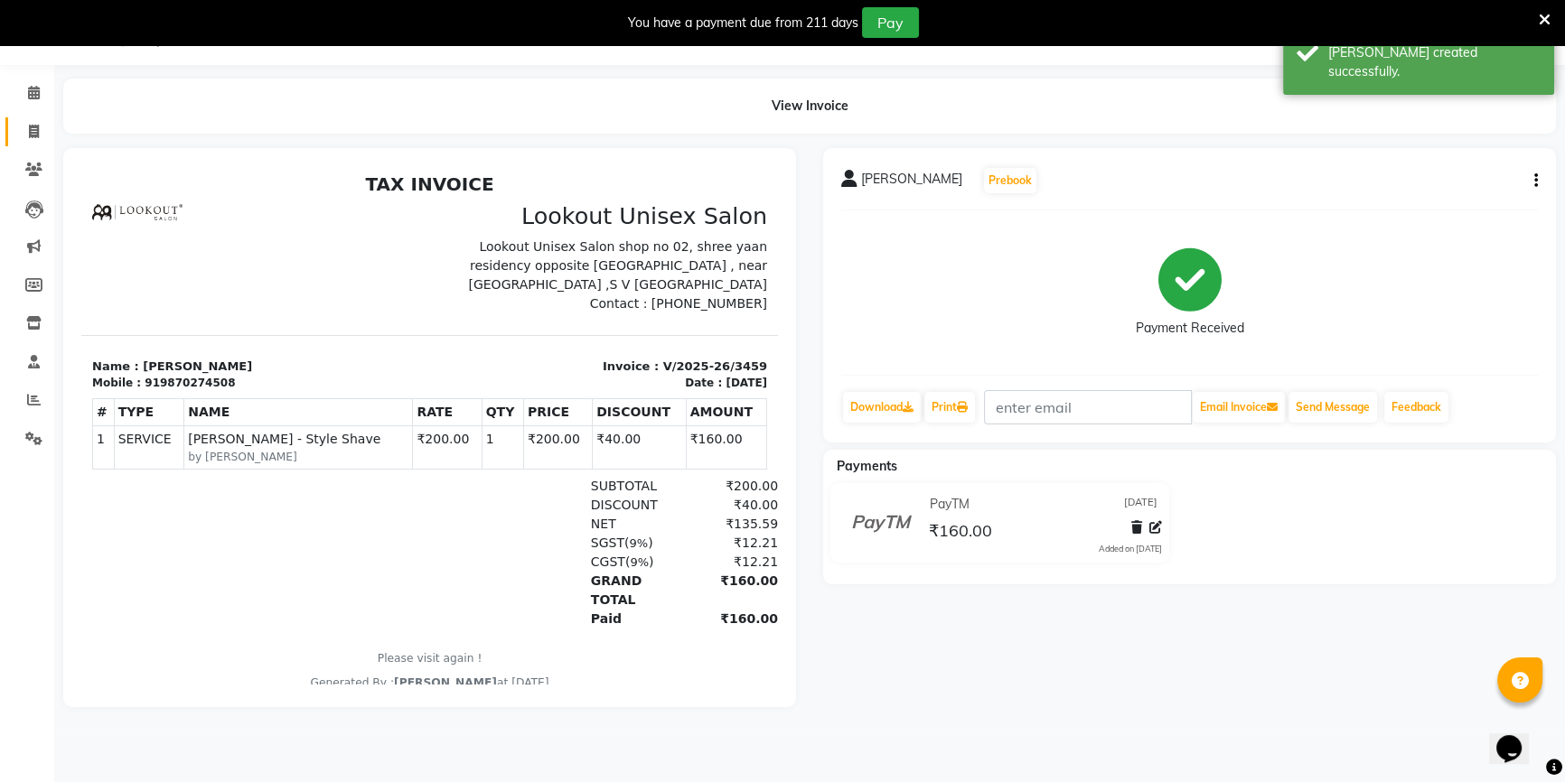
click at [43, 133] on span at bounding box center [34, 132] width 32 height 21
select select "7658"
select select "service"
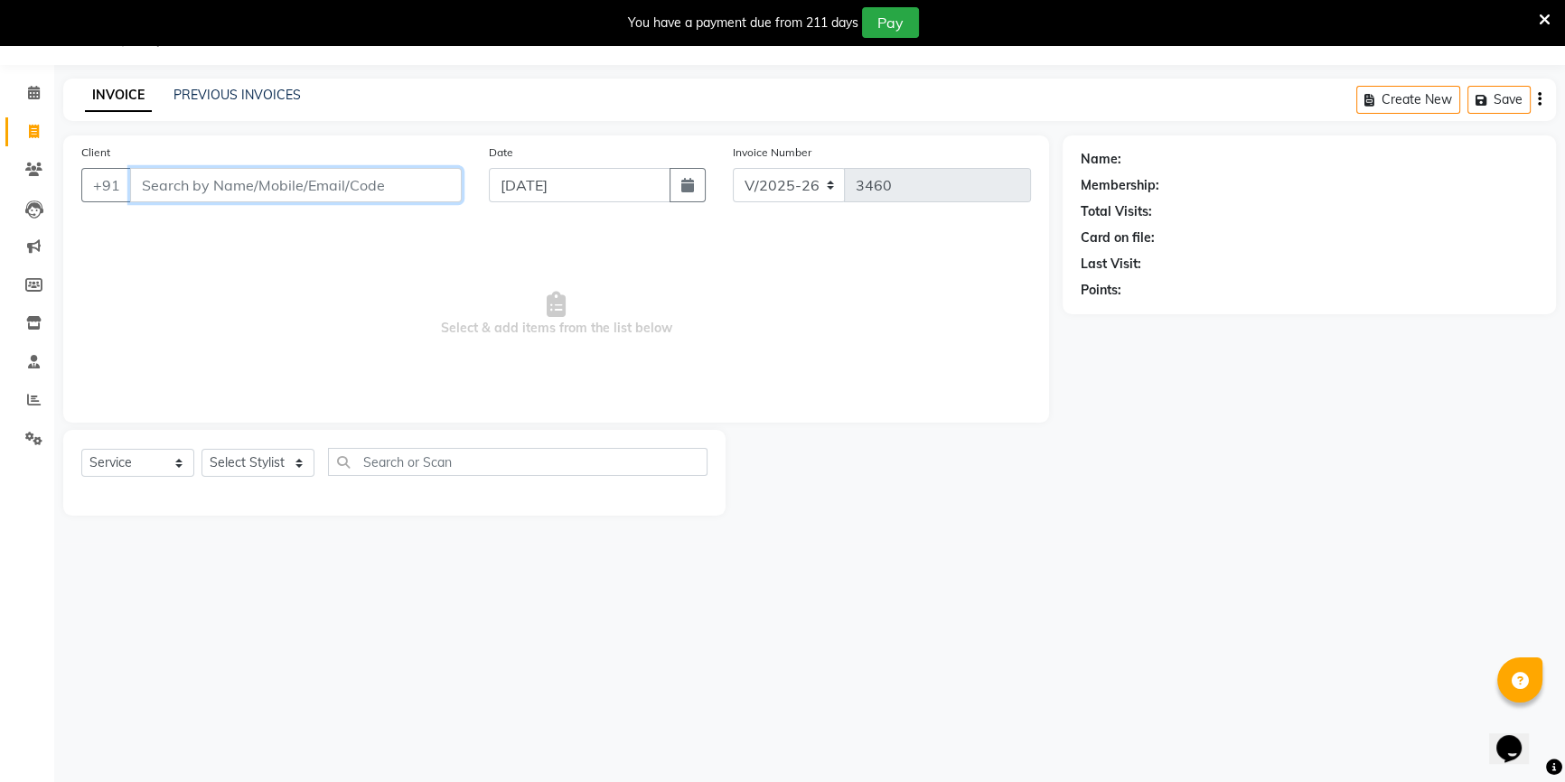
click at [288, 182] on input "Client" at bounding box center [296, 185] width 332 height 34
click at [258, 459] on select "Select Stylist [PERSON_NAME] [PERSON_NAME] Sir Disha [PERSON_NAME] Jyoti Mahesh…" at bounding box center [257, 463] width 113 height 28
select select "82022"
click at [201, 449] on select "Select Stylist [PERSON_NAME] [PERSON_NAME] Sir Disha [PERSON_NAME] Jyoti Mahesh…" at bounding box center [257, 463] width 113 height 28
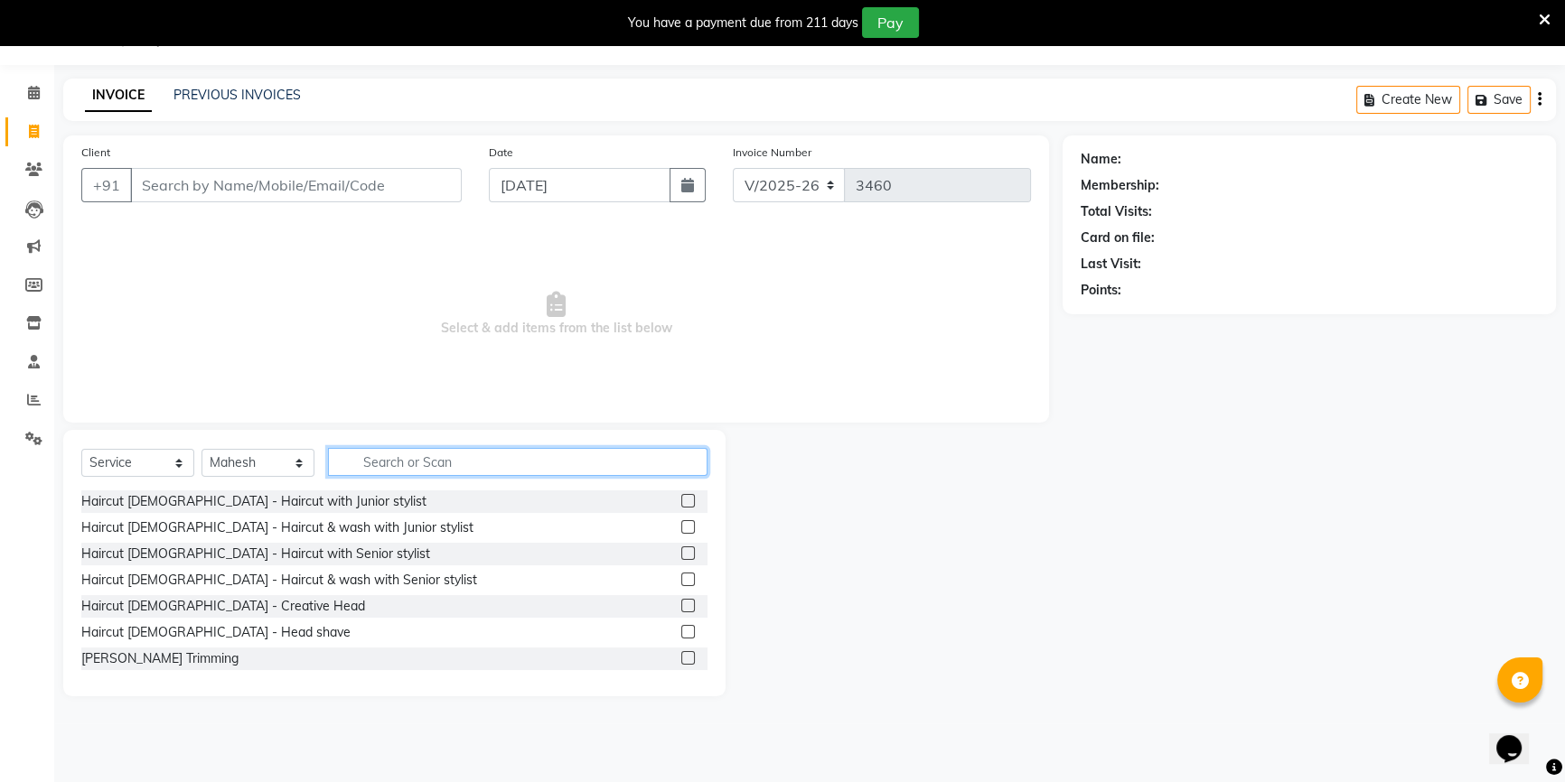
click at [388, 474] on input "text" at bounding box center [517, 462] width 379 height 28
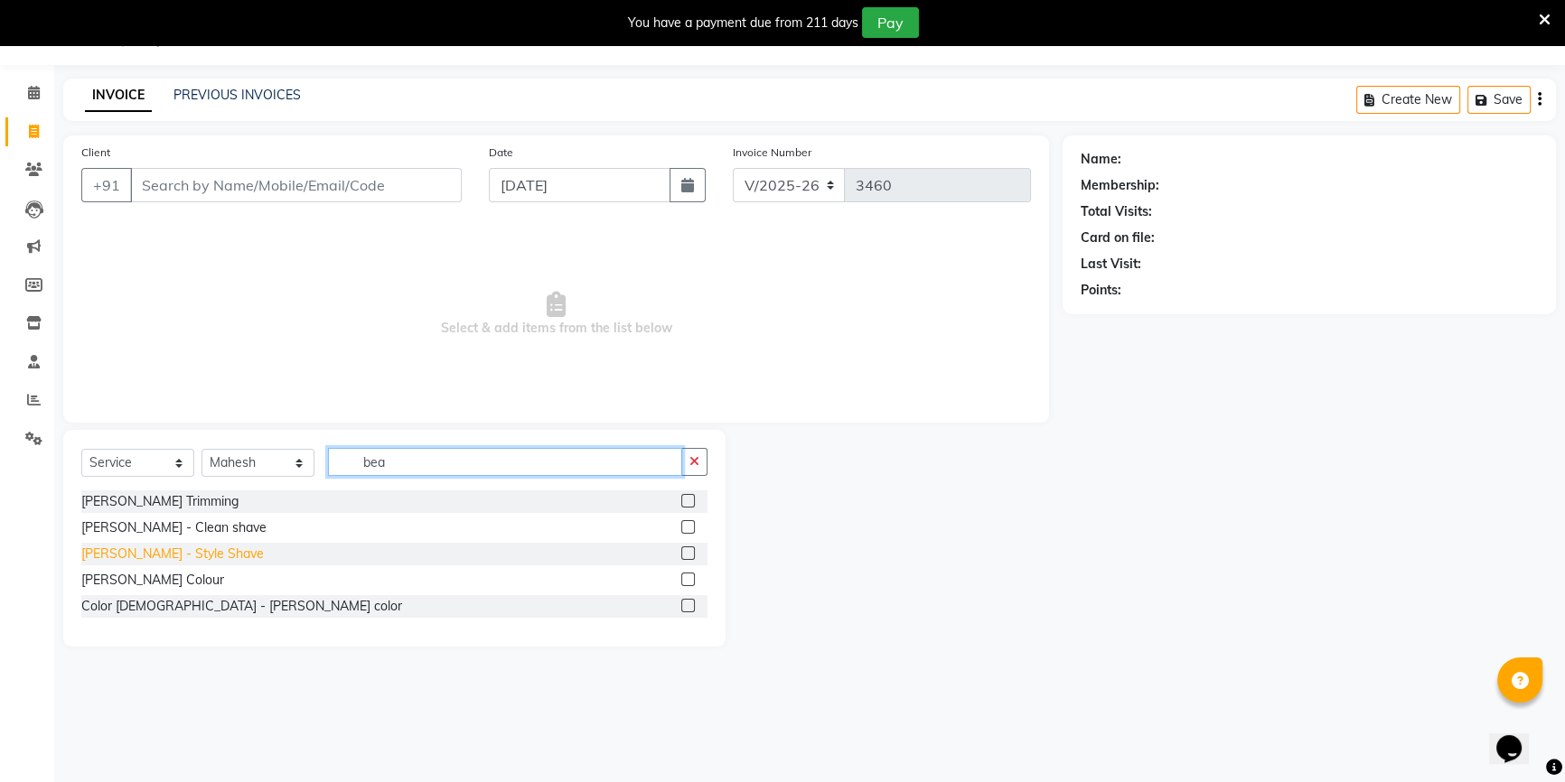
type input "bea"
click at [100, 555] on div "[PERSON_NAME] - Style Shave" at bounding box center [172, 554] width 182 height 19
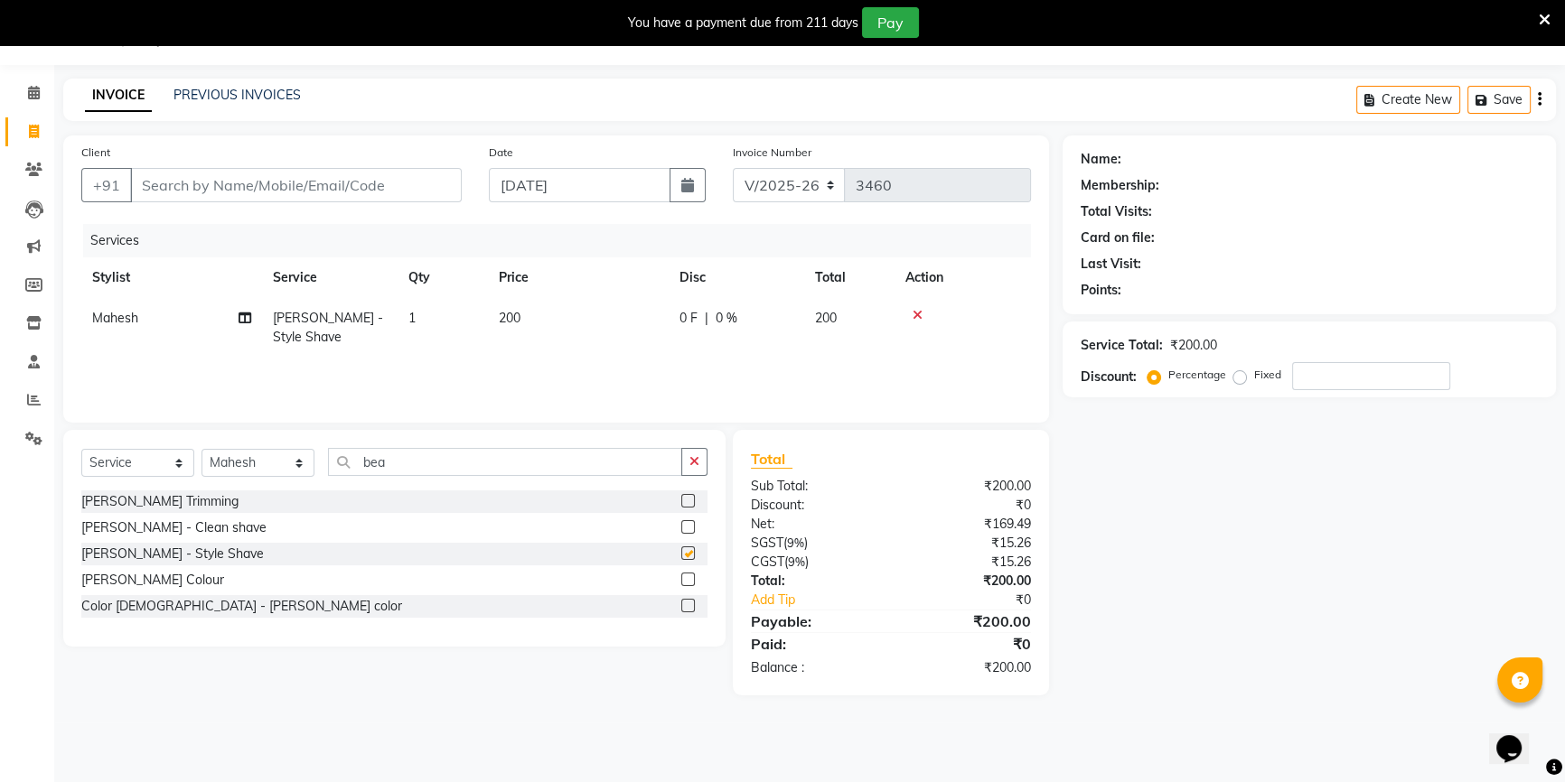
checkbox input "false"
click at [240, 193] on input "Client" at bounding box center [296, 185] width 332 height 34
type input "d"
type input "0"
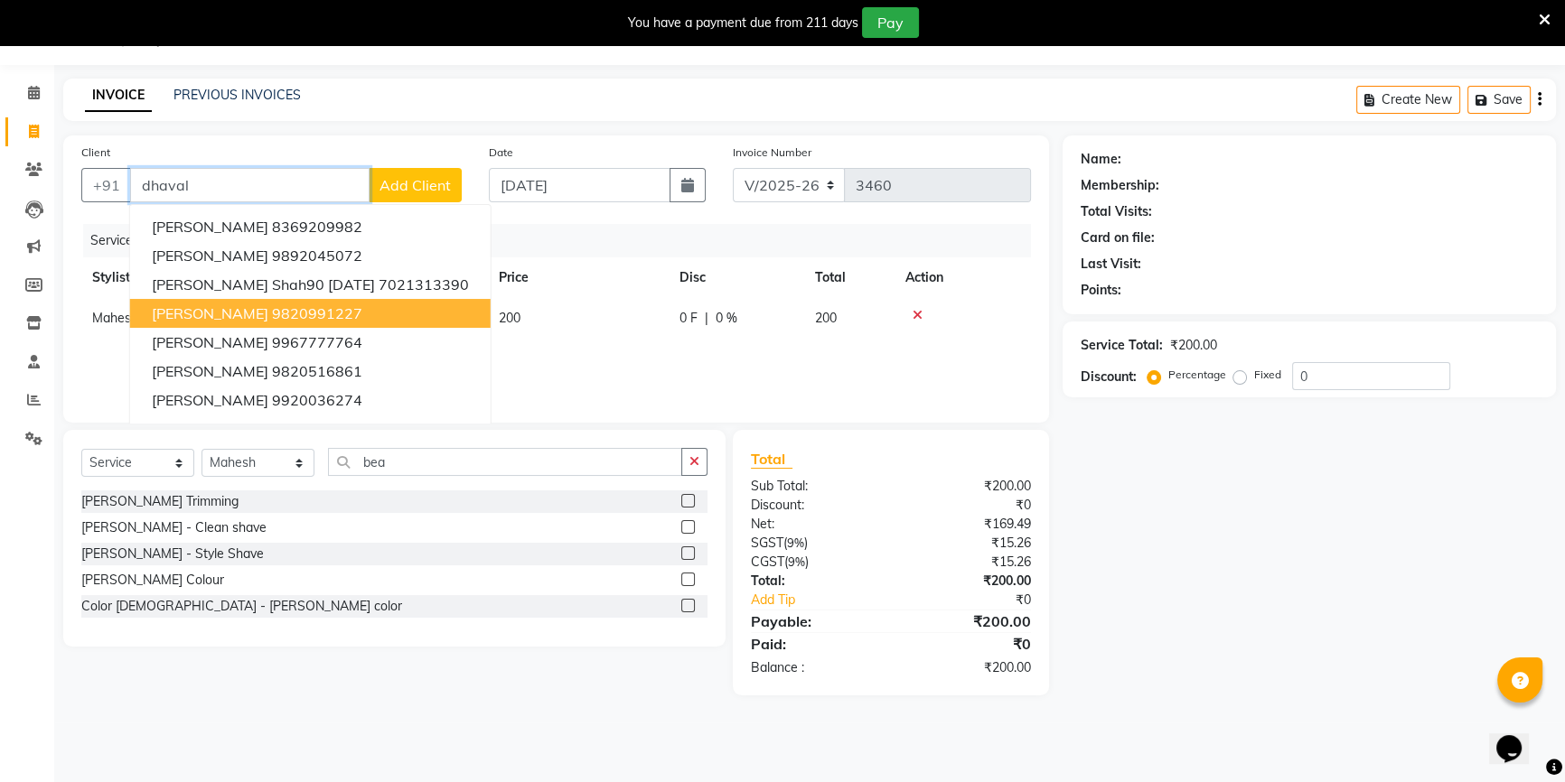
click at [239, 311] on span "[PERSON_NAME]" at bounding box center [210, 313] width 117 height 18
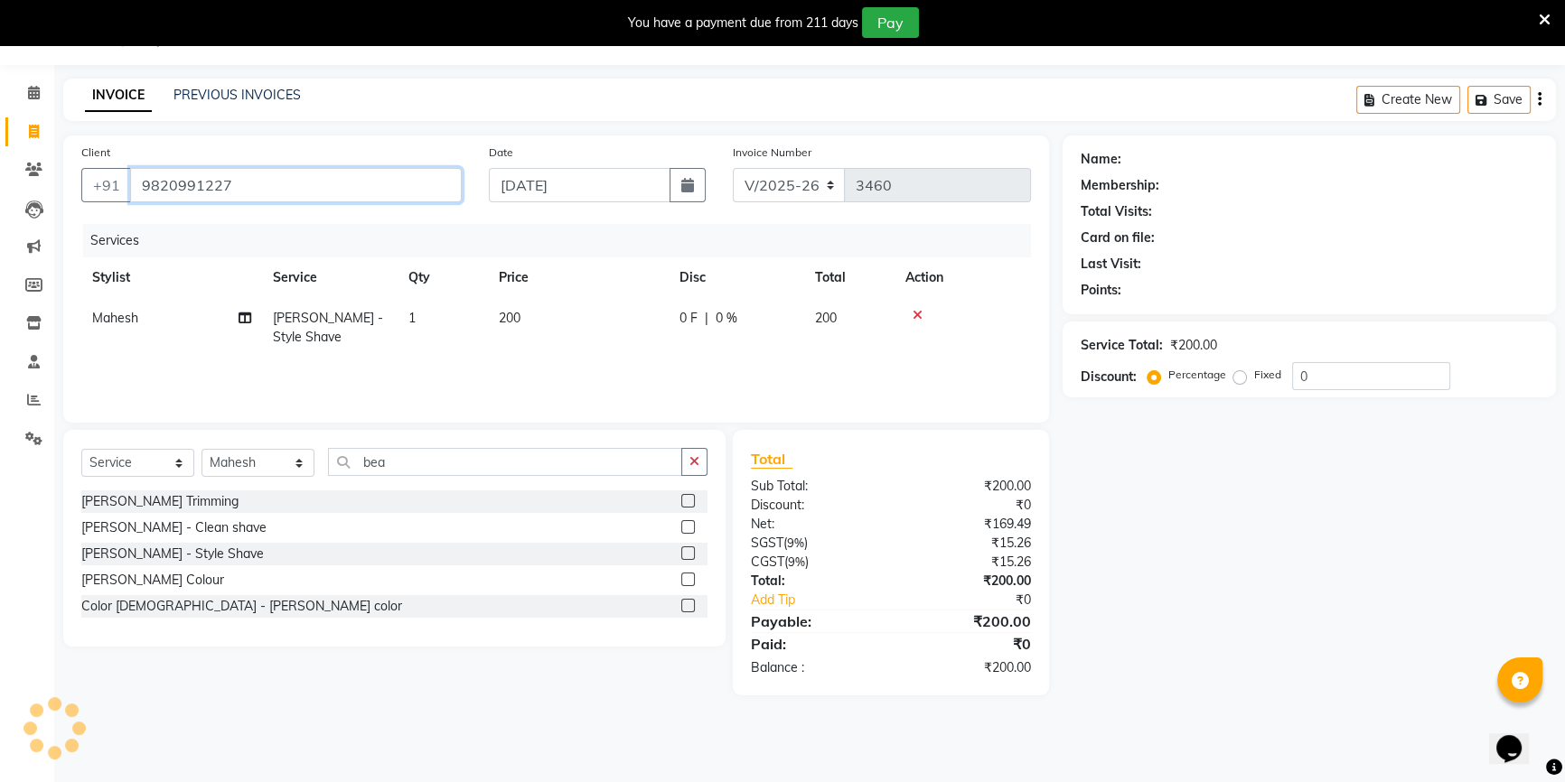
type input "9820991227"
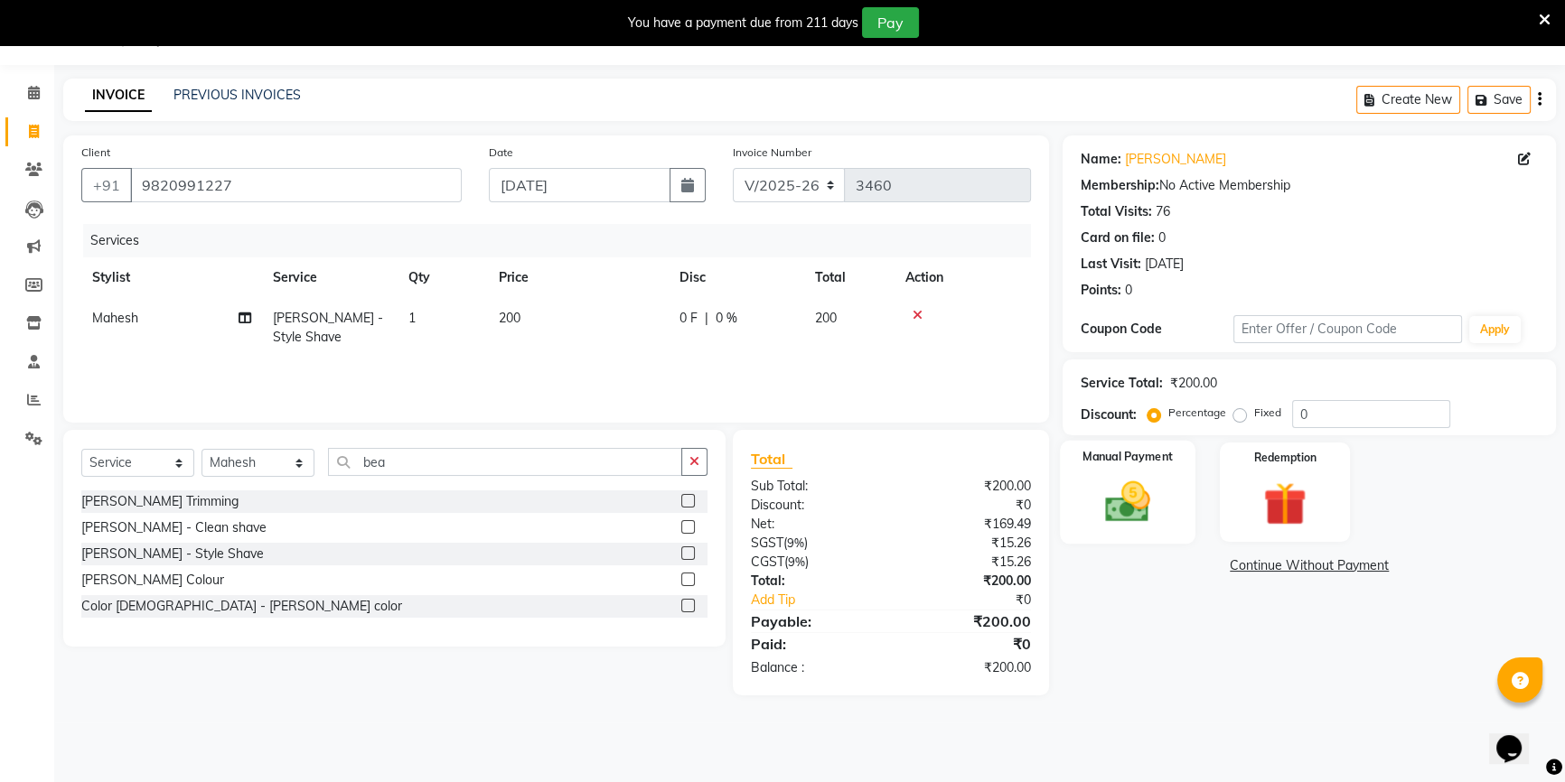
click at [1155, 499] on img at bounding box center [1127, 501] width 73 height 51
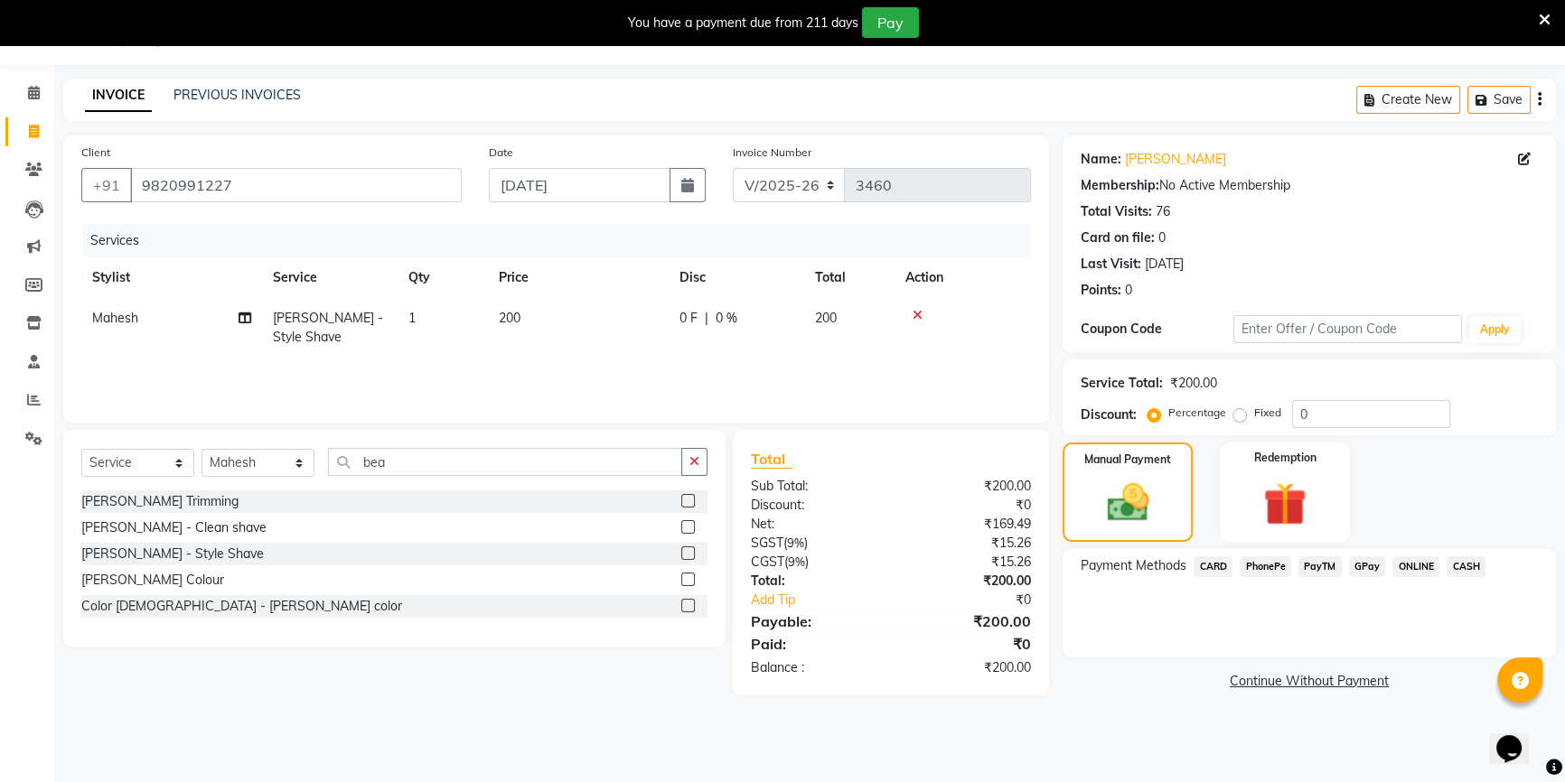
drag, startPoint x: 1314, startPoint y: 568, endPoint x: 1275, endPoint y: 562, distance: 40.3
click at [1313, 568] on span "PayTM" at bounding box center [1319, 567] width 43 height 21
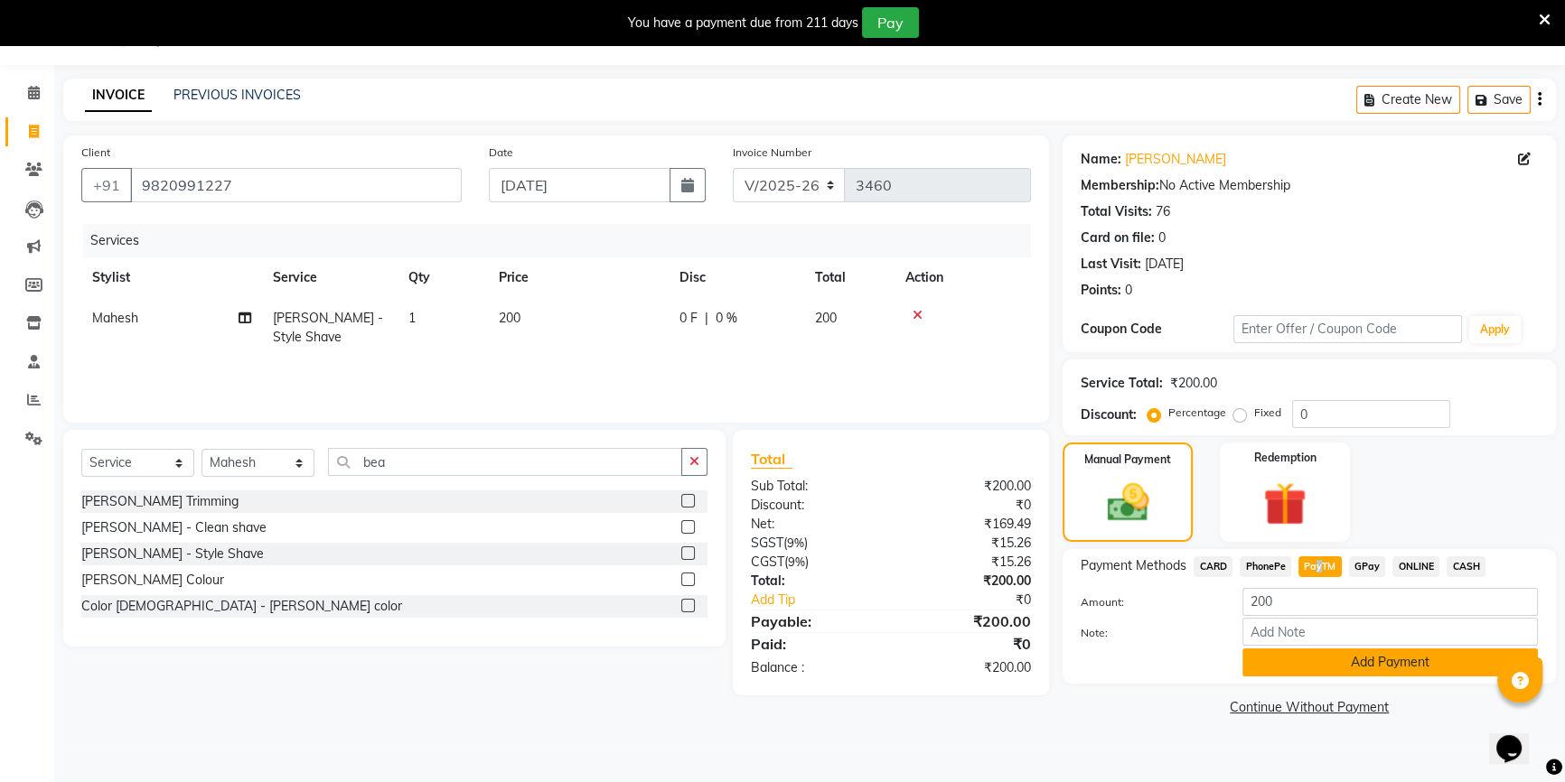
click at [1321, 669] on button "Add Payment" at bounding box center [1389, 663] width 295 height 28
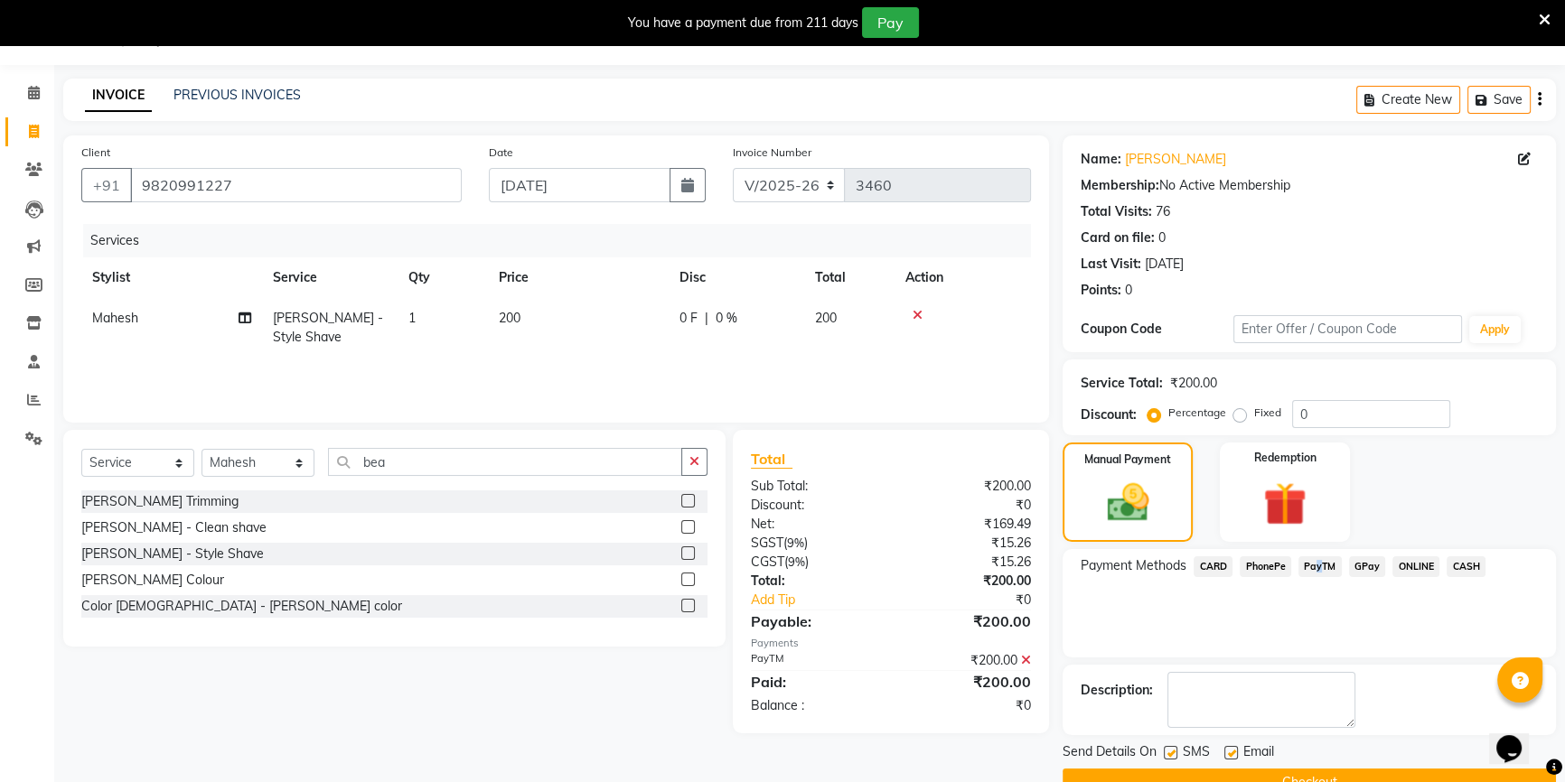
scroll to position [85, 0]
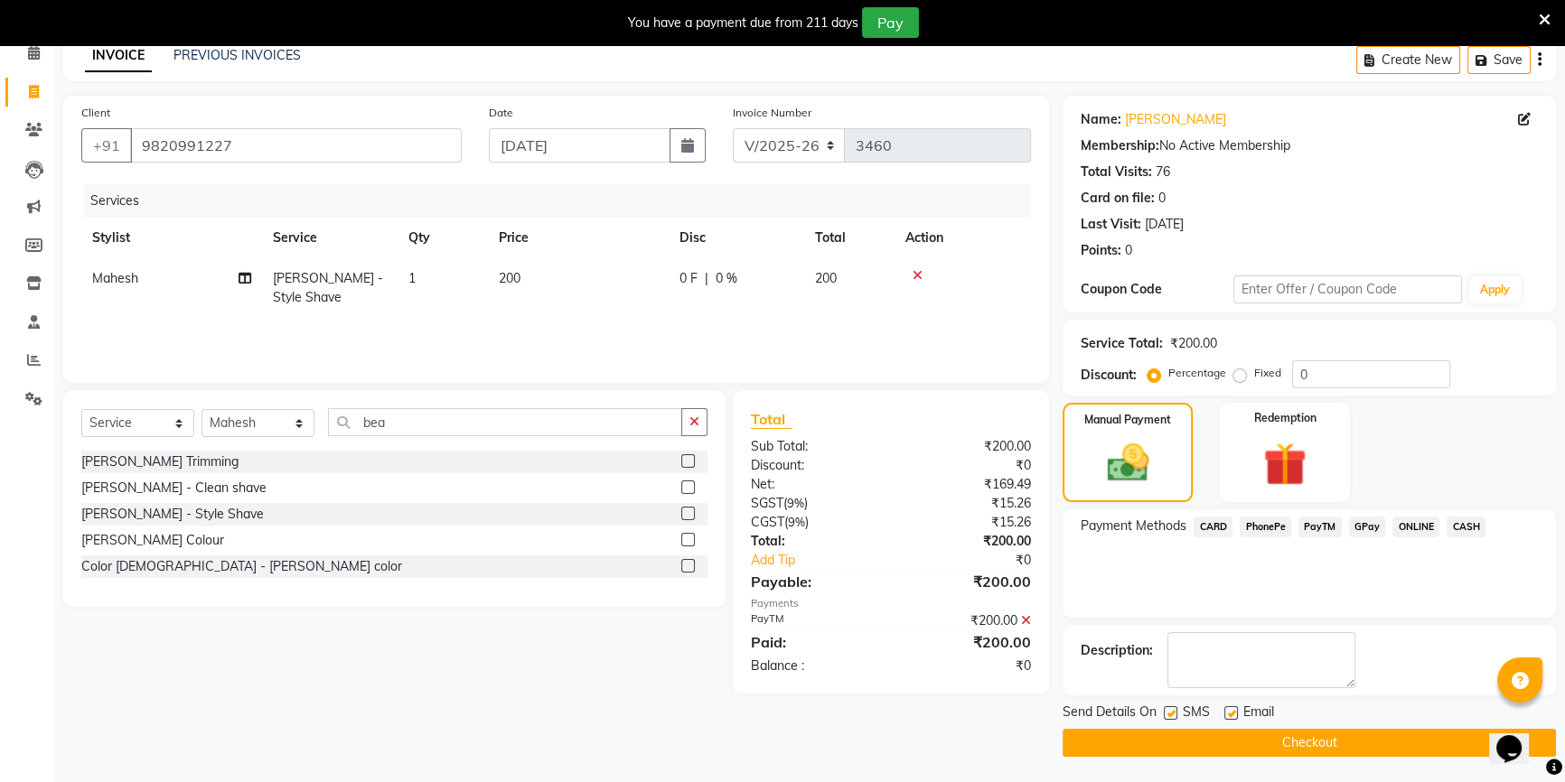
drag, startPoint x: 1233, startPoint y: 710, endPoint x: 1184, endPoint y: 711, distance: 48.8
click at [1231, 711] on label at bounding box center [1231, 713] width 14 height 14
click at [1231, 711] on input "checkbox" at bounding box center [1230, 714] width 12 height 12
checkbox input "false"
click at [1169, 710] on label at bounding box center [1171, 713] width 14 height 14
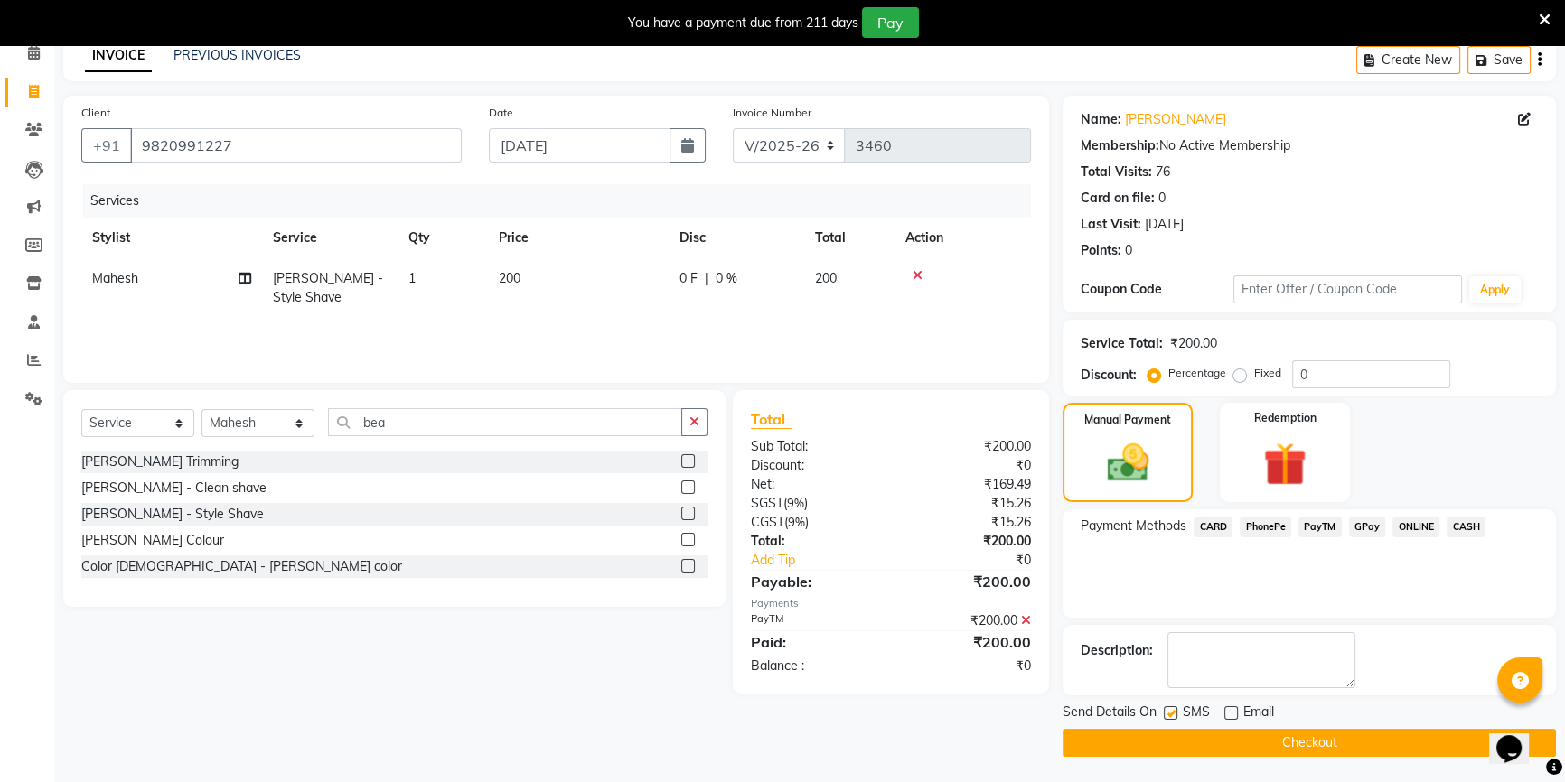
click at [1169, 710] on input "checkbox" at bounding box center [1170, 714] width 12 height 12
checkbox input "false"
click at [1186, 744] on button "Checkout" at bounding box center [1308, 743] width 493 height 28
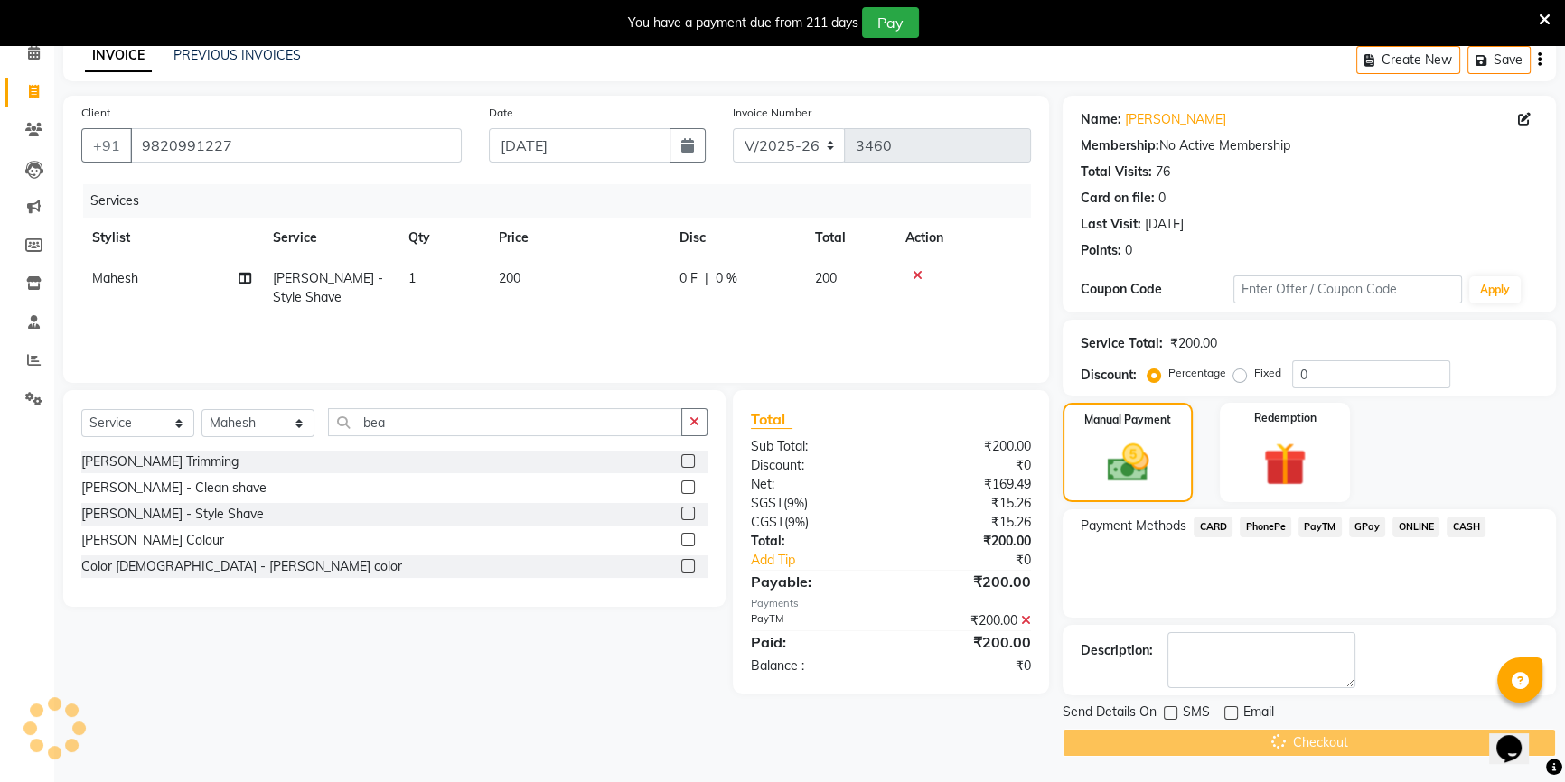
scroll to position [45, 0]
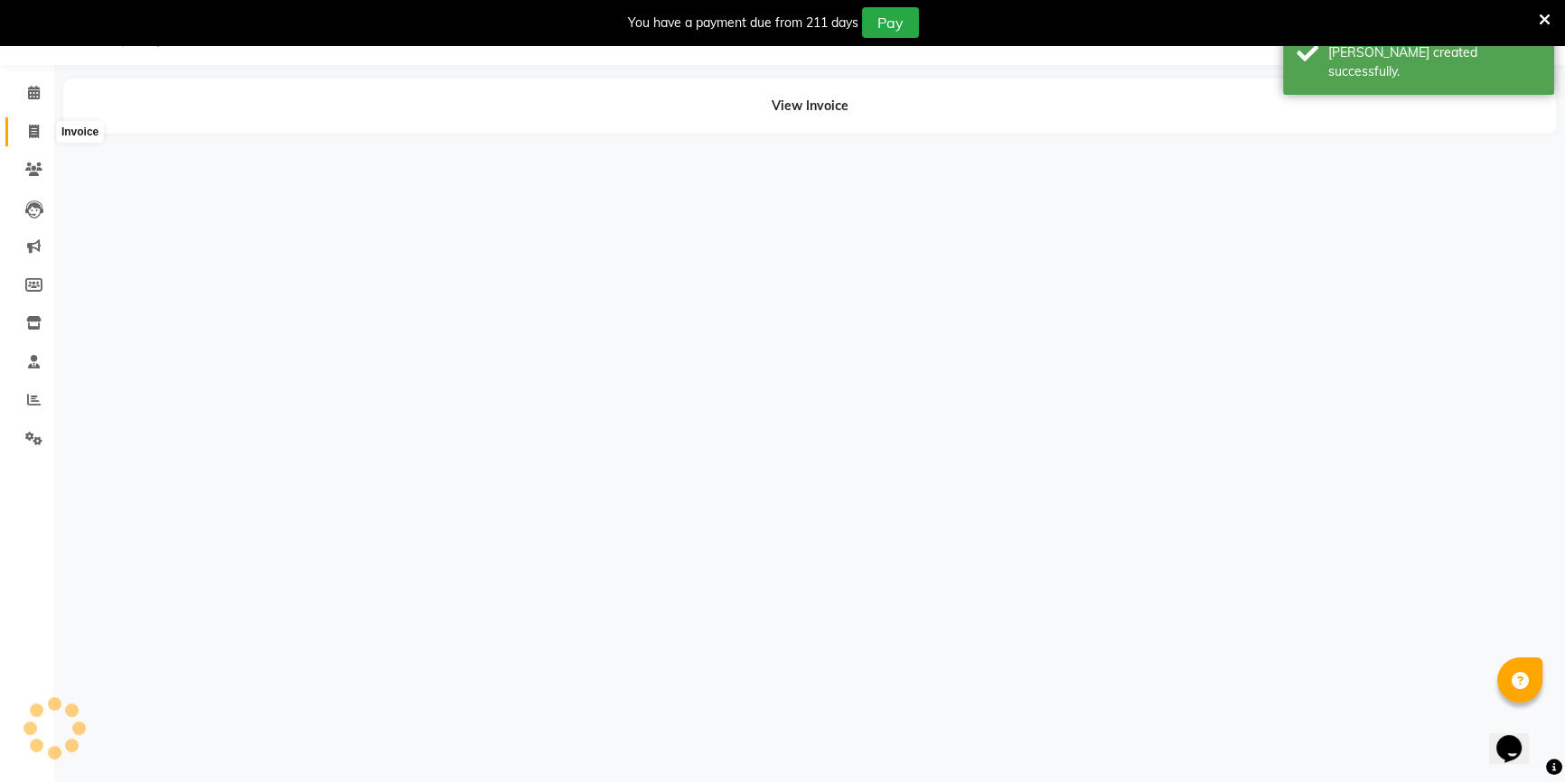
click at [31, 129] on icon at bounding box center [34, 132] width 10 height 14
select select "service"
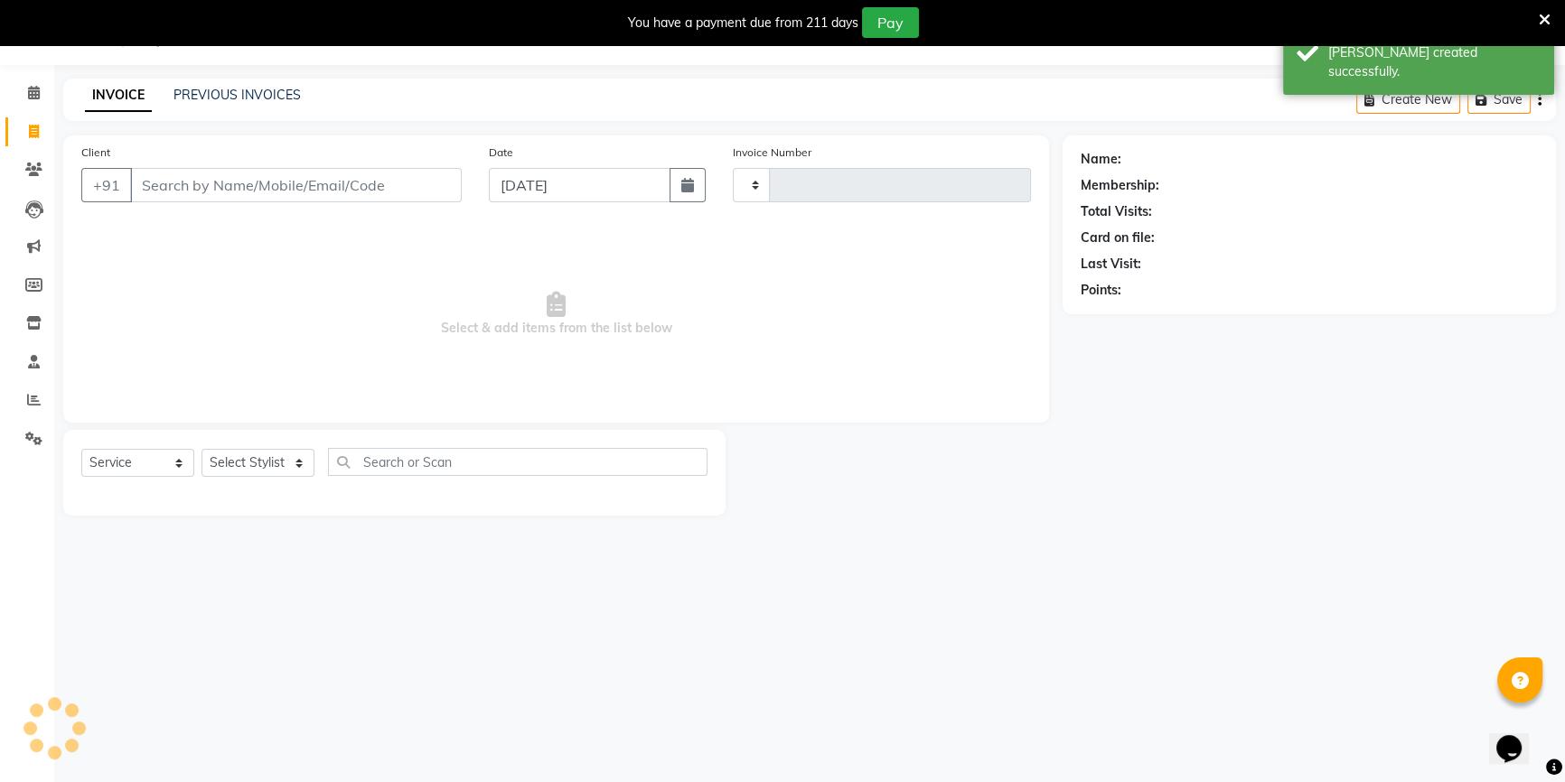
type input "3461"
select select "7658"
click at [227, 102] on link "PREVIOUS INVOICES" at bounding box center [236, 95] width 127 height 16
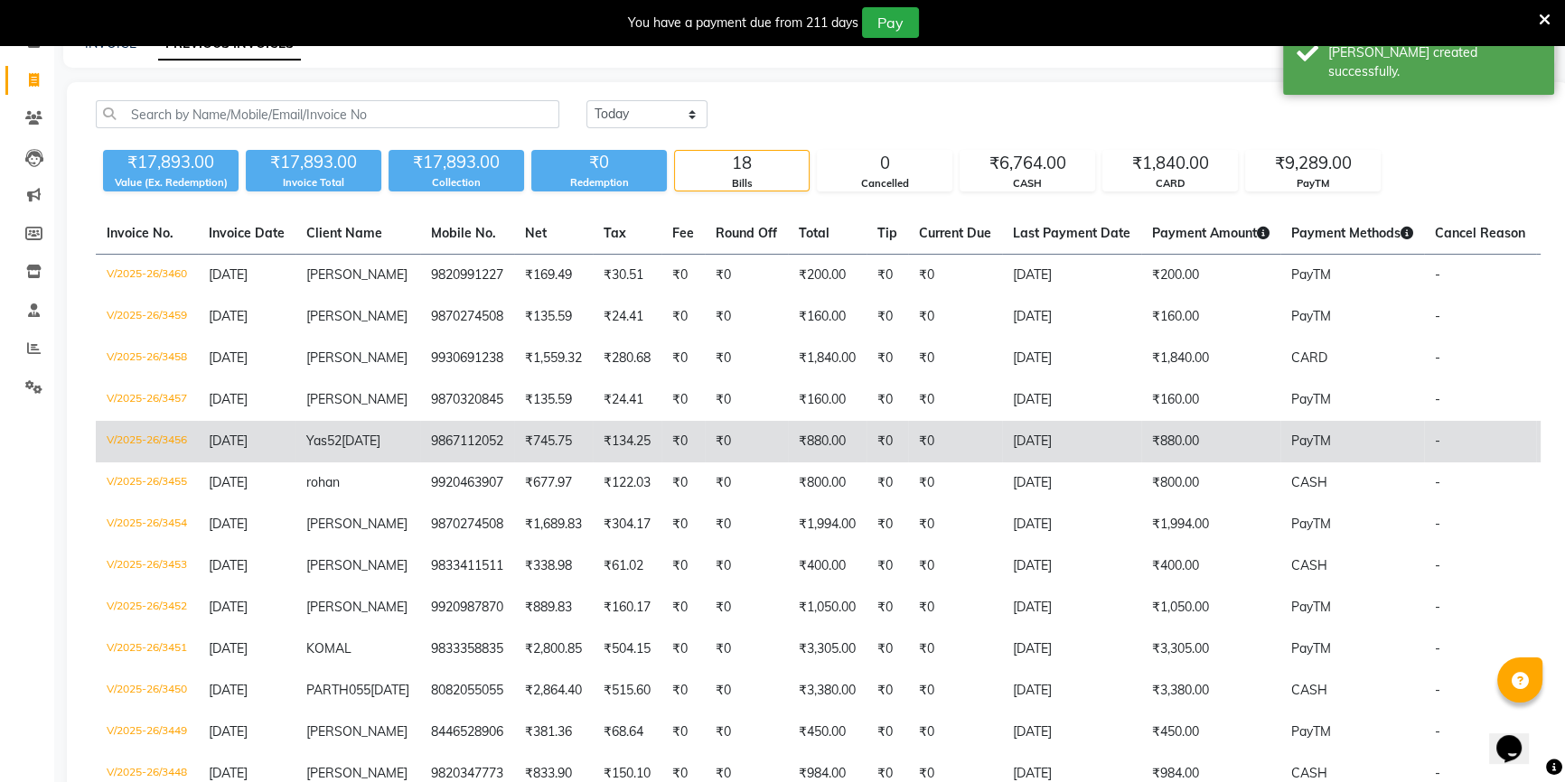
scroll to position [291, 0]
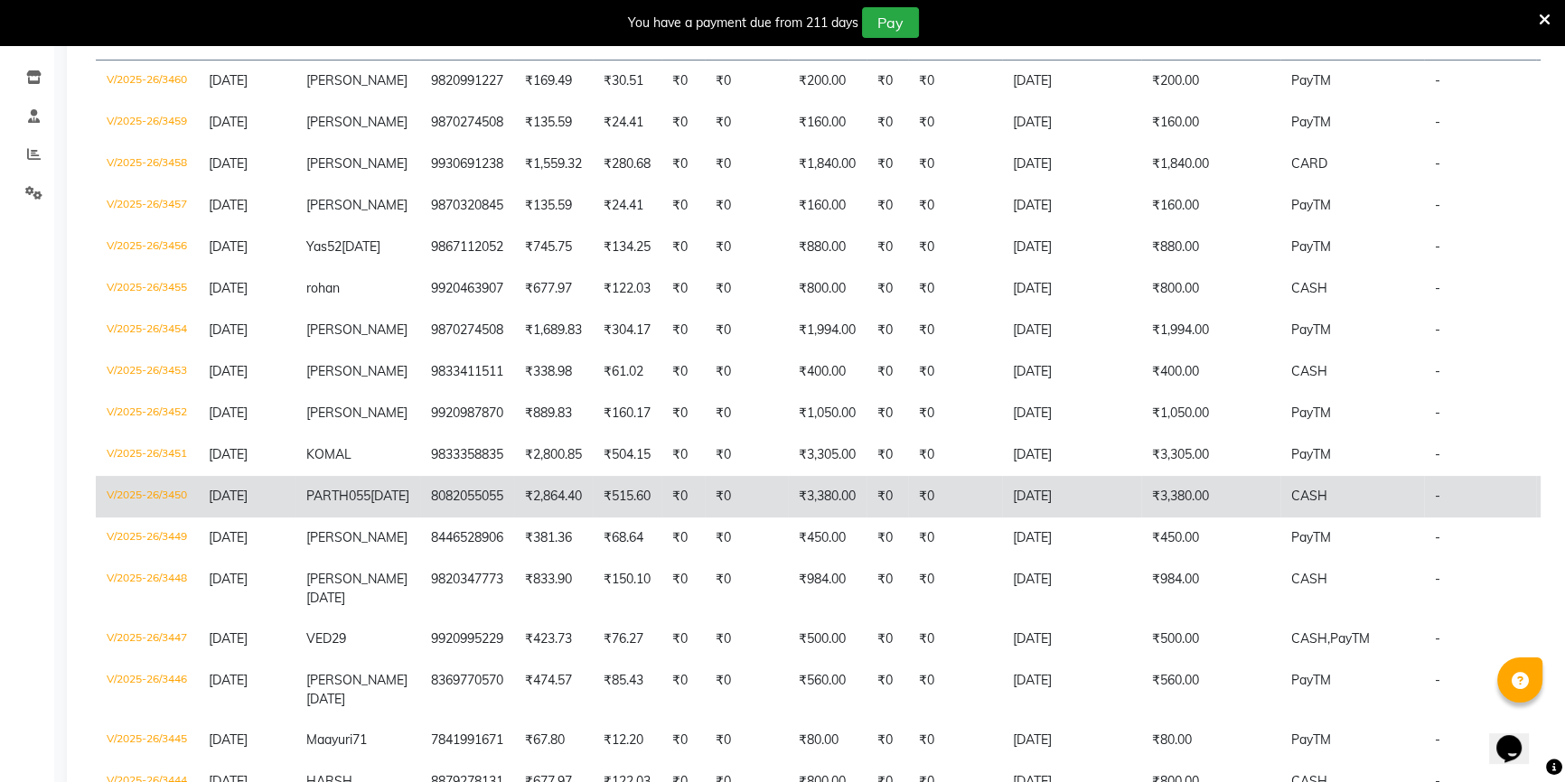
click at [1006, 518] on td "[DATE]" at bounding box center [1071, 497] width 139 height 42
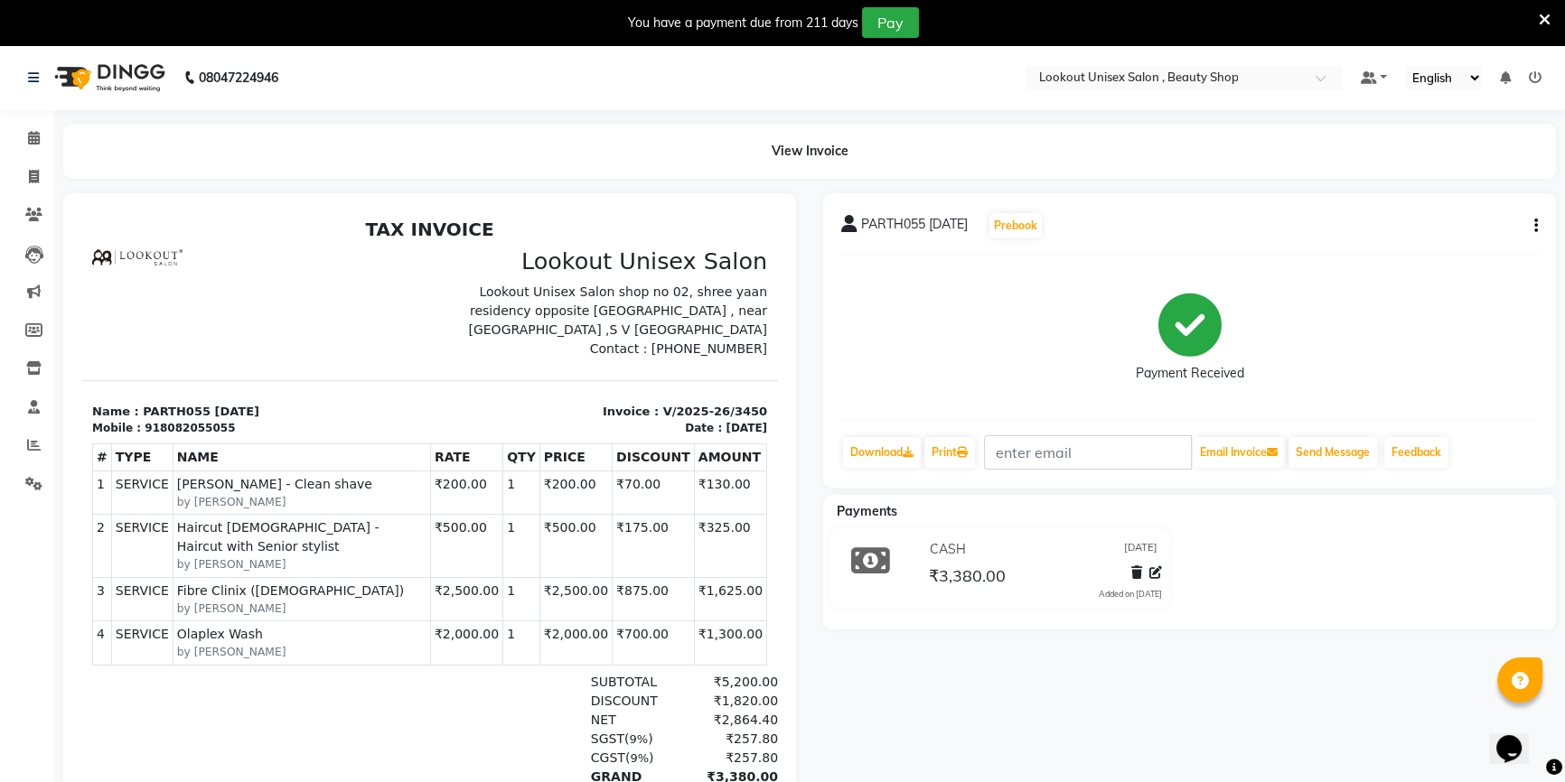
click at [1530, 229] on button "button" at bounding box center [1532, 226] width 11 height 19
click at [1455, 255] on div "Edit Invoice" at bounding box center [1445, 248] width 124 height 23
select select "service"
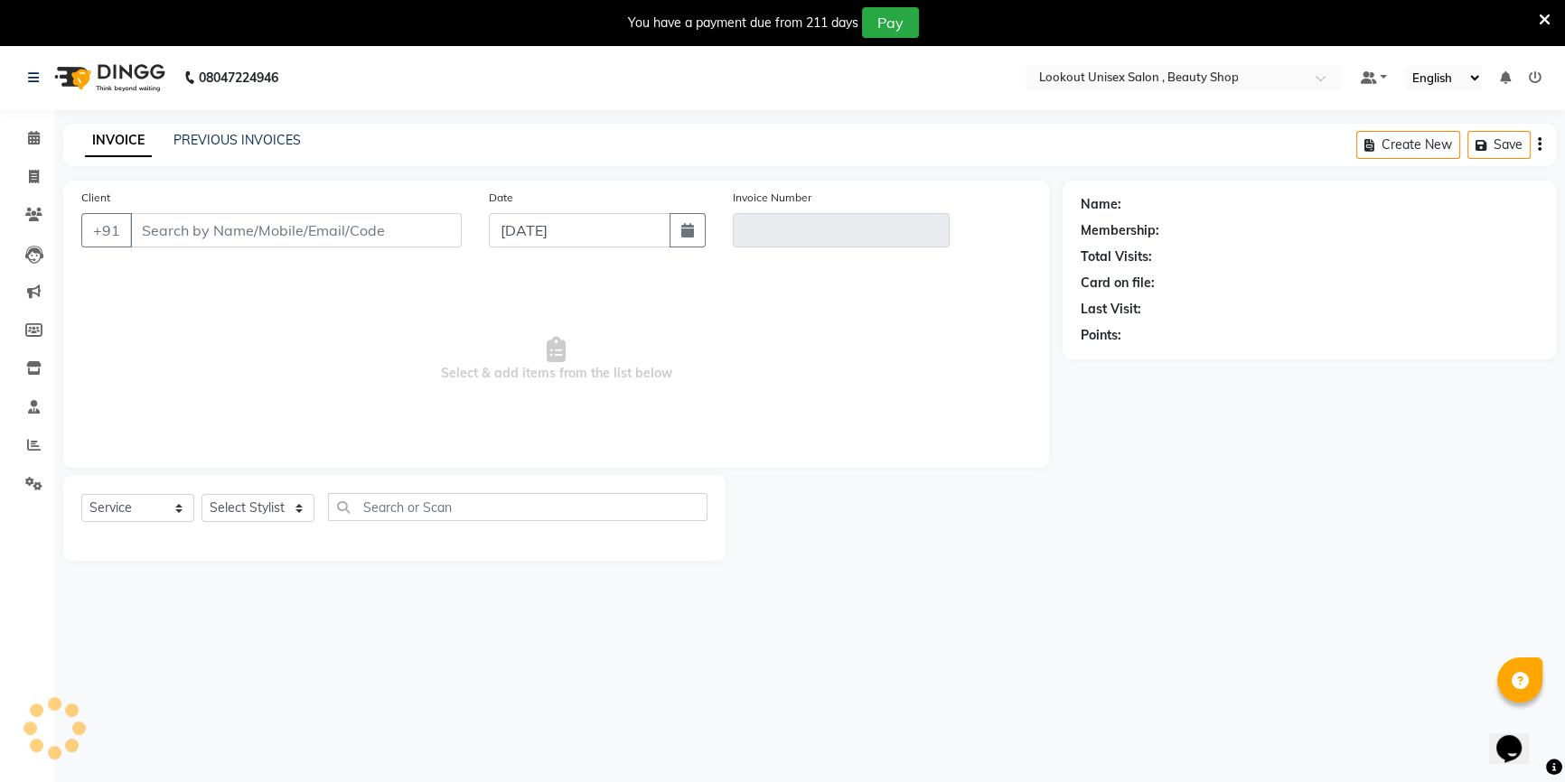
scroll to position [45, 0]
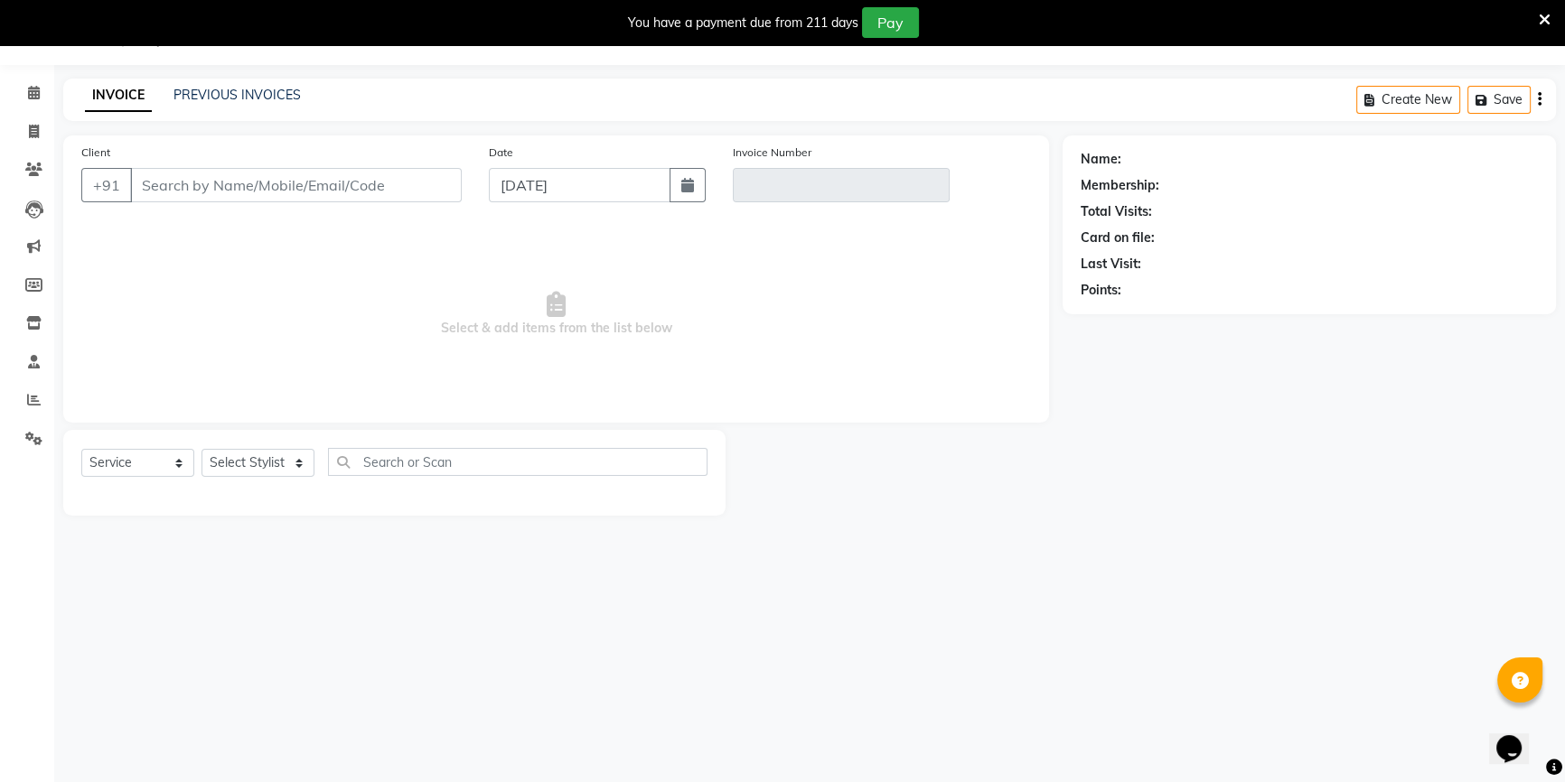
type input "8082055055"
type input "V/2025-26/3450"
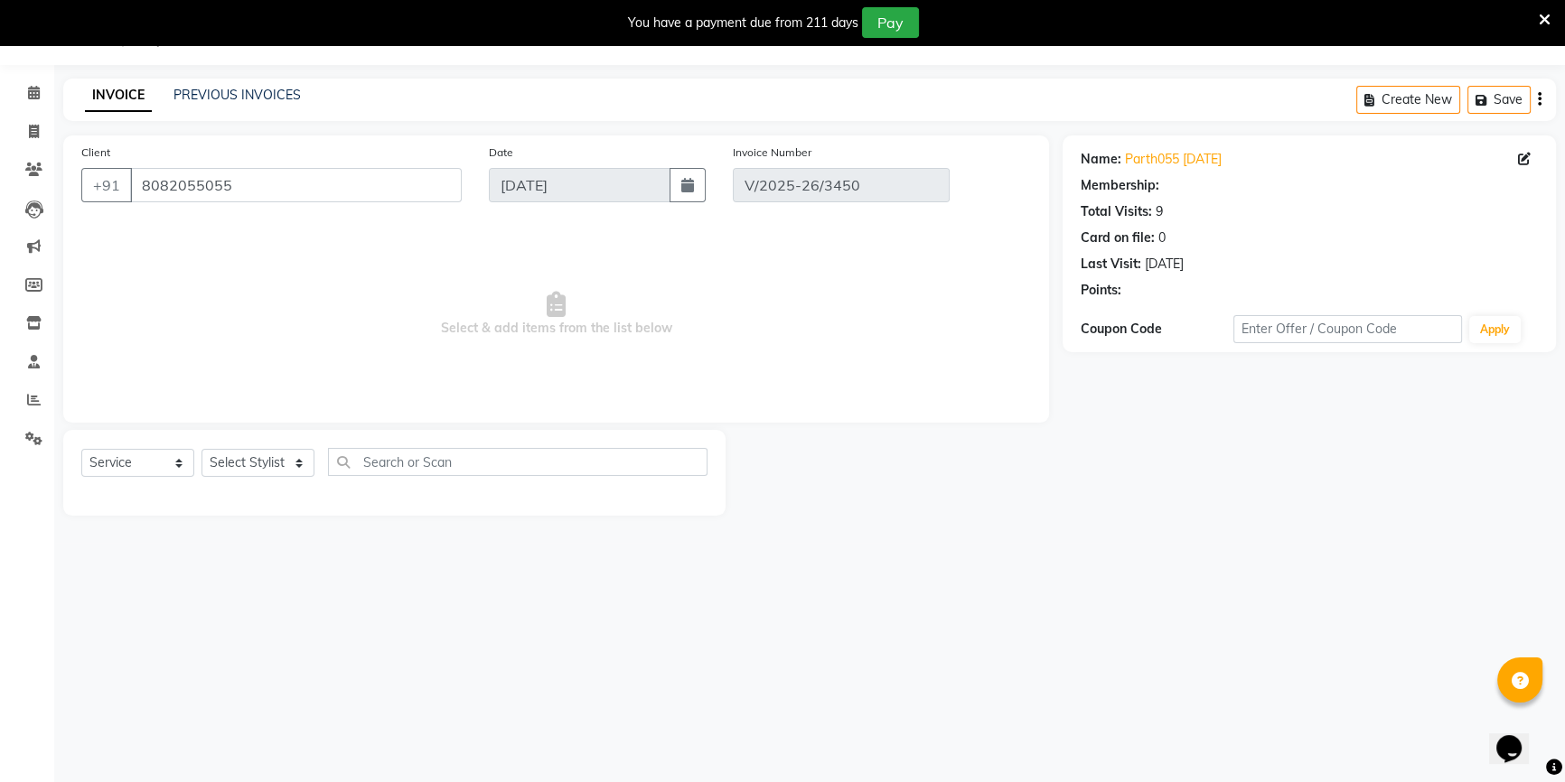
select select "select"
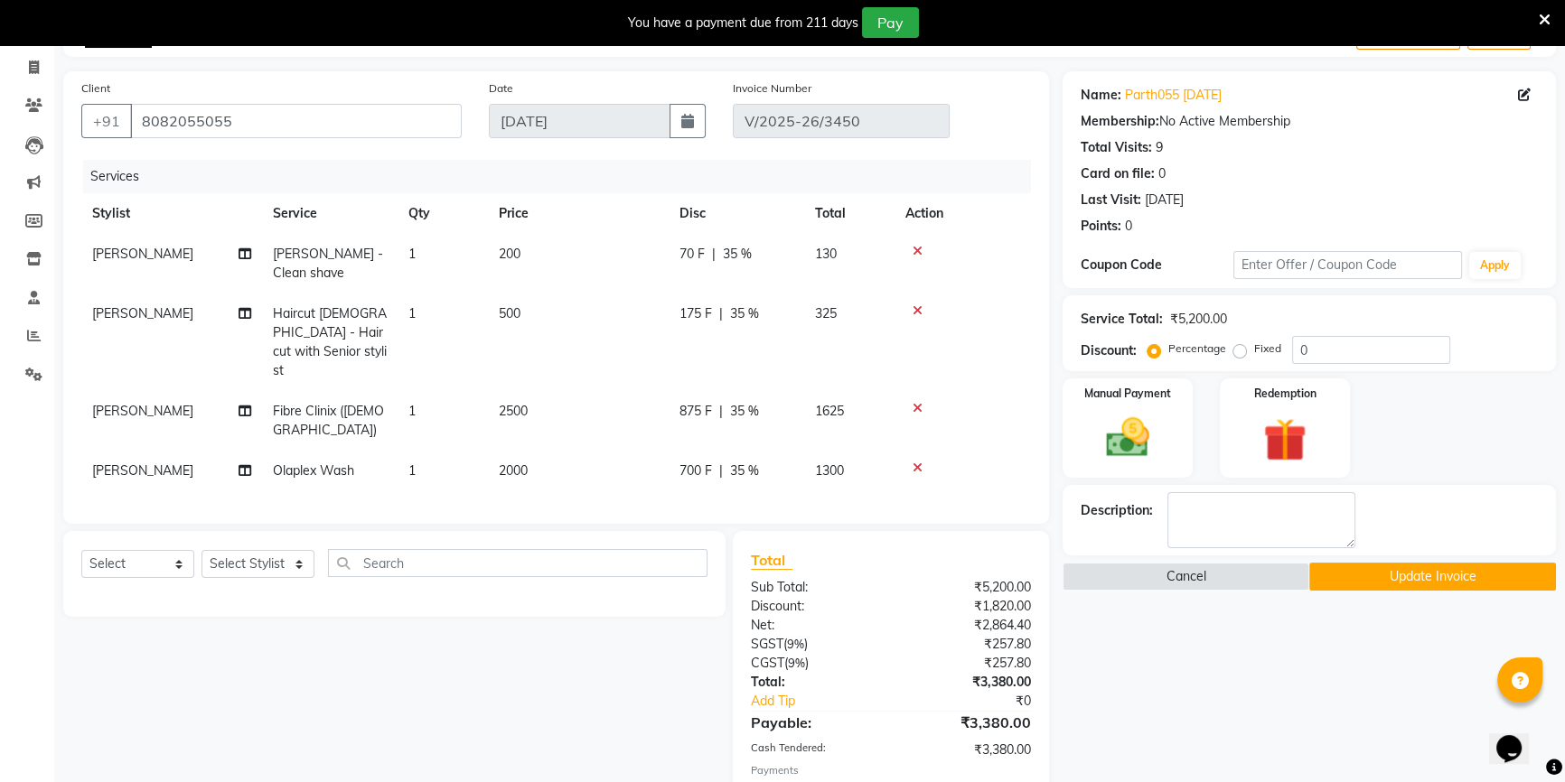
scroll to position [190, 0]
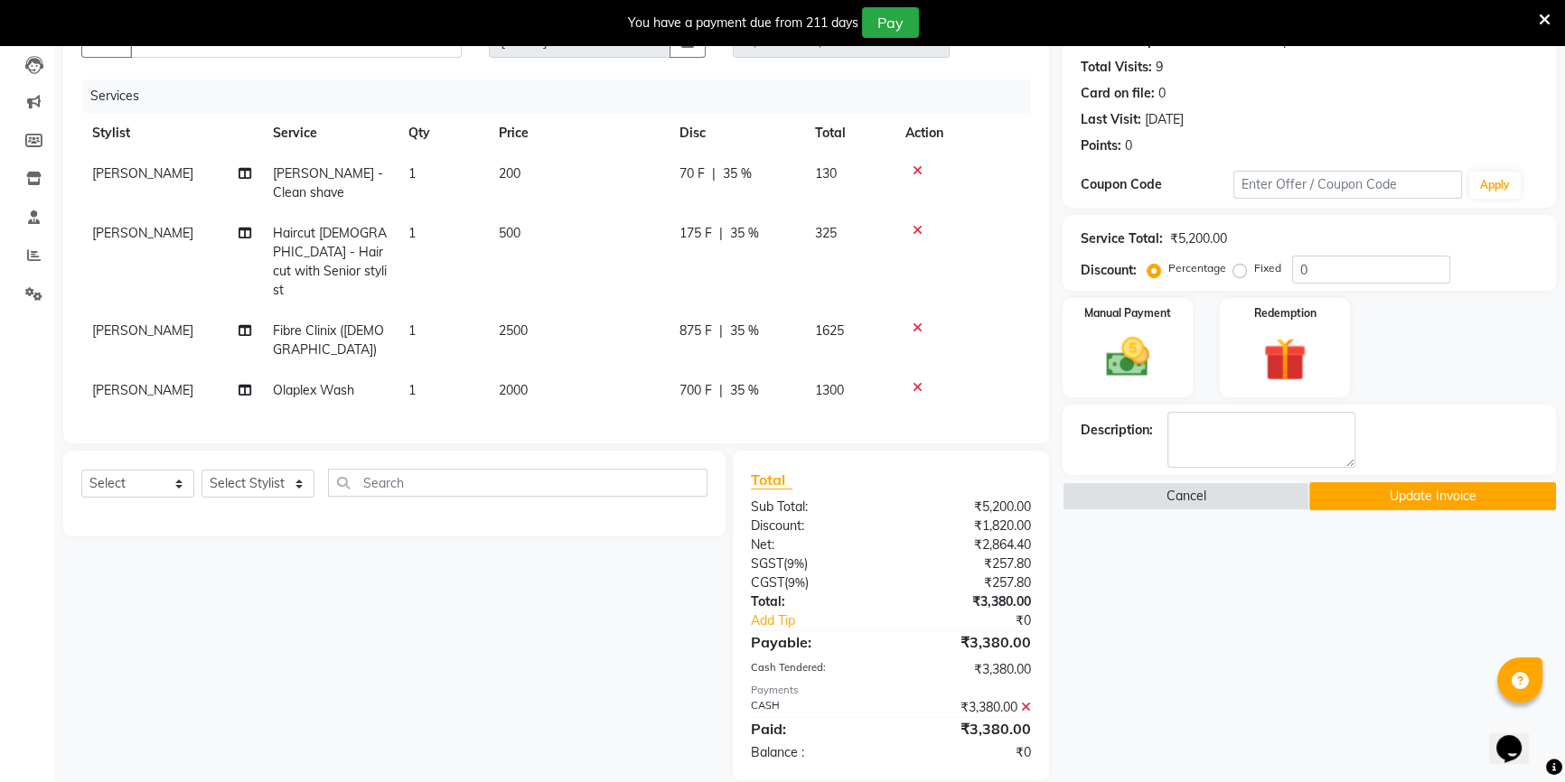
click at [1030, 701] on icon at bounding box center [1026, 707] width 10 height 13
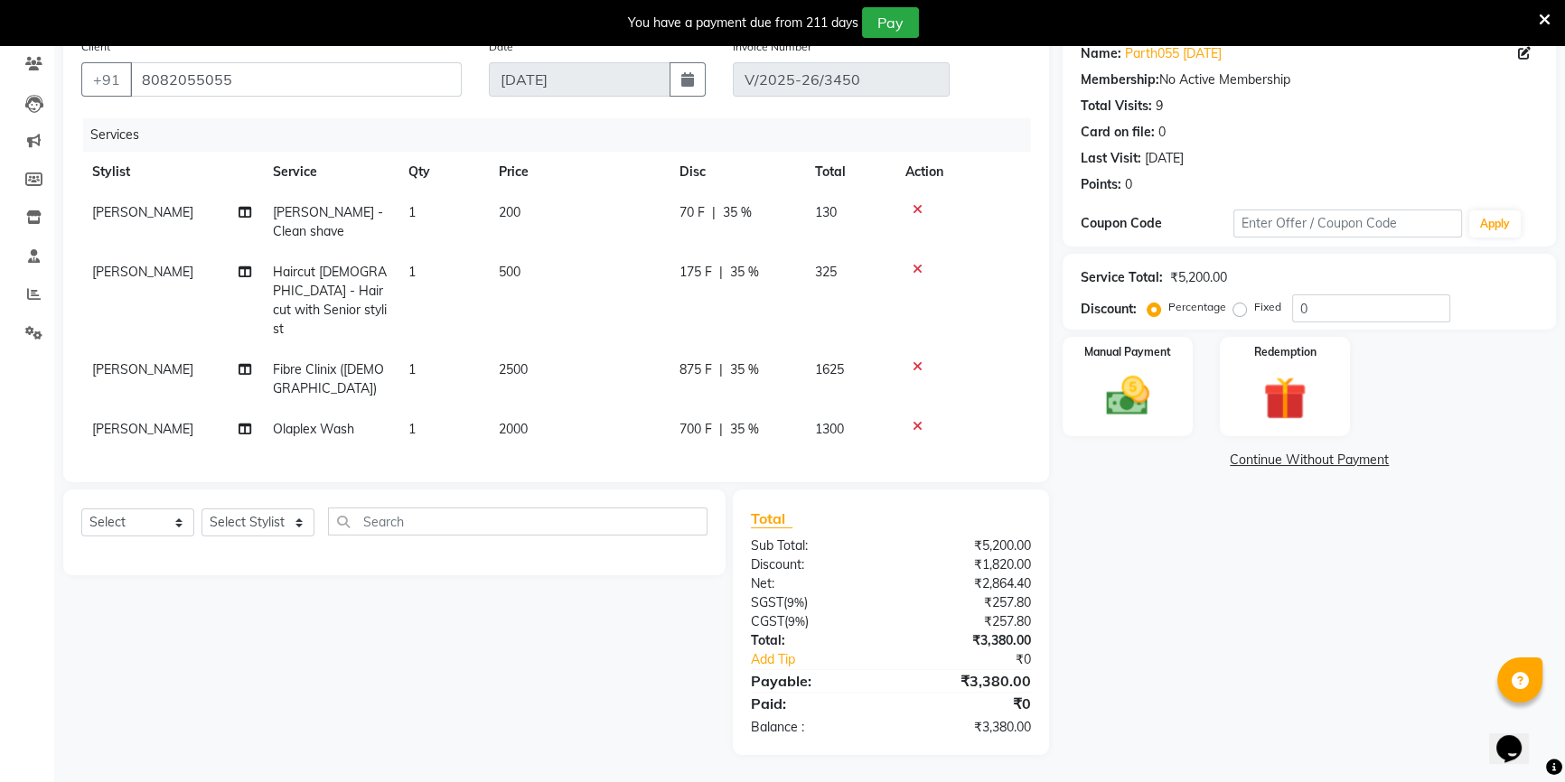
scroll to position [126, 0]
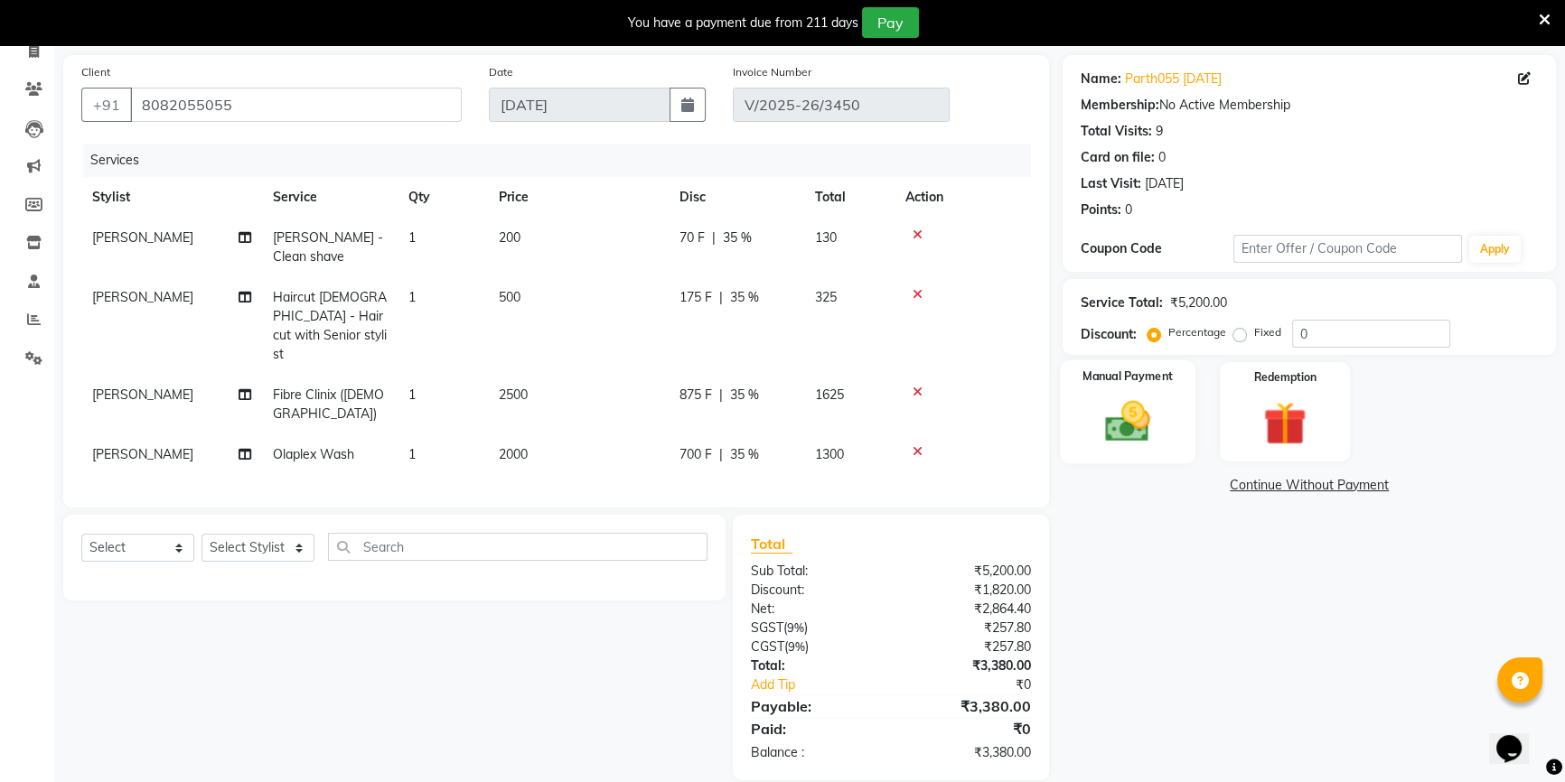
click at [1161, 398] on img at bounding box center [1127, 421] width 73 height 51
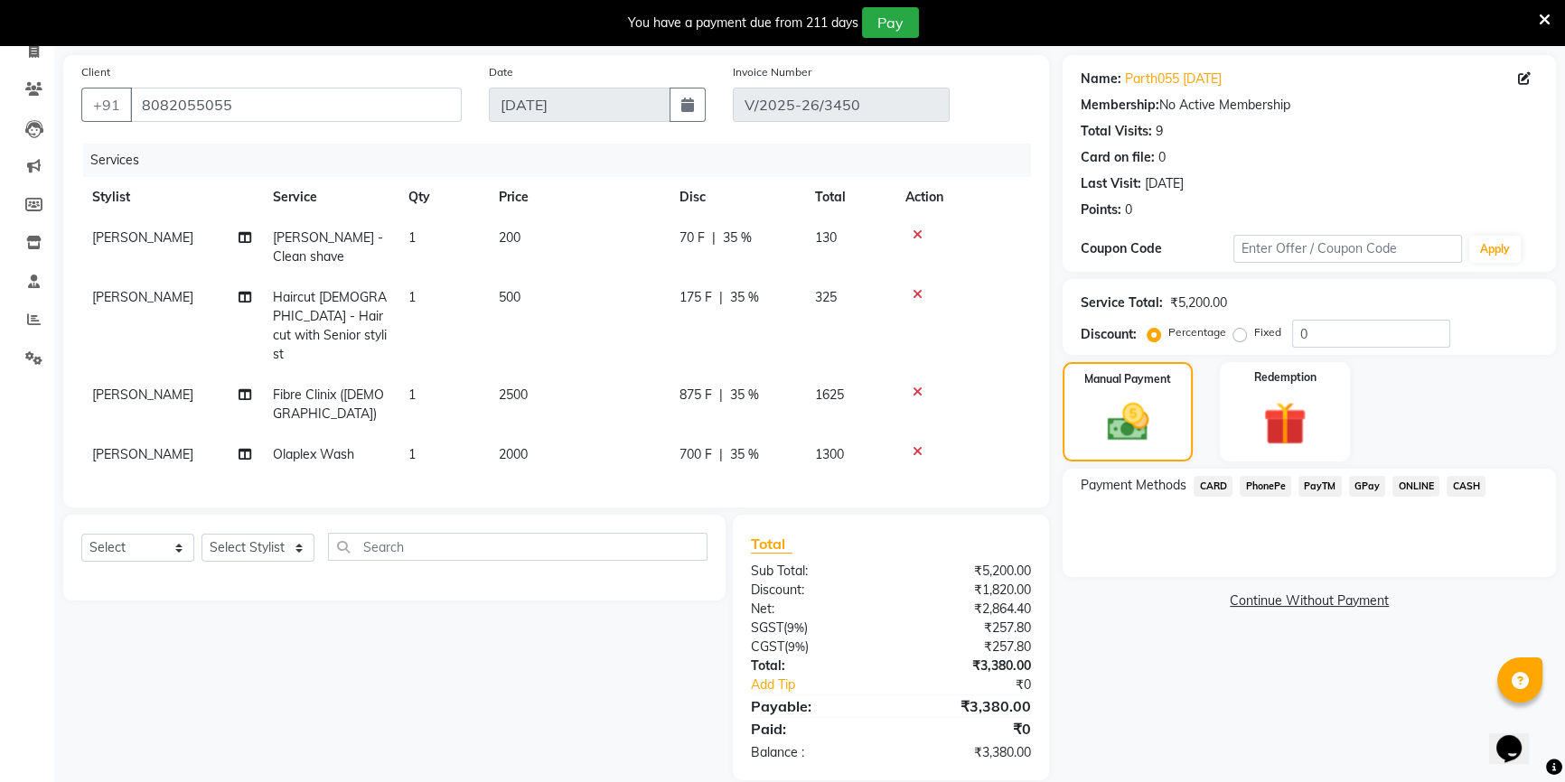
click at [1319, 484] on span "PayTM" at bounding box center [1319, 486] width 43 height 21
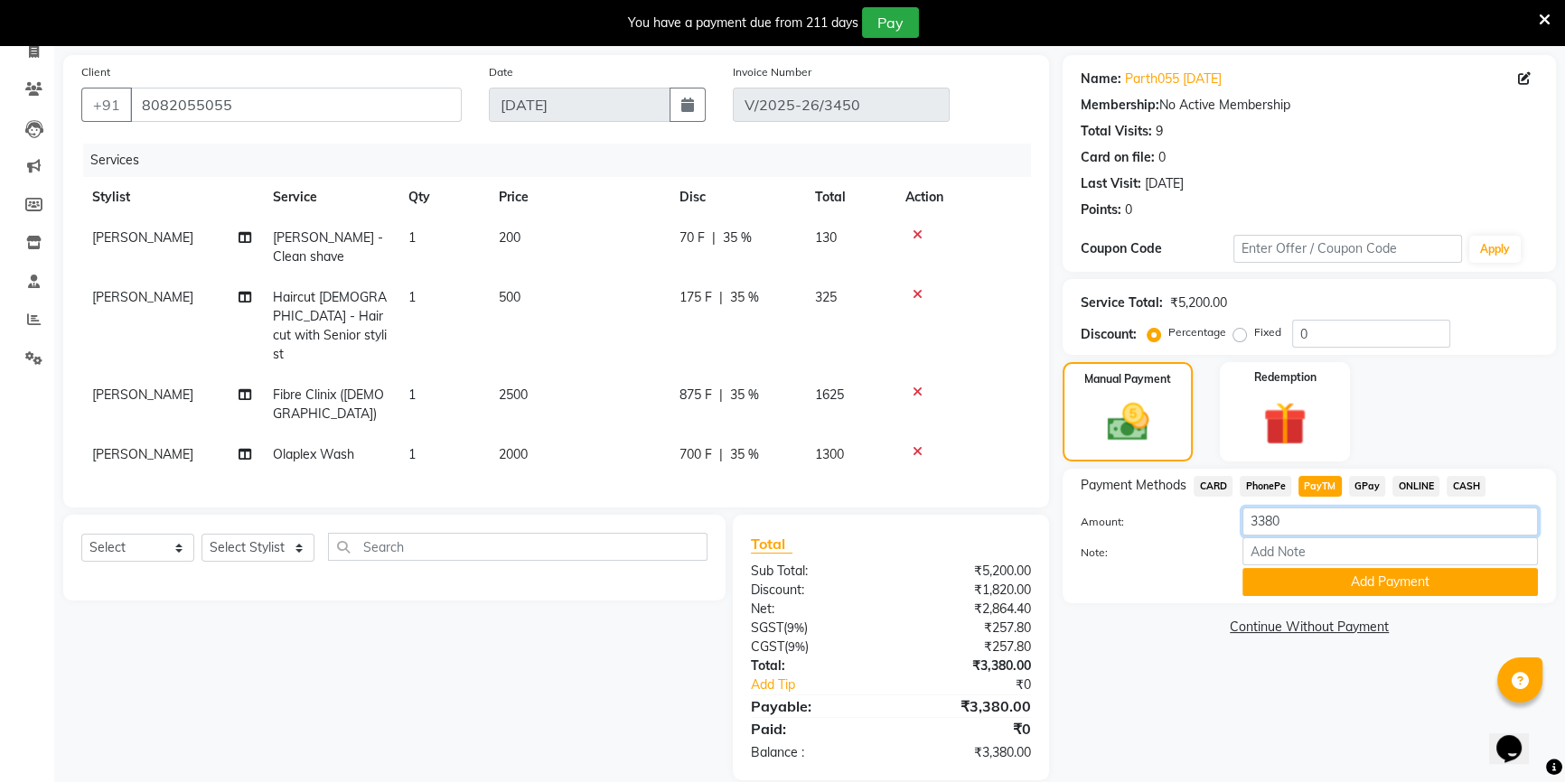
click at [1274, 519] on input "3380" at bounding box center [1389, 522] width 295 height 28
type input "100"
click at [1343, 593] on button "Add Payment" at bounding box center [1389, 582] width 295 height 28
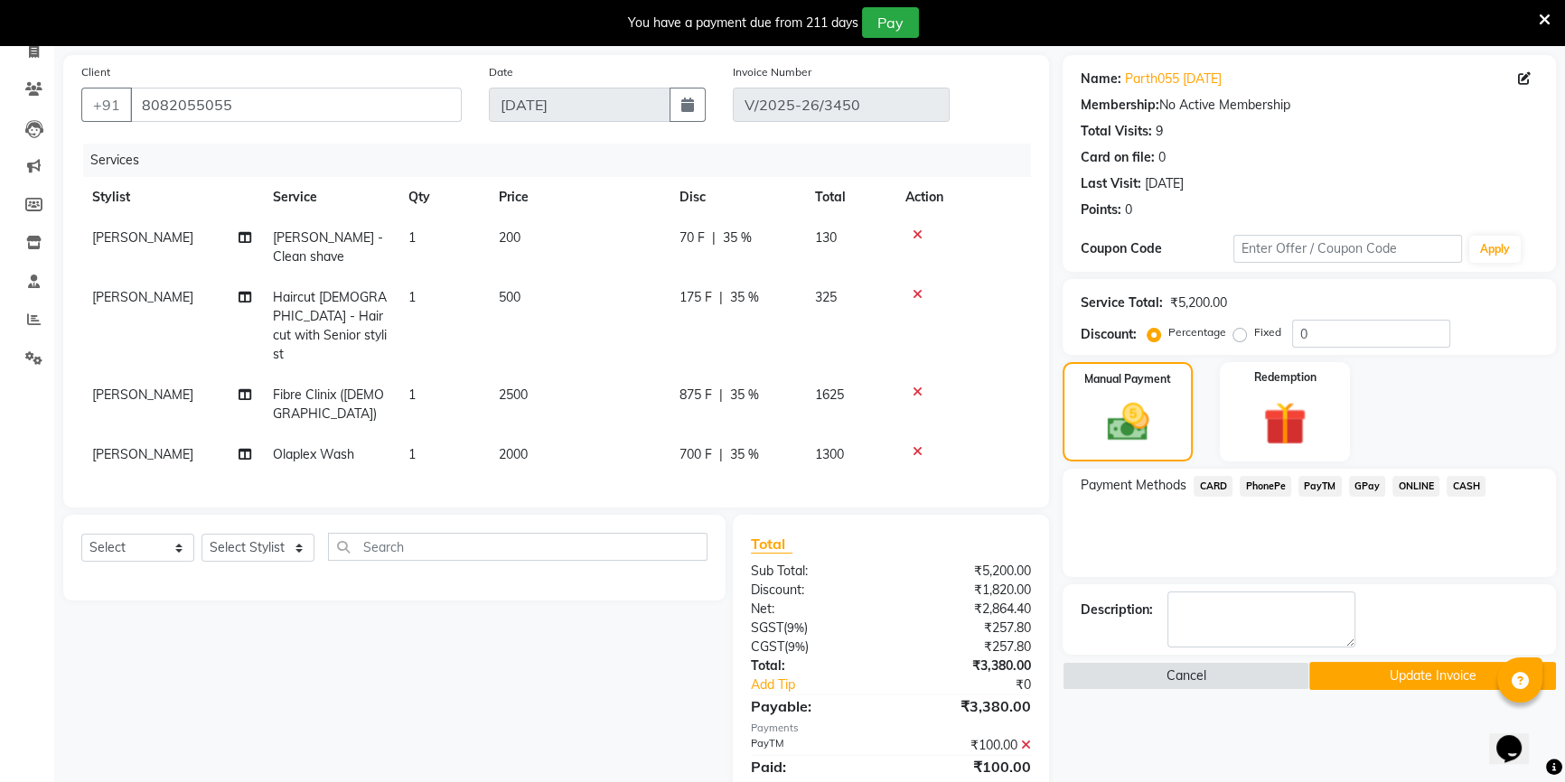
click at [1469, 491] on span "CASH" at bounding box center [1465, 486] width 39 height 21
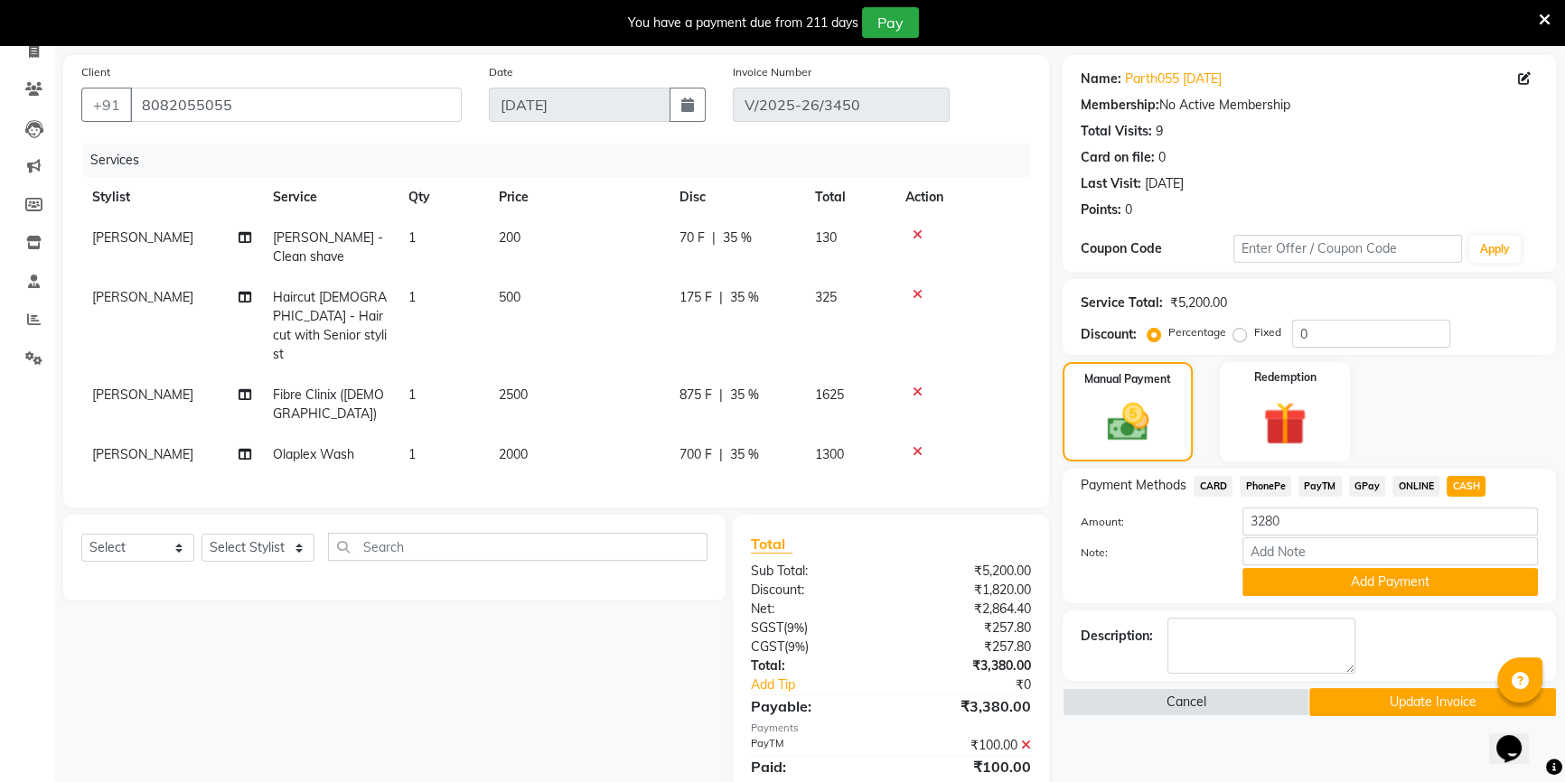
click at [1355, 597] on div "Payment Methods CARD PhonePe PayTM GPay ONLINE CASH Amount: 3280 Note: Add Paym…" at bounding box center [1308, 536] width 493 height 135
click at [1355, 586] on button "Add Payment" at bounding box center [1389, 582] width 295 height 28
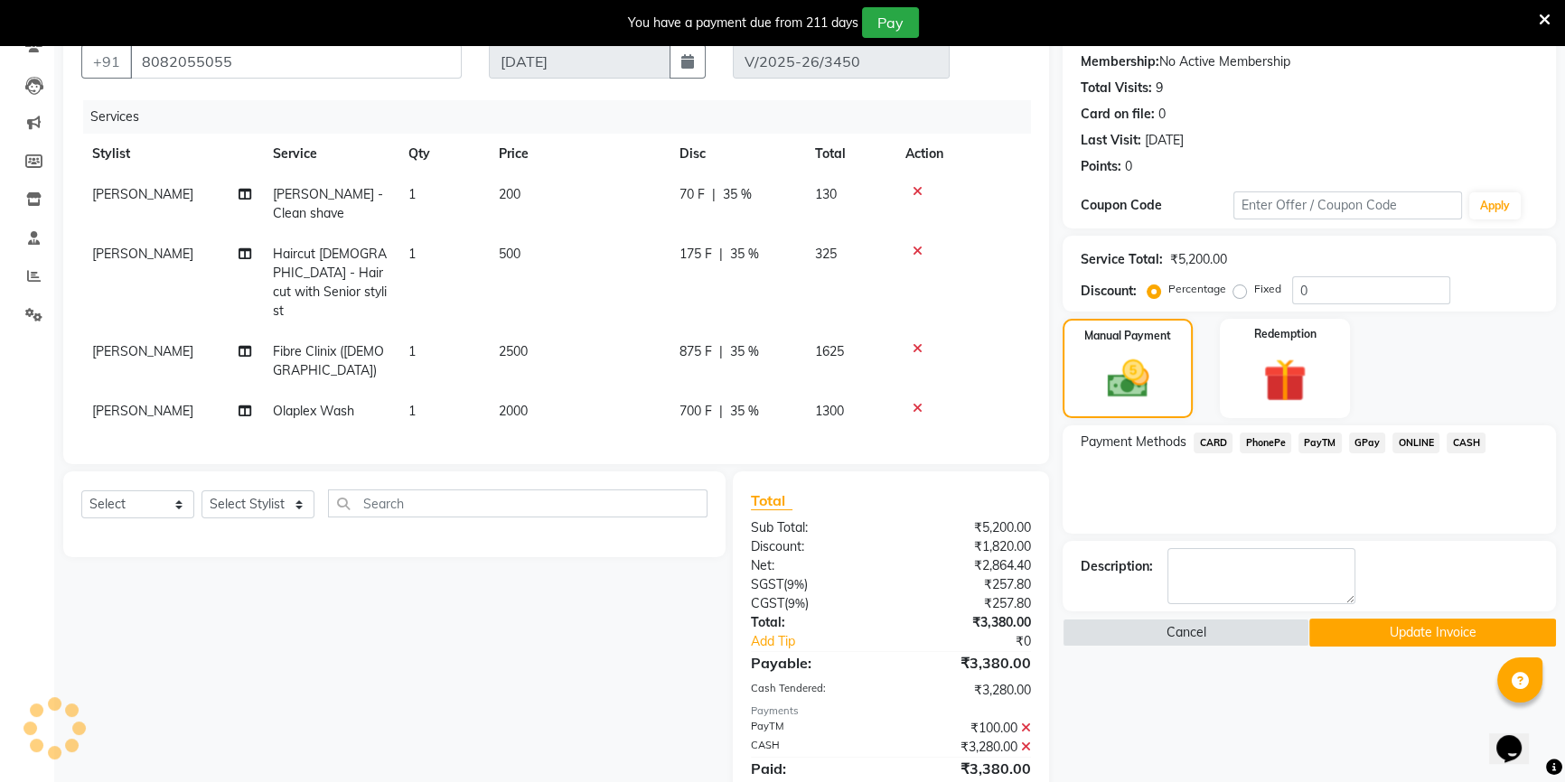
scroll to position [208, 0]
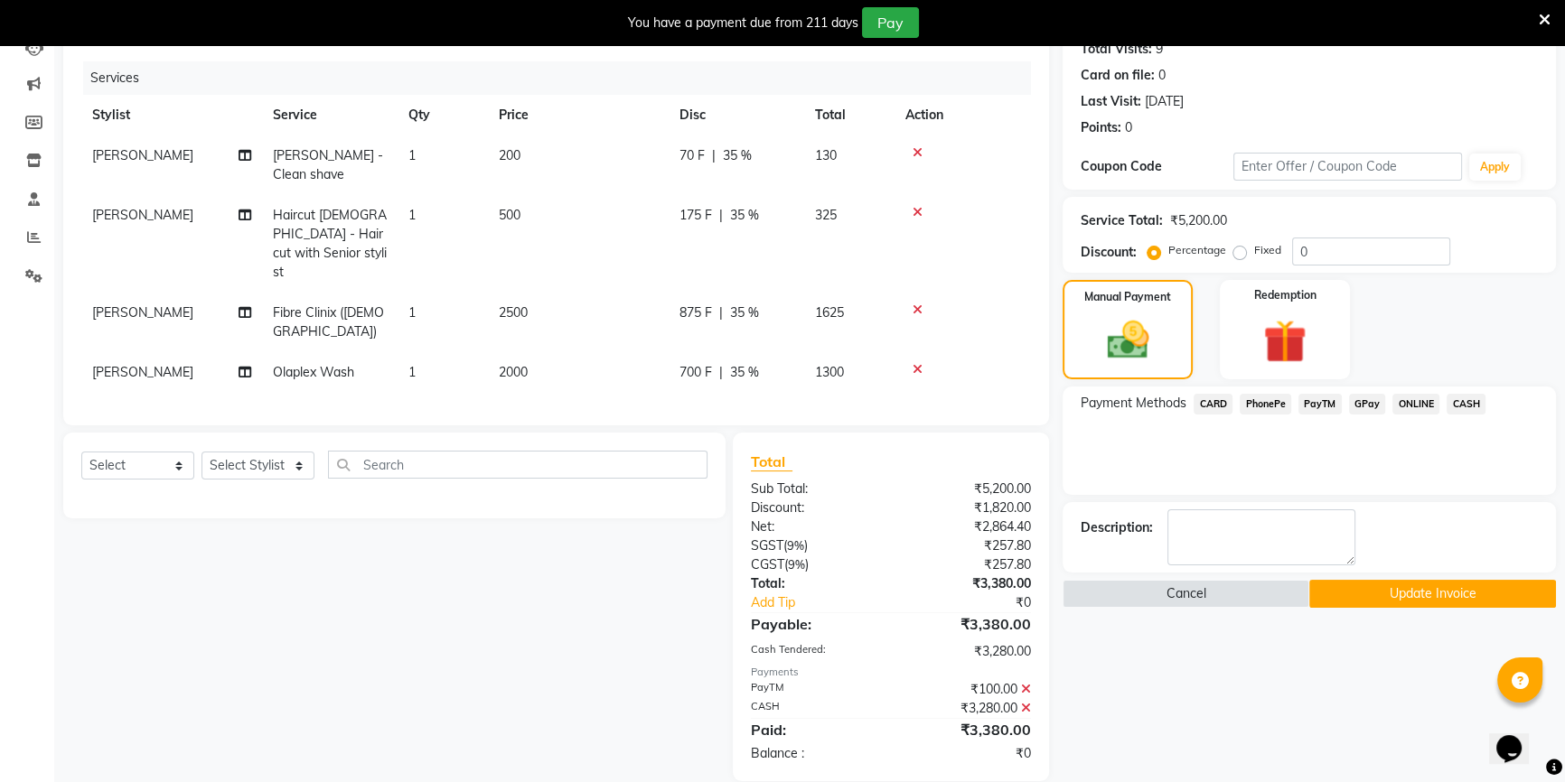
click at [1402, 595] on button "Update Invoice" at bounding box center [1432, 594] width 247 height 28
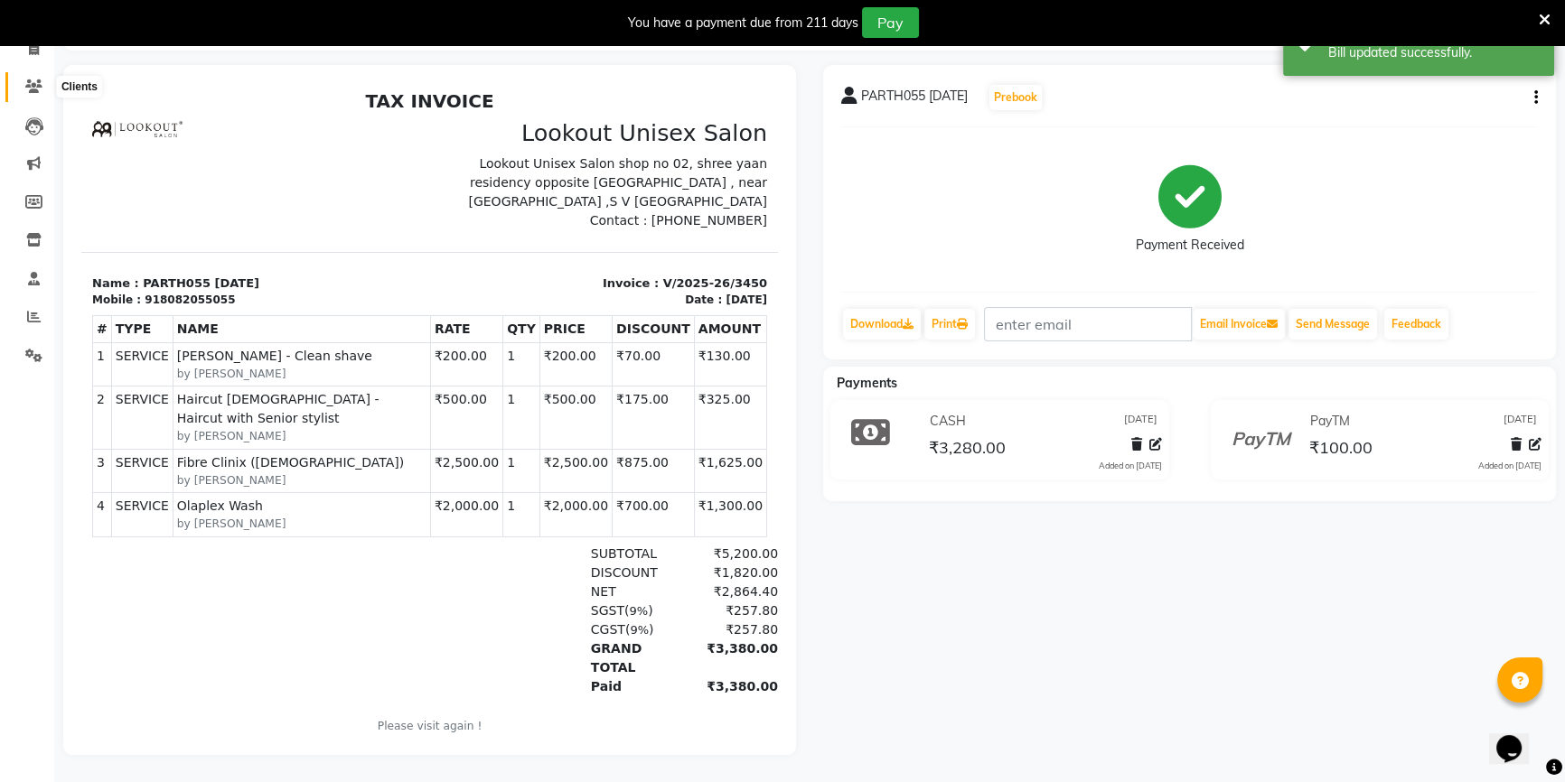
click at [19, 77] on span at bounding box center [34, 87] width 32 height 21
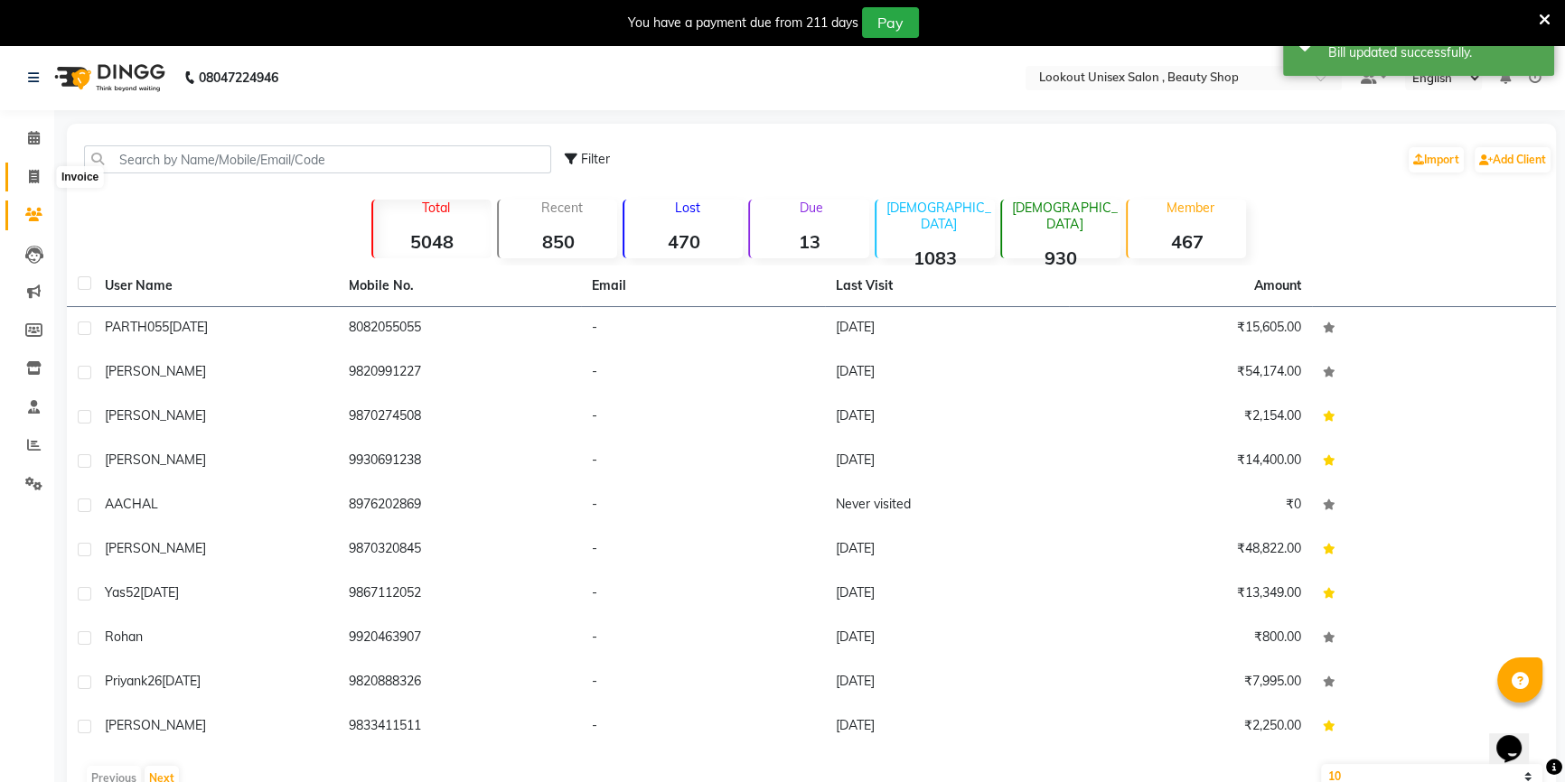
click at [32, 179] on icon at bounding box center [34, 177] width 10 height 14
select select "service"
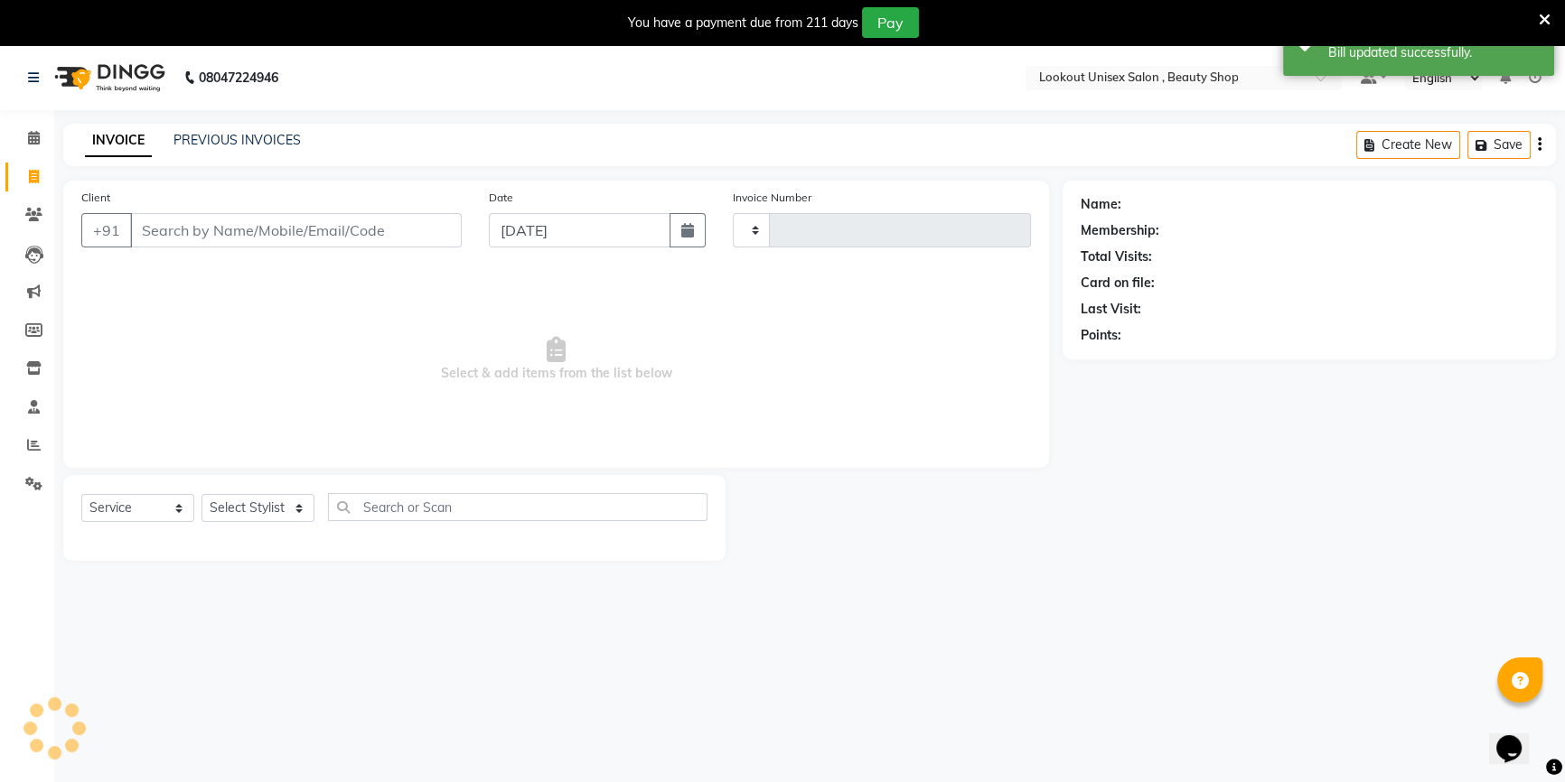
scroll to position [45, 0]
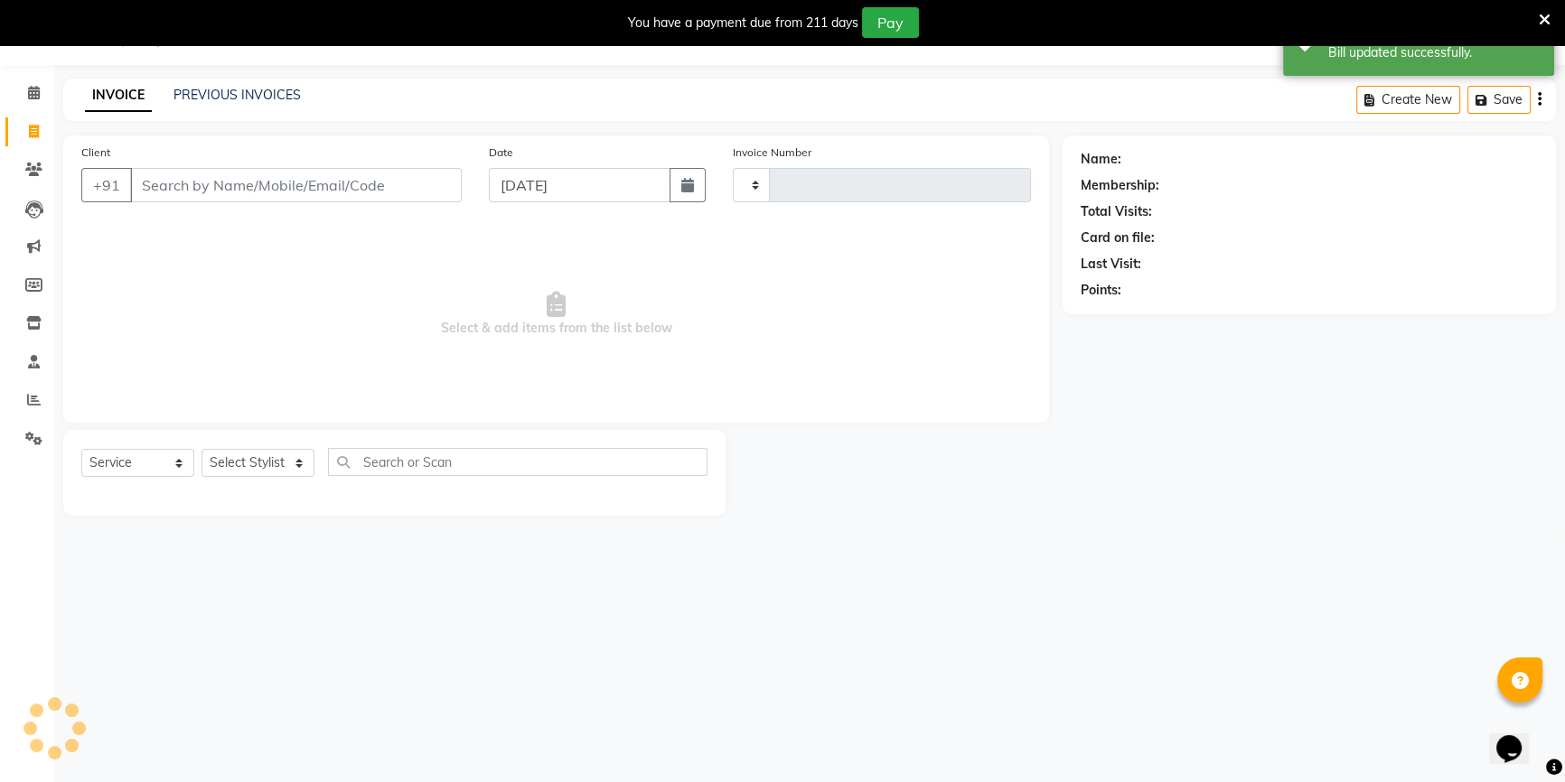
type input "3461"
select select "7658"
click at [262, 99] on link "PREVIOUS INVOICES" at bounding box center [236, 95] width 127 height 16
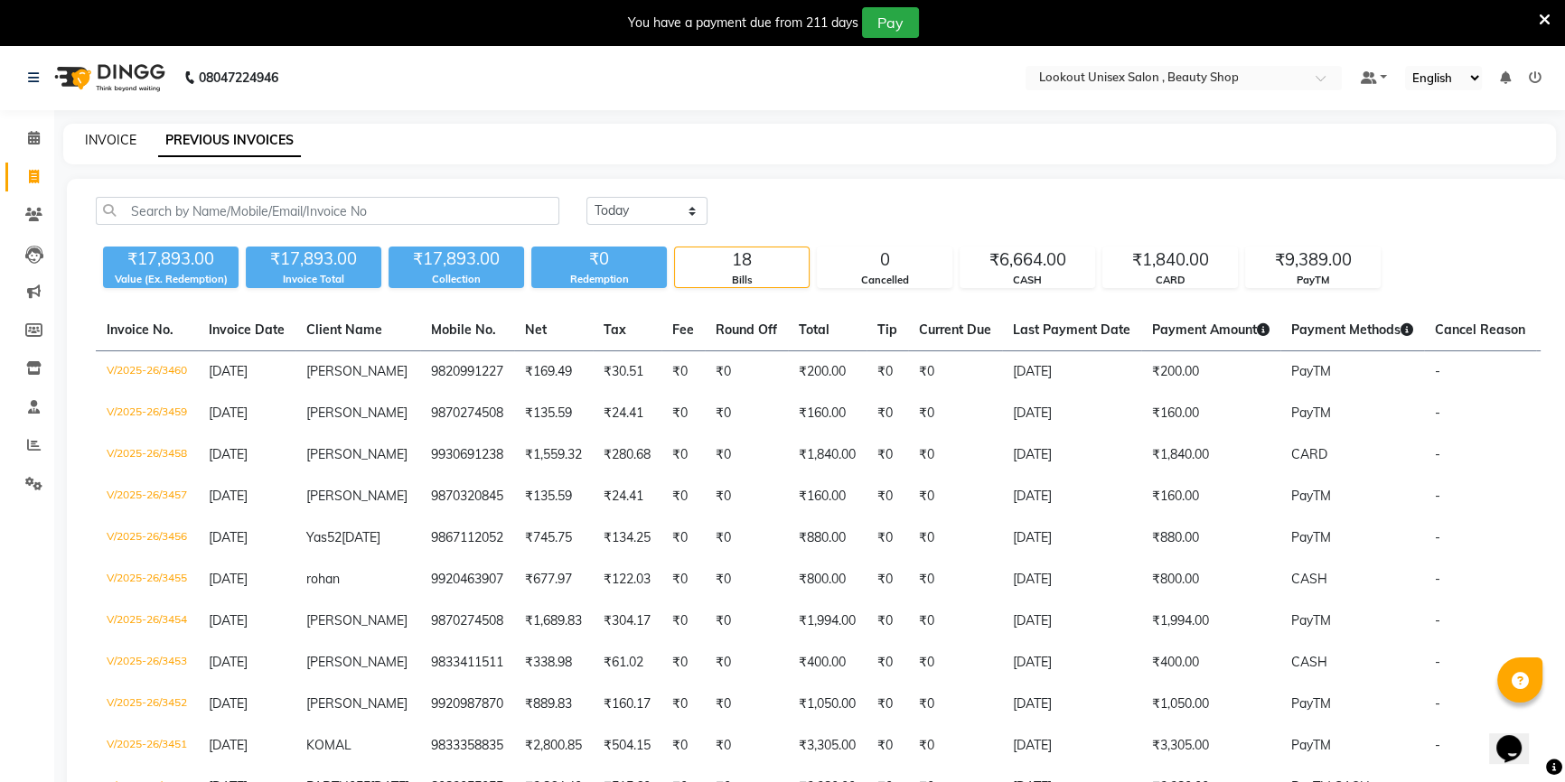
click at [121, 133] on link "INVOICE" at bounding box center [110, 140] width 51 height 16
select select "service"
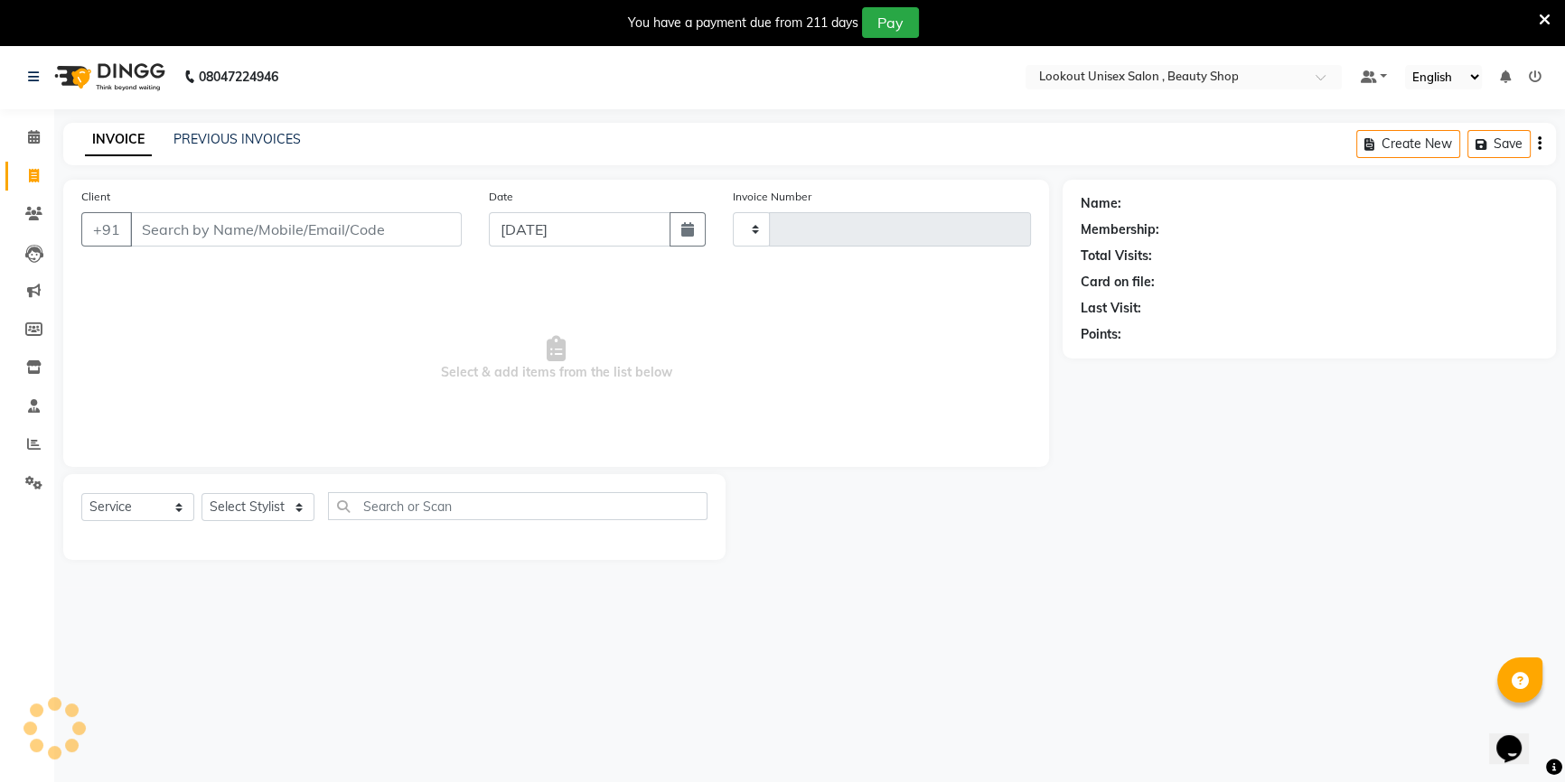
type input "3461"
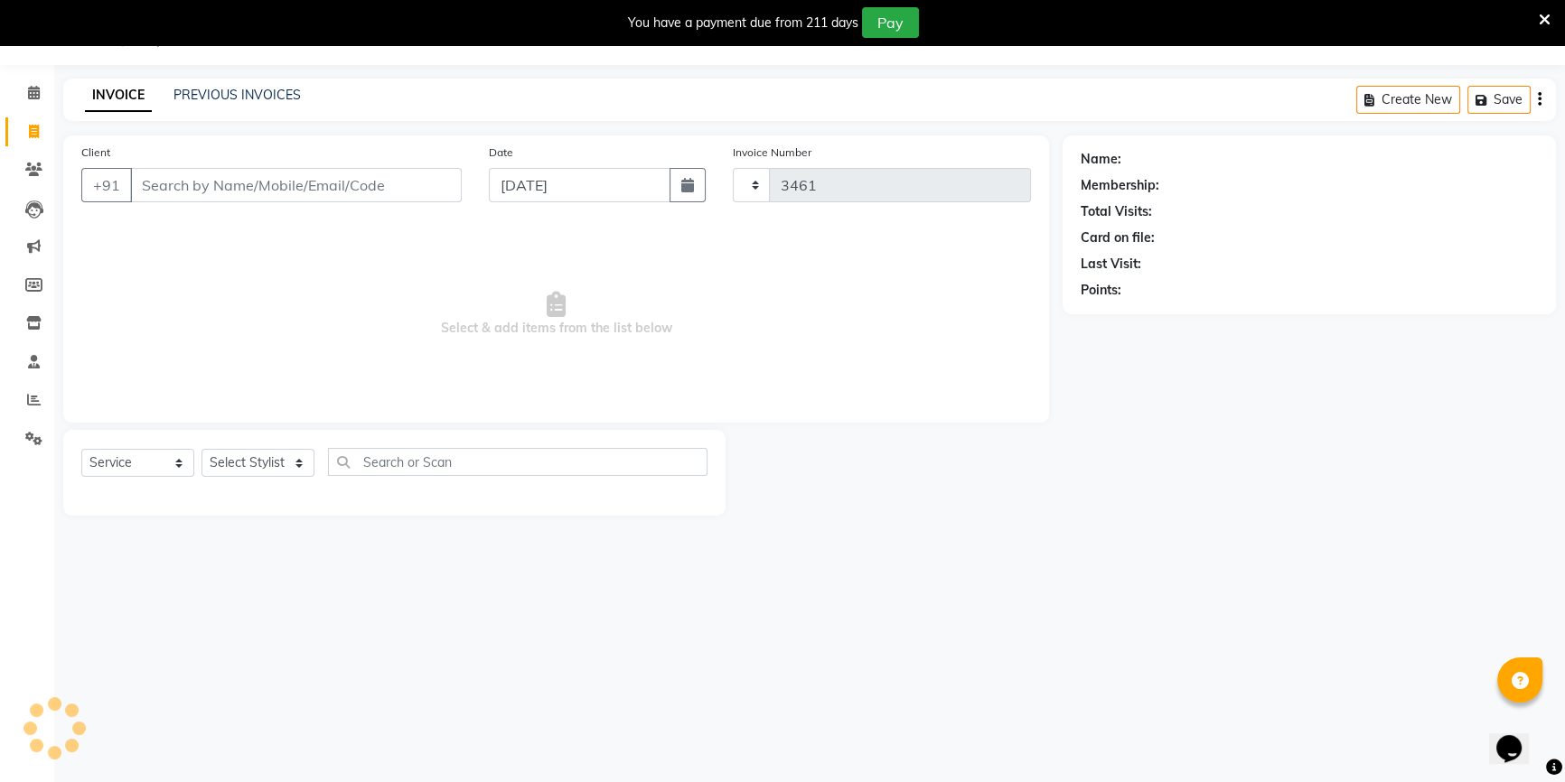
select select "7658"
click at [21, 406] on span at bounding box center [34, 400] width 32 height 21
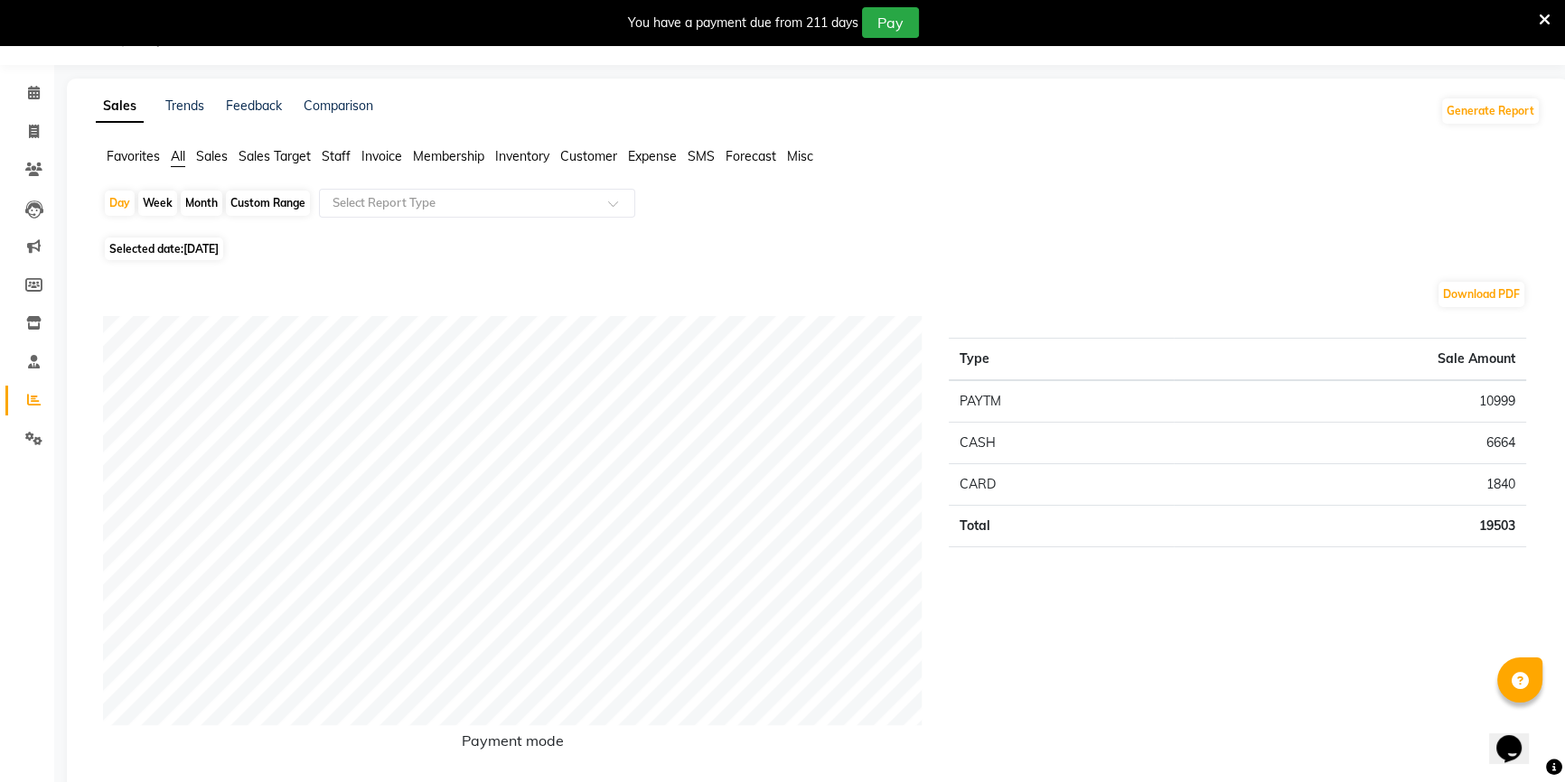
click at [203, 201] on div "Month" at bounding box center [202, 203] width 42 height 25
select select "9"
select select "2025"
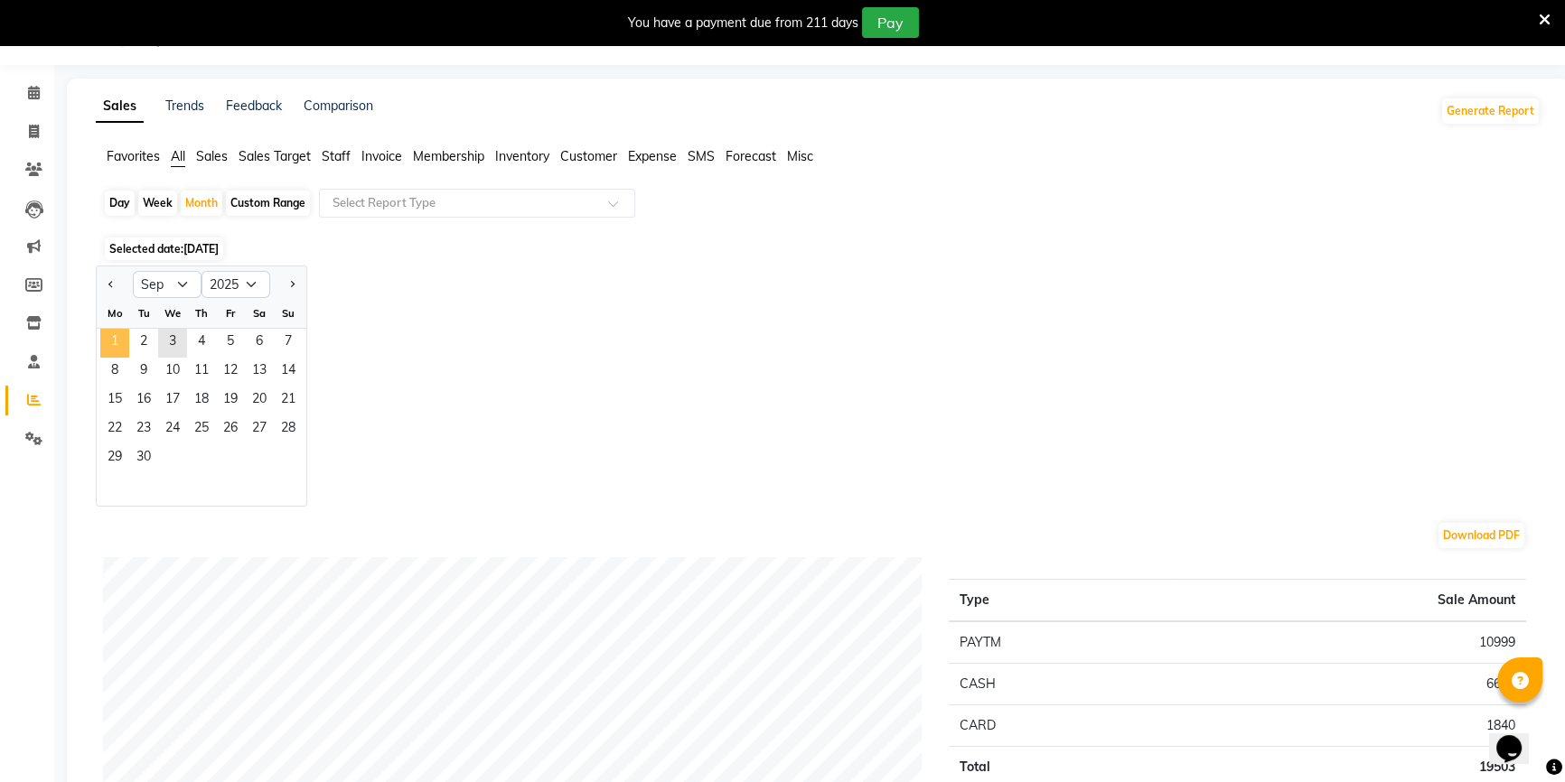
click at [120, 344] on span "1" at bounding box center [114, 343] width 29 height 29
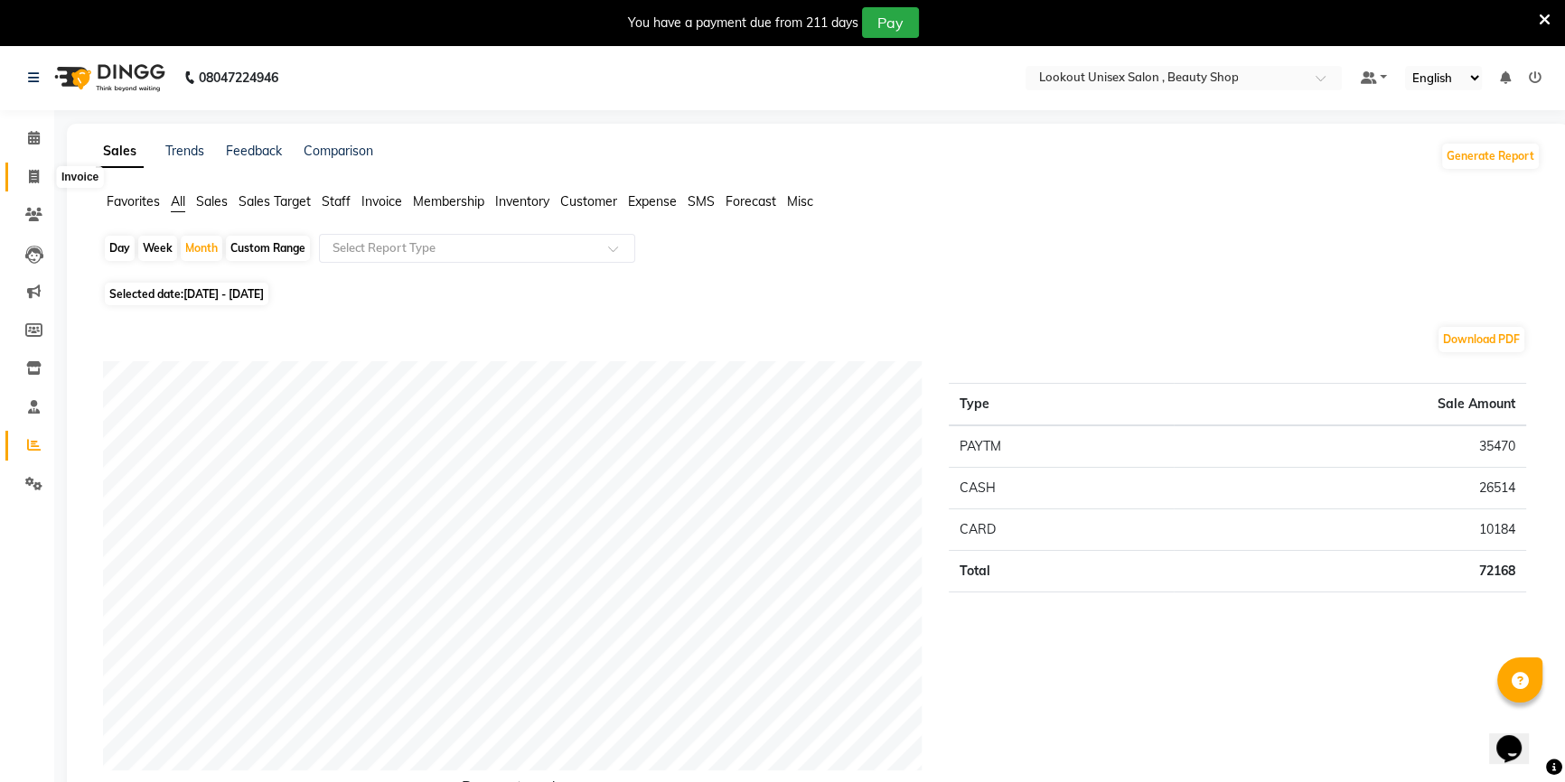
click at [26, 178] on span at bounding box center [34, 177] width 32 height 21
select select "7658"
select select "service"
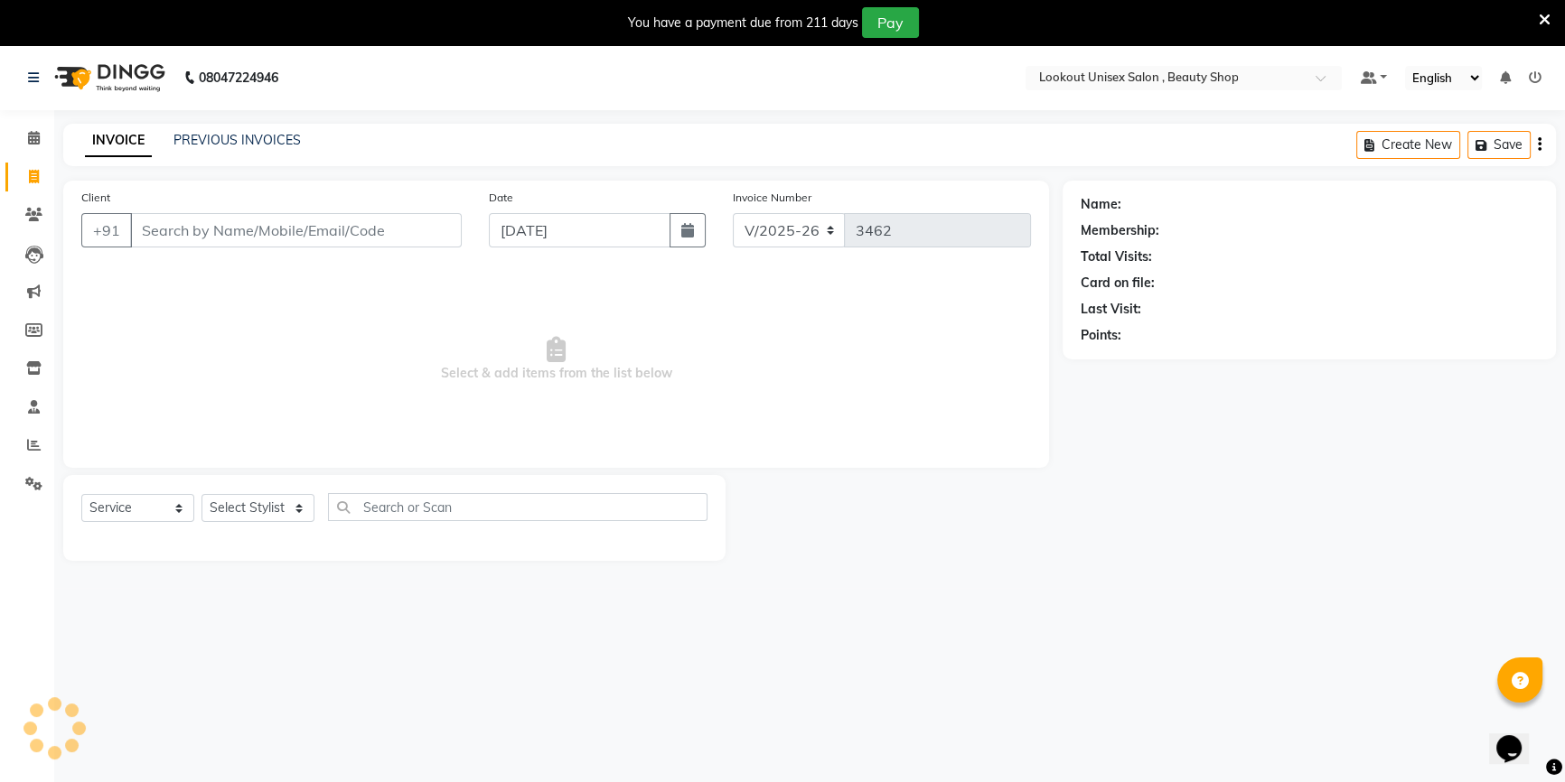
scroll to position [45, 0]
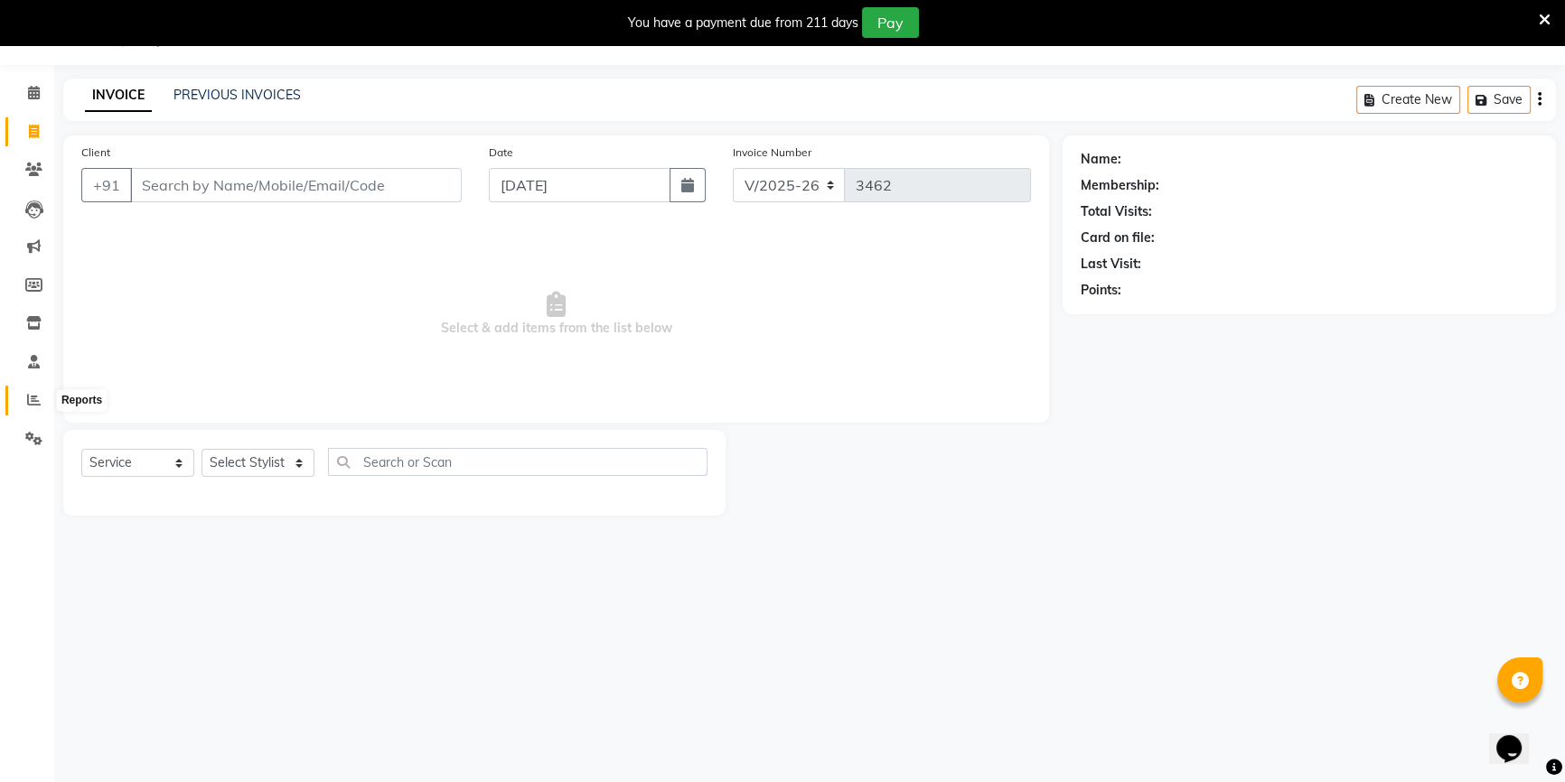
click at [20, 406] on span at bounding box center [34, 400] width 32 height 21
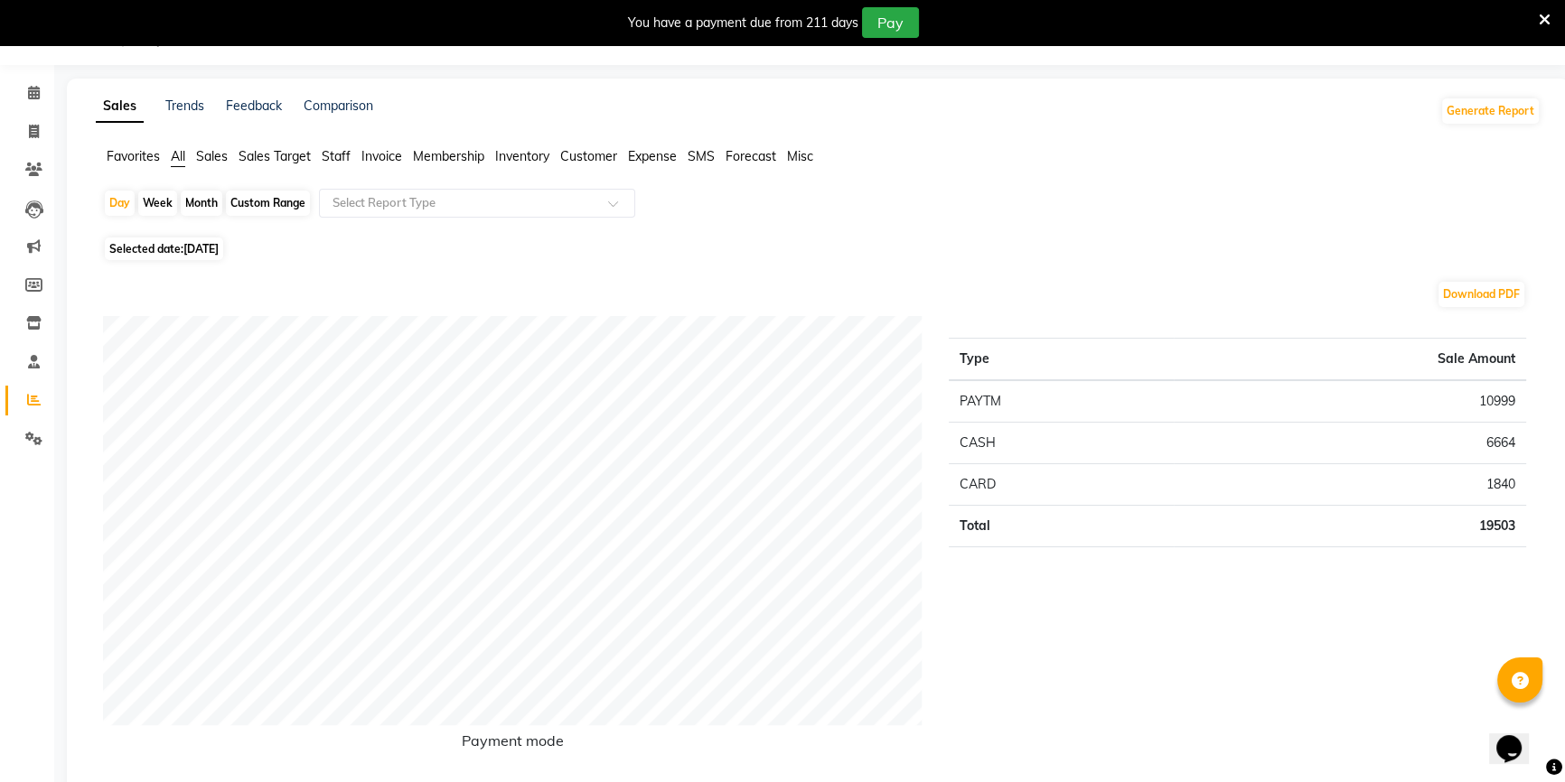
click at [164, 197] on div "Week" at bounding box center [157, 203] width 39 height 25
select select "9"
select select "2025"
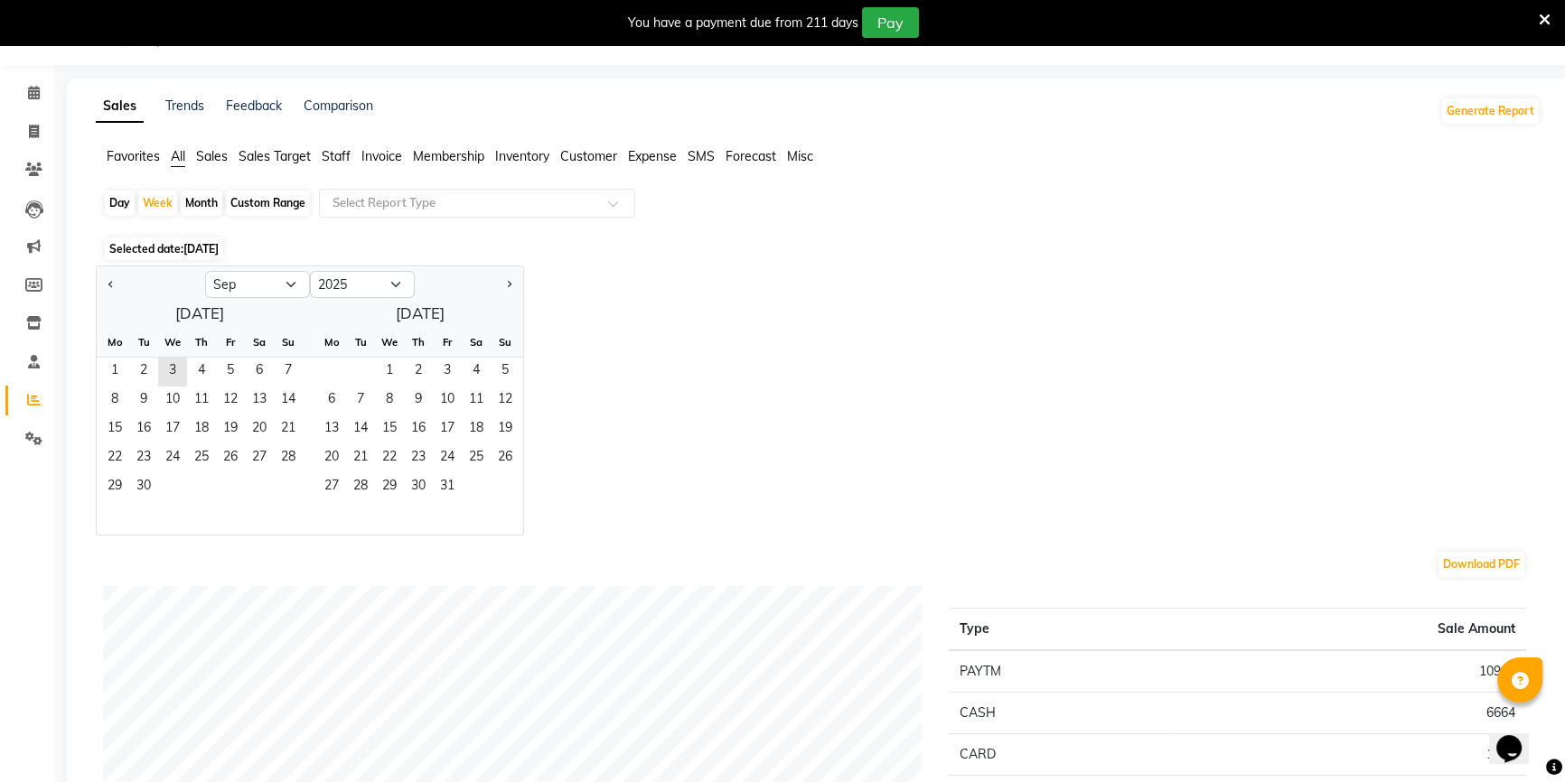
click at [195, 210] on div "Month" at bounding box center [202, 203] width 42 height 25
select select "9"
select select "2025"
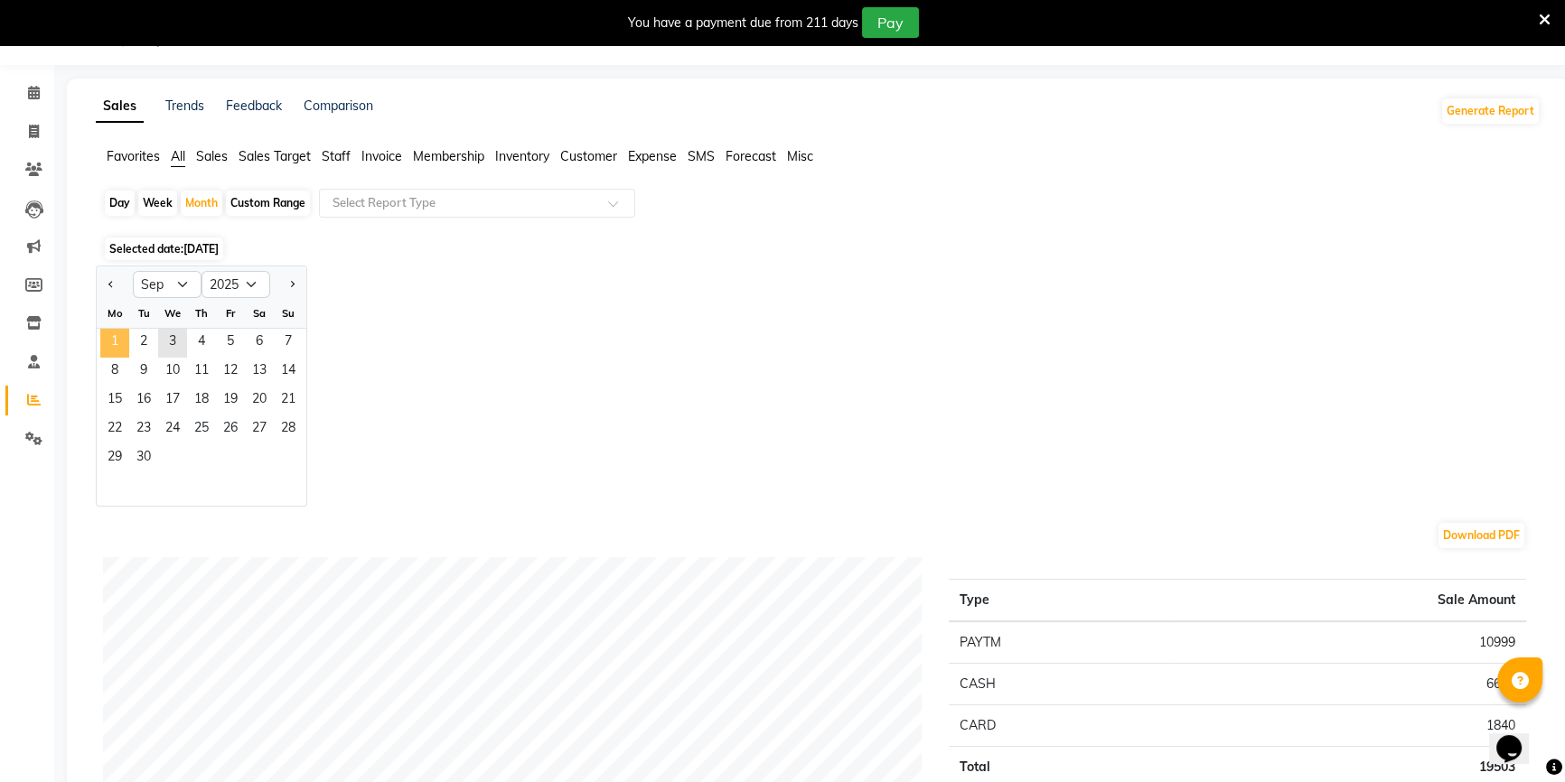
click at [113, 343] on span "1" at bounding box center [114, 343] width 29 height 29
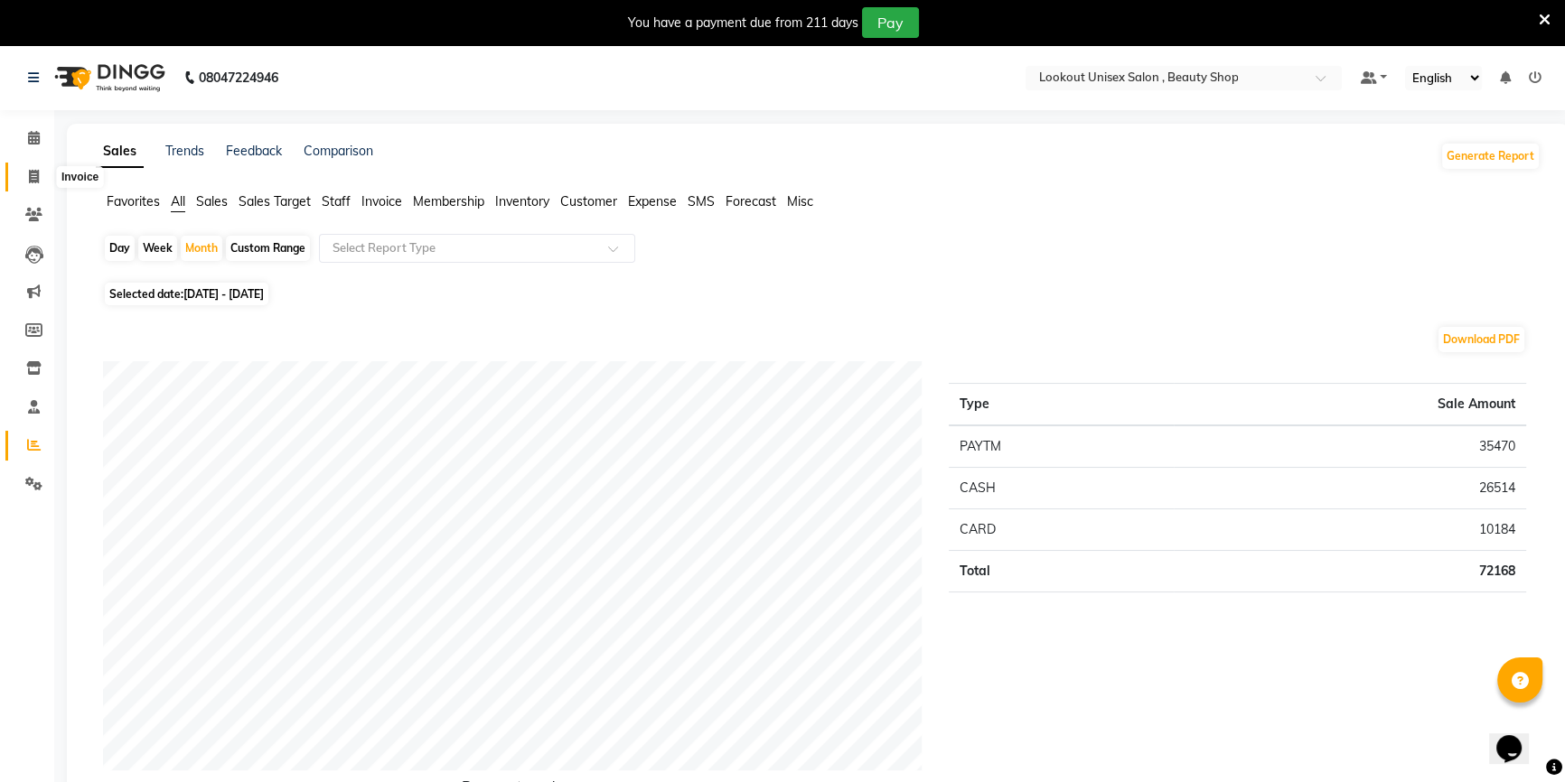
click at [36, 171] on icon at bounding box center [34, 177] width 10 height 14
select select "7658"
select select "service"
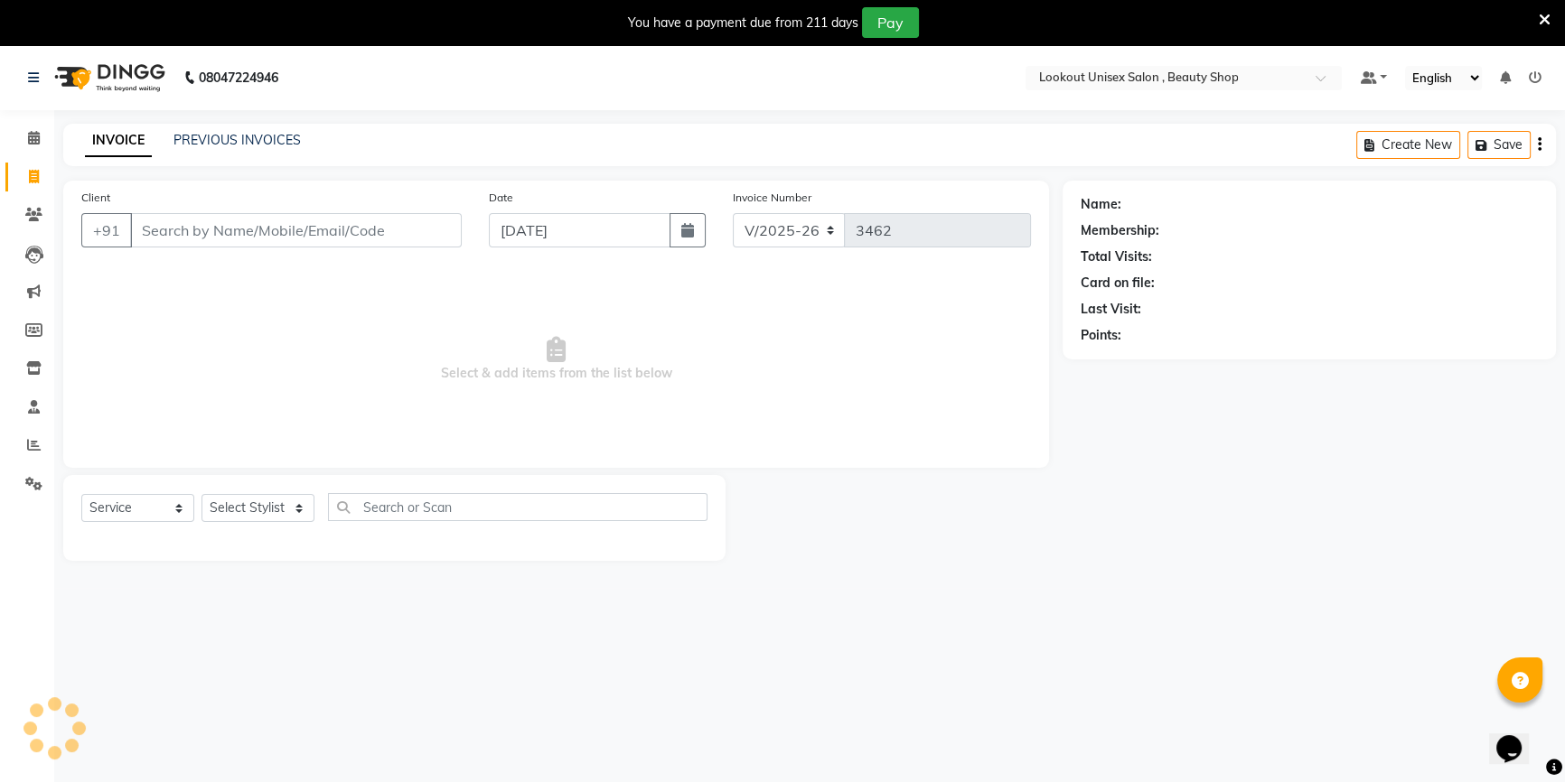
scroll to position [45, 0]
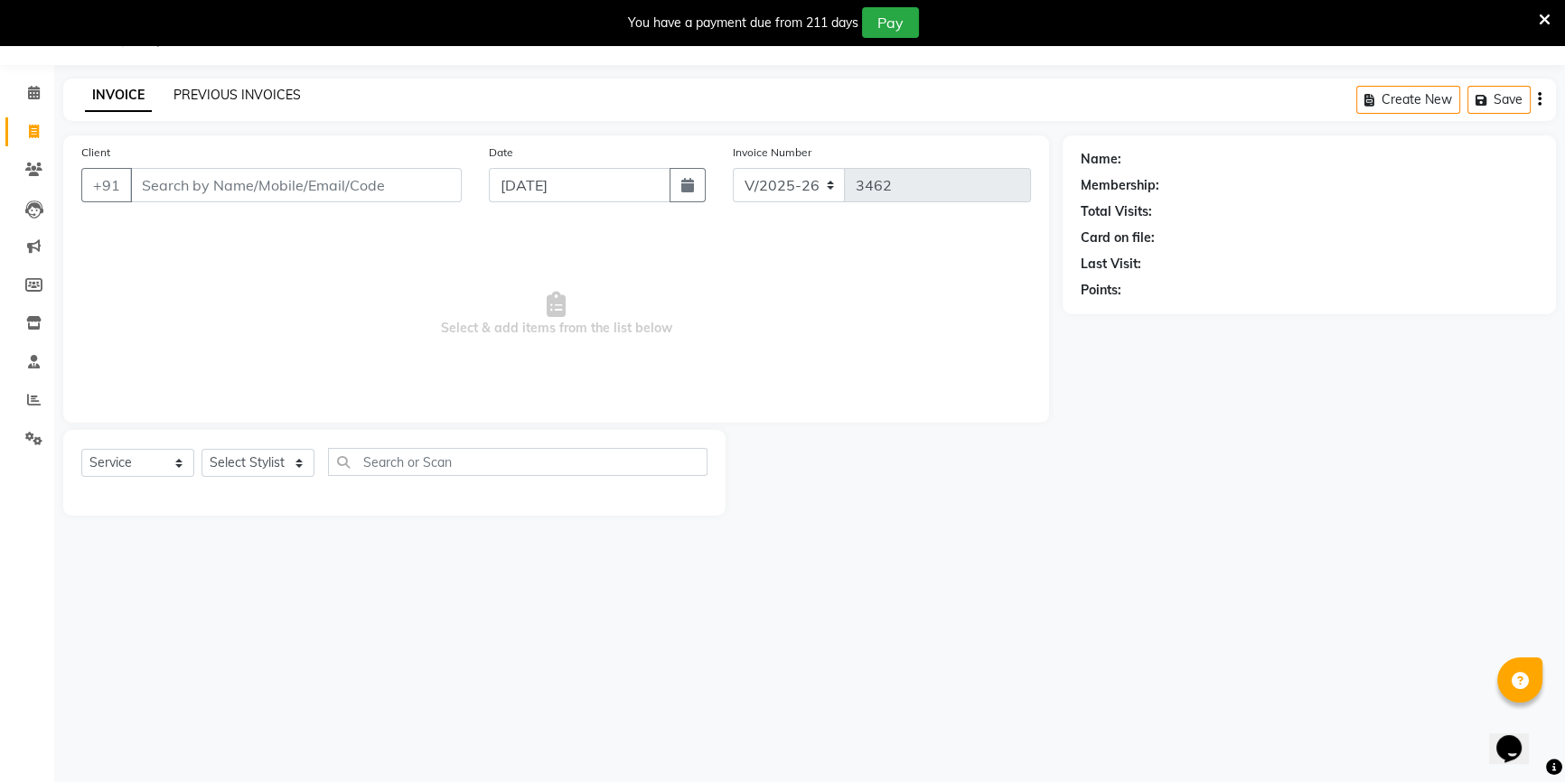
click at [242, 94] on link "PREVIOUS INVOICES" at bounding box center [236, 95] width 127 height 16
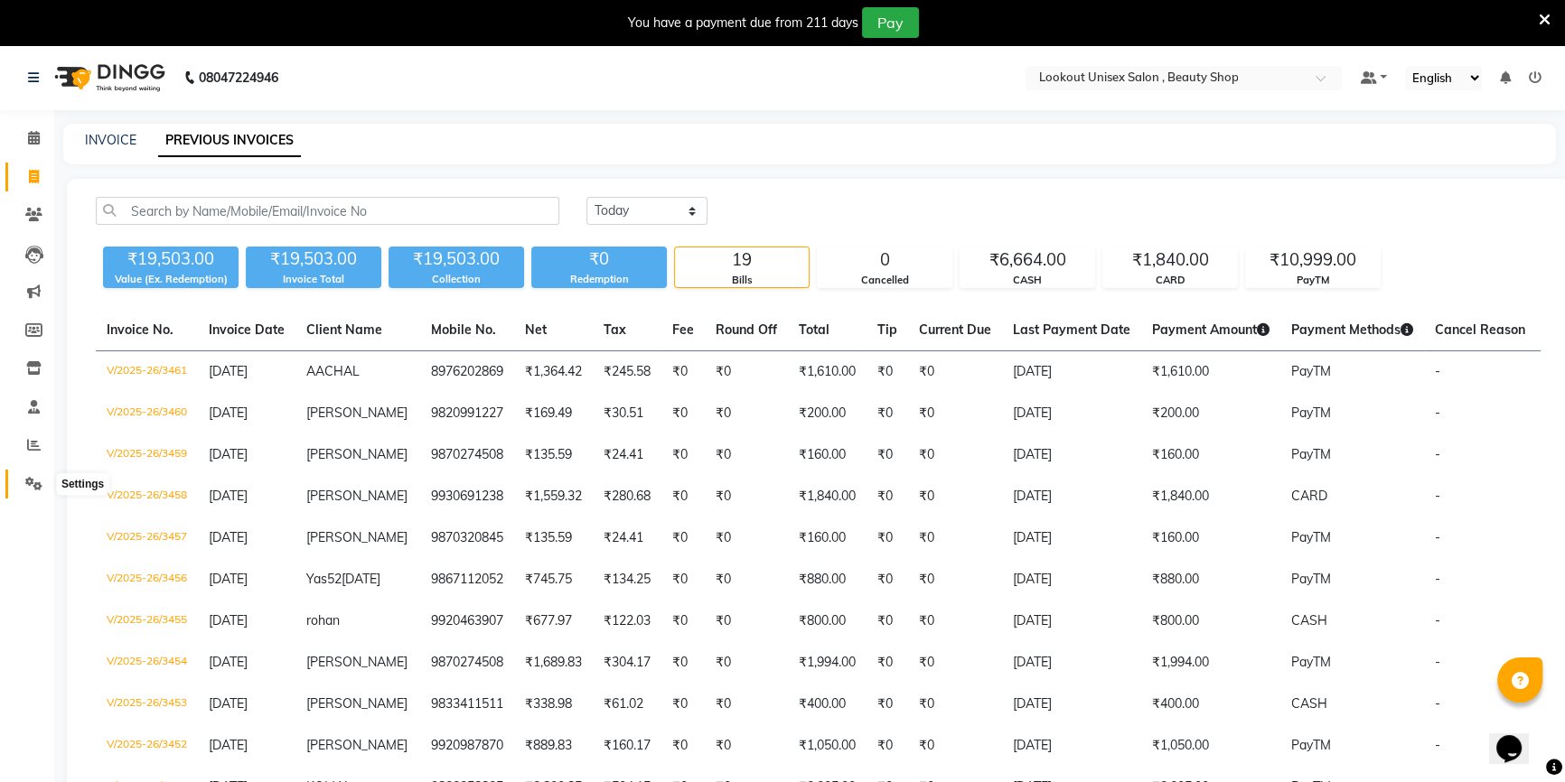
click at [30, 475] on span at bounding box center [34, 484] width 32 height 21
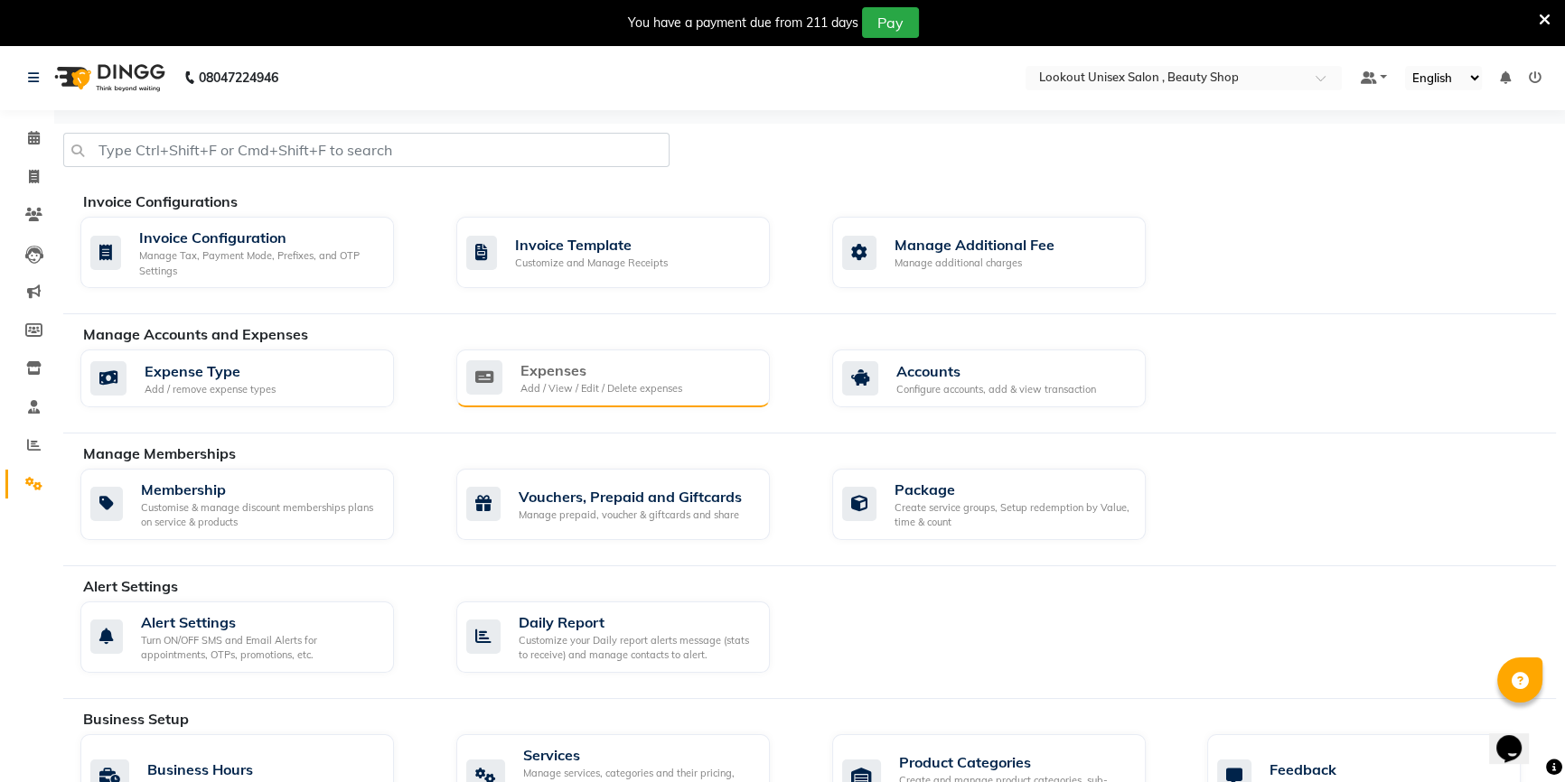
click at [571, 391] on div "Add / View / Edit / Delete expenses" at bounding box center [601, 388] width 162 height 15
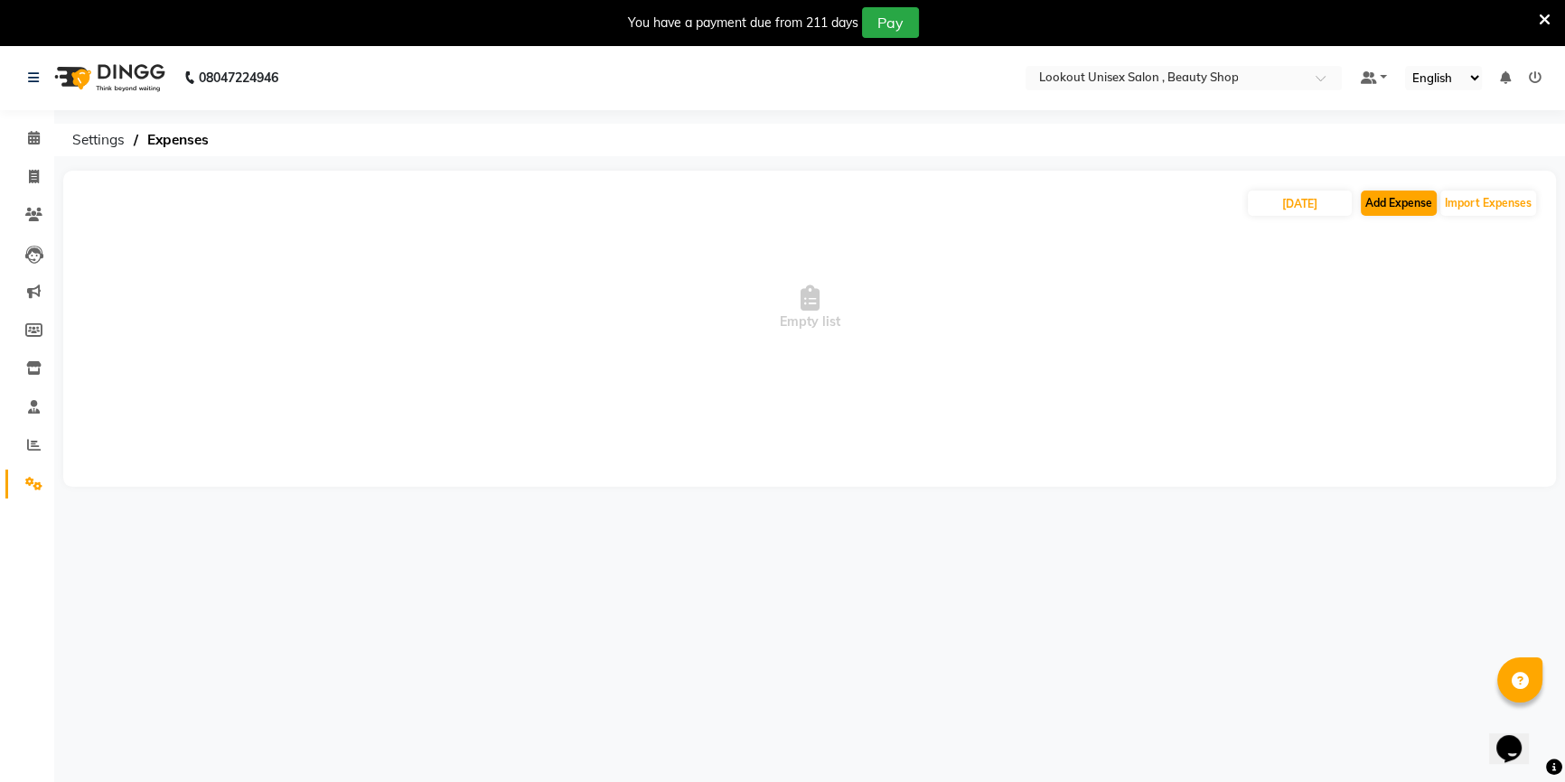
drag, startPoint x: 1430, startPoint y: 190, endPoint x: 1390, endPoint y: 204, distance: 42.3
click at [1427, 192] on div "[DATE] Add Expense Import Expenses" at bounding box center [809, 203] width 1456 height 29
click at [1390, 204] on button "Add Expense" at bounding box center [1399, 203] width 76 height 25
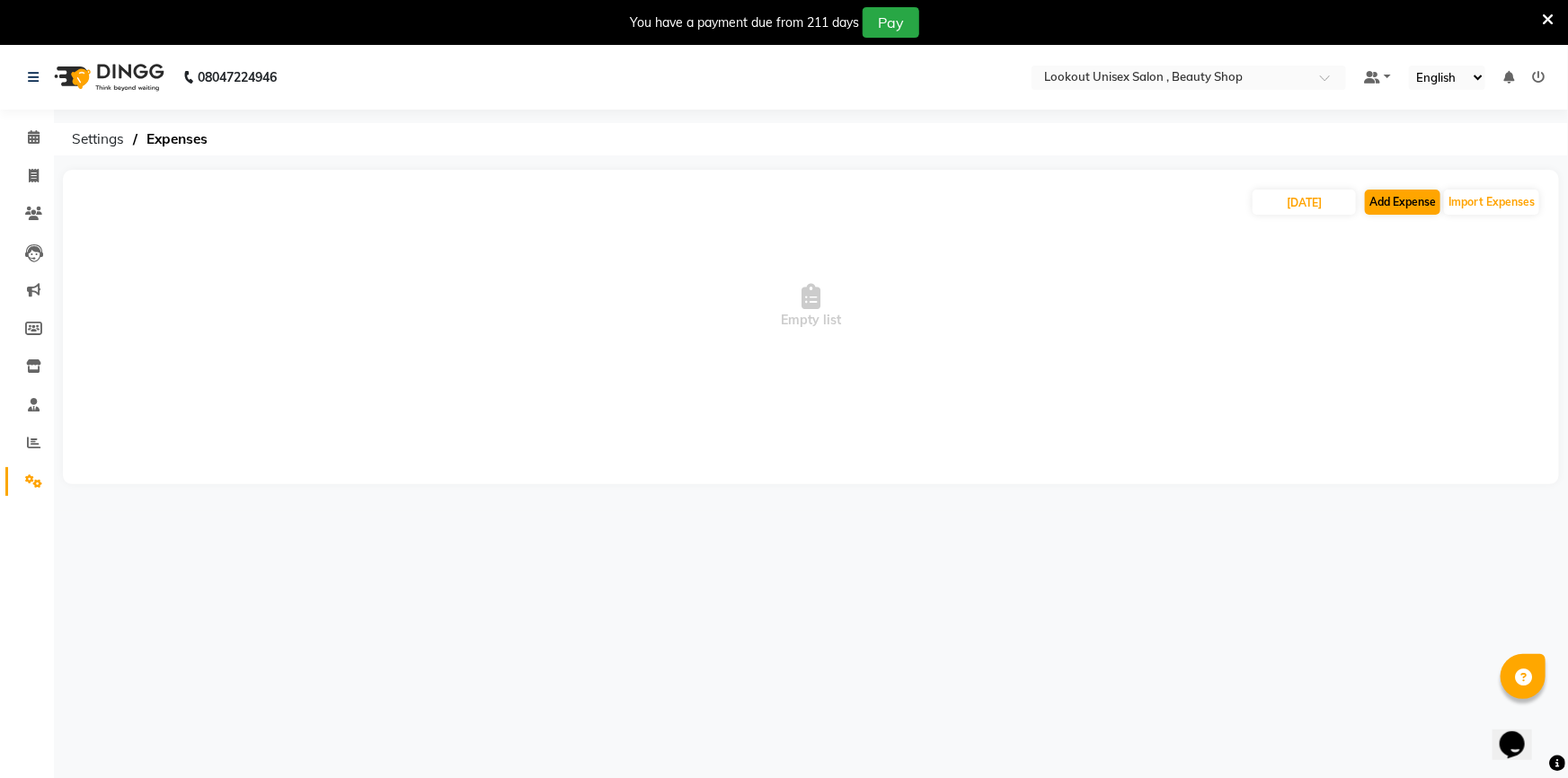
select select "1"
select select "6789"
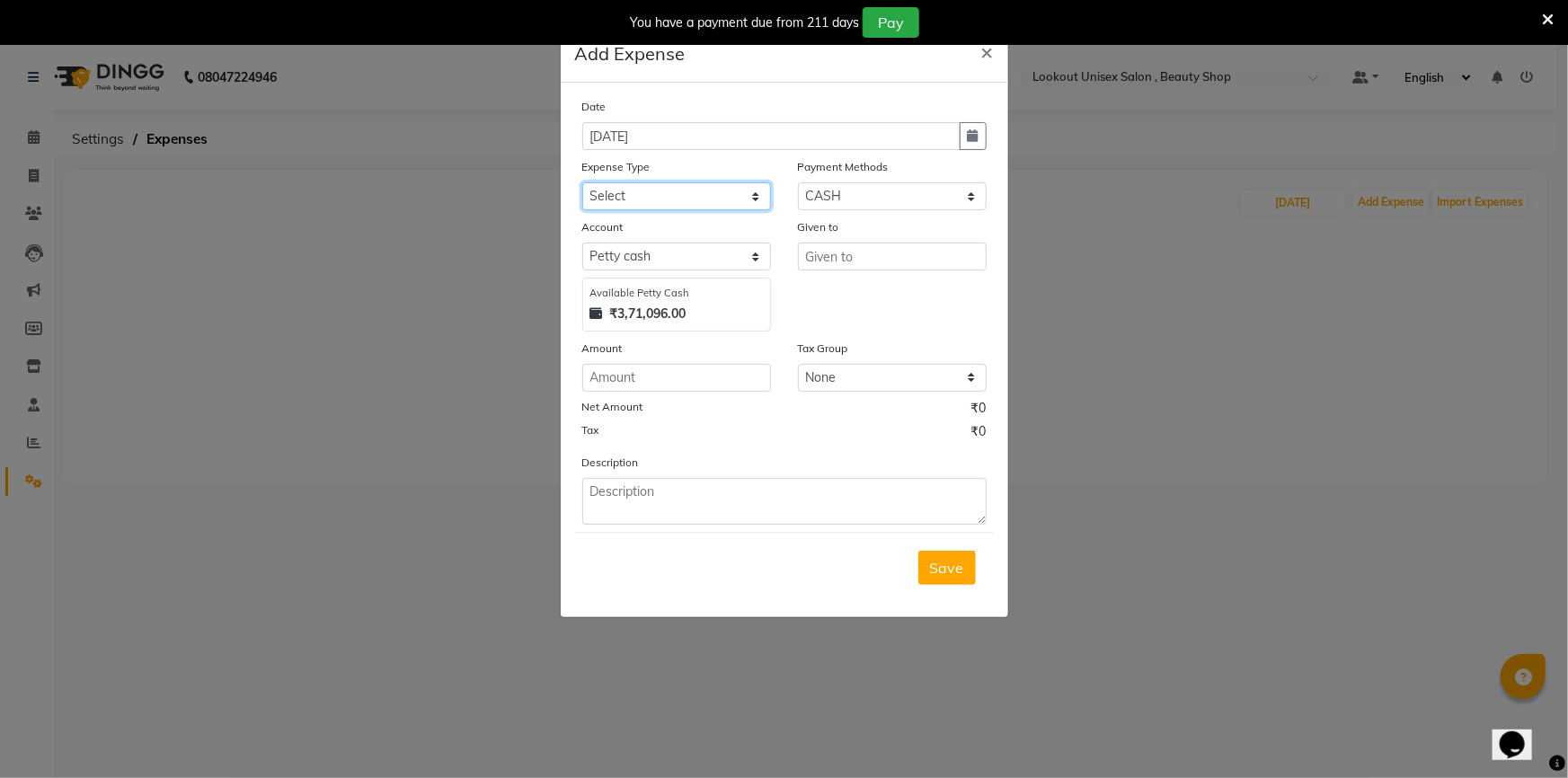
click at [682, 200] on select "Select Advance Salary Bank charges Cash transfer to bank Cash transfer to Owner…" at bounding box center [677, 196] width 189 height 28
select select "19635"
click at [582, 183] on select "Select Advance Salary Bank charges Cash transfer to bank Cash transfer to Owner…" at bounding box center [677, 196] width 189 height 28
click at [872, 252] on input "text" at bounding box center [892, 257] width 189 height 28
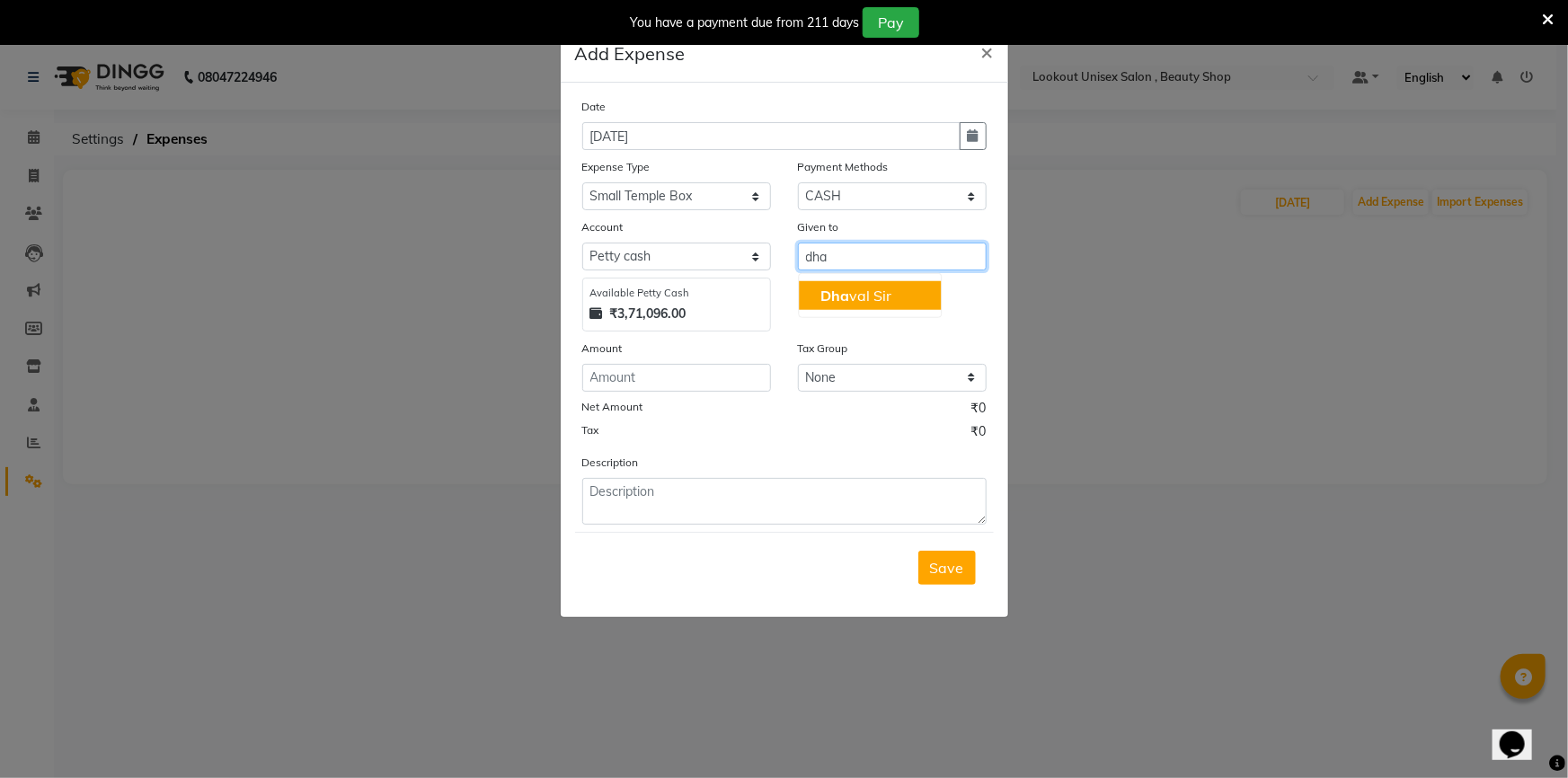
click at [883, 295] on ngb-highlight "Dha val Sir" at bounding box center [856, 295] width 71 height 18
type input "[PERSON_NAME] Sir"
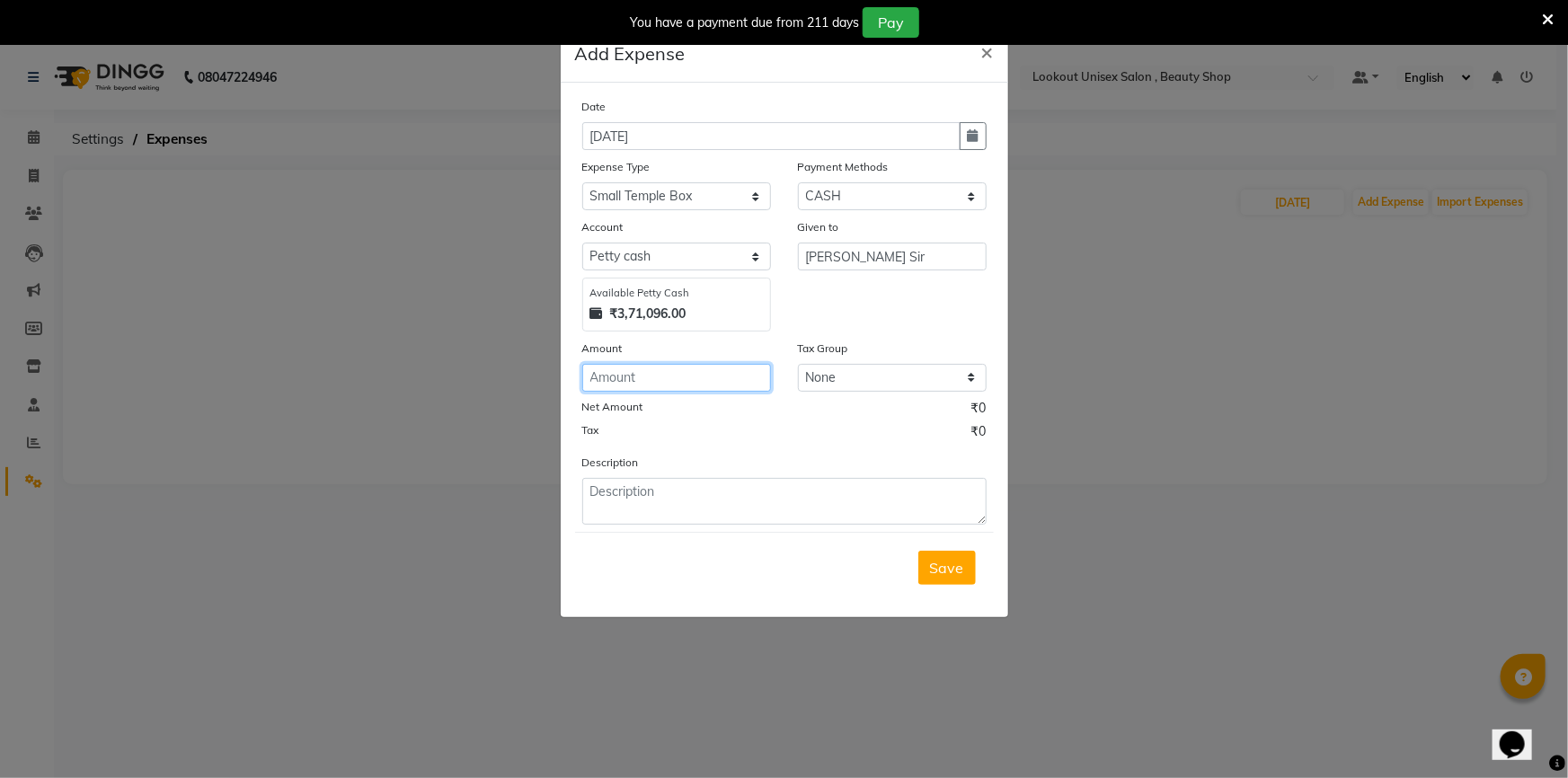
click at [756, 389] on input "number" at bounding box center [677, 378] width 189 height 28
type input "300"
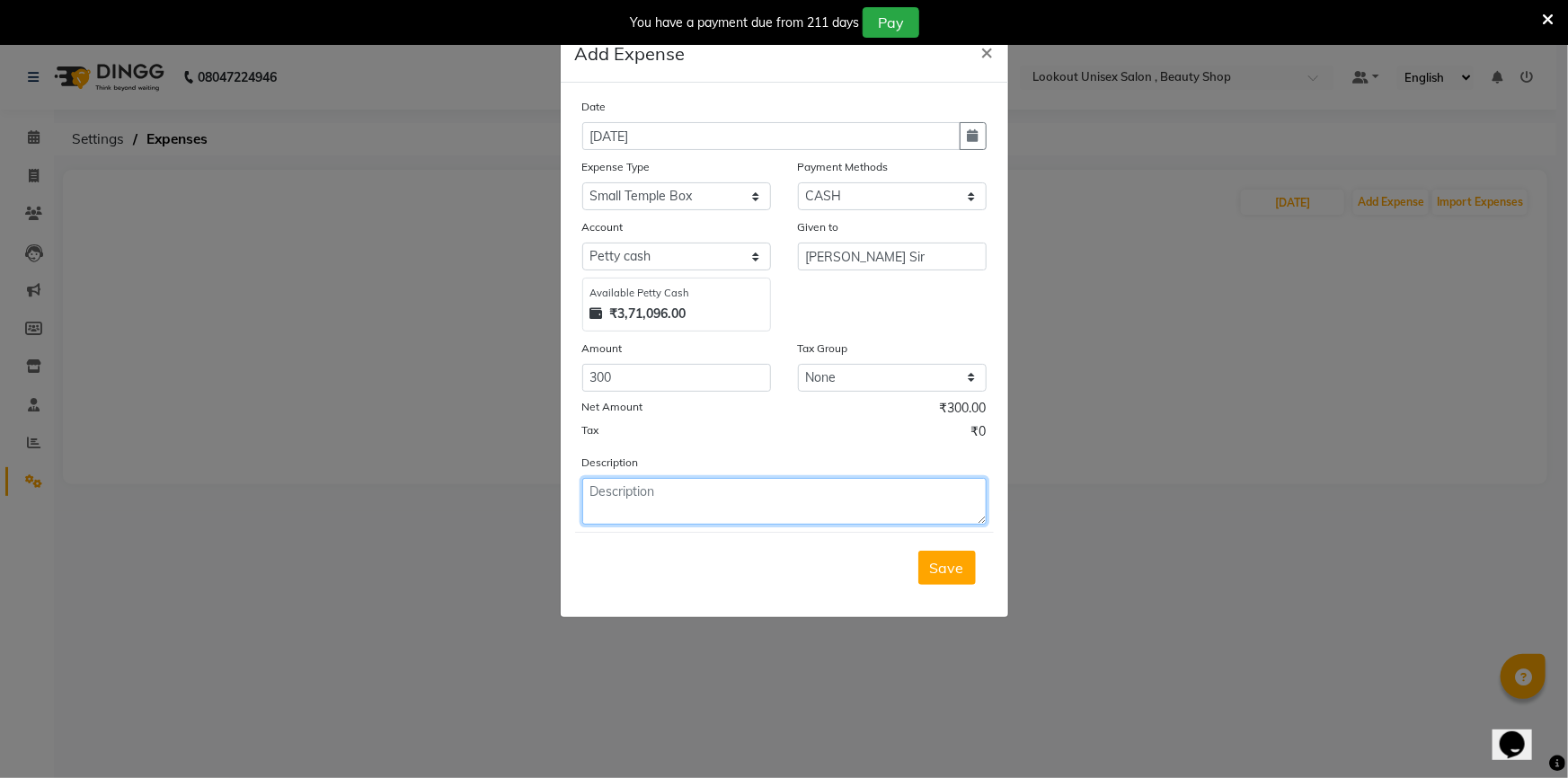
click at [735, 524] on textarea at bounding box center [784, 501] width 405 height 47
type textarea "small temple box"
click at [958, 574] on span "Save" at bounding box center [947, 568] width 34 height 18
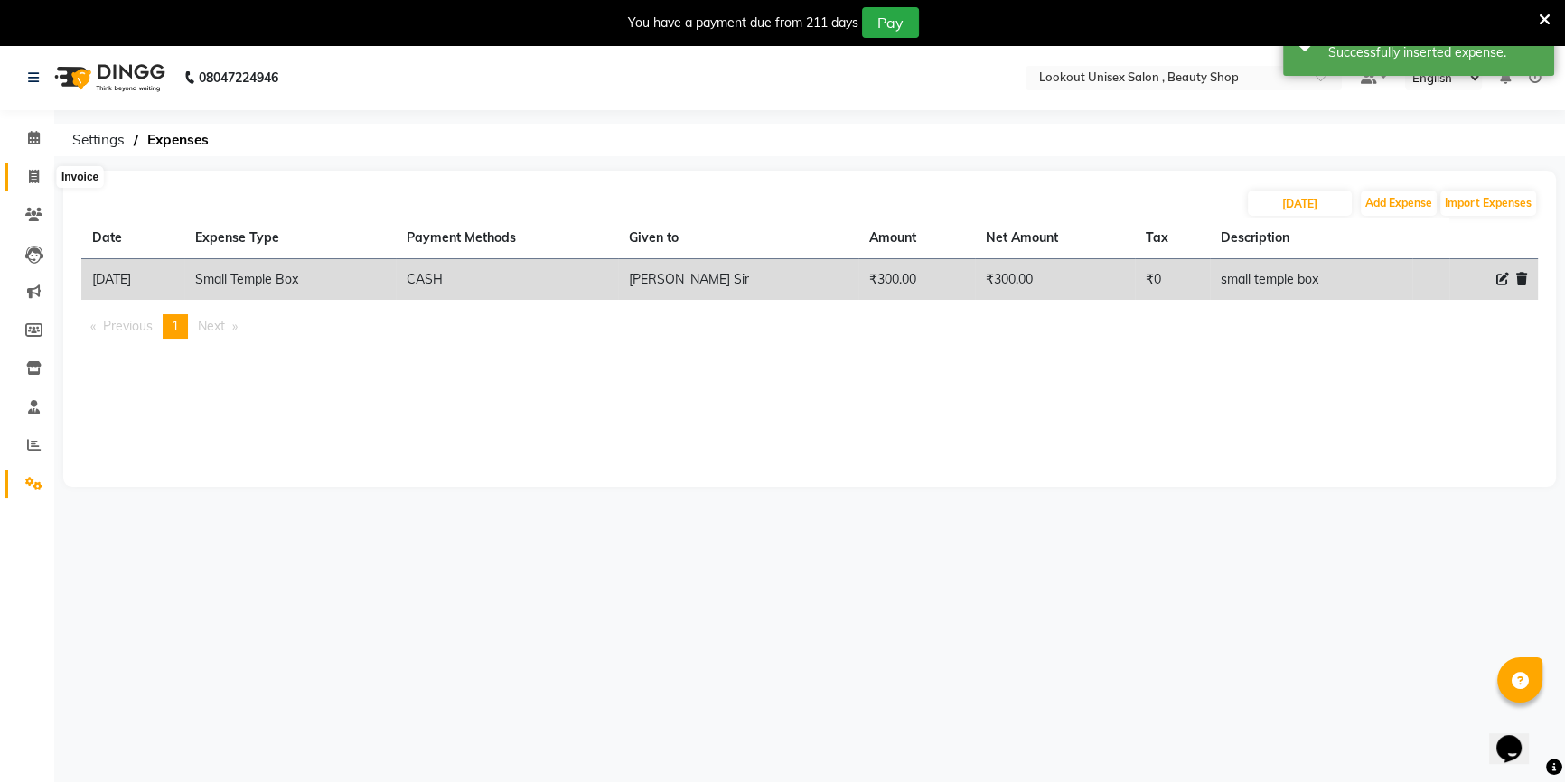
click at [24, 181] on span at bounding box center [34, 177] width 32 height 21
select select "7658"
select select "service"
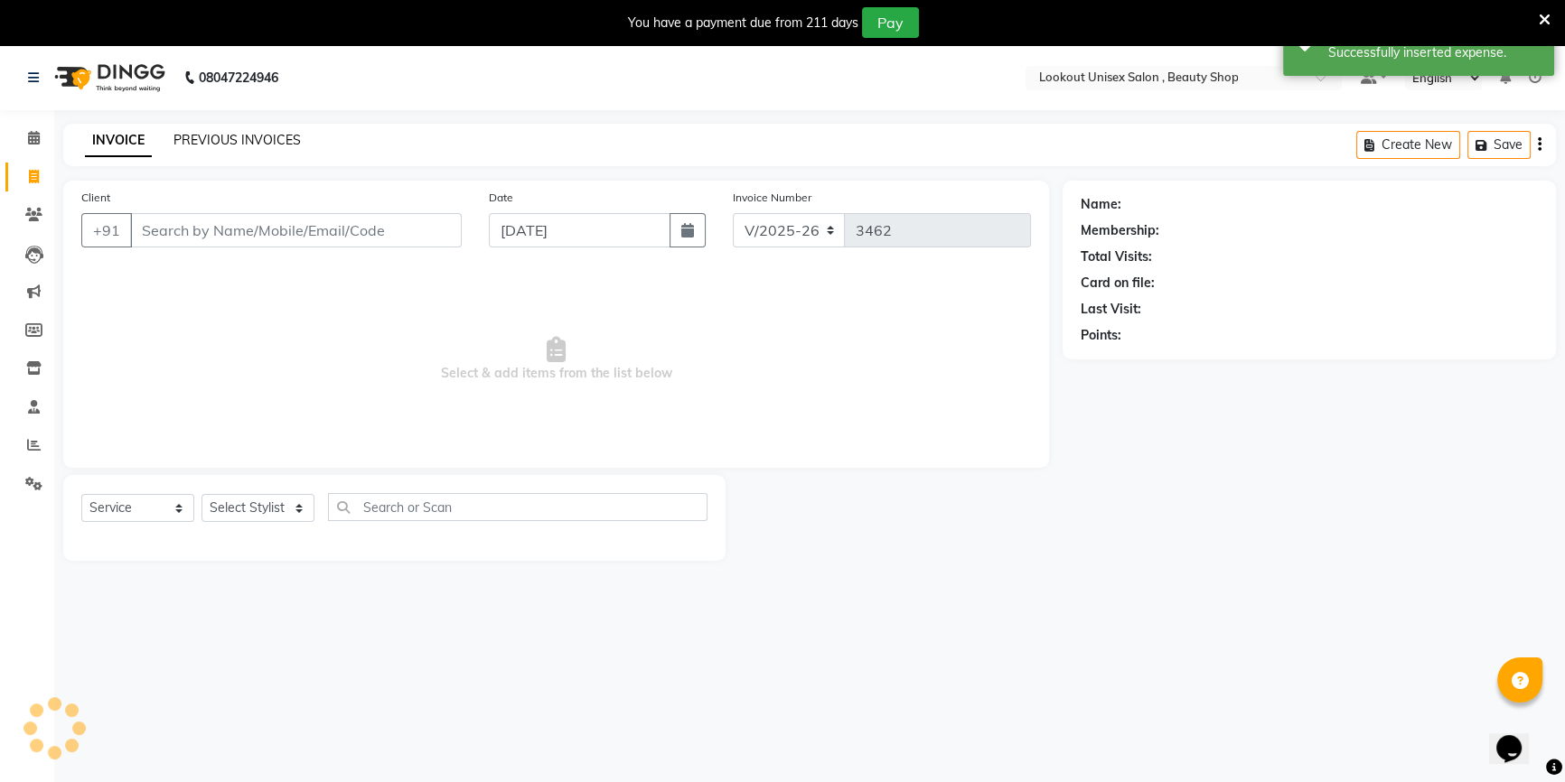
click at [191, 139] on link "PREVIOUS INVOICES" at bounding box center [236, 140] width 127 height 16
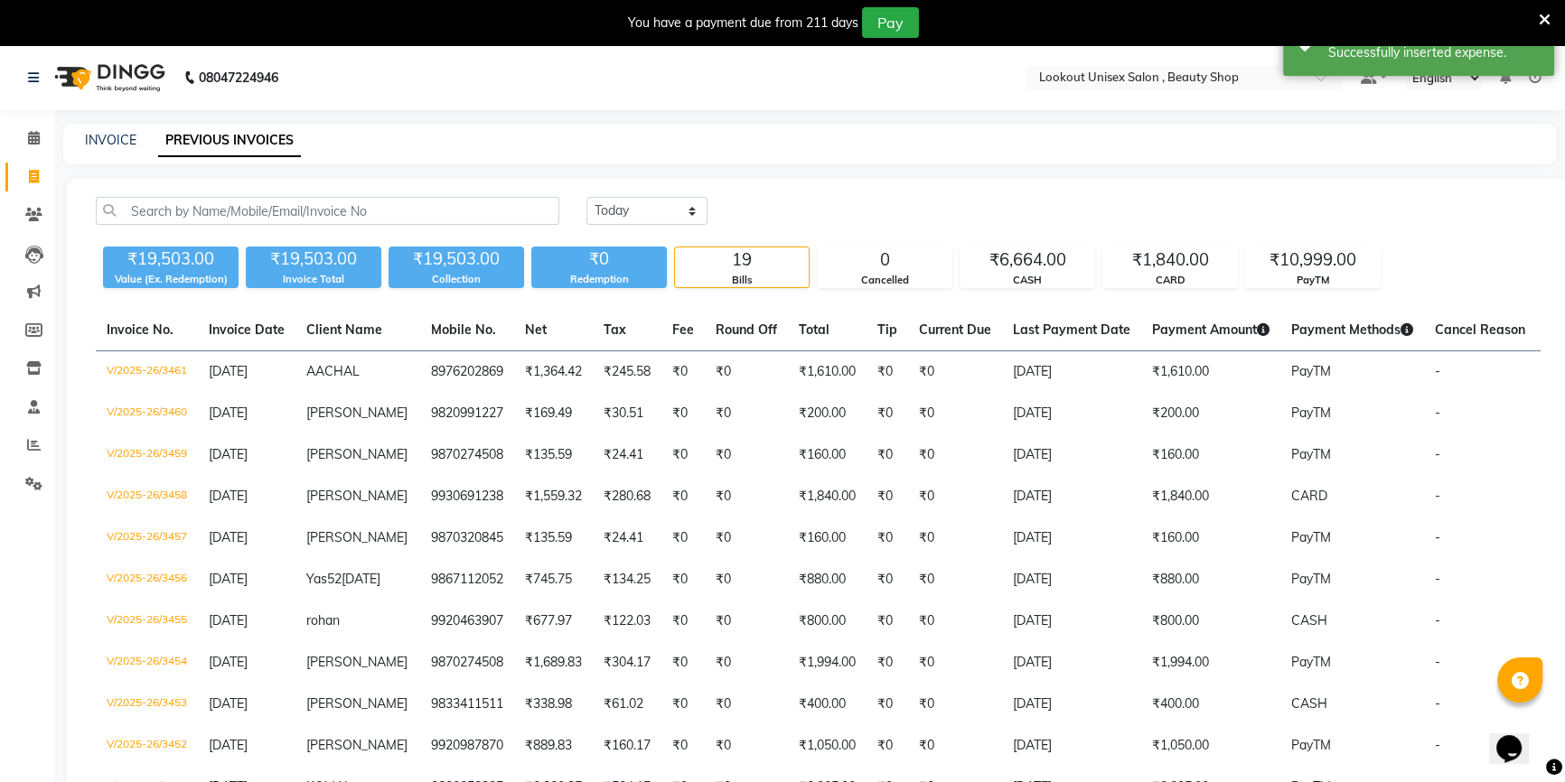
click at [107, 148] on div "INVOICE" at bounding box center [110, 140] width 51 height 19
click at [107, 133] on link "INVOICE" at bounding box center [110, 140] width 51 height 16
select select "7658"
select select "service"
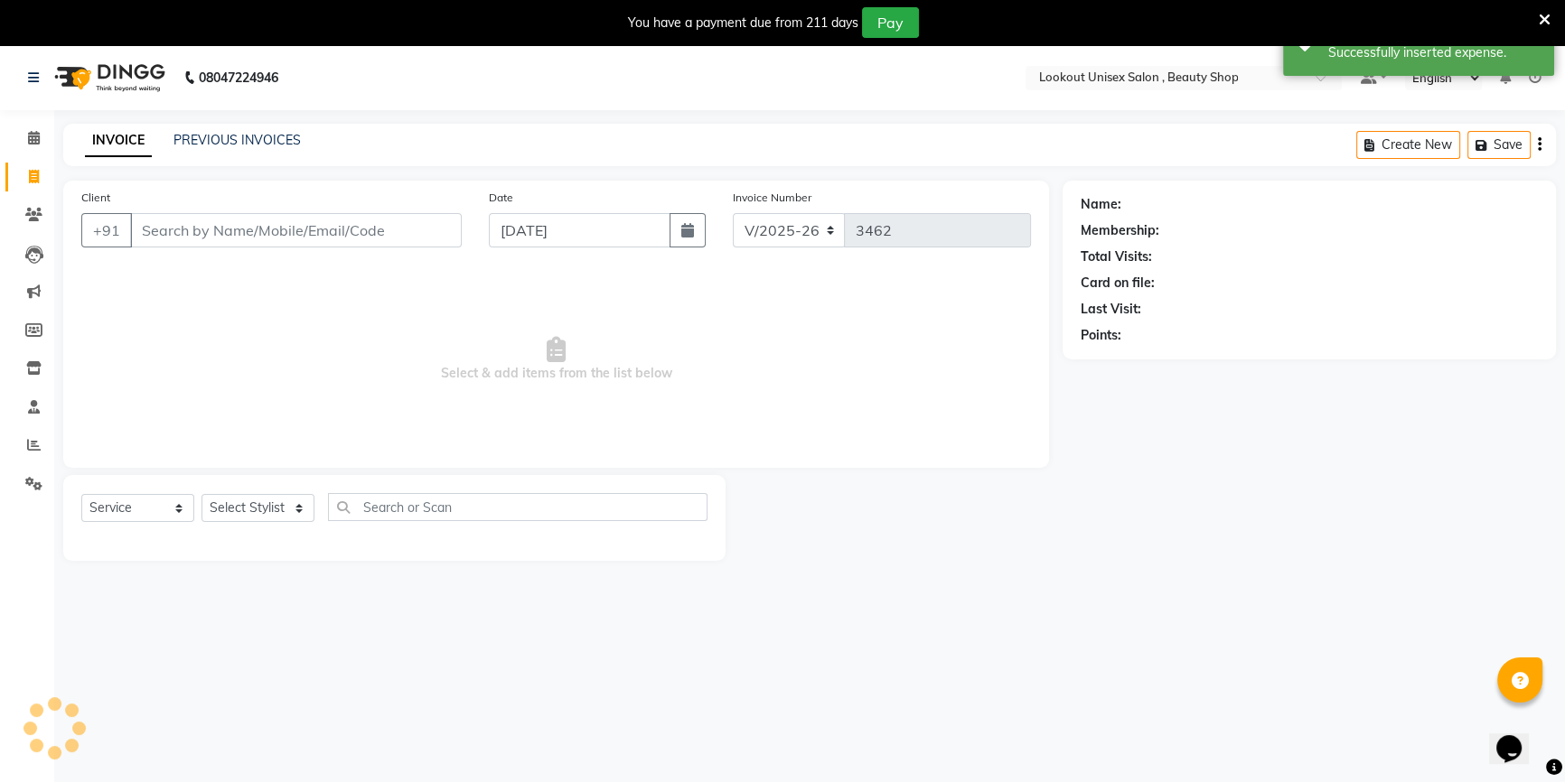
scroll to position [45, 0]
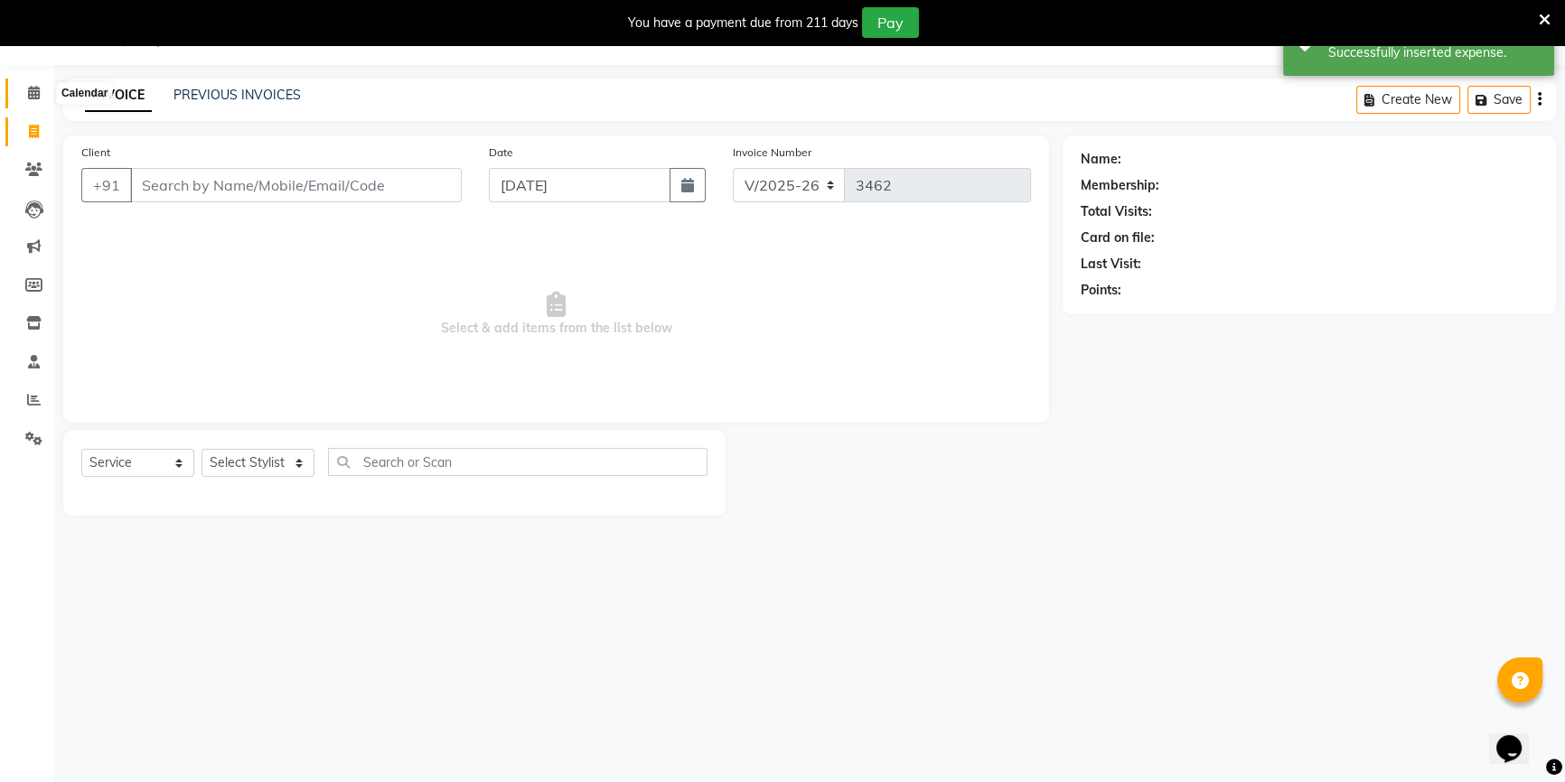
click at [28, 92] on icon at bounding box center [34, 93] width 12 height 14
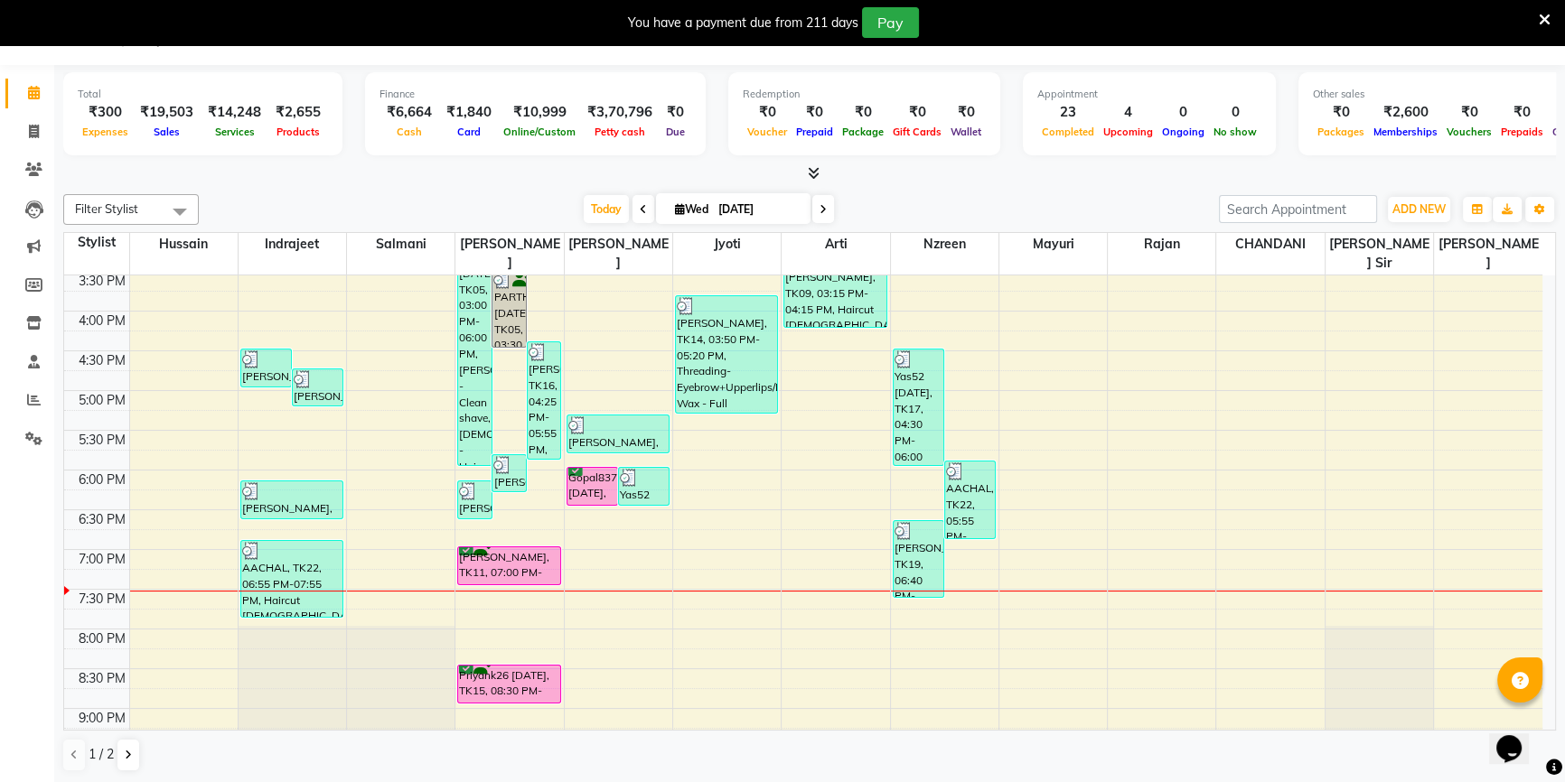
scroll to position [633, 0]
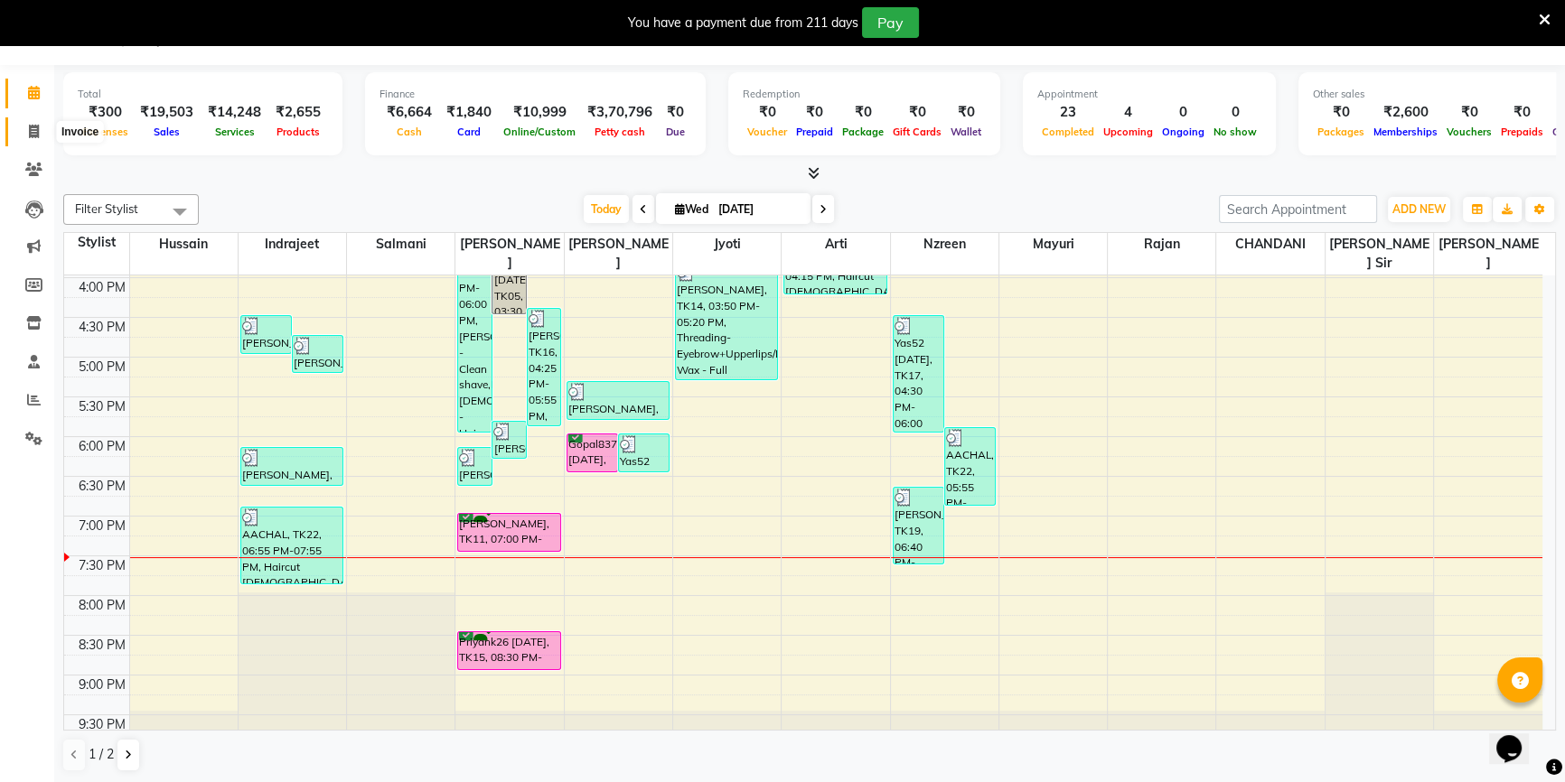
click at [29, 126] on icon at bounding box center [34, 132] width 10 height 14
select select "7658"
select select "service"
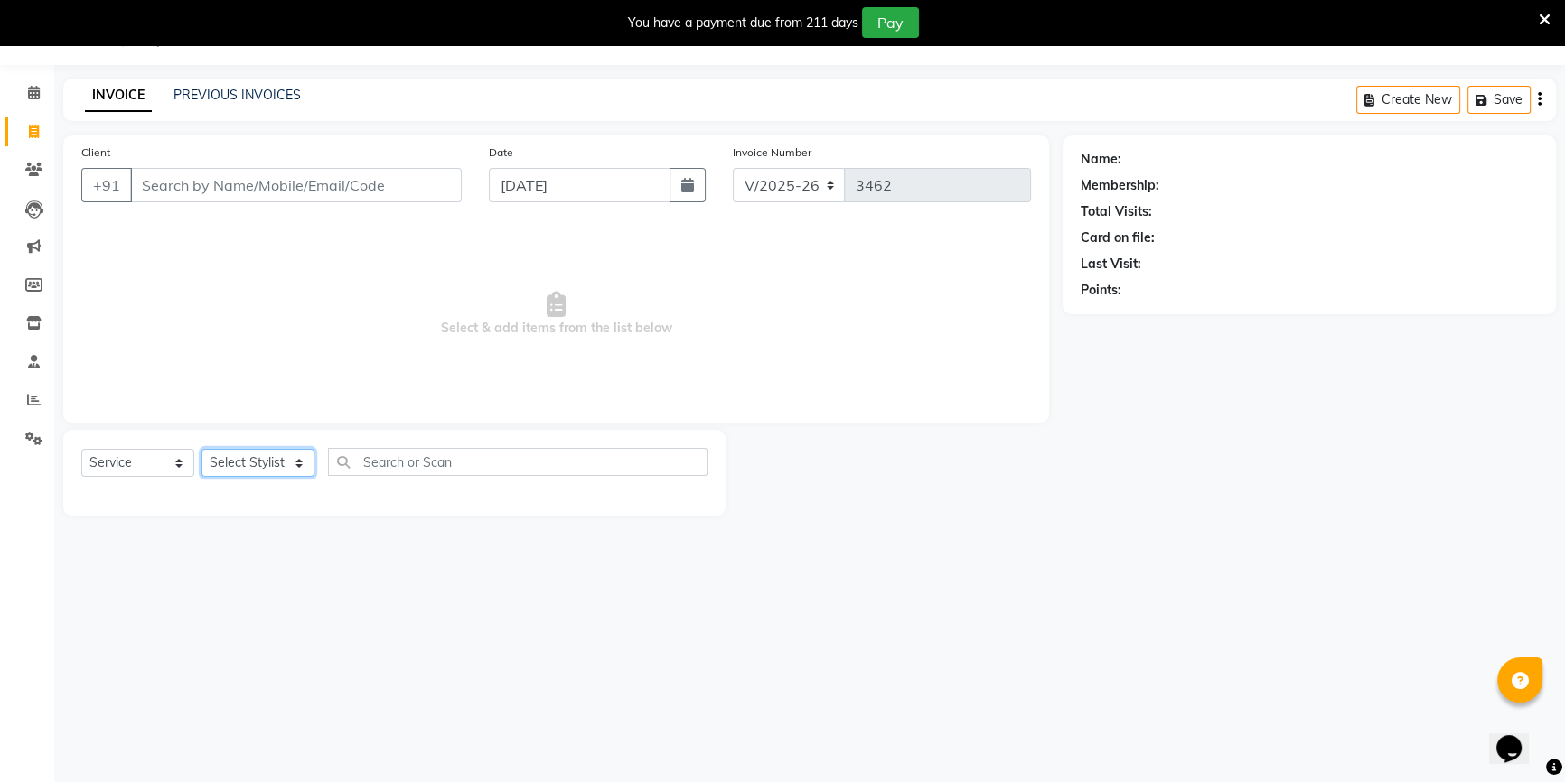
click at [267, 473] on select "Select Stylist [PERSON_NAME] [PERSON_NAME] Sir Disha [PERSON_NAME] Jyoti Mahesh…" at bounding box center [257, 463] width 113 height 28
select select "68561"
click at [201, 449] on select "Select Stylist [PERSON_NAME] [PERSON_NAME] Sir Disha [PERSON_NAME] Jyoti Mahesh…" at bounding box center [257, 463] width 113 height 28
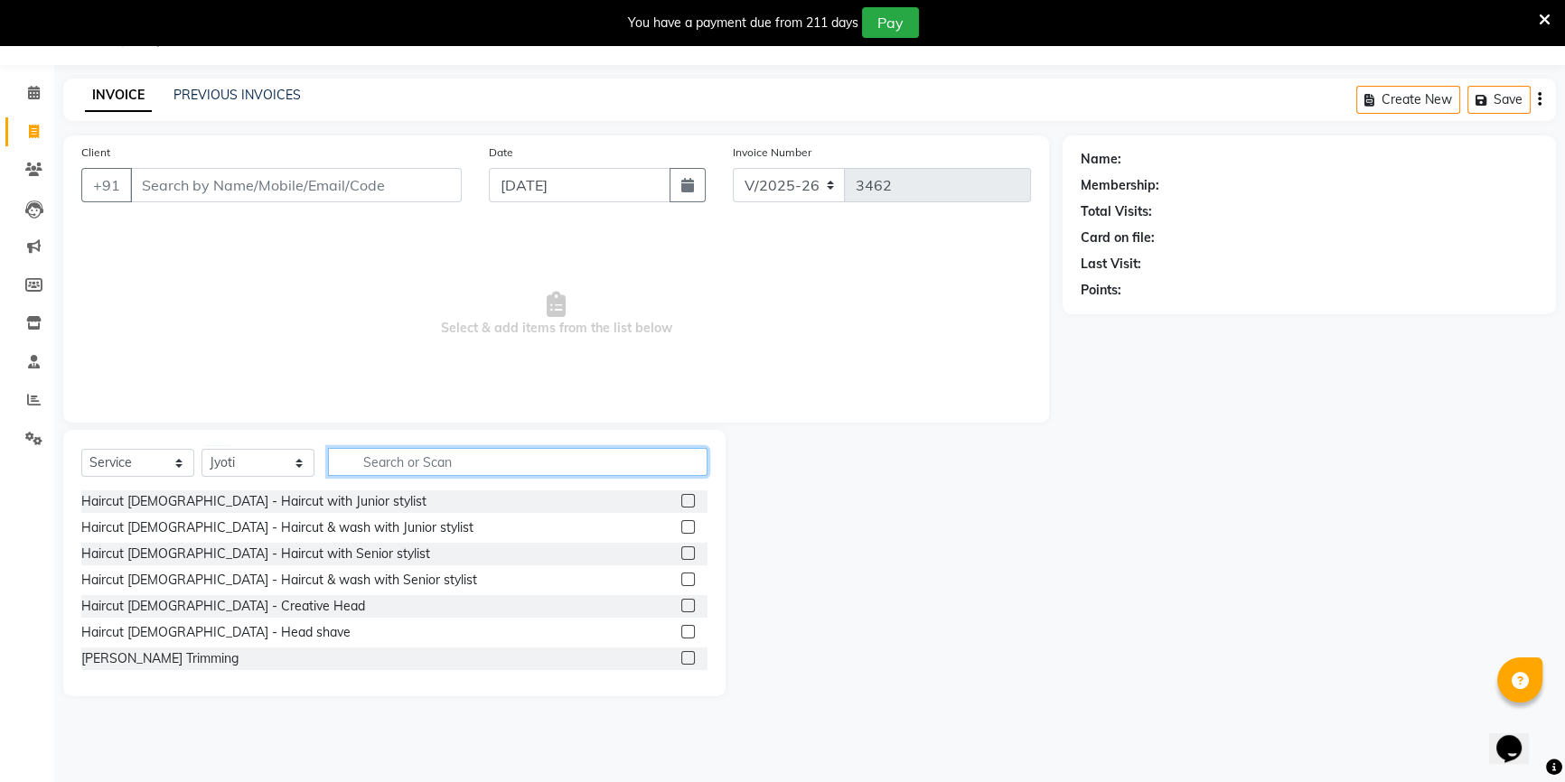
click at [385, 460] on input "text" at bounding box center [517, 462] width 379 height 28
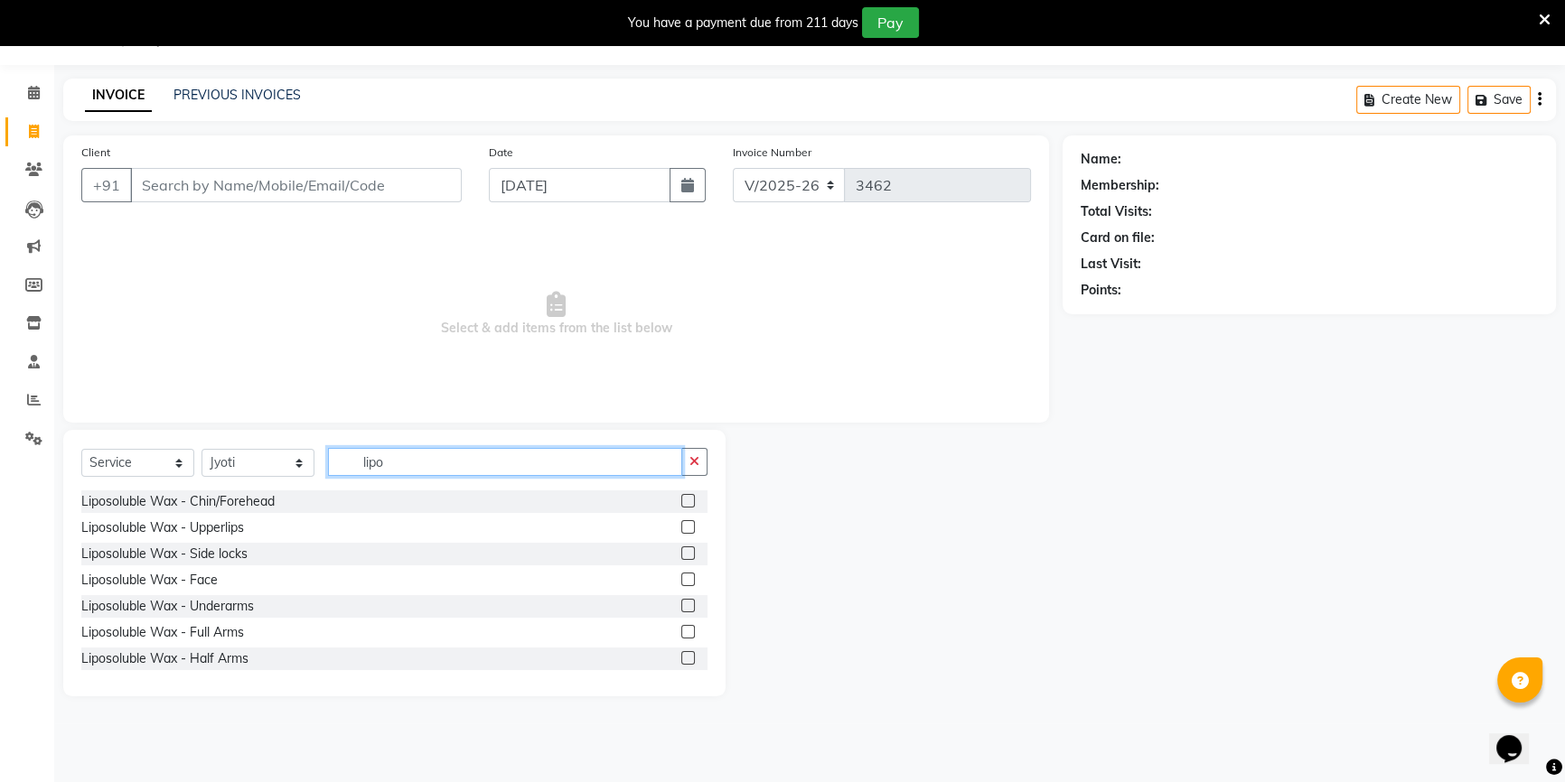
type input "lipo"
click at [224, 642] on div "Liposoluble Wax - Full Arms" at bounding box center [394, 633] width 626 height 23
click at [224, 633] on div "Liposoluble Wax - Full Arms" at bounding box center [162, 632] width 163 height 19
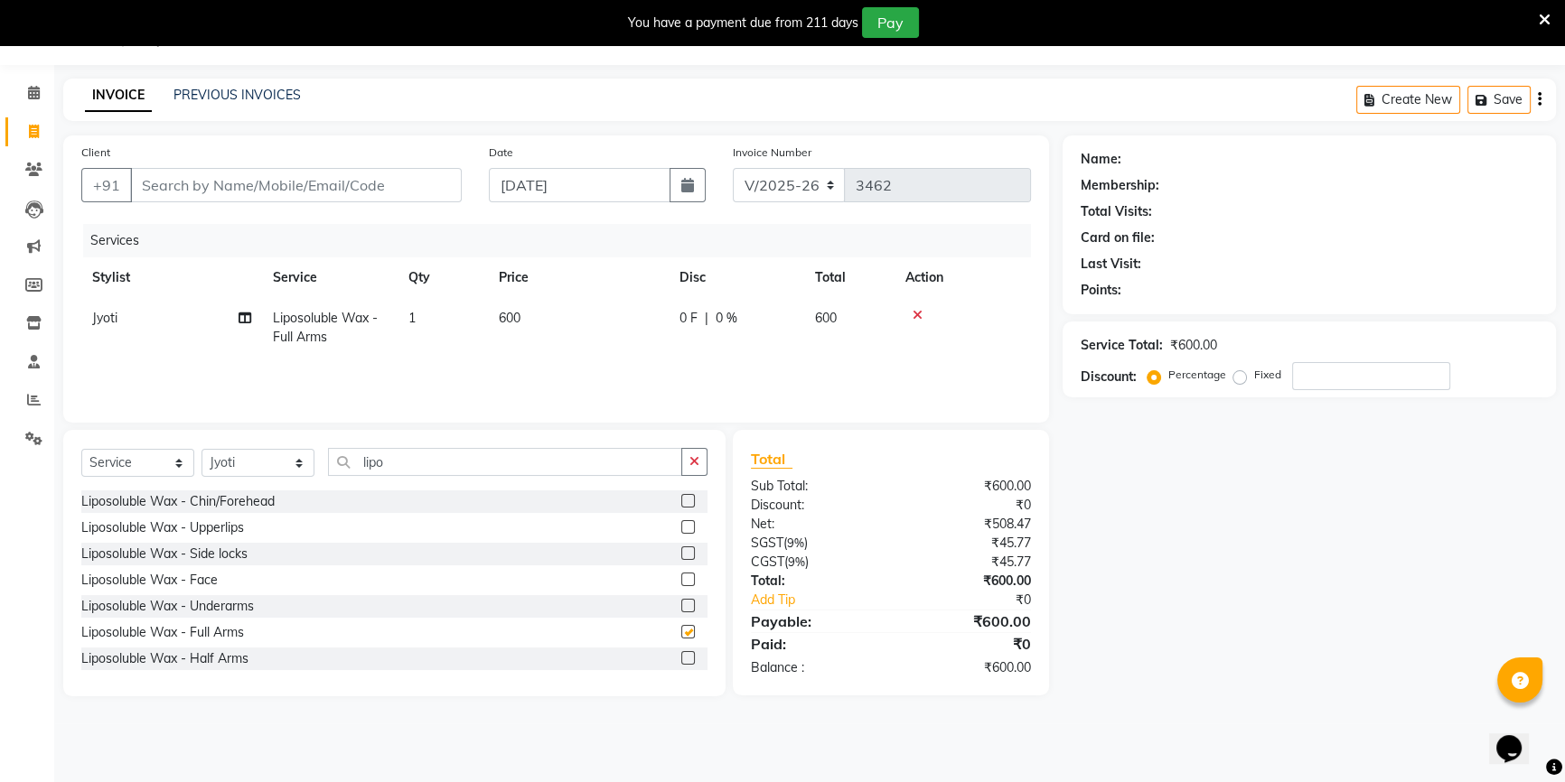
checkbox input "false"
click at [224, 615] on div "Liposoluble Wax - Underarms" at bounding box center [167, 606] width 173 height 19
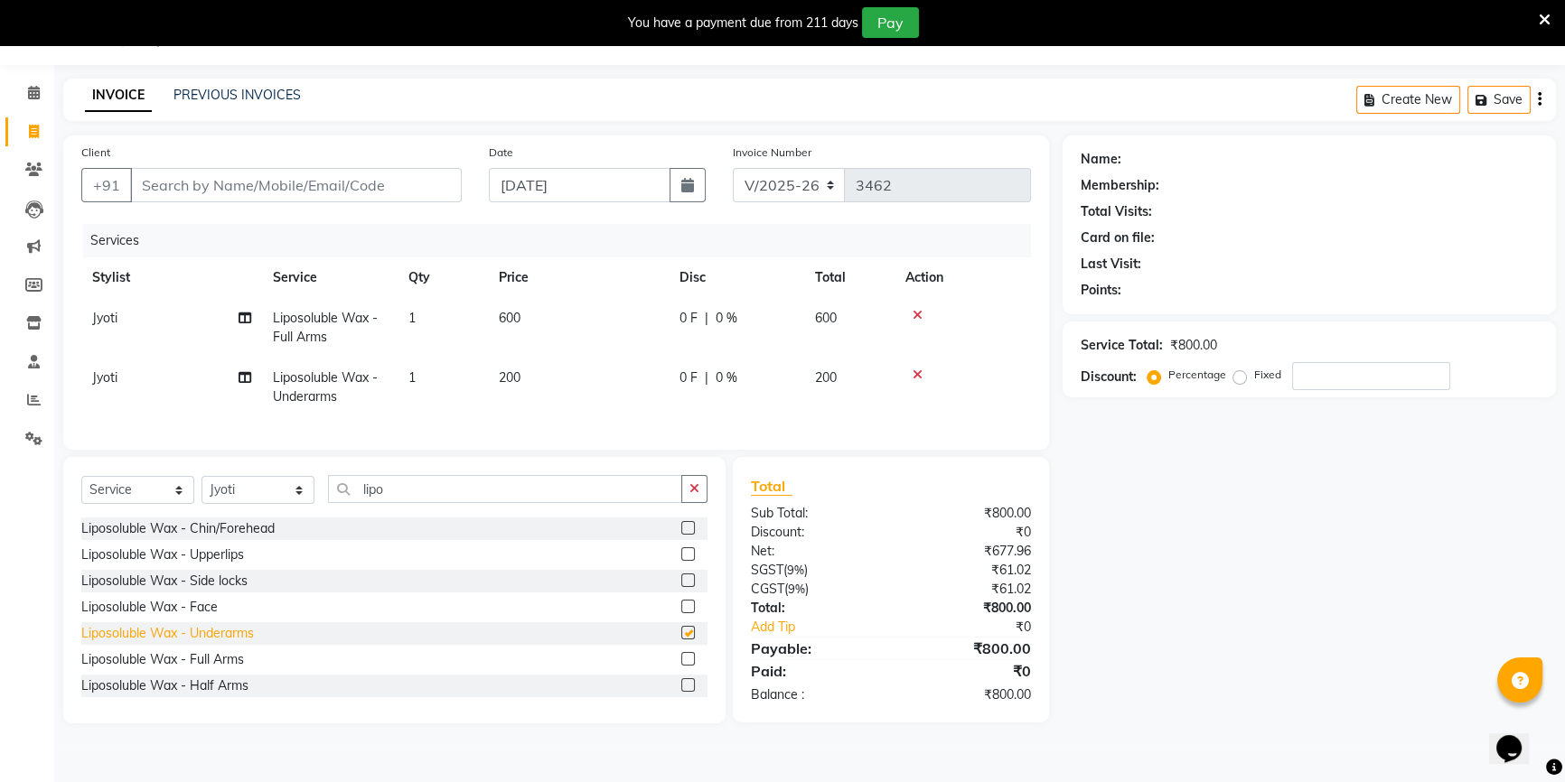
checkbox input "false"
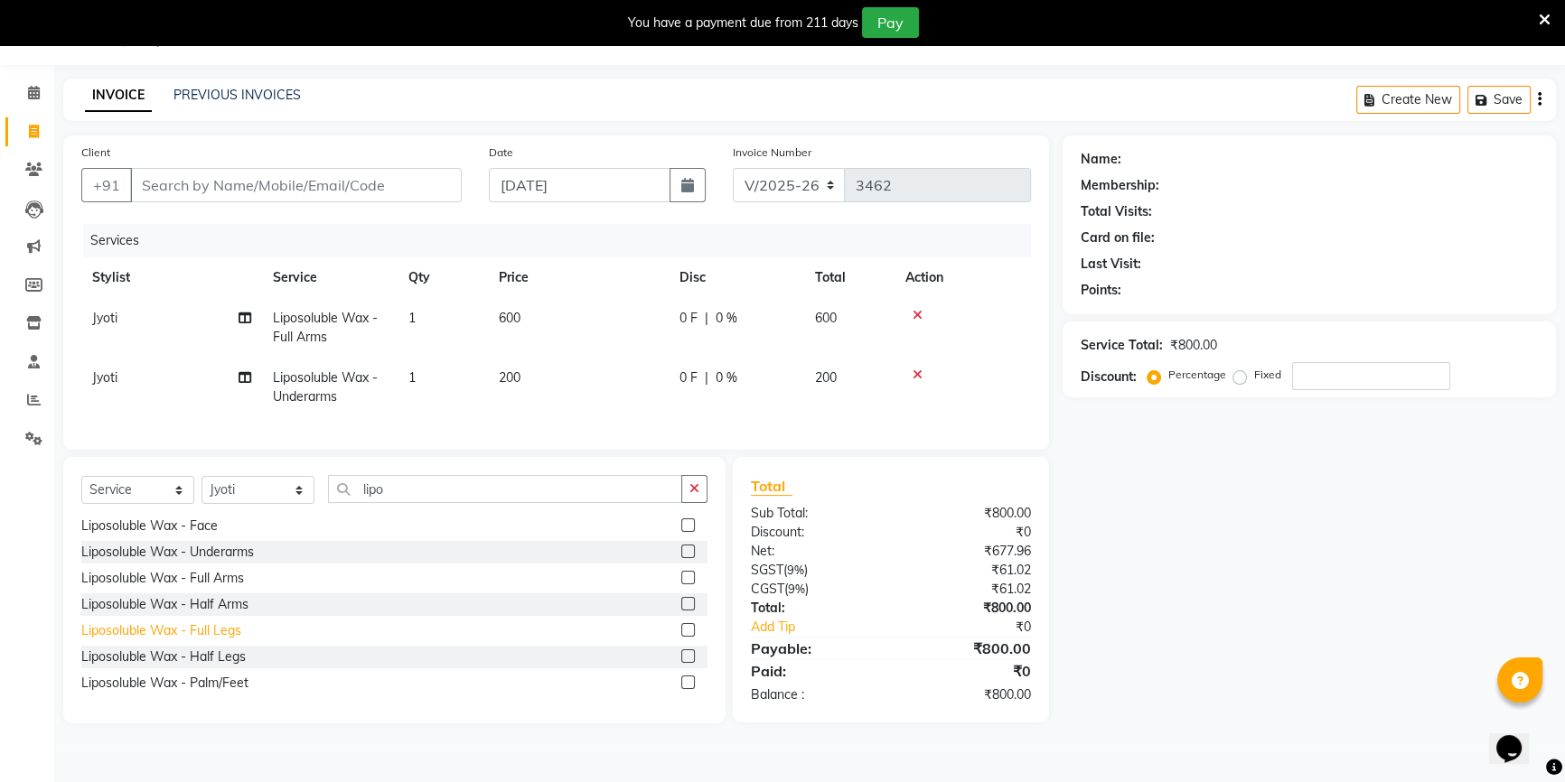
click at [231, 638] on div "Liposoluble Wax - Full Legs" at bounding box center [161, 631] width 160 height 19
checkbox input "false"
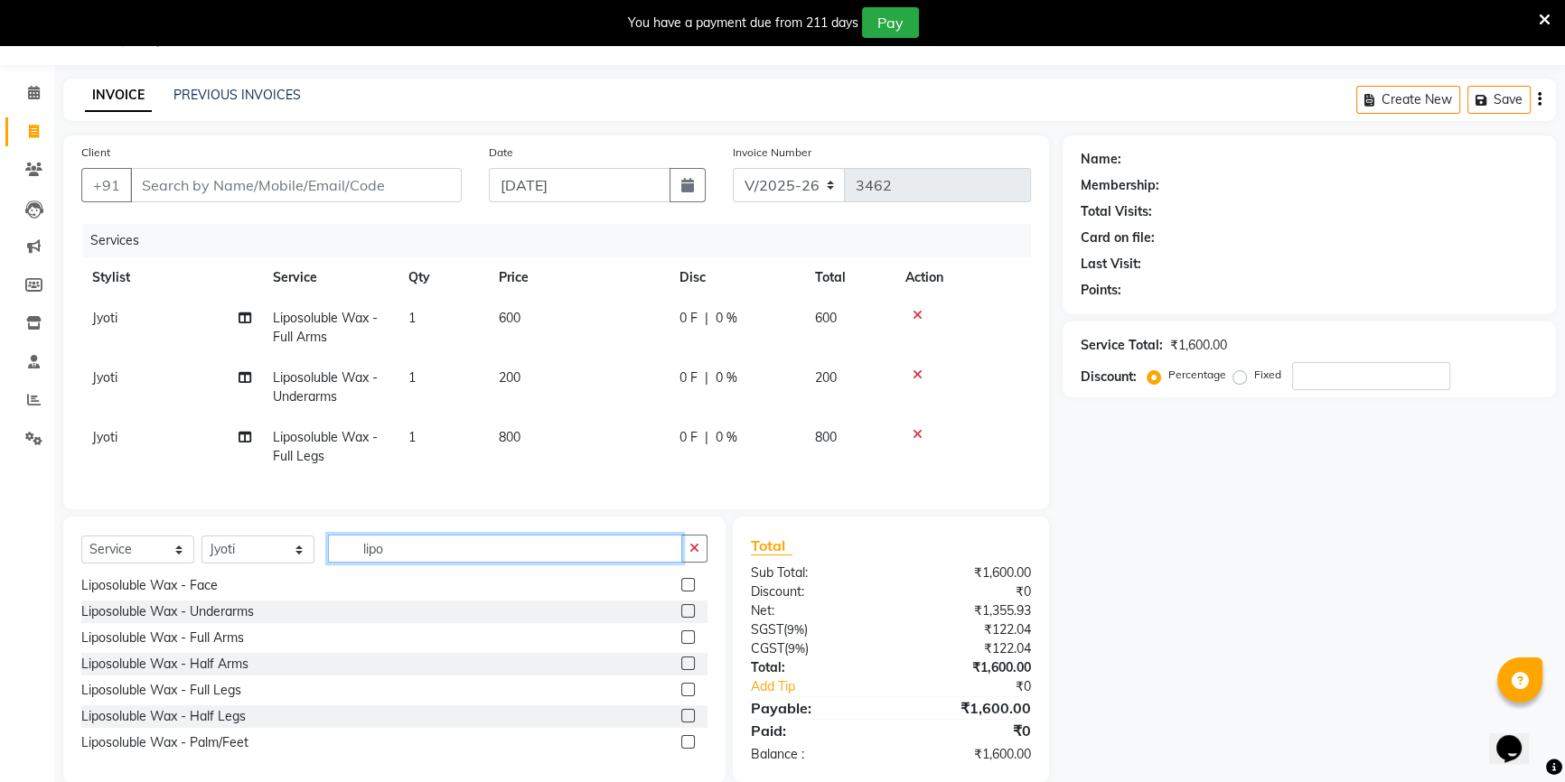
click at [422, 553] on input "lipo" at bounding box center [505, 549] width 354 height 28
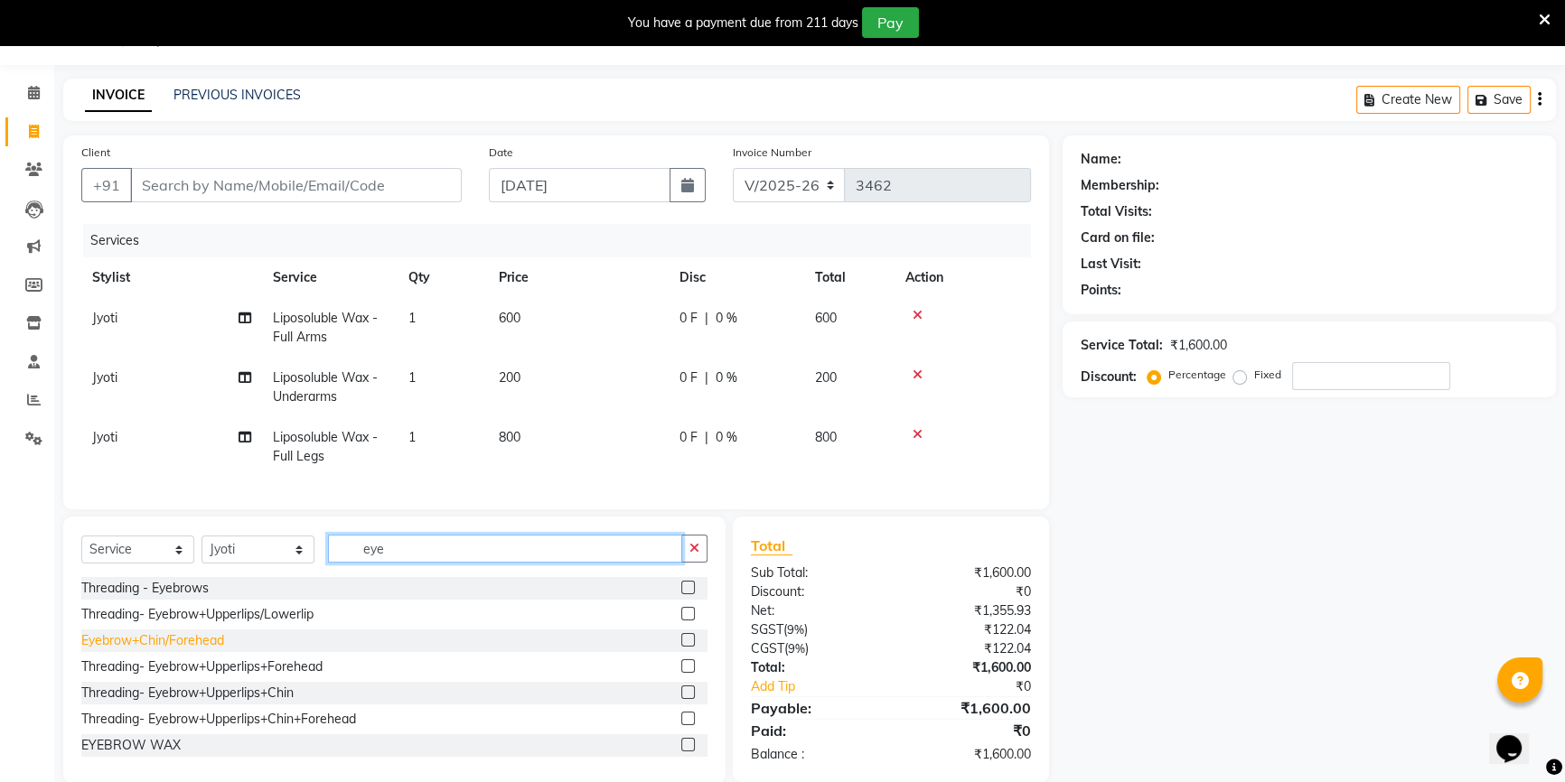
type input "eye"
click at [181, 650] on div "Eyebrow+Chin/Forehead" at bounding box center [152, 640] width 143 height 19
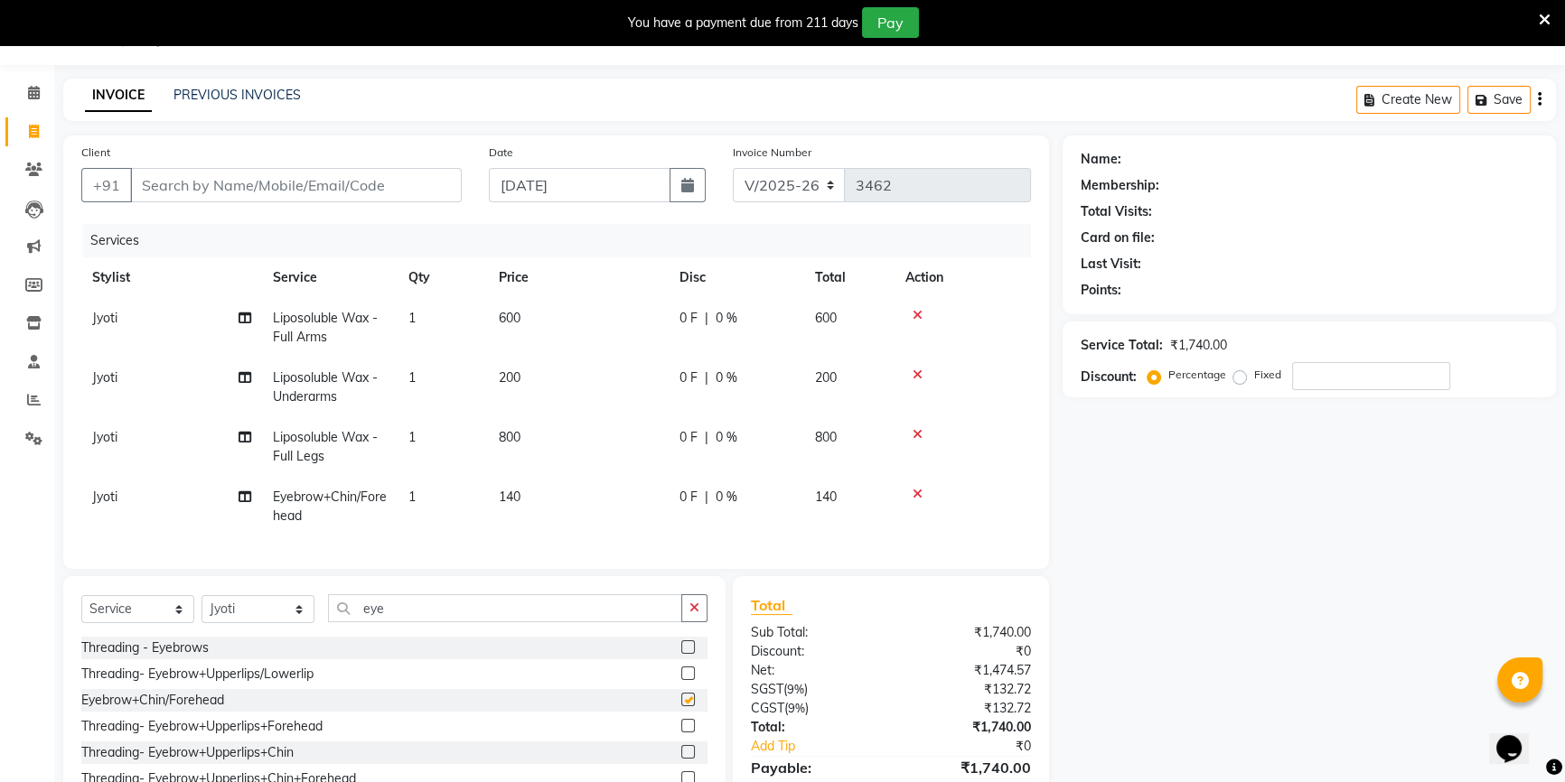
checkbox input "false"
click at [439, 622] on input "eye" at bounding box center [505, 608] width 354 height 28
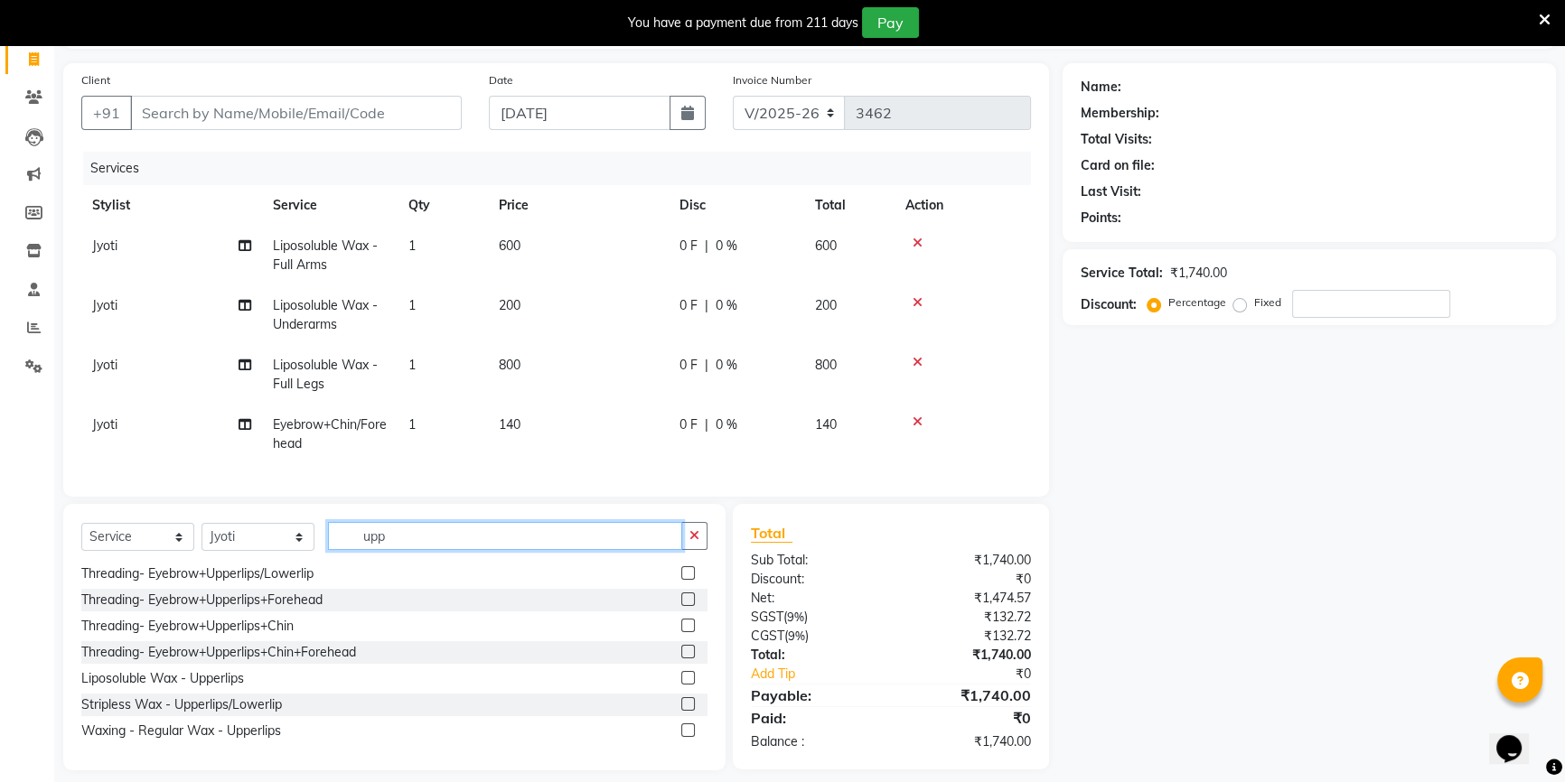
scroll to position [126, 0]
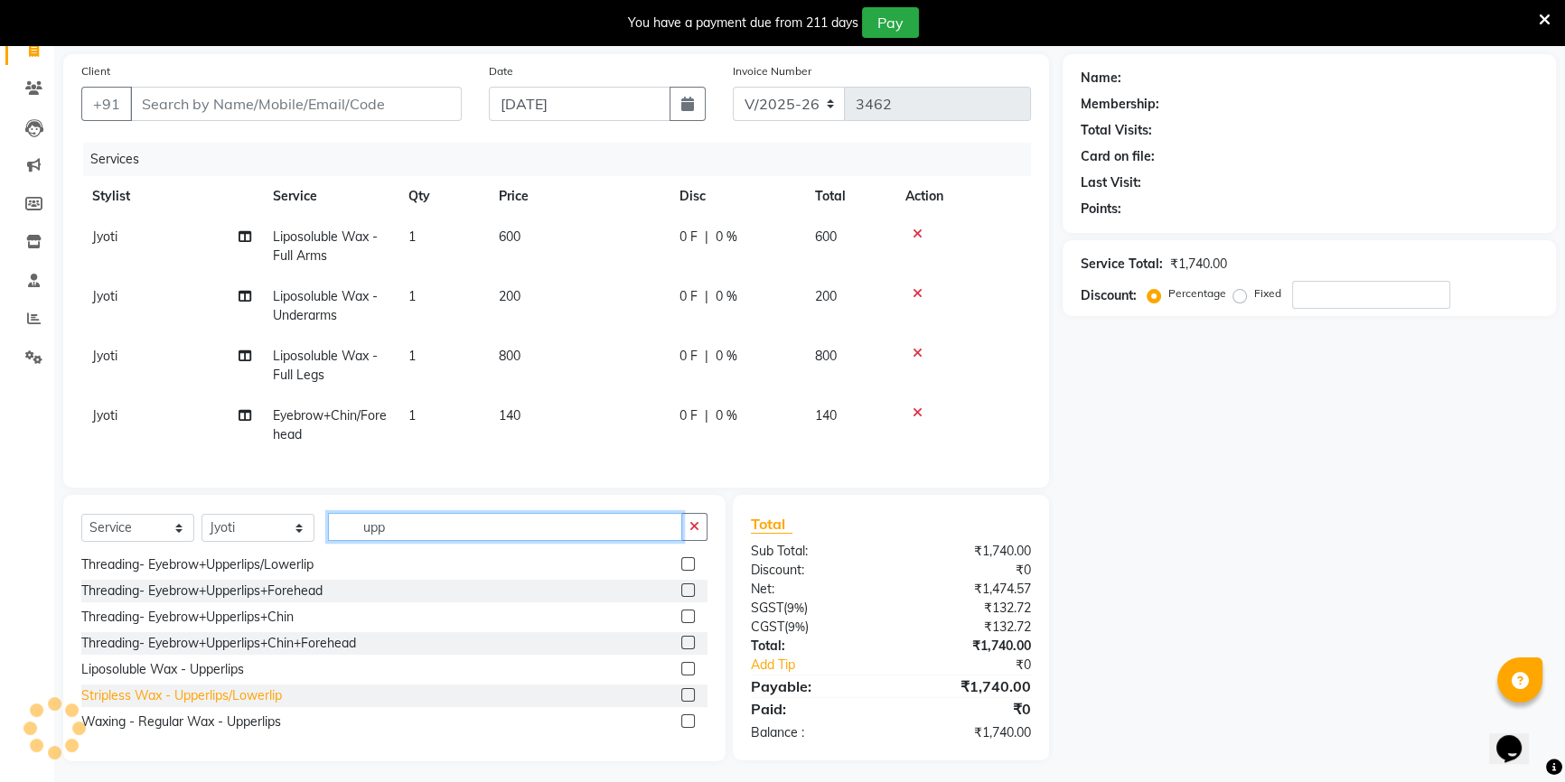
type input "upp"
click at [220, 706] on div "Stripless Wax - Upperlips/Lowerlip" at bounding box center [181, 696] width 201 height 19
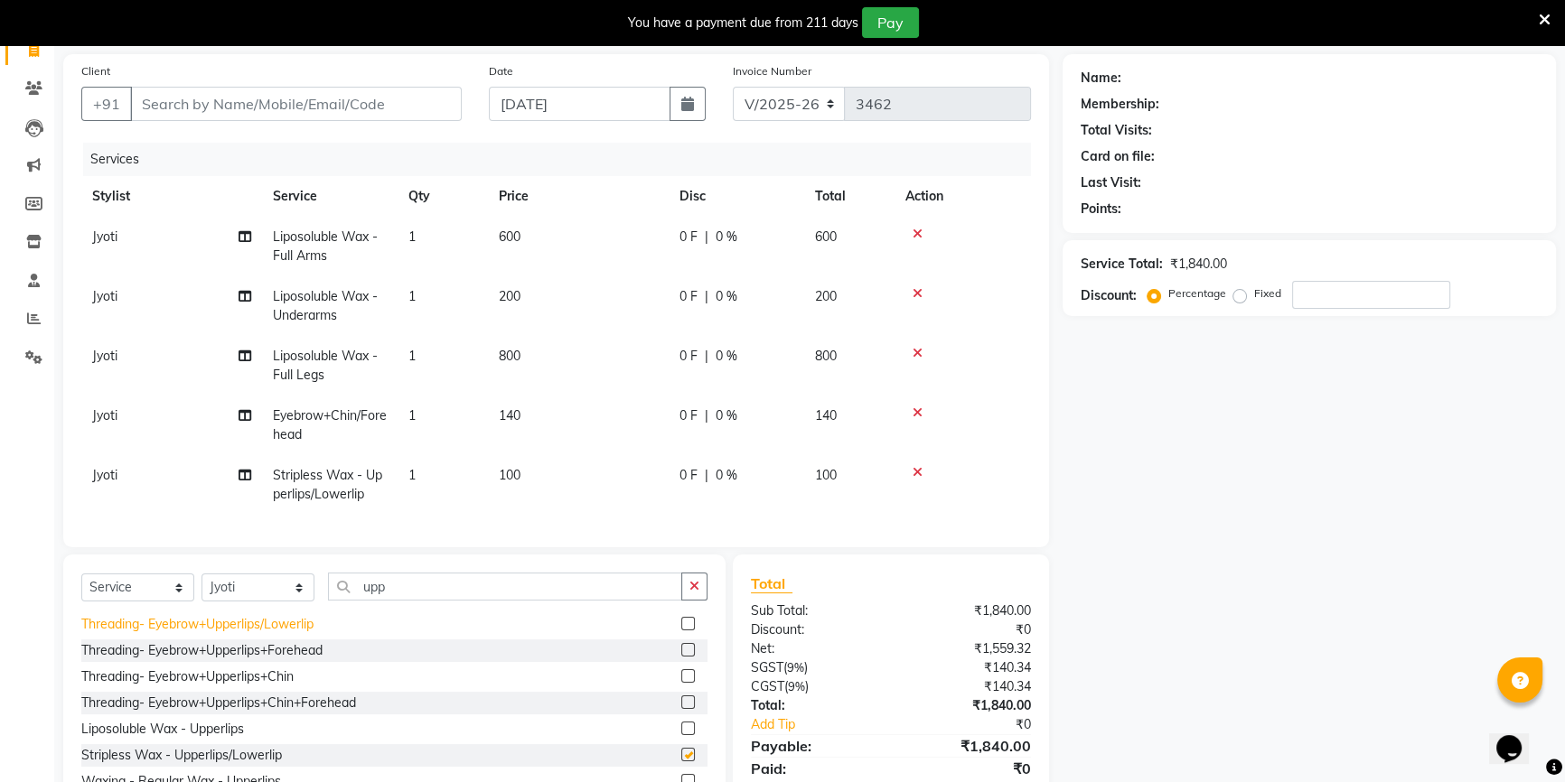
checkbox input "false"
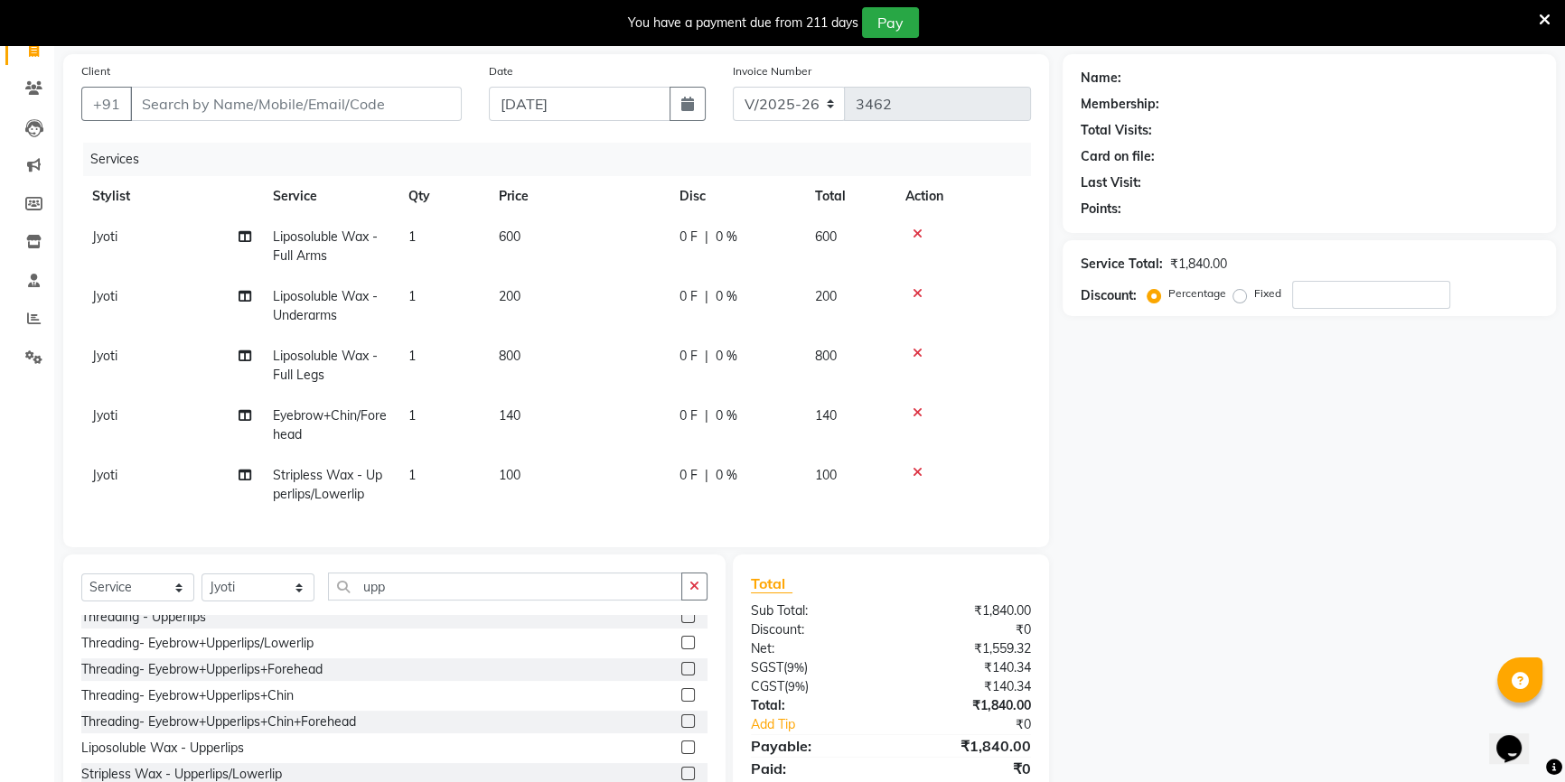
scroll to position [0, 0]
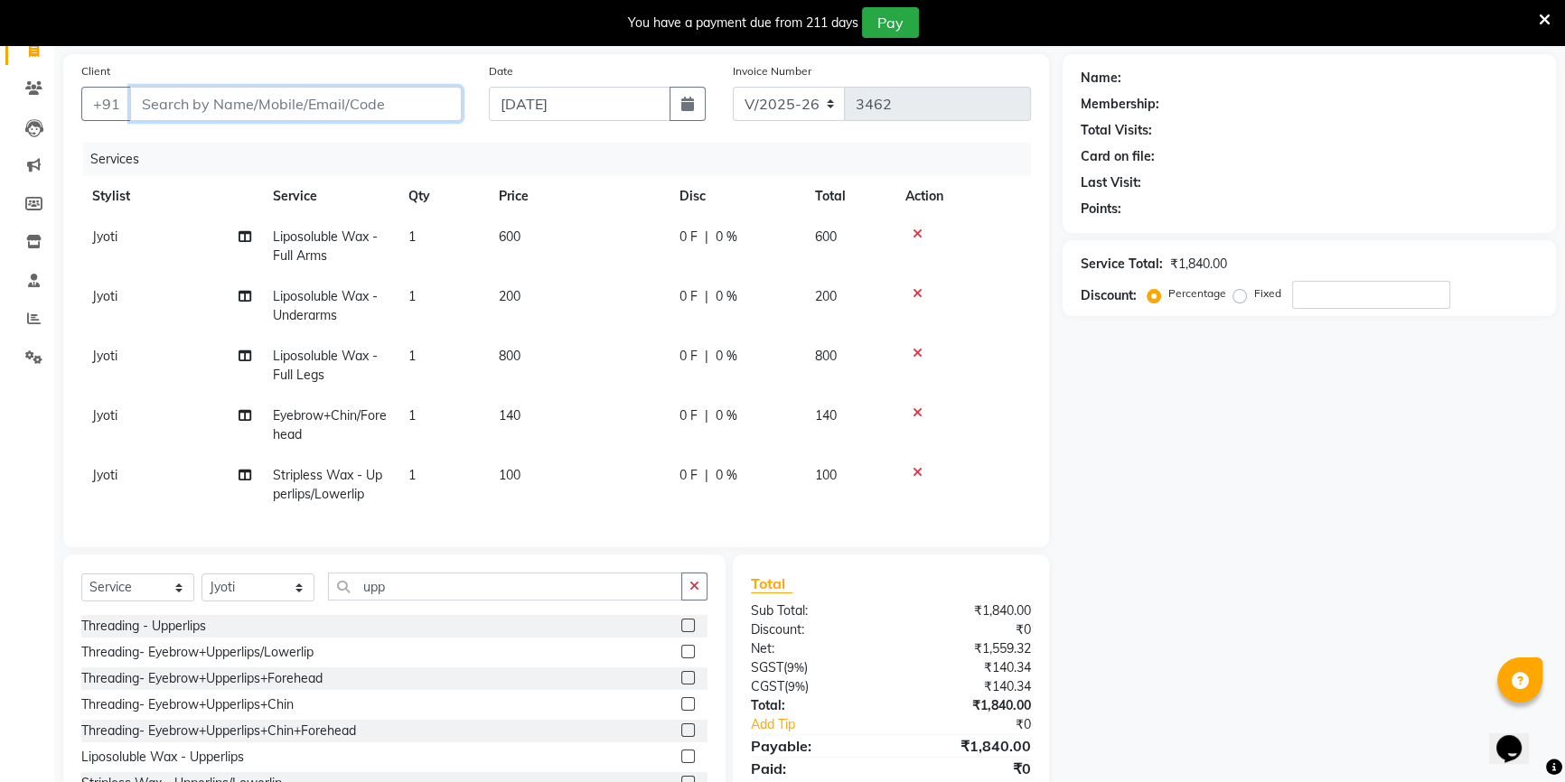
click at [353, 99] on input "Client" at bounding box center [296, 104] width 332 height 34
type input "9*"
type input "0"
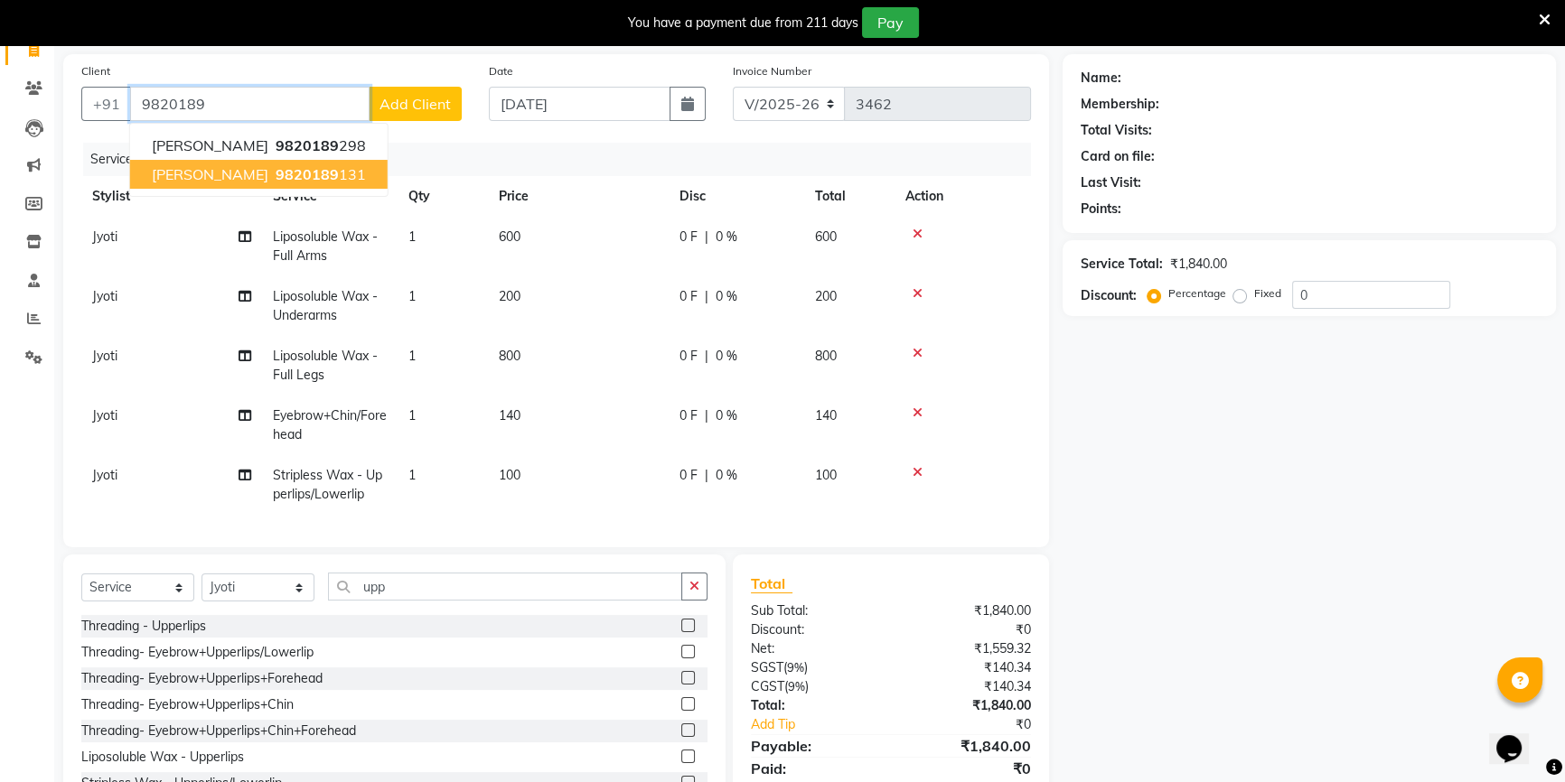
click at [320, 190] on ngb-typeahead-window "[PERSON_NAME] 9820189 298 [PERSON_NAME] 9820189 131" at bounding box center [258, 160] width 259 height 74
click at [319, 178] on button "[PERSON_NAME] 9820189 131" at bounding box center [258, 174] width 257 height 29
type input "9820189131"
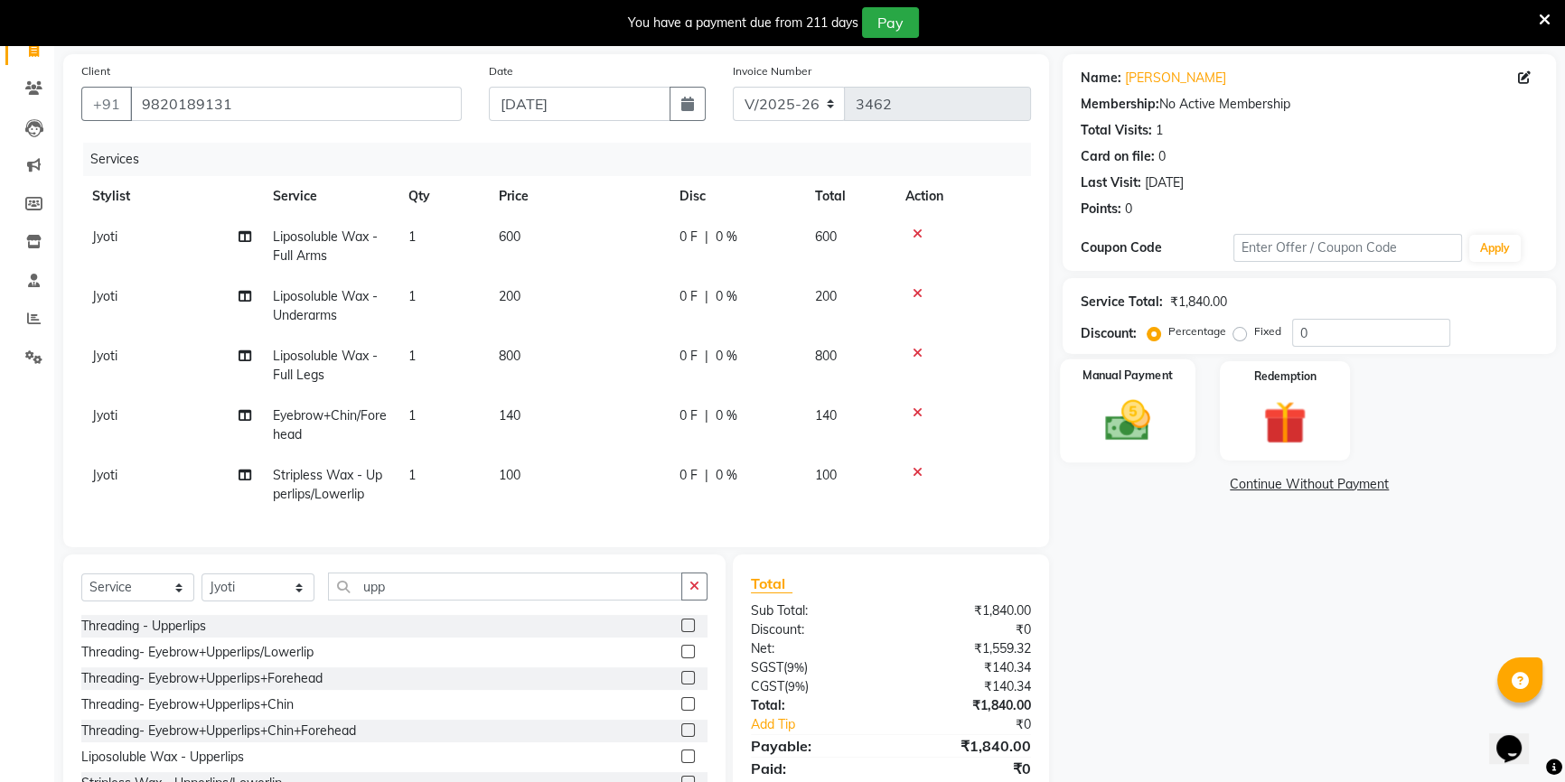
click at [1178, 427] on div "Manual Payment" at bounding box center [1128, 411] width 136 height 103
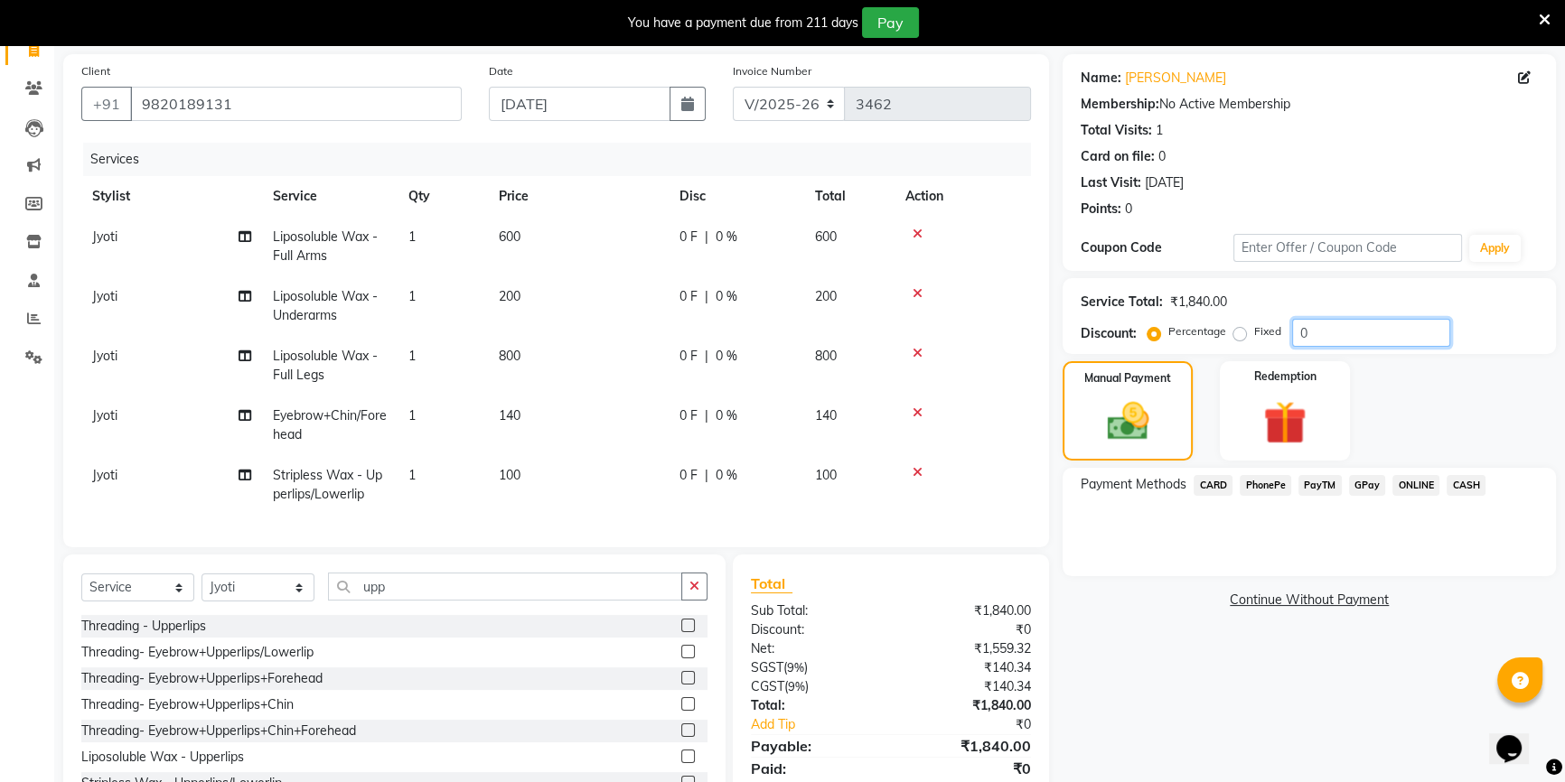
click at [1298, 337] on input "0" at bounding box center [1371, 333] width 158 height 28
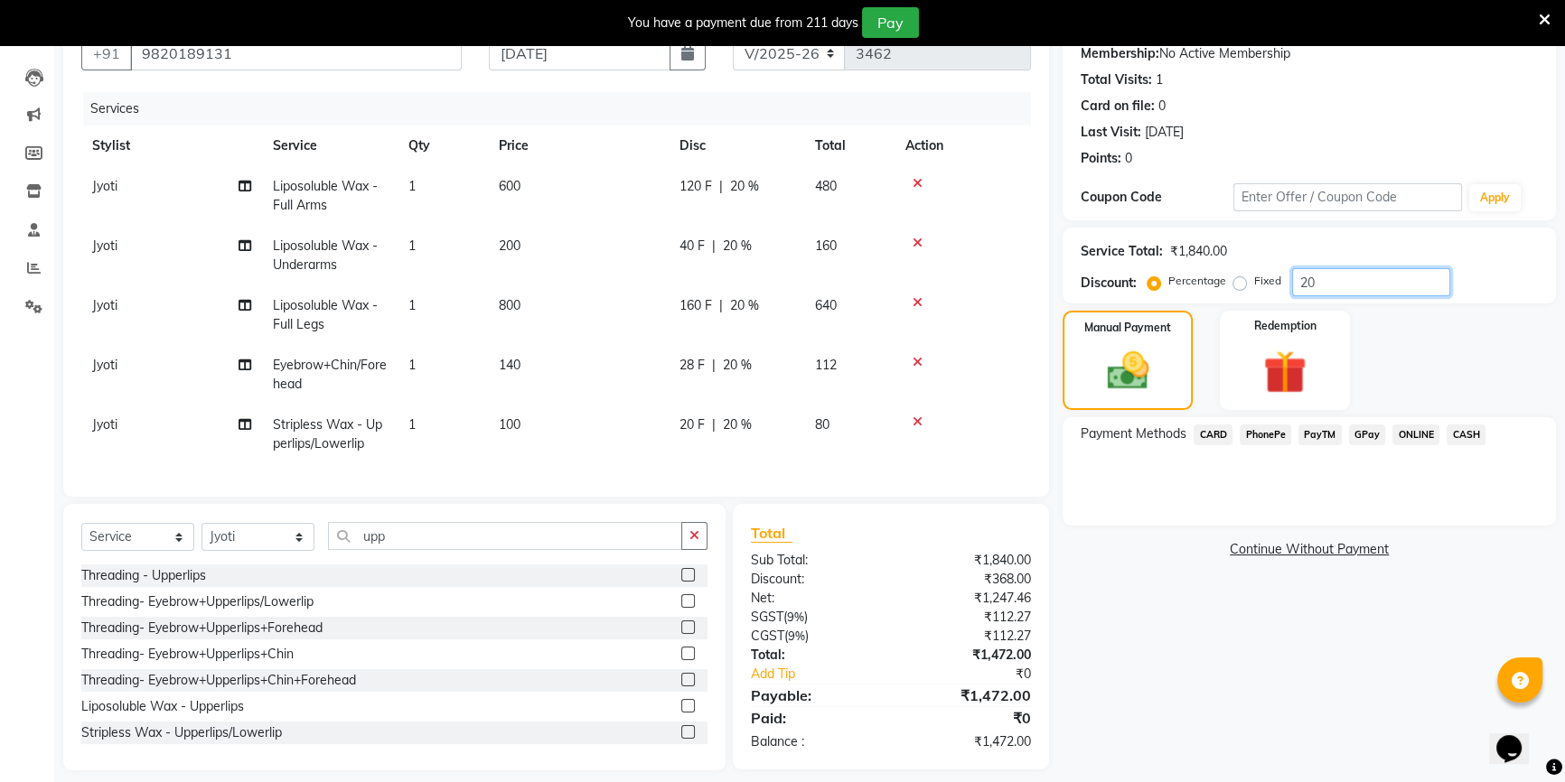
scroll to position [204, 0]
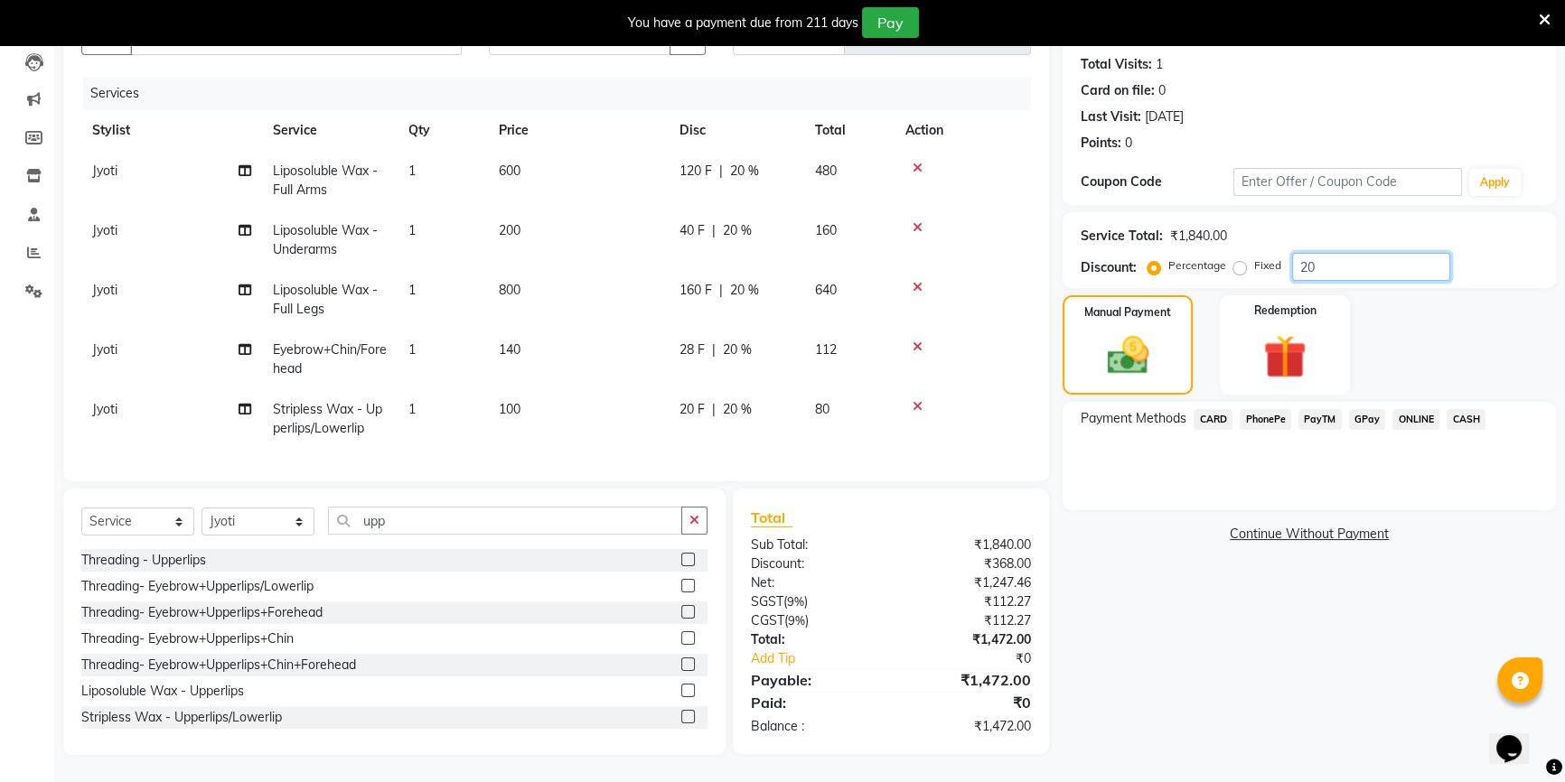
type input "20"
click at [210, 518] on select "Select Stylist [PERSON_NAME] [PERSON_NAME] Sir Disha [PERSON_NAME] Jyoti Mahesh…" at bounding box center [257, 522] width 113 height 28
select select "88196"
click at [201, 509] on select "Select Stylist [PERSON_NAME] [PERSON_NAME] Sir Disha [PERSON_NAME] Jyoti Mahesh…" at bounding box center [257, 522] width 113 height 28
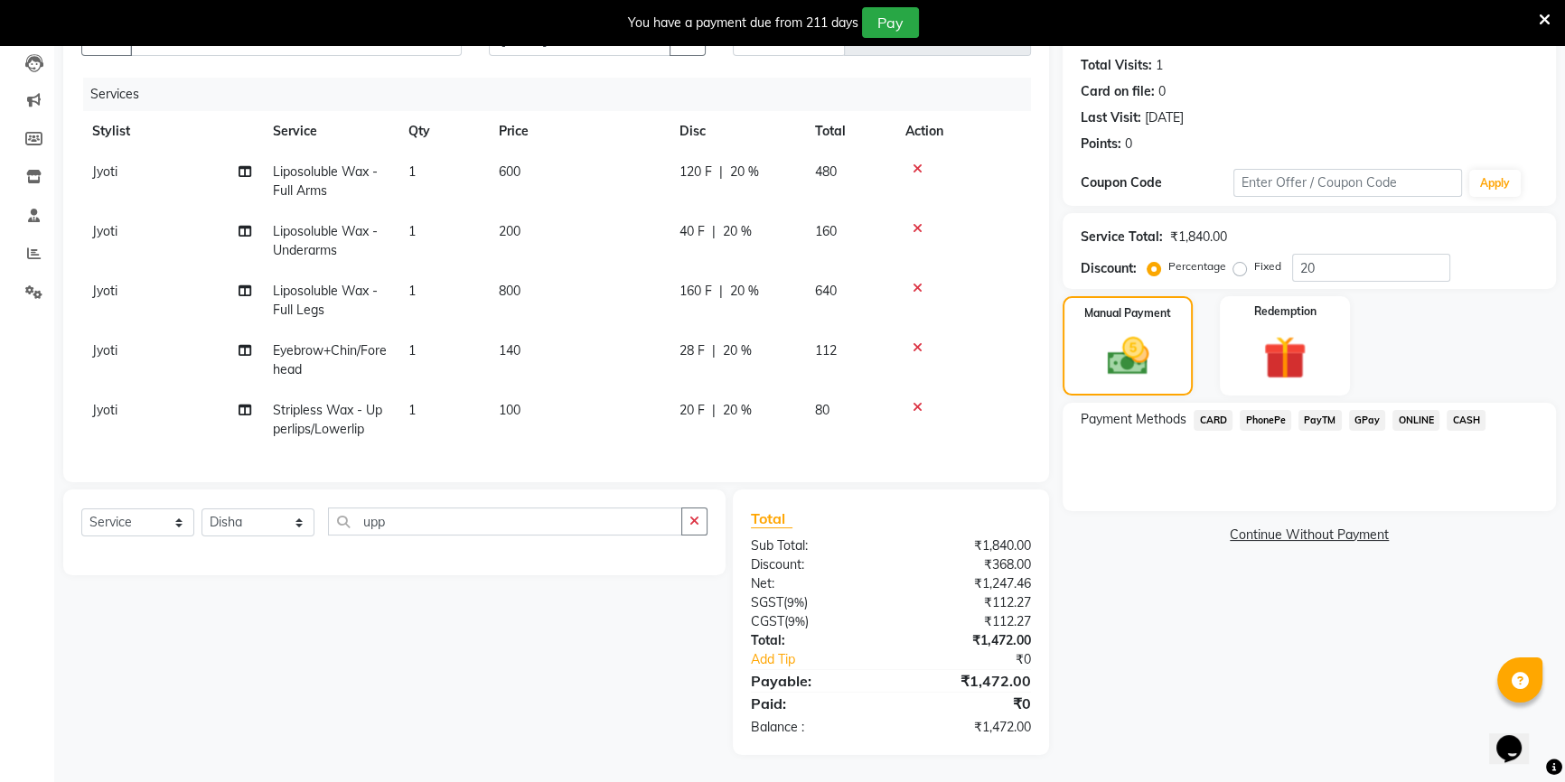
click at [145, 508] on div "Select Service Product Membership Package Voucher Prepaid Gift Card Select Styl…" at bounding box center [394, 529] width 626 height 42
click at [142, 522] on select "Select Service Product Membership Package Voucher Prepaid Gift Card" at bounding box center [137, 523] width 113 height 28
click at [81, 509] on select "Select Service Product Membership Package Voucher Prepaid Gift Card" at bounding box center [137, 523] width 113 height 28
click at [309, 565] on div "Yearly membership" at bounding box center [394, 561] width 626 height 23
click at [190, 560] on div "Yearly membership" at bounding box center [136, 561] width 110 height 19
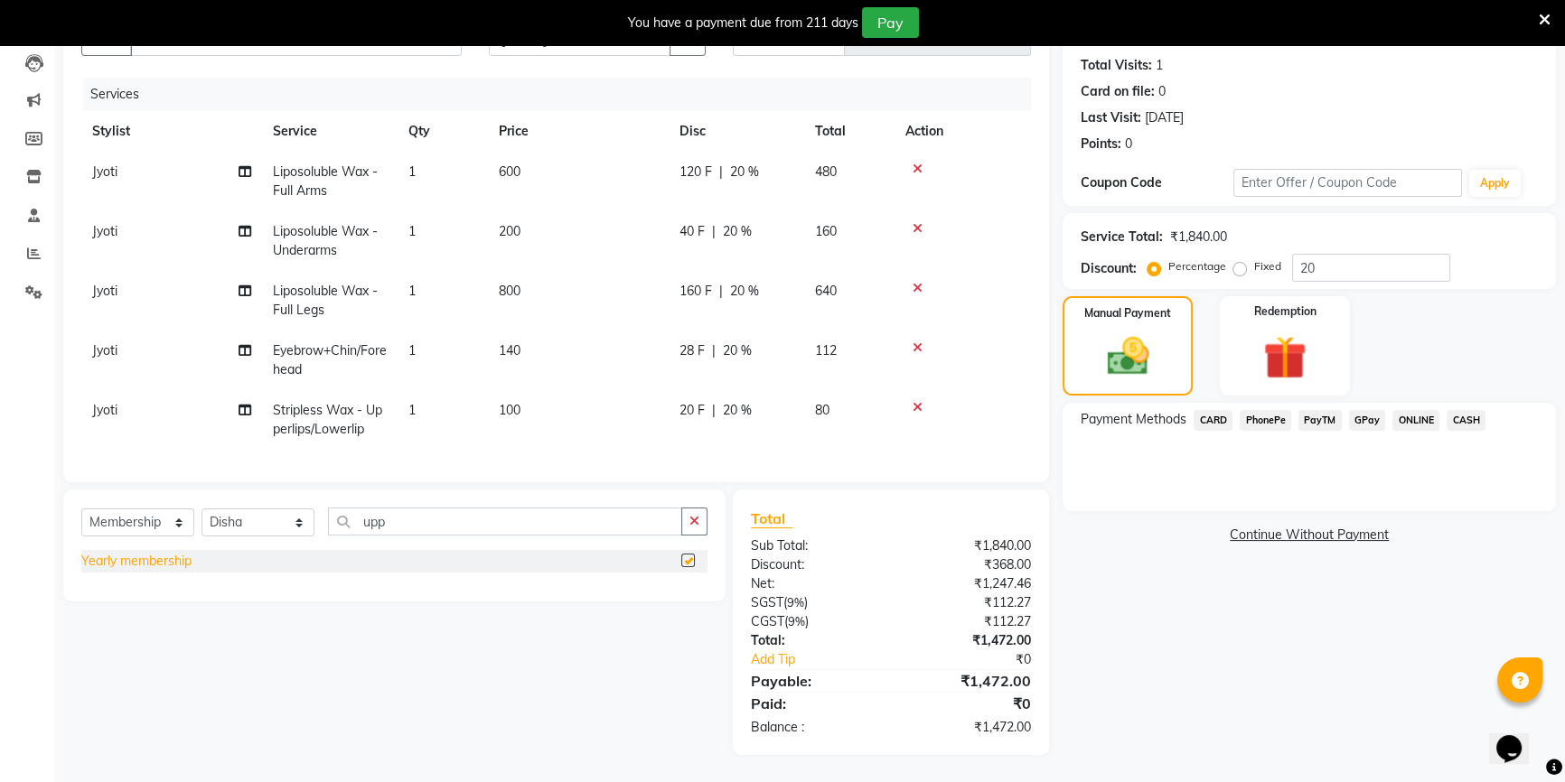
select select "select"
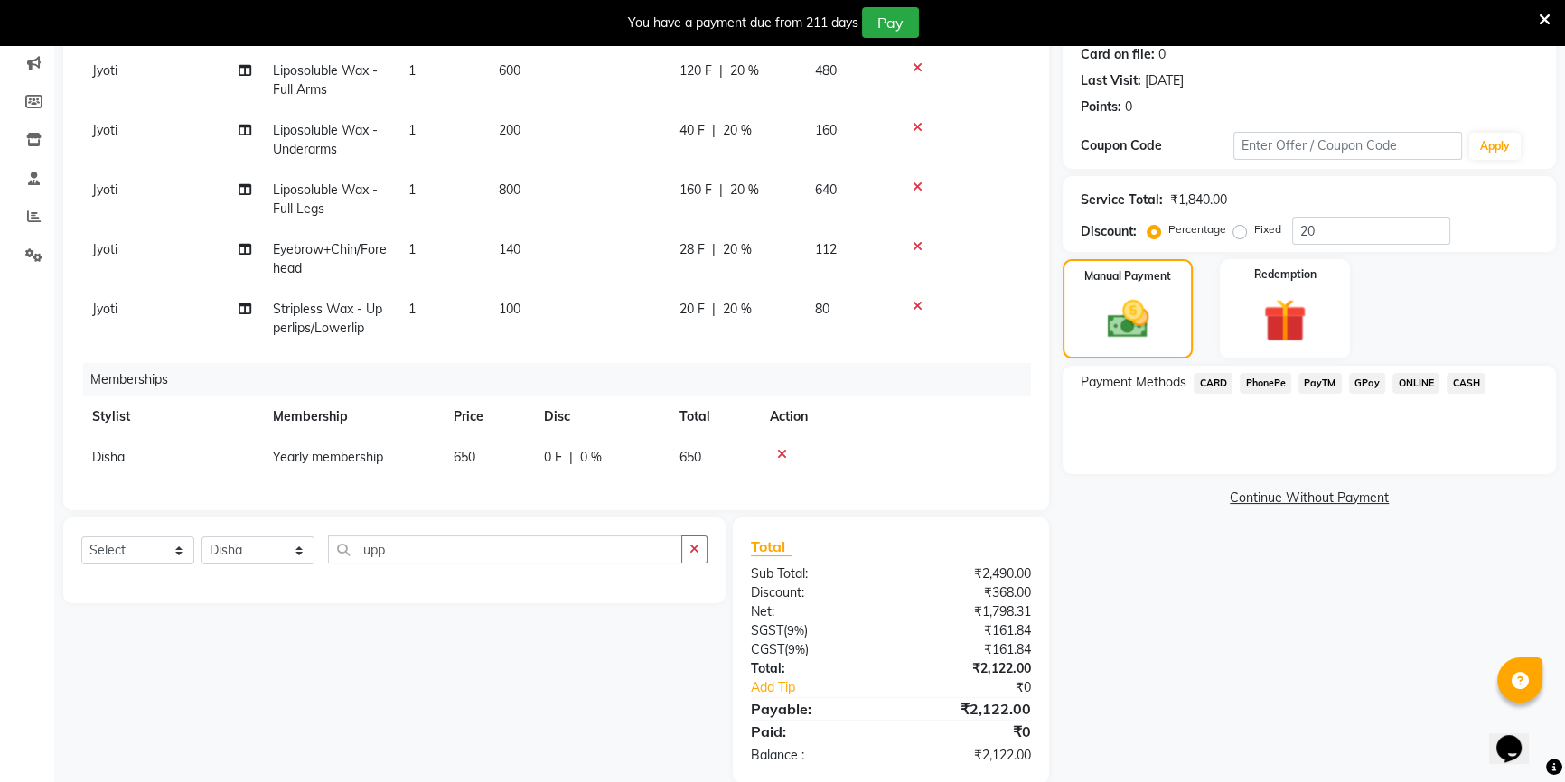
scroll to position [257, 0]
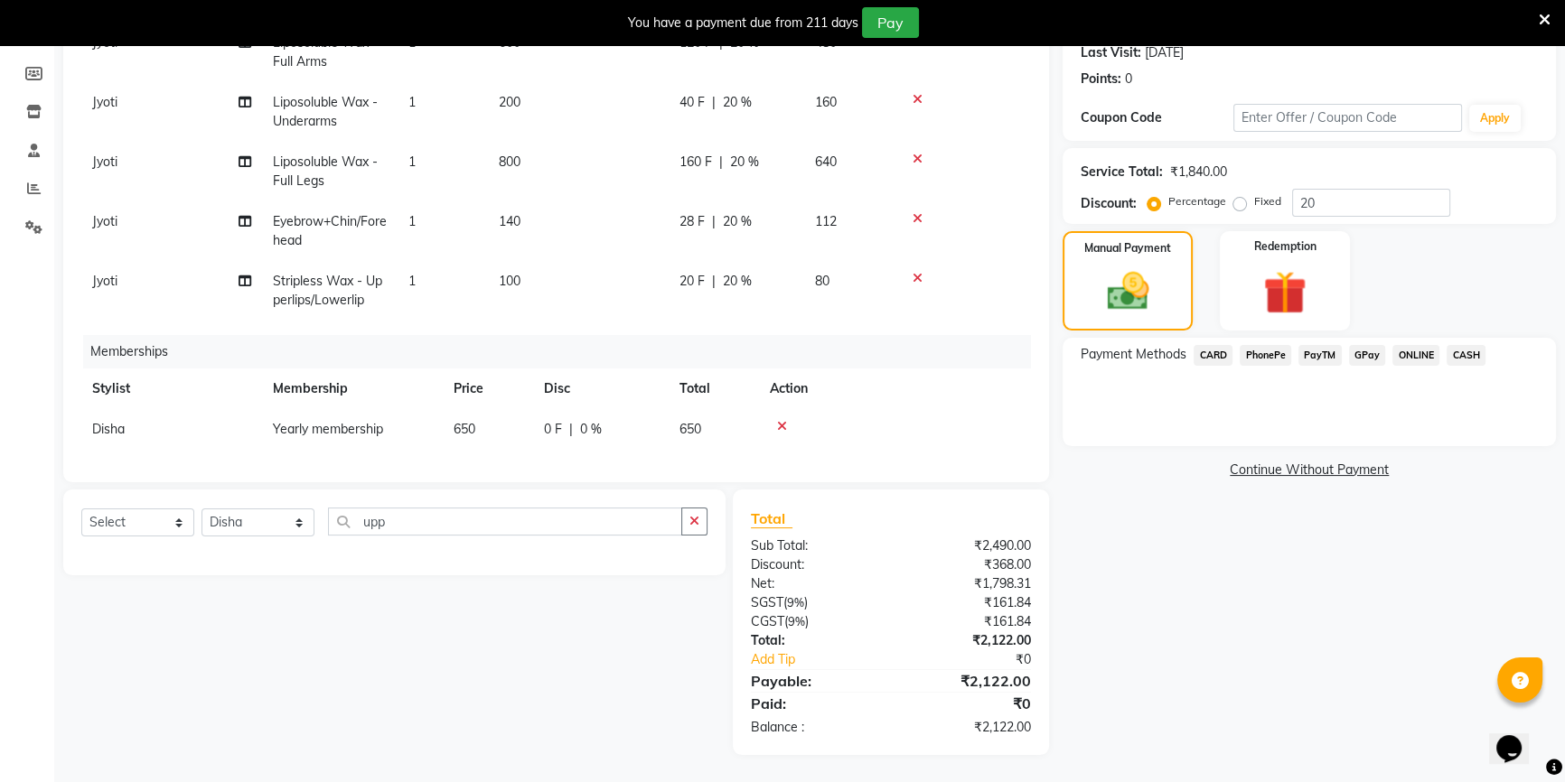
click at [1467, 357] on span "CASH" at bounding box center [1465, 355] width 39 height 21
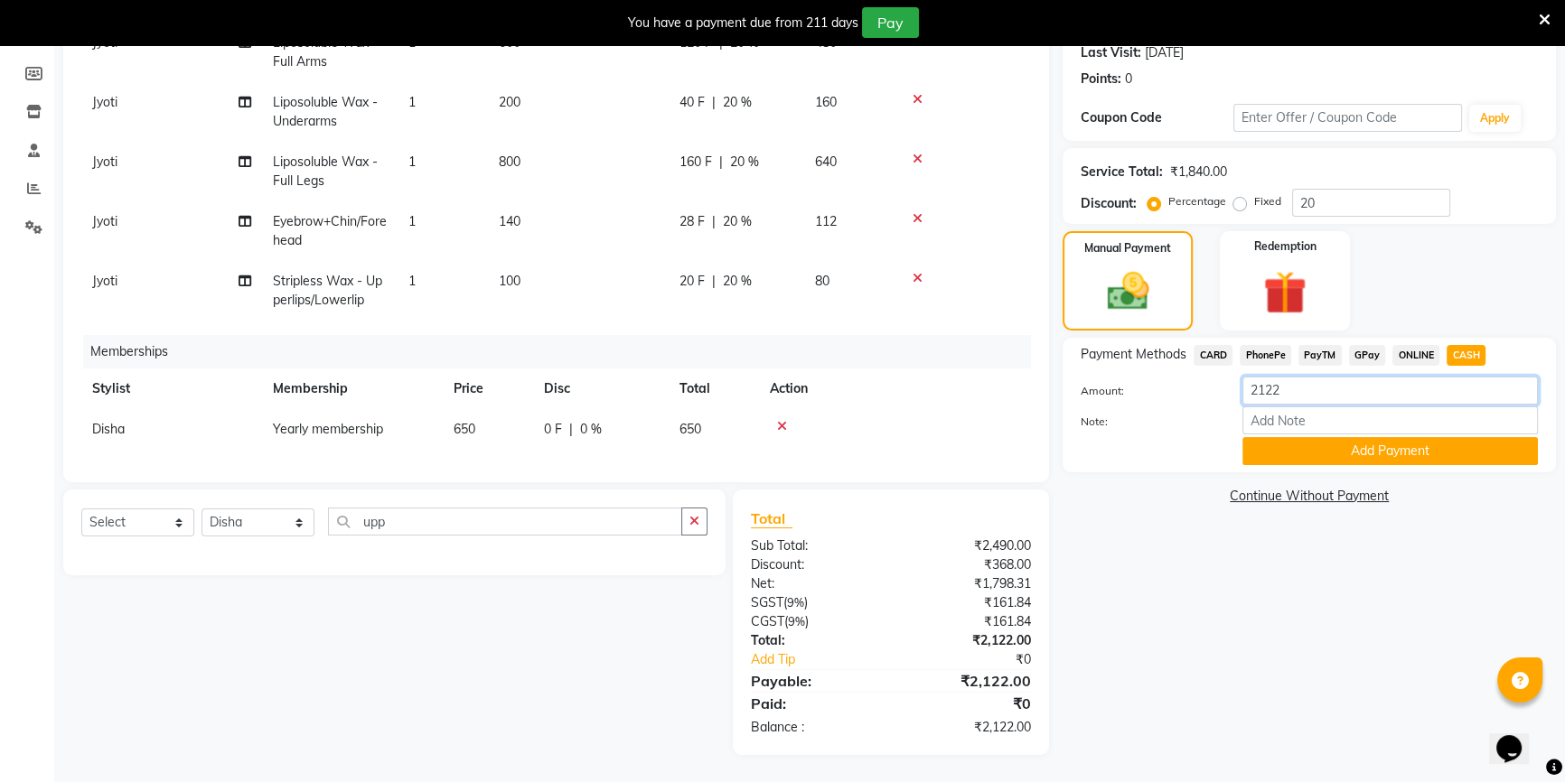
click at [1296, 389] on input "2122" at bounding box center [1389, 391] width 295 height 28
type input "2500"
click at [1364, 459] on button "Add Payment" at bounding box center [1389, 451] width 295 height 28
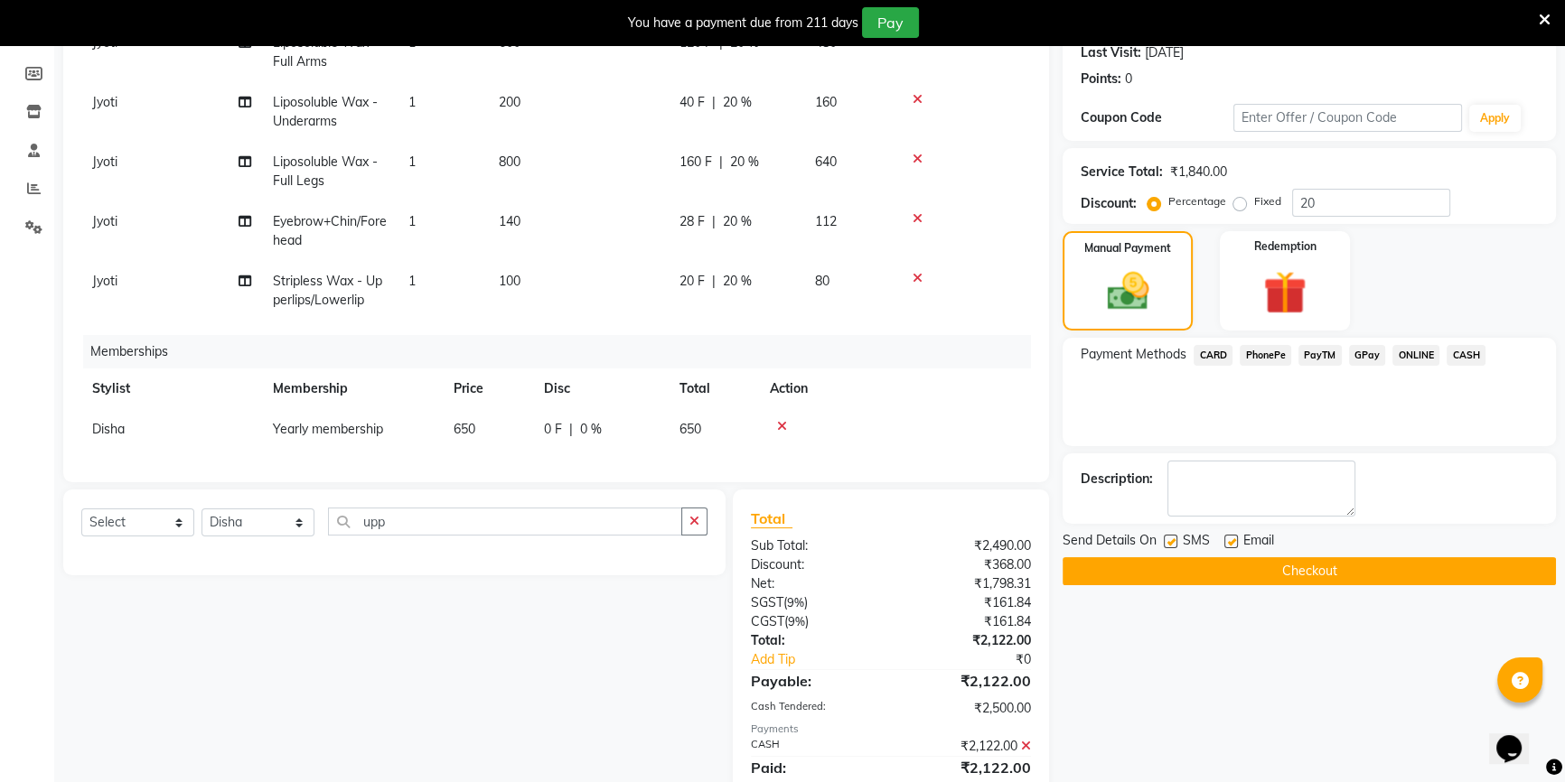
click at [1466, 348] on span "CASH" at bounding box center [1465, 355] width 39 height 21
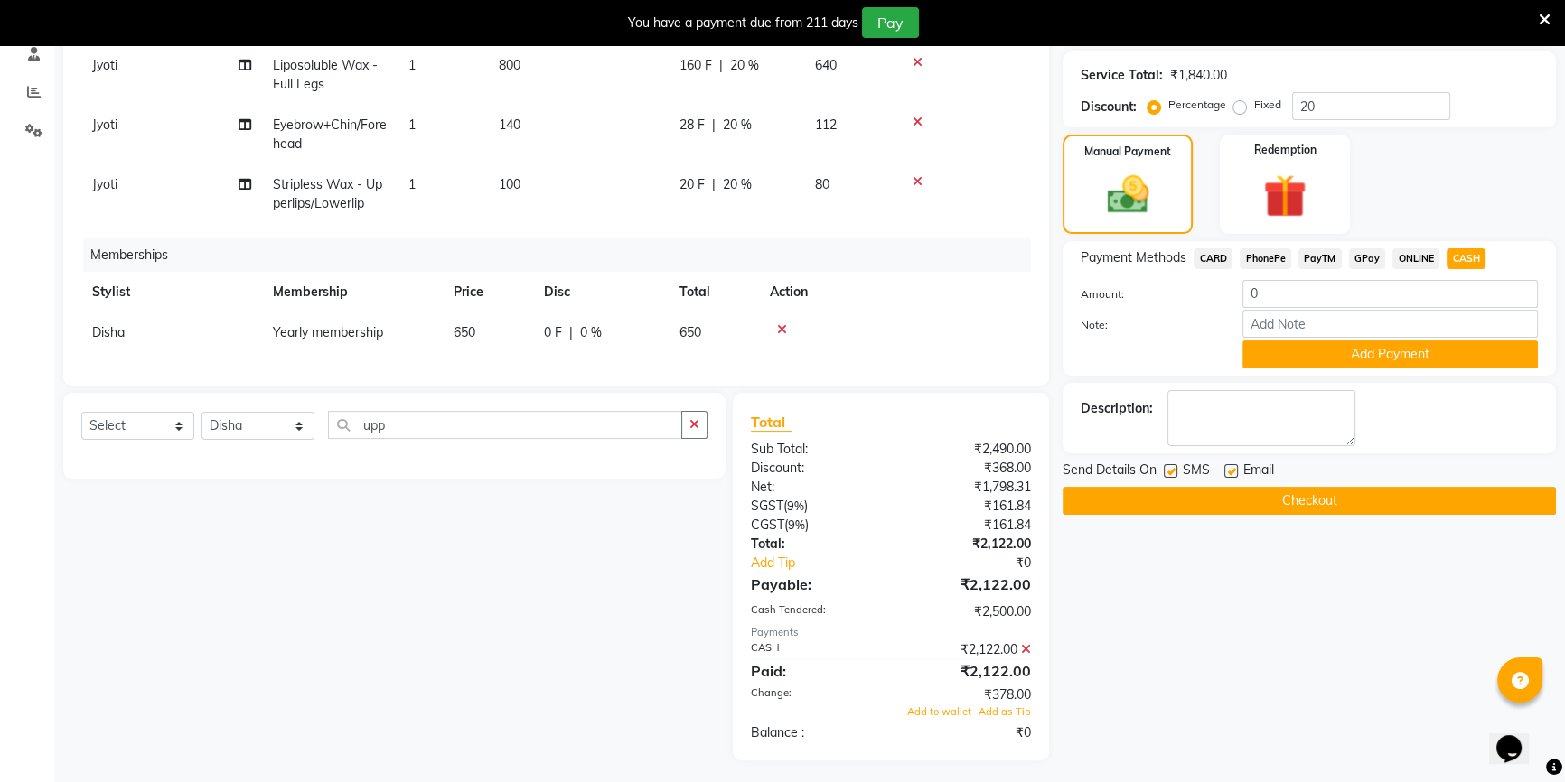
scroll to position [359, 0]
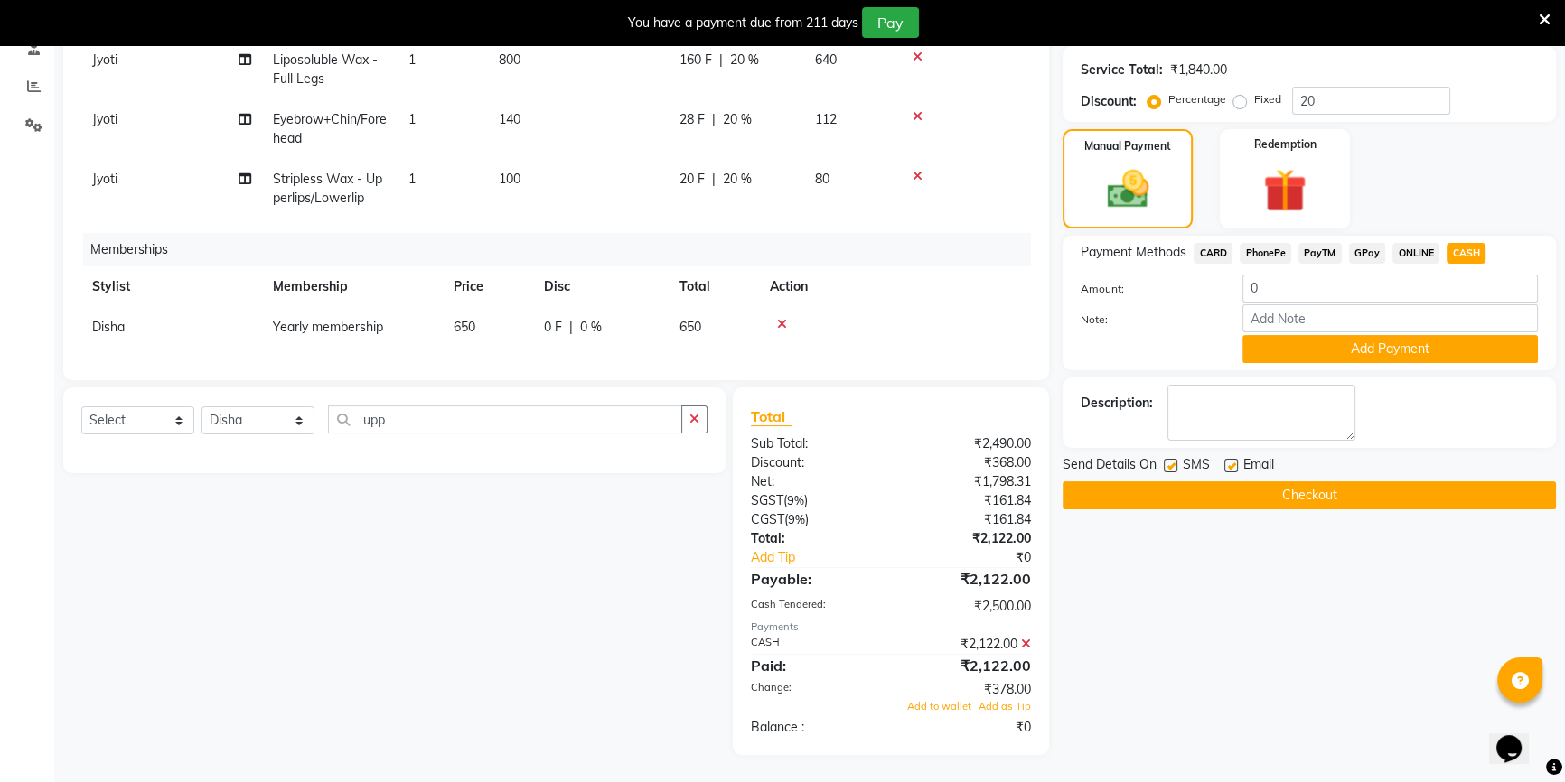
click at [1234, 464] on label at bounding box center [1231, 466] width 14 height 14
click at [1234, 464] on input "checkbox" at bounding box center [1230, 467] width 12 height 12
checkbox input "false"
click at [947, 702] on span "Add to wallet" at bounding box center [939, 706] width 64 height 13
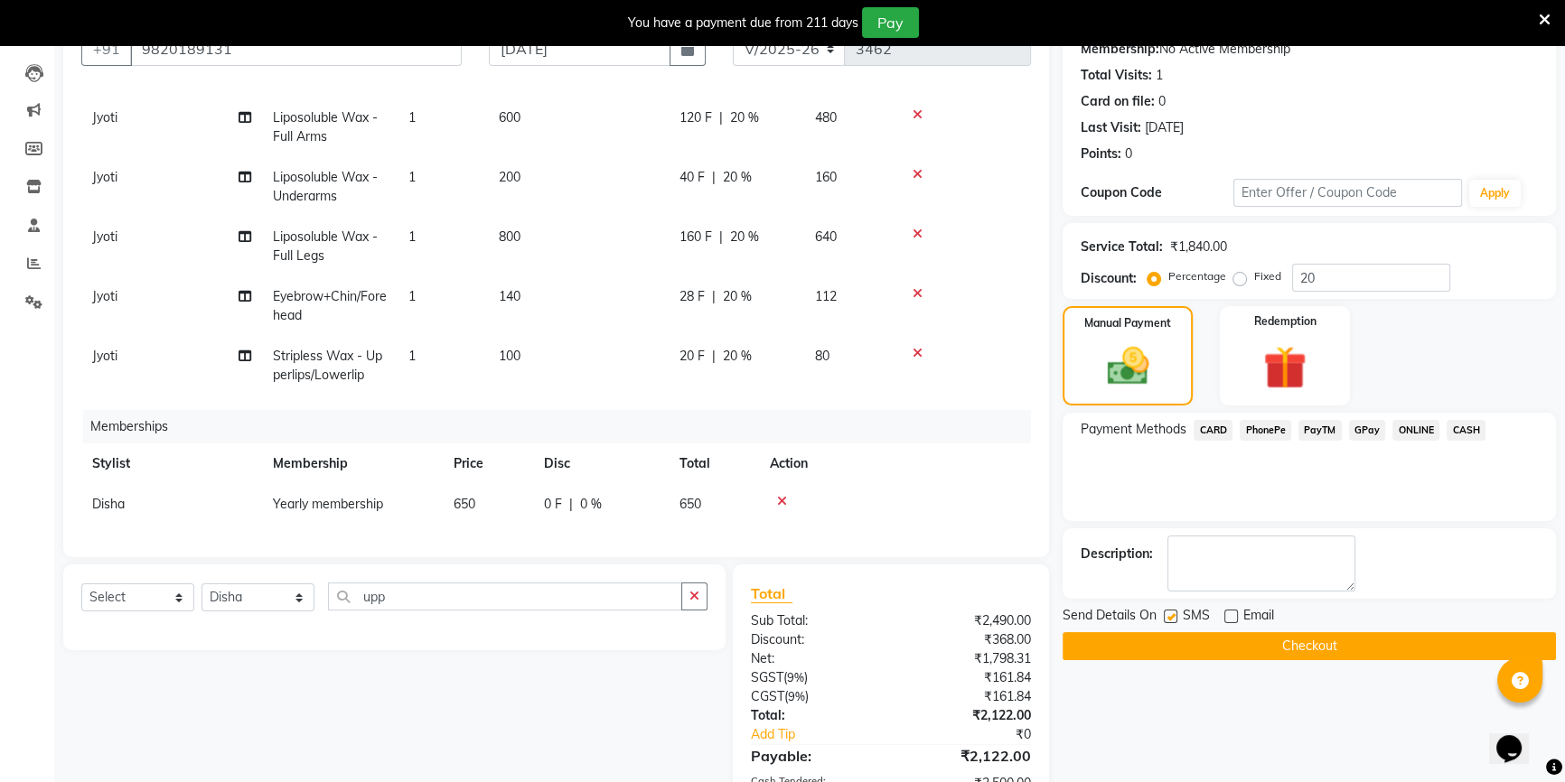
scroll to position [342, 0]
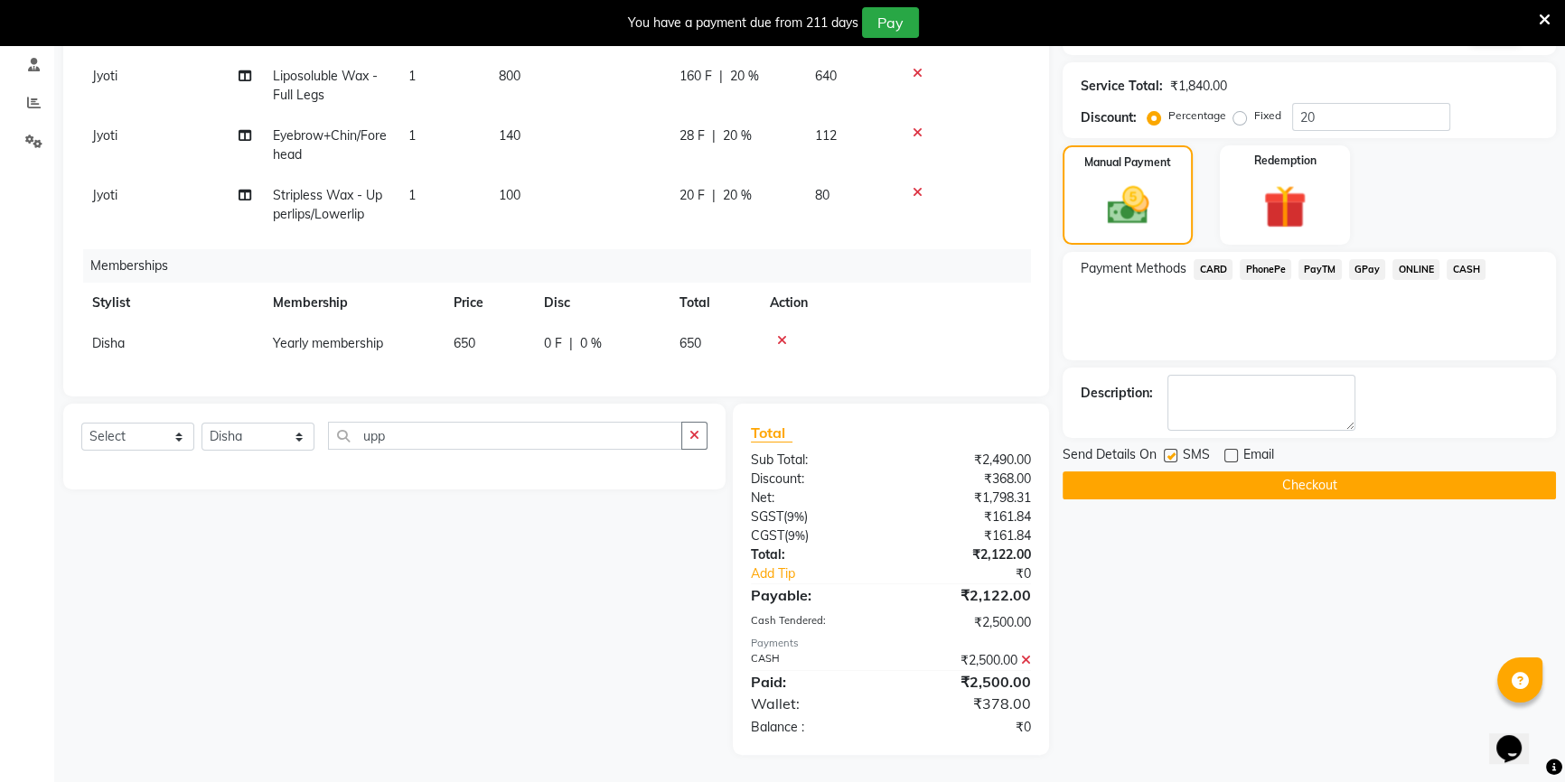
click at [1174, 478] on button "Checkout" at bounding box center [1308, 486] width 493 height 28
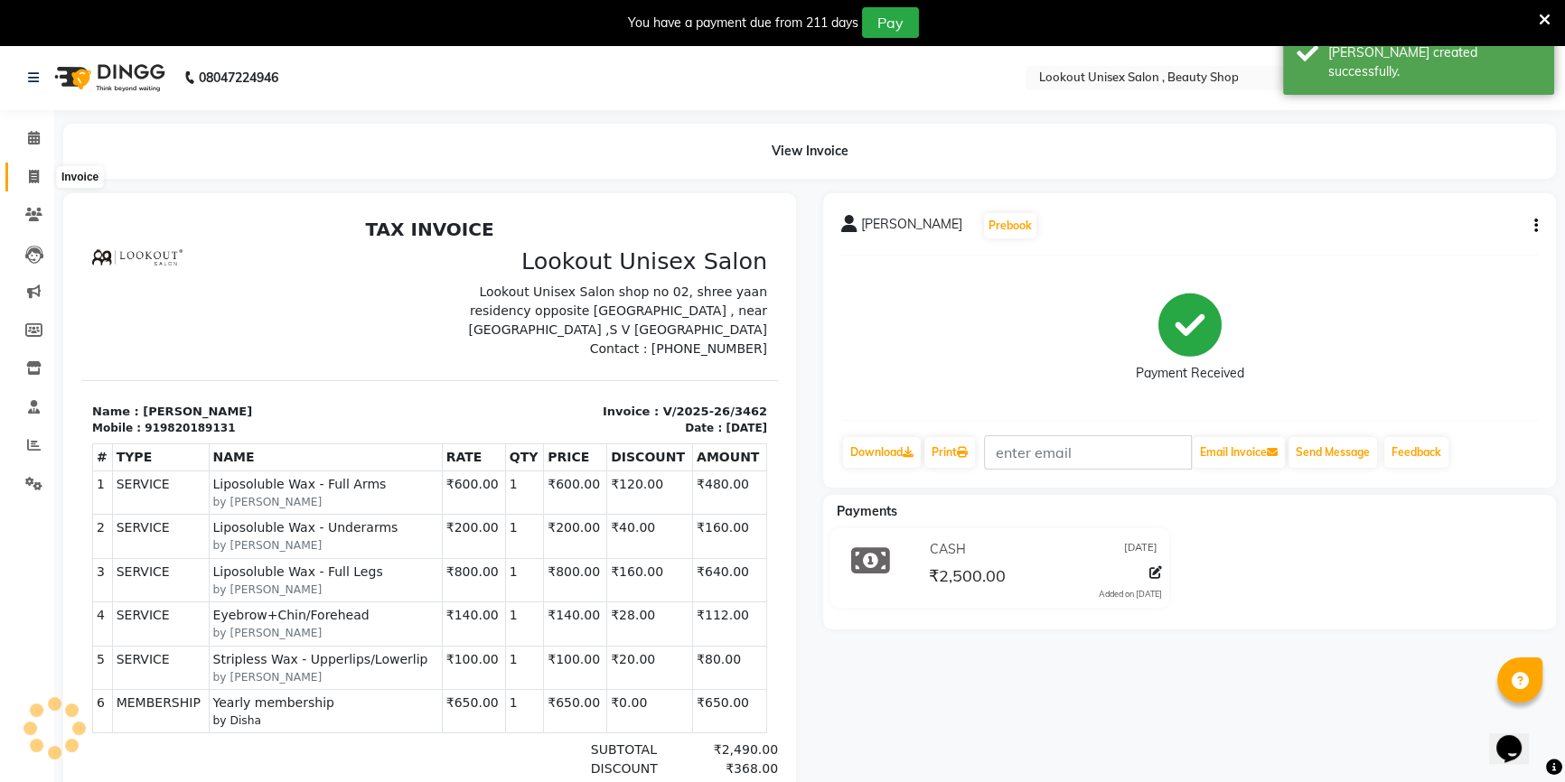
click at [21, 173] on span at bounding box center [34, 177] width 32 height 21
select select "7658"
select select "service"
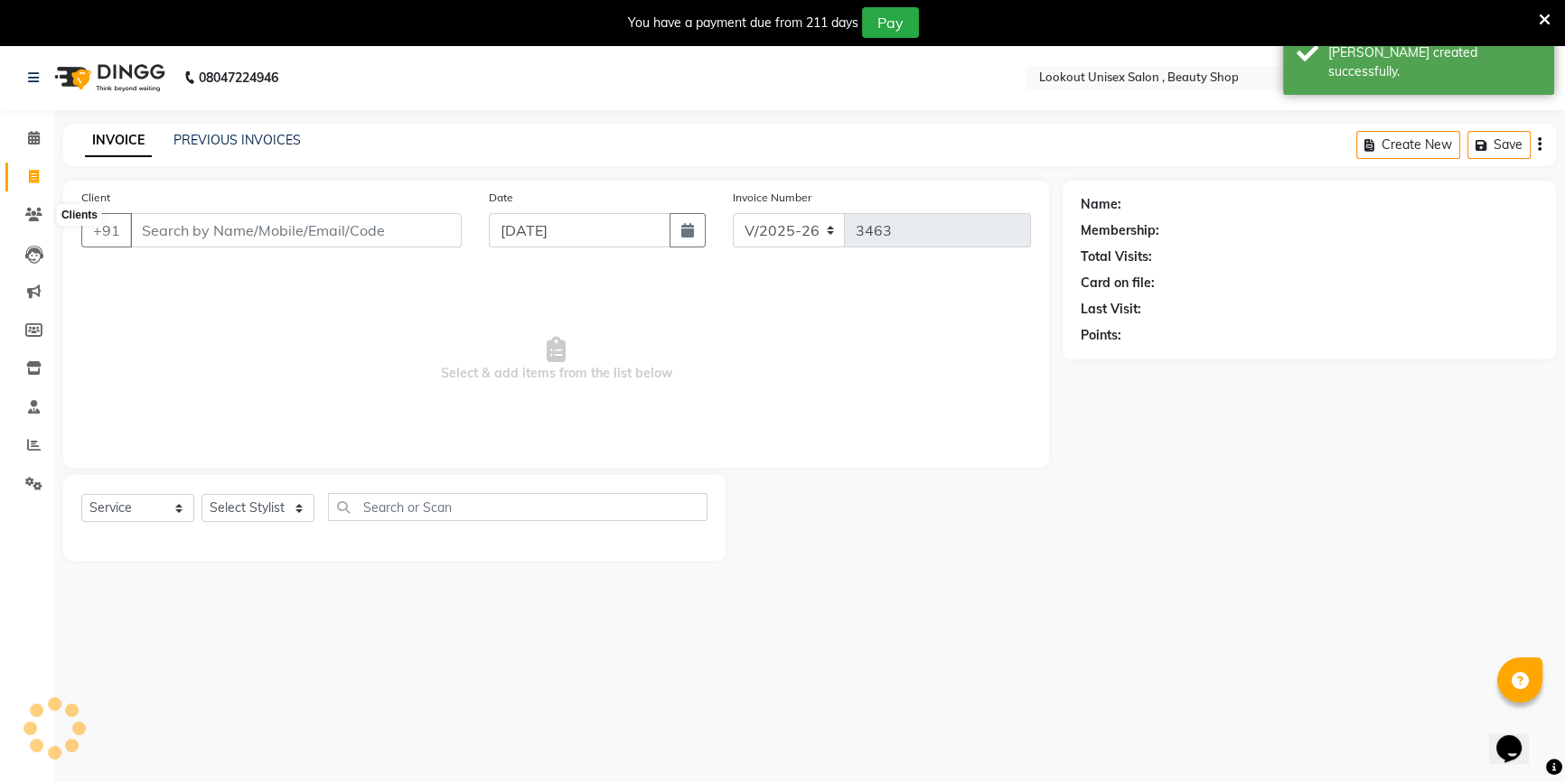
scroll to position [45, 0]
